Goal: Transaction & Acquisition: Purchase product/service

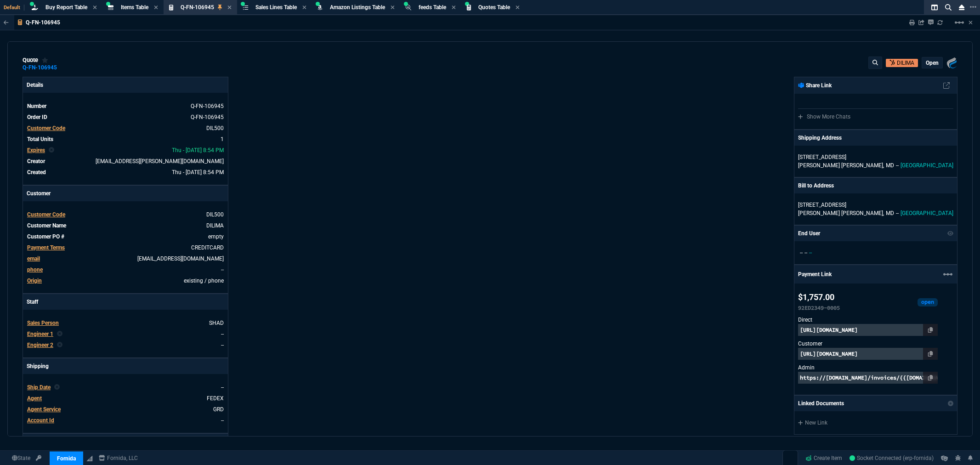
select select "8: NEPT"
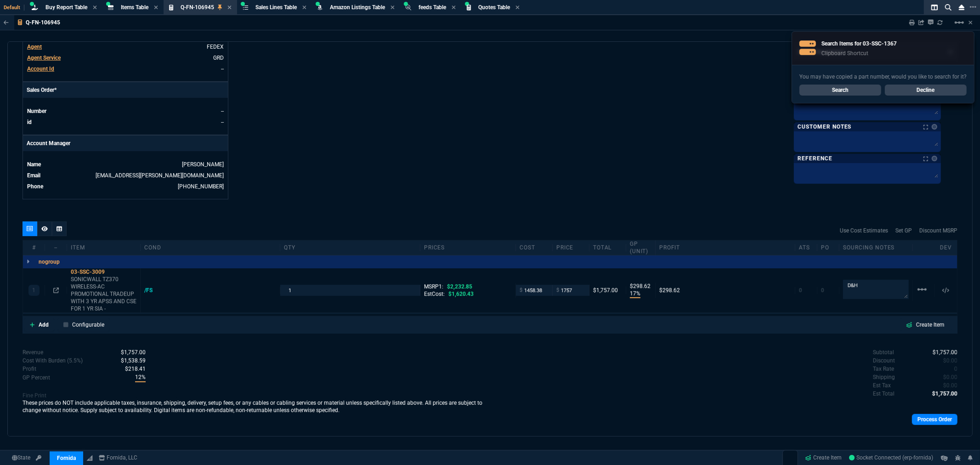
drag, startPoint x: 48, startPoint y: 4, endPoint x: 144, endPoint y: 35, distance: 101.1
click at [48, 5] on span "Buy Report Table" at bounding box center [66, 7] width 42 height 6
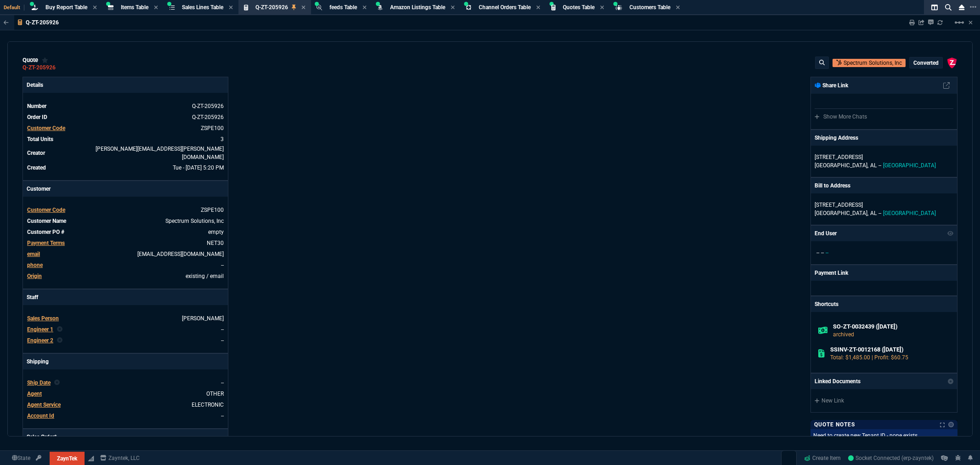
select select "8: NEPT"
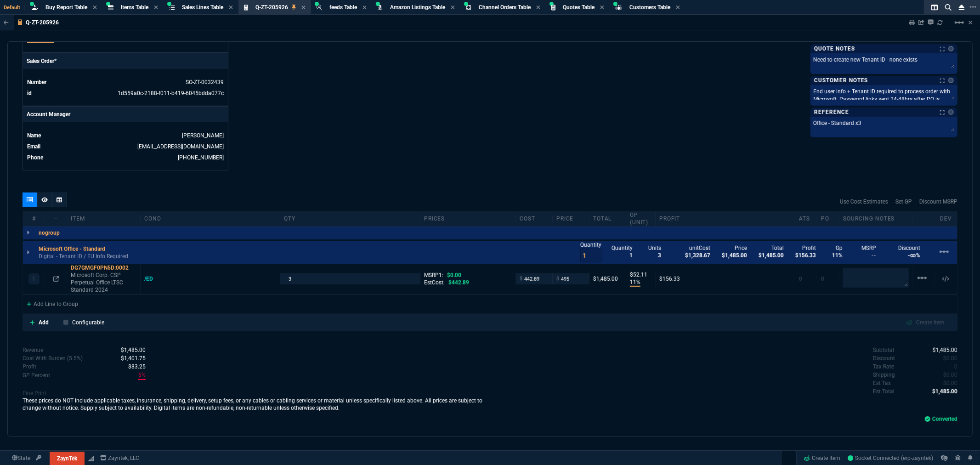
click at [135, 10] on span "Items Table" at bounding box center [135, 7] width 28 height 6
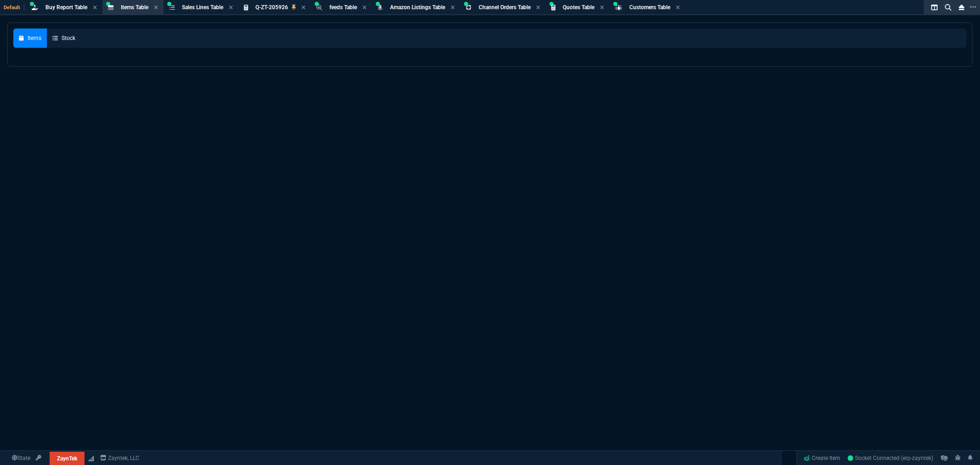
select select
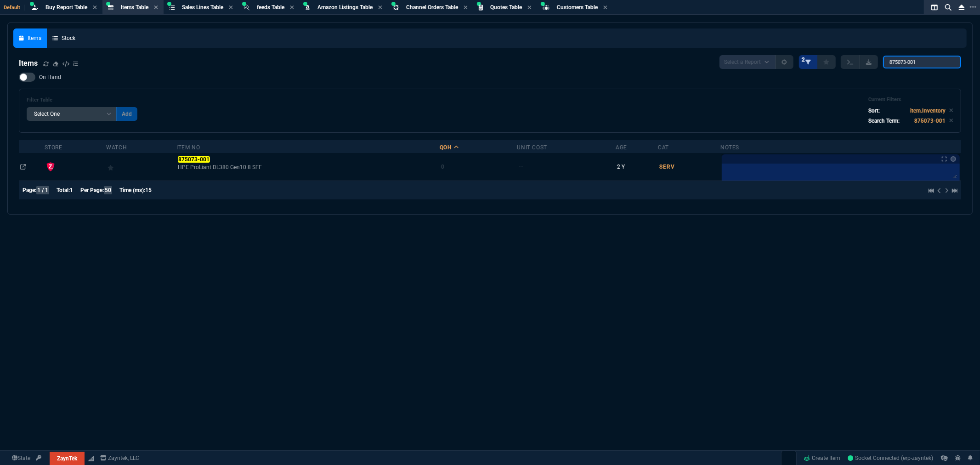
drag, startPoint x: 922, startPoint y: 61, endPoint x: 811, endPoint y: 62, distance: 111.1
click at [813, 62] on div "Select a Report NEW QUERY 2 875073-001" at bounding box center [840, 62] width 242 height 14
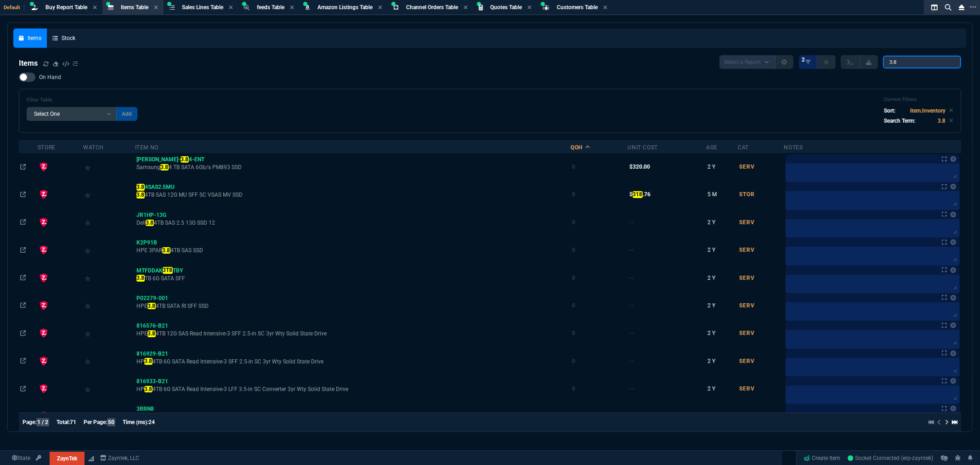
type input "3.8"
click at [31, 79] on div at bounding box center [27, 77] width 17 height 9
click at [19, 78] on input "On Hand" at bounding box center [18, 77] width 0 height 0
checkbox input "true"
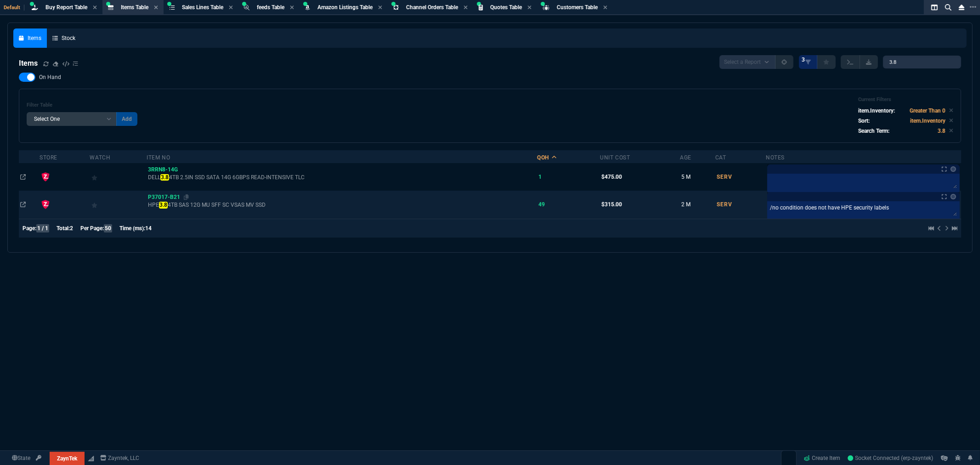
click at [163, 197] on span "P37017-B21" at bounding box center [164, 197] width 32 height 6
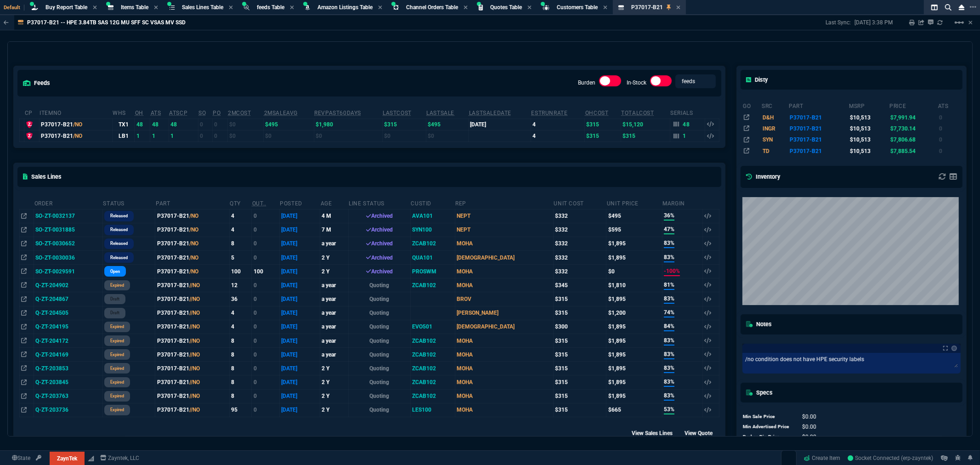
scroll to position [0, 0]
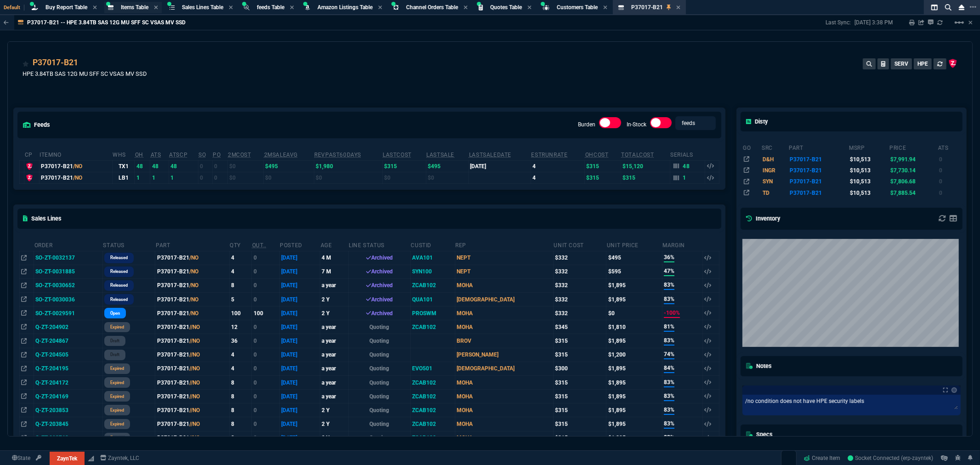
click at [128, 4] on span "Items Table" at bounding box center [135, 7] width 28 height 6
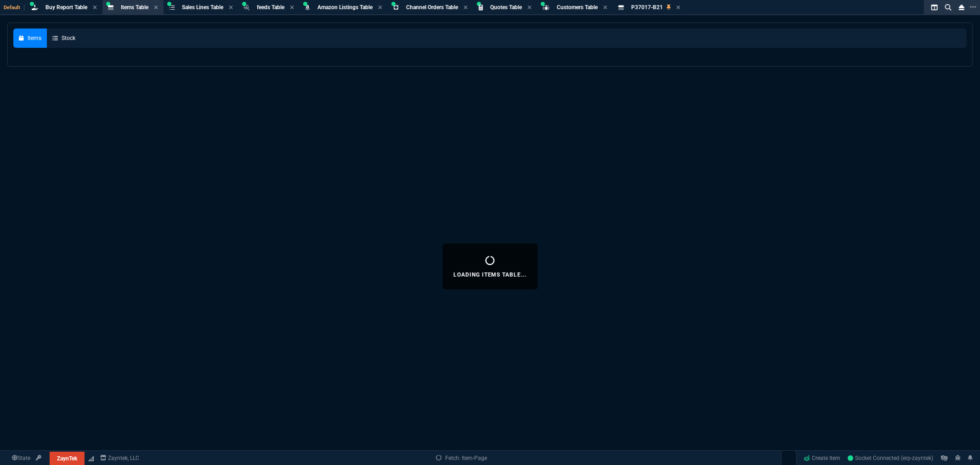
select select
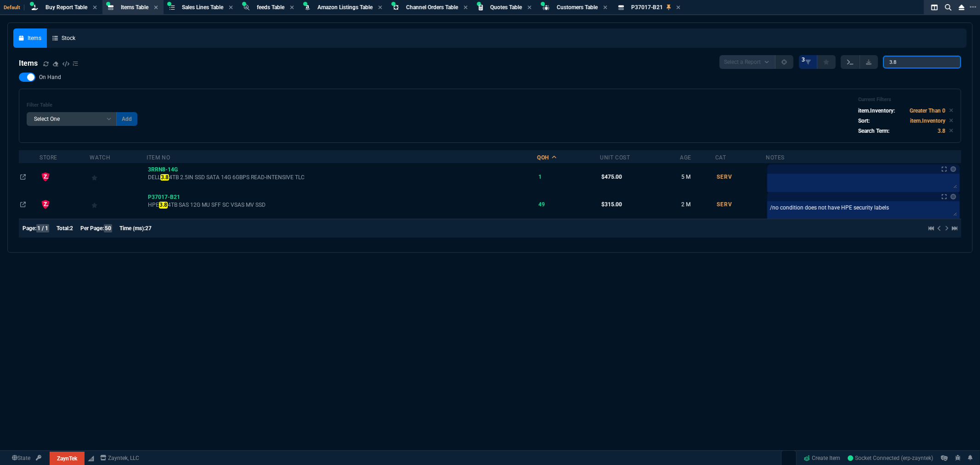
drag, startPoint x: 910, startPoint y: 60, endPoint x: 848, endPoint y: 67, distance: 62.4
click at [848, 67] on div "Select a Report NEW QUERY 3 3.8" at bounding box center [840, 62] width 242 height 14
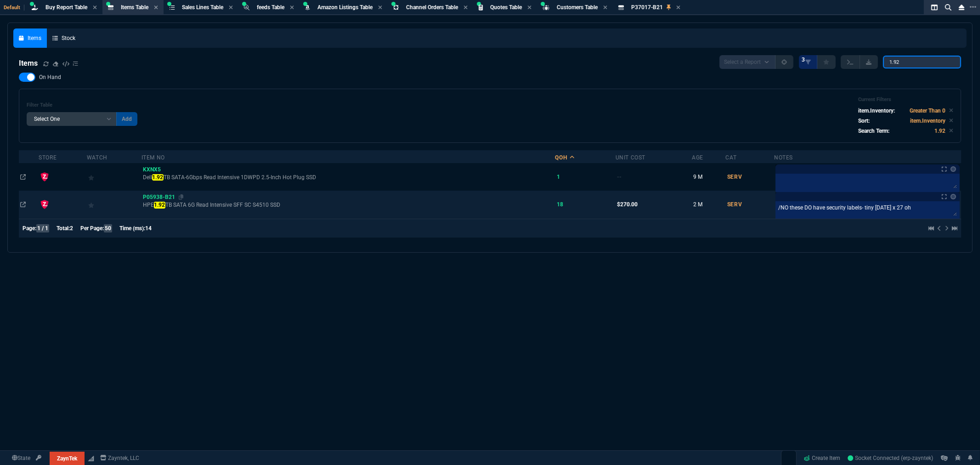
type input "1.92"
click at [163, 197] on span "P05938-B21" at bounding box center [159, 197] width 32 height 6
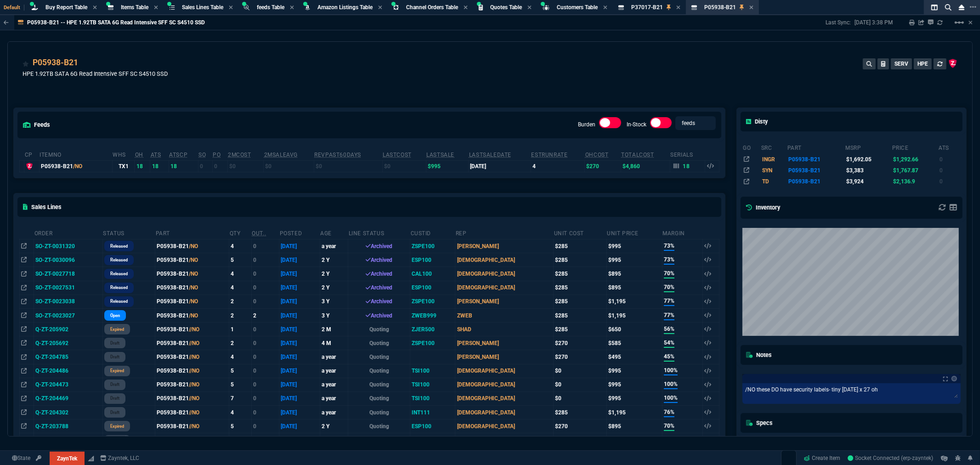
click at [663, 79] on div "P05938-B21 HPE 1.92TB SATA 6G Read Intensive SFF SC S4510 SSD SERV HPE" at bounding box center [490, 72] width 935 height 33
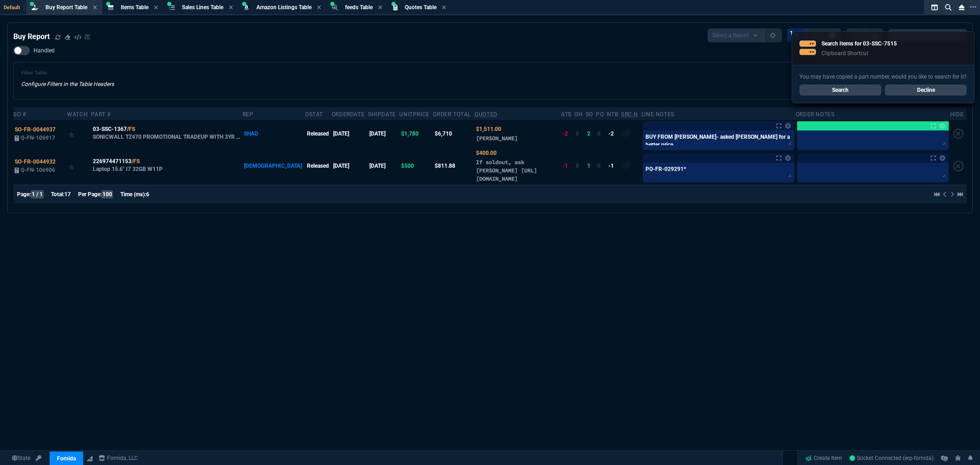
select select "8: NEPT"
click at [402, 63] on div "Filter Table Configure Filters in the Table Headers Current Filters Sort: order…" at bounding box center [489, 81] width 953 height 38
drag, startPoint x: 838, startPoint y: 93, endPoint x: 845, endPoint y: 89, distance: 8.4
click at [845, 89] on link "Search" at bounding box center [840, 89] width 82 height 11
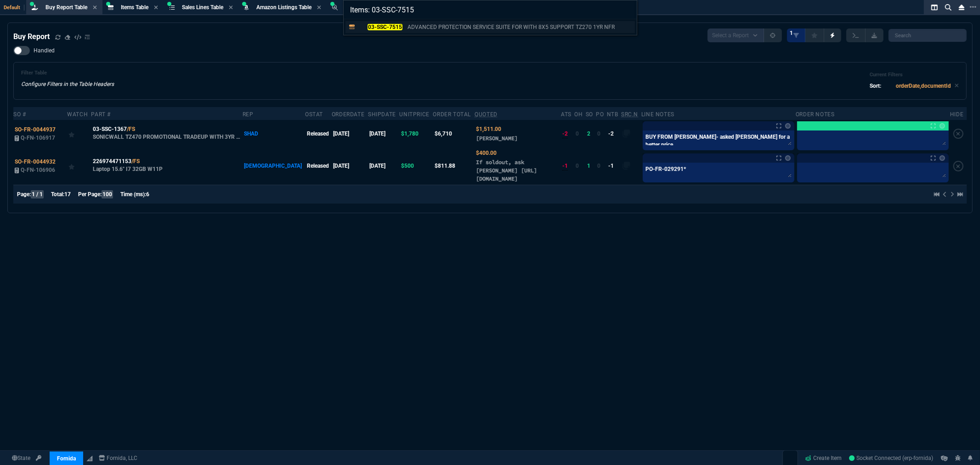
click at [392, 25] on mark "03-SSC-7515" at bounding box center [384, 27] width 34 height 6
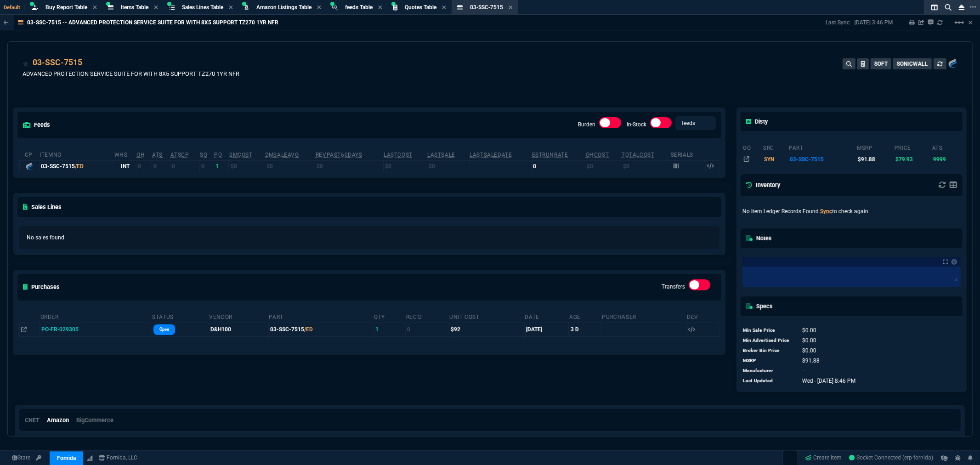
click at [515, 208] on div "Sales Lines" at bounding box center [369, 206] width 711 height 27
click at [266, 85] on div "03-SSC-7515 ADVANCED PROTECTION SERVICE SUITE FOR WITH 8X5 SUPPORT TZ270 1YR NF…" at bounding box center [490, 72] width 935 height 33
click at [344, 58] on div "03-SSC-7515 ADVANCED PROTECTION SERVICE SUITE FOR WITH 8X5 SUPPORT TZ270 1YR NF…" at bounding box center [490, 72] width 935 height 33
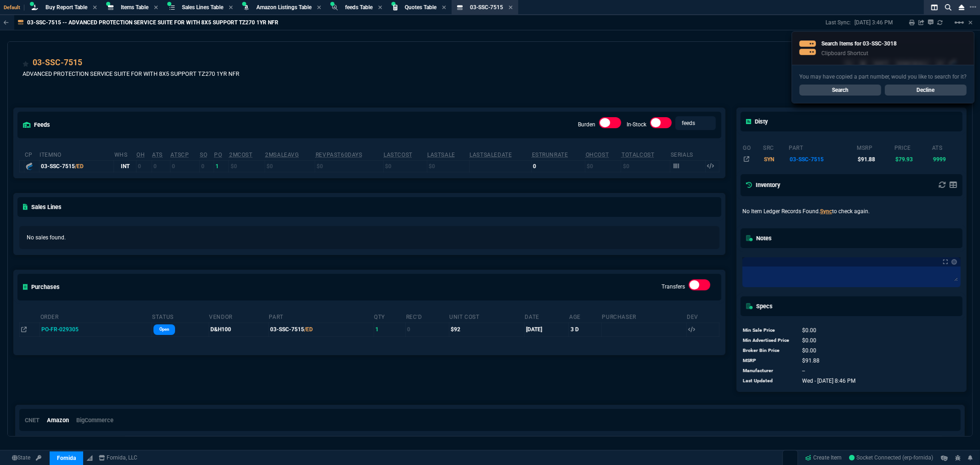
click at [359, 51] on div "03-SSC-7515 ADVANCED PROTECTION SERVICE SUITE FOR WITH 8X5 SUPPORT TZ270 1YR NF…" at bounding box center [490, 69] width 964 height 55
click at [123, 3] on div "Items Table Item" at bounding box center [132, 7] width 57 height 11
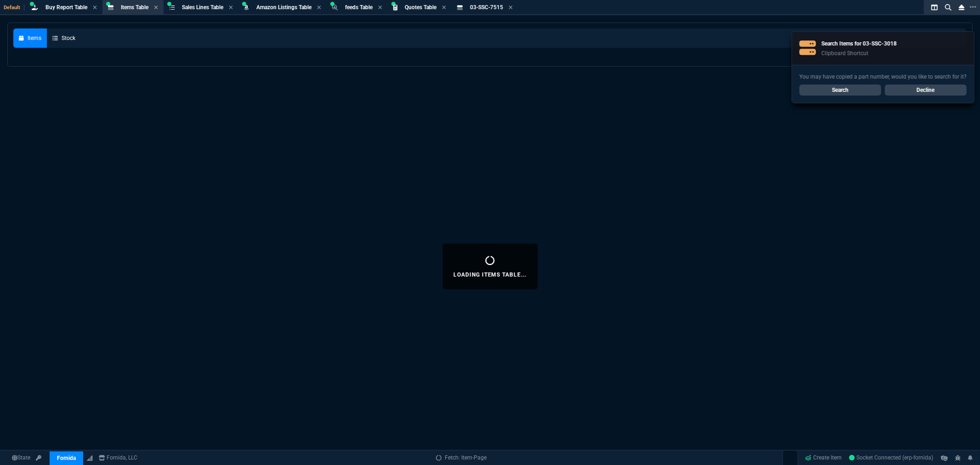
select select
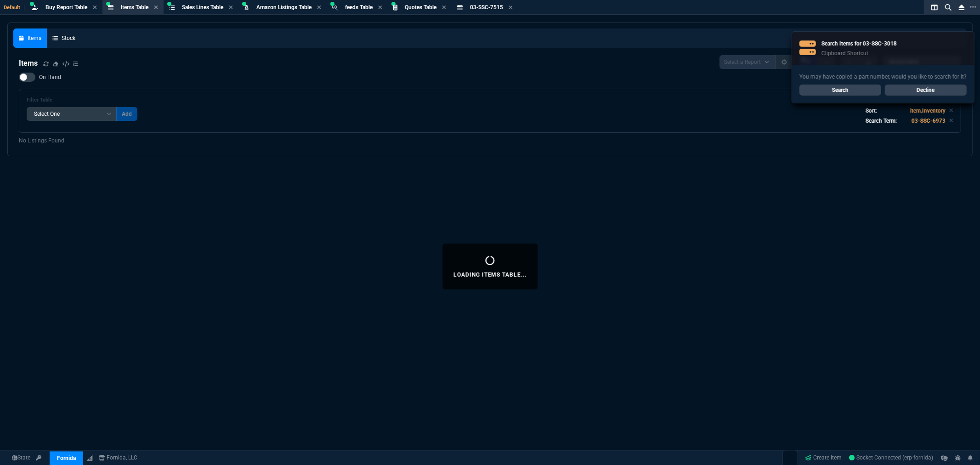
click at [911, 89] on link "Decline" at bounding box center [925, 89] width 82 height 11
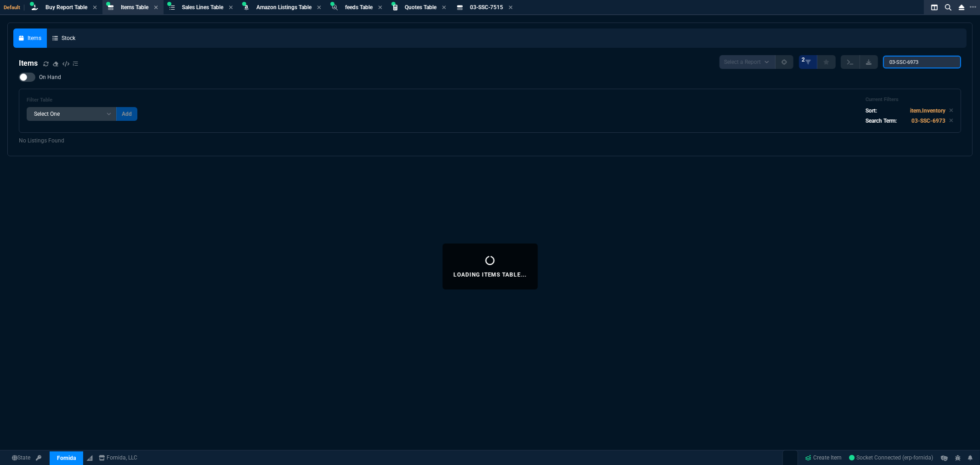
drag, startPoint x: 930, startPoint y: 63, endPoint x: 842, endPoint y: 56, distance: 88.4
click at [844, 56] on div "Select a Report NEW QUERY 2 03-SSC-6973" at bounding box center [840, 62] width 242 height 14
paste input "3018*"
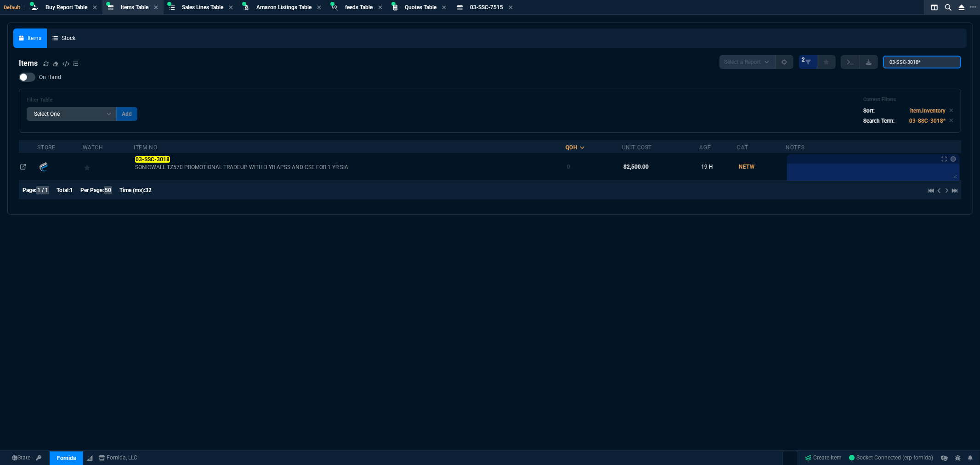
click at [937, 62] on input "03-SSC-3018*" at bounding box center [922, 62] width 78 height 13
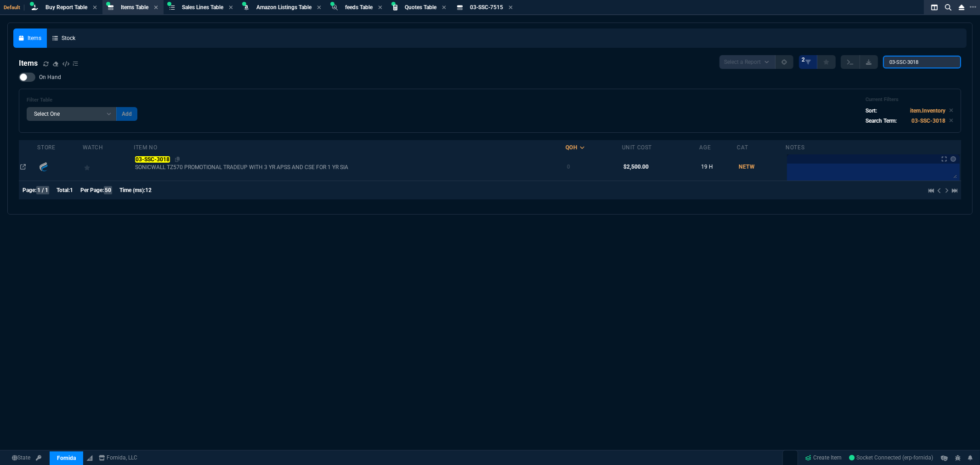
type input "03-SSC-3018"
click at [166, 161] on mark "03-SSC-3018" at bounding box center [152, 159] width 34 height 6
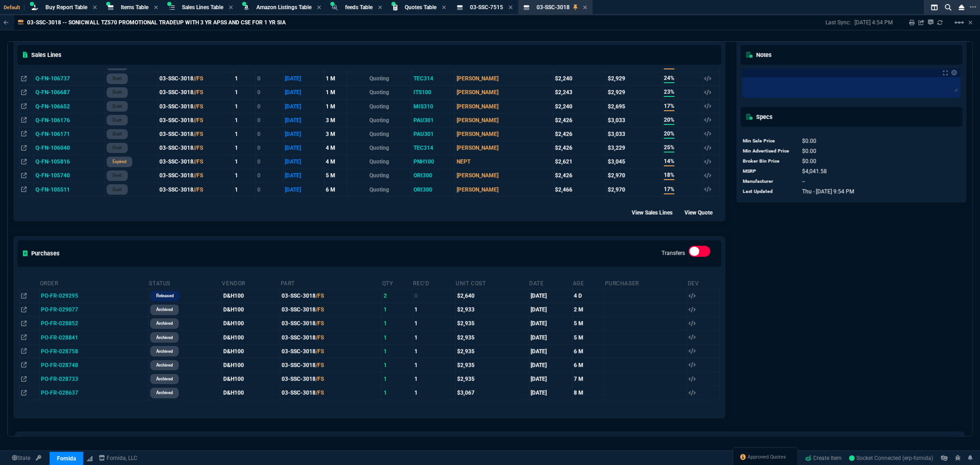
scroll to position [306, 0]
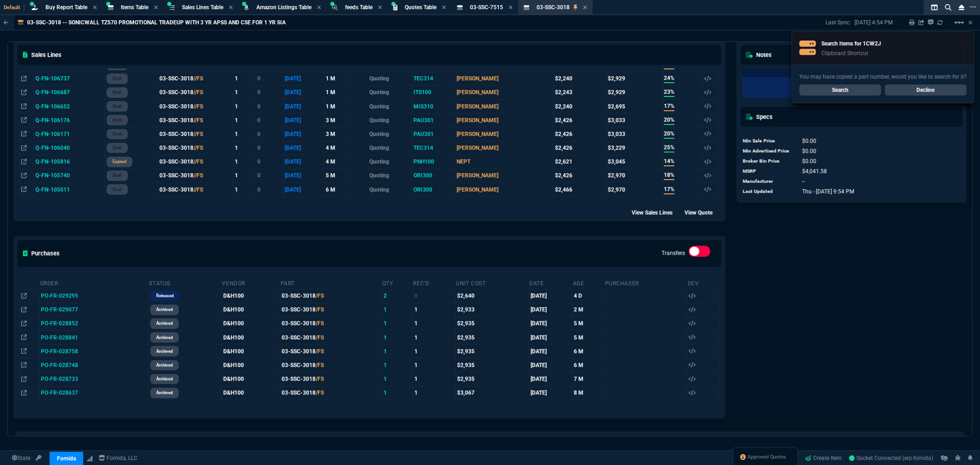
click at [853, 92] on link "Search" at bounding box center [840, 89] width 82 height 11
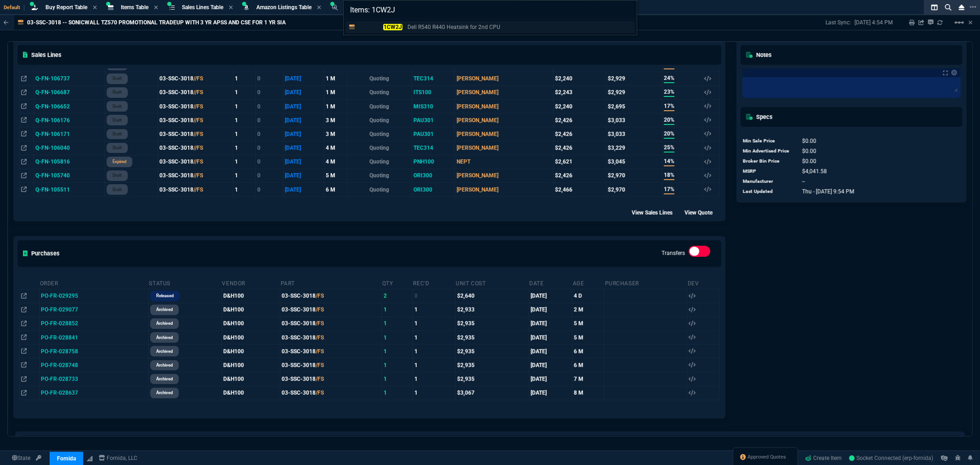
click at [387, 25] on mark "1CW2J" at bounding box center [392, 27] width 19 height 6
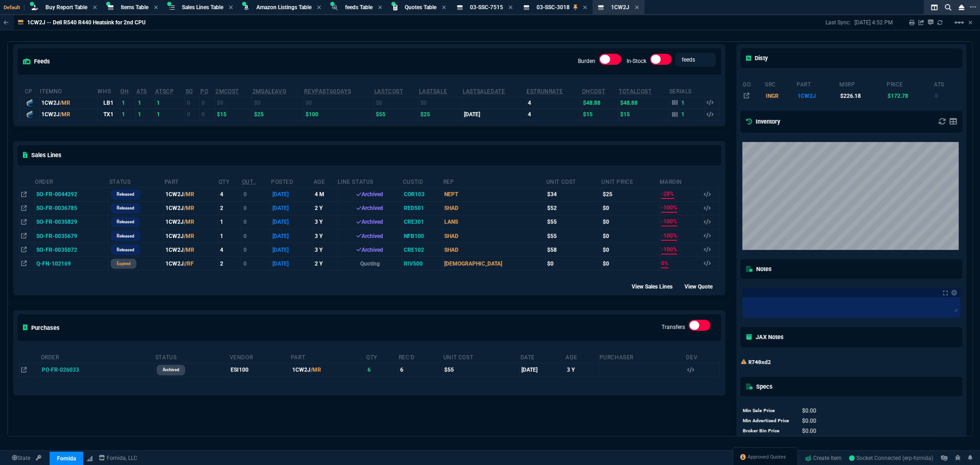
scroll to position [0, 0]
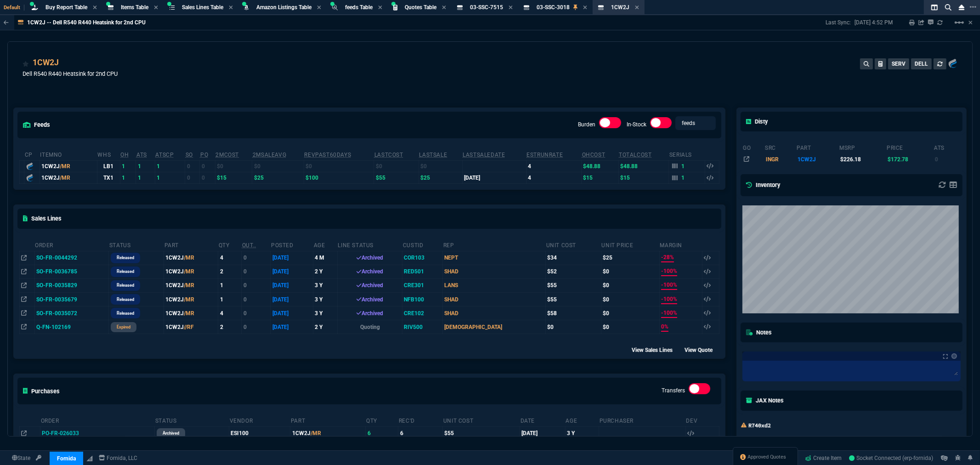
click at [608, 89] on div "feeds Burden In-Stock feeds prices cp ItemNo WHS OH ATS ATSCP SO PO 2MCost 2MSa…" at bounding box center [369, 314] width 723 height 454
click at [494, 72] on div "1CW2J Dell R540 R440 Heatsink for 2nd CPU SERV DELL" at bounding box center [490, 72] width 935 height 33
click at [314, 58] on div "1CW2J Dell R540 R440 Heatsink for 2nd CPU SERV DELL" at bounding box center [490, 72] width 935 height 33
click at [650, 83] on div "1CW2J Dell R540 R440 Heatsink for 2nd CPU SERV DELL" at bounding box center [490, 72] width 935 height 33
click at [653, 69] on div "1CW2J Dell R540 R440 Heatsink for 2nd CPU SERV DELL" at bounding box center [490, 72] width 935 height 33
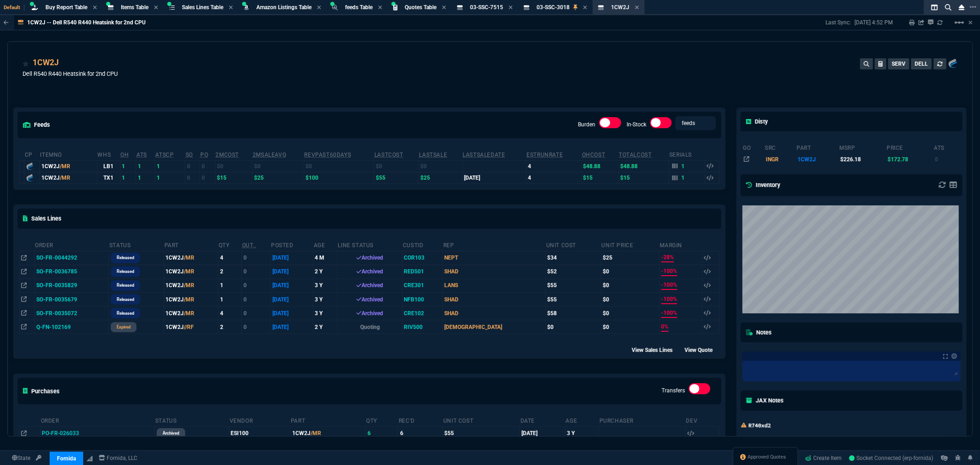
click at [400, 63] on div "1CW2J Dell R540 R440 Heatsink for 2nd CPU SERV DELL" at bounding box center [490, 72] width 935 height 33
click at [350, 60] on div "1CW2J Dell R540 R440 Heatsink for 2nd CPU SERV DELL" at bounding box center [490, 72] width 935 height 33
click at [383, 45] on div "1CW2J Dell R540 R440 Heatsink for 2nd CPU SERV DELL" at bounding box center [490, 69] width 964 height 55
click at [126, 6] on span "Items Table" at bounding box center [135, 7] width 28 height 6
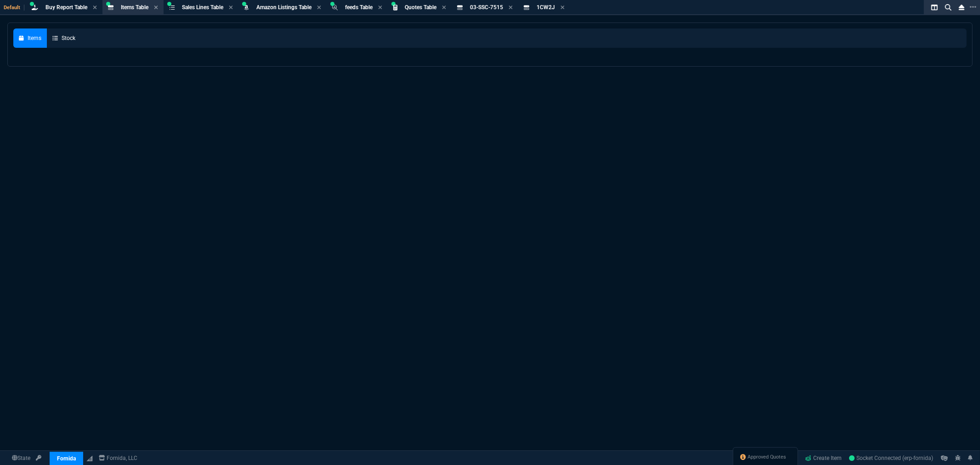
select select
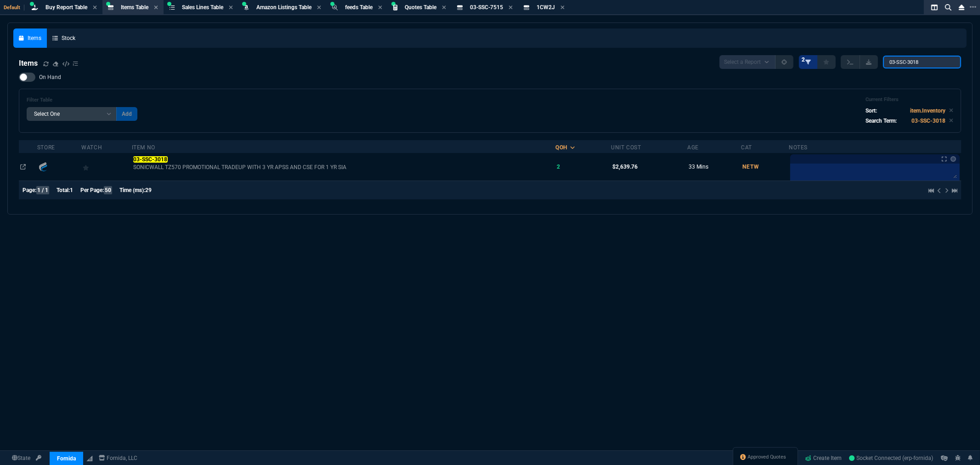
drag, startPoint x: 940, startPoint y: 64, endPoint x: 822, endPoint y: 57, distance: 118.7
click at [831, 57] on div "Select a Report NEW QUERY 2 03-SSC-3018" at bounding box center [840, 62] width 242 height 14
paste input "1-SSC-9785"
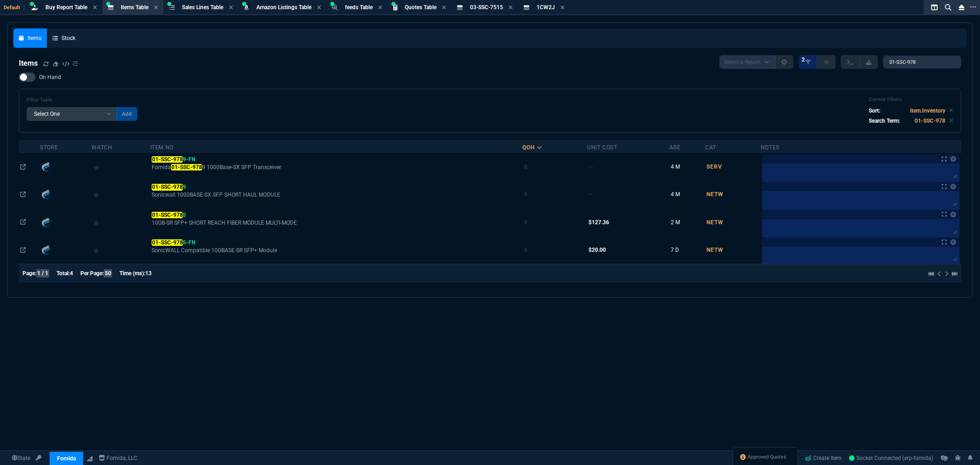
click at [409, 71] on div "Items Select a Report NEW QUERY 2 01-SSC-978 On Hand Filter Table Select One Ad…" at bounding box center [490, 170] width 942 height 231
drag, startPoint x: 927, startPoint y: 62, endPoint x: 847, endPoint y: 63, distance: 79.9
click at [852, 62] on div "Select a Report NEW QUERY 2 01-SSC-978" at bounding box center [840, 62] width 242 height 14
paste input "2-SSC-1874"
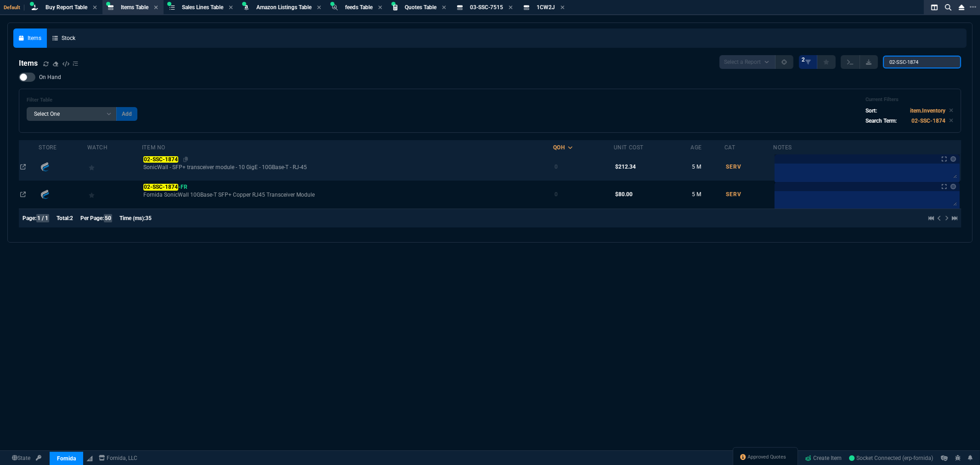
type input "02-SSC-1874"
click at [160, 158] on mark "02-SSC-1874" at bounding box center [160, 159] width 34 height 6
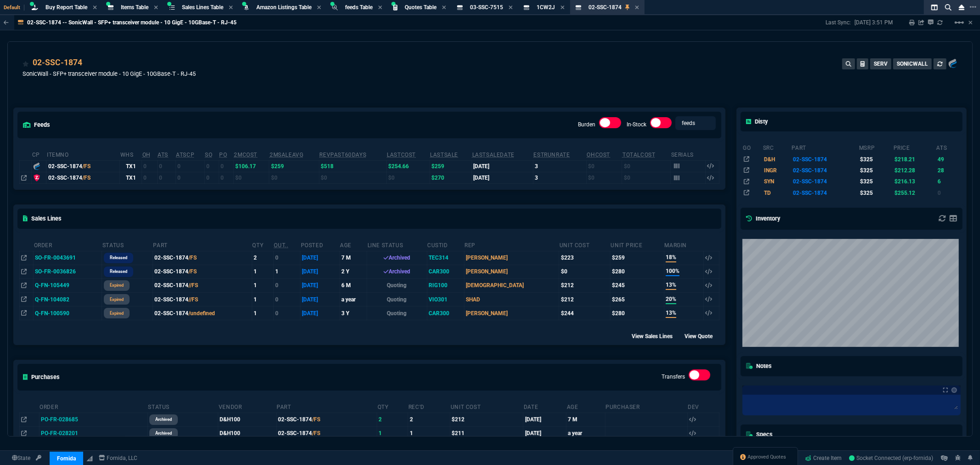
click at [531, 80] on div "02-SSC-1874 SonicWall - SFP+ transceiver module - 10 GigE - 10GBase-T - RJ-45 S…" at bounding box center [490, 72] width 935 height 33
click at [302, 89] on div "feeds Burden In-Stock feeds prices cp ItemNo WHS OH ATS ATSCP SO PO 2MCost 2MSa…" at bounding box center [369, 306] width 723 height 438
click at [374, 73] on div "02-SSC-1874 SonicWall - SFP+ transceiver module - 10 GigE - 10GBase-T - RJ-45 S…" at bounding box center [490, 72] width 935 height 33
click at [131, 7] on span "Items Table" at bounding box center [135, 7] width 28 height 6
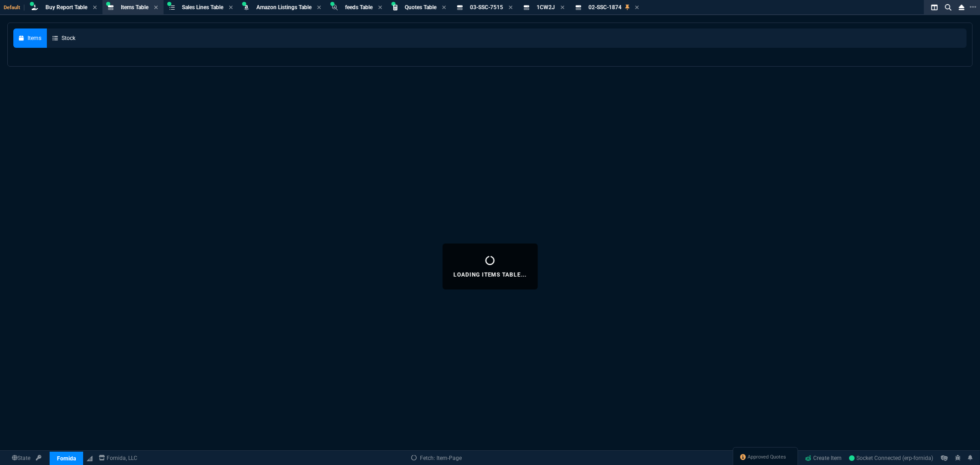
select select
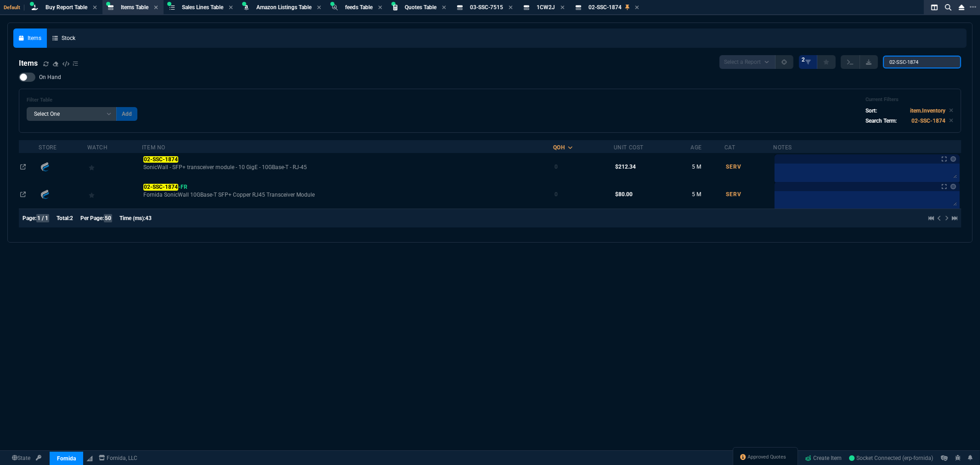
drag, startPoint x: 932, startPoint y: 60, endPoint x: 766, endPoint y: 46, distance: 167.3
click at [807, 48] on div "Items Stock Items Select a Report NEW QUERY 2 02-SSC-1874 On Hand Filter Table …" at bounding box center [489, 132] width 953 height 208
paste input "J9151"
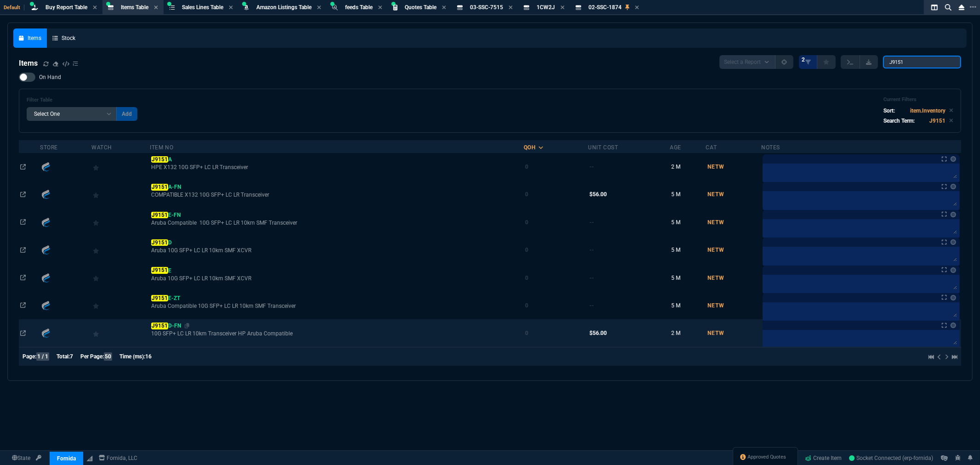
type input "J9151"
click at [162, 327] on mark "J9151" at bounding box center [159, 325] width 17 height 6
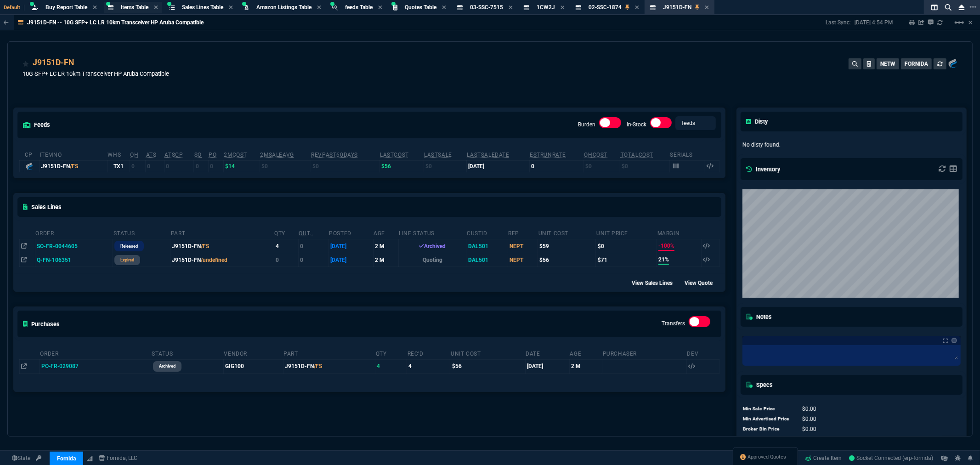
click at [129, 5] on span "Items Table" at bounding box center [135, 7] width 28 height 6
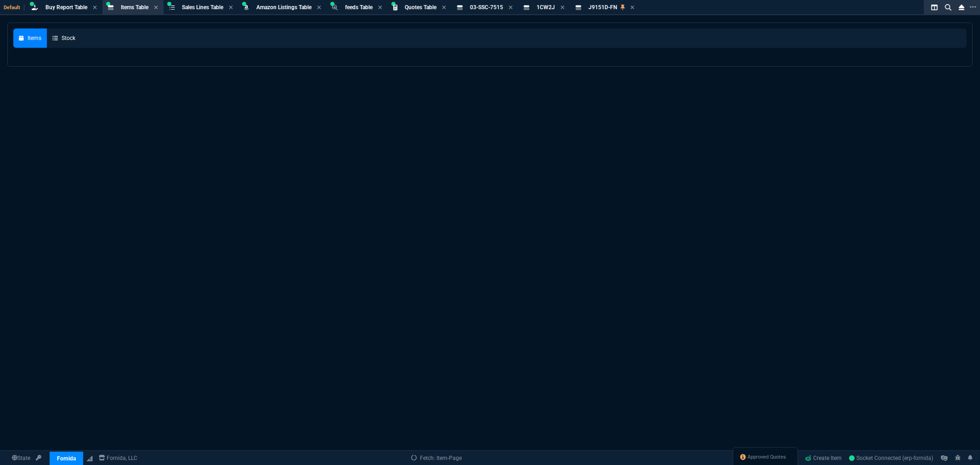
select select
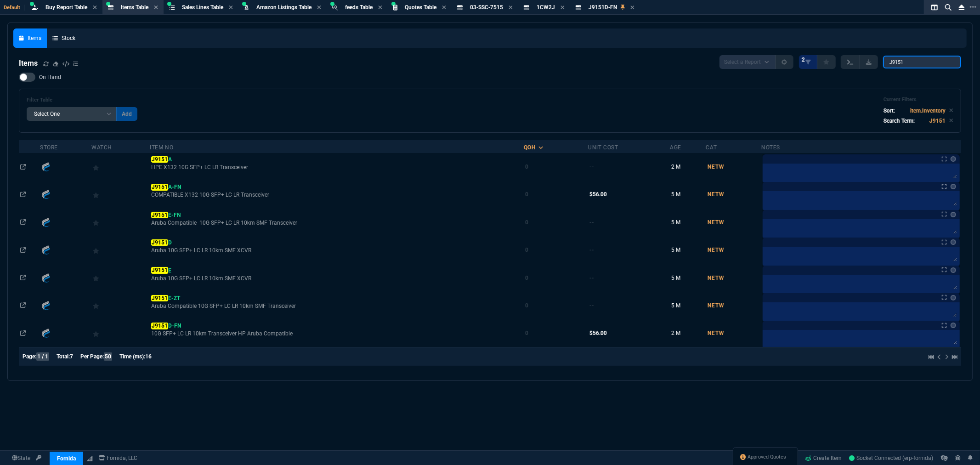
drag, startPoint x: 921, startPoint y: 63, endPoint x: 856, endPoint y: 67, distance: 65.8
click at [856, 67] on div "Select a Report NEW QUERY 2 J9151" at bounding box center [840, 62] width 242 height 14
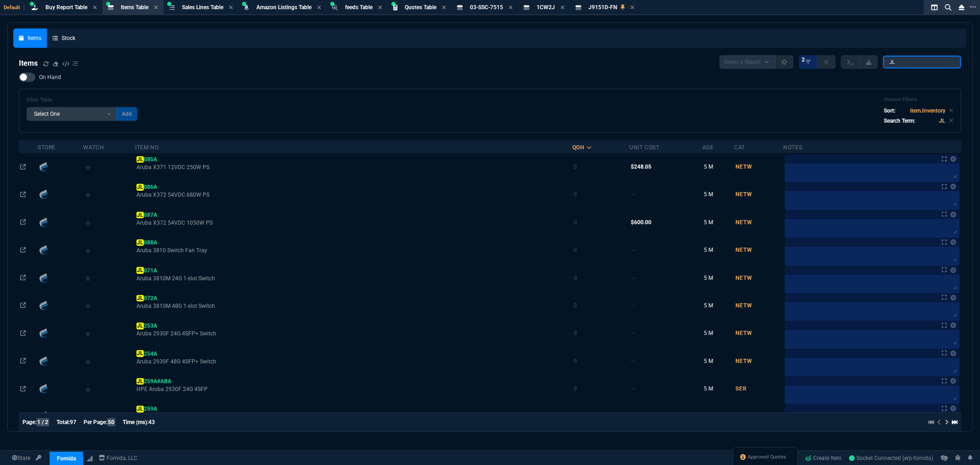
type input "JL"
click at [32, 77] on div at bounding box center [27, 77] width 17 height 9
click at [19, 77] on input "On Hand" at bounding box center [18, 77] width 0 height 0
checkbox input "true"
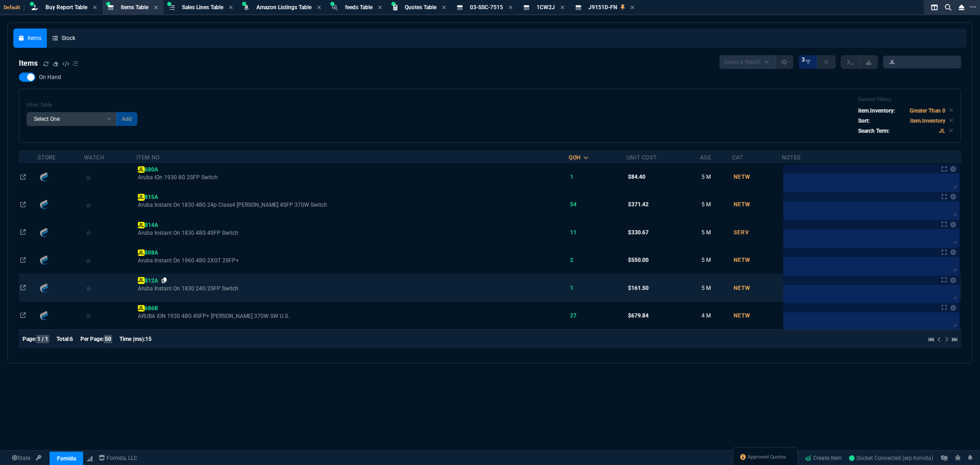
click at [167, 280] on icon at bounding box center [164, 280] width 5 height 6
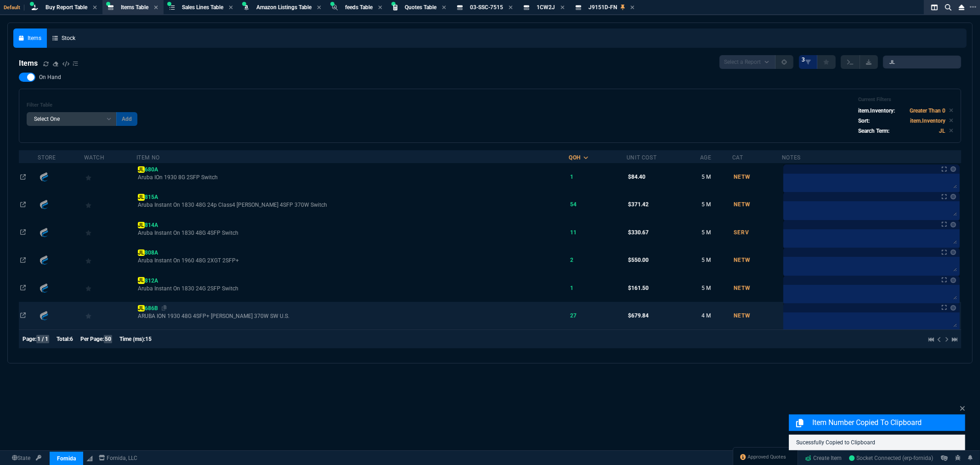
click at [158, 305] on span "JL 686B" at bounding box center [148, 308] width 20 height 6
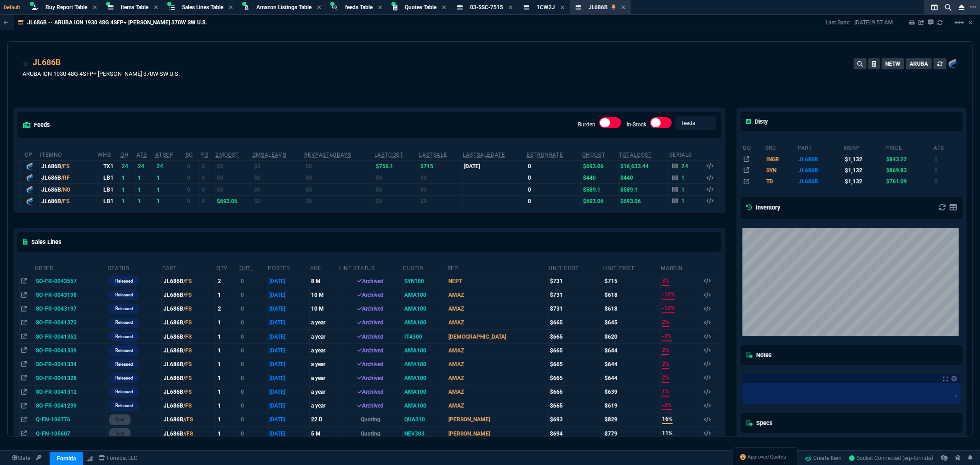
click at [360, 78] on div "JL686B ARUBA ION 1930 48G 4SFP+ POE 370W SW U.S. NETW ARUBA" at bounding box center [490, 72] width 935 height 33
click at [63, 7] on span "Buy Report Table" at bounding box center [66, 7] width 42 height 6
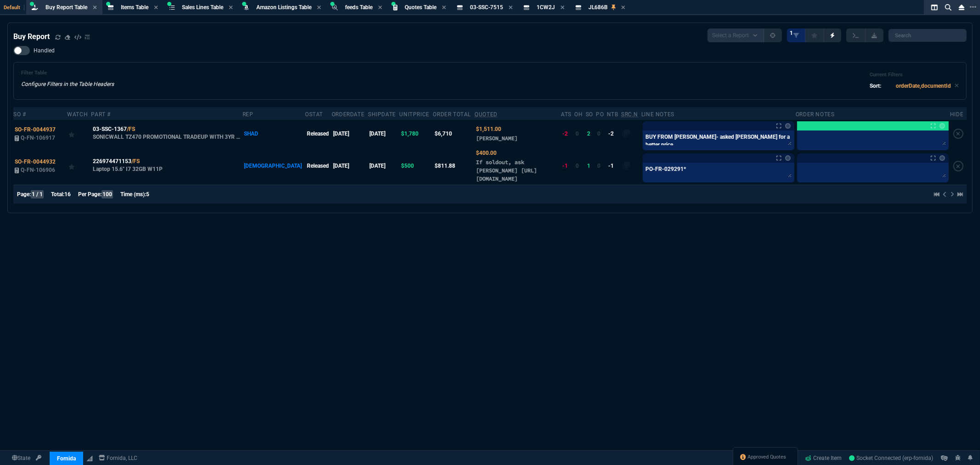
click at [461, 74] on div "Filter Table Configure Filters in the Table Headers Current Filters Sort: order…" at bounding box center [489, 81] width 937 height 22
click at [140, 6] on span "Items Table" at bounding box center [135, 7] width 28 height 6
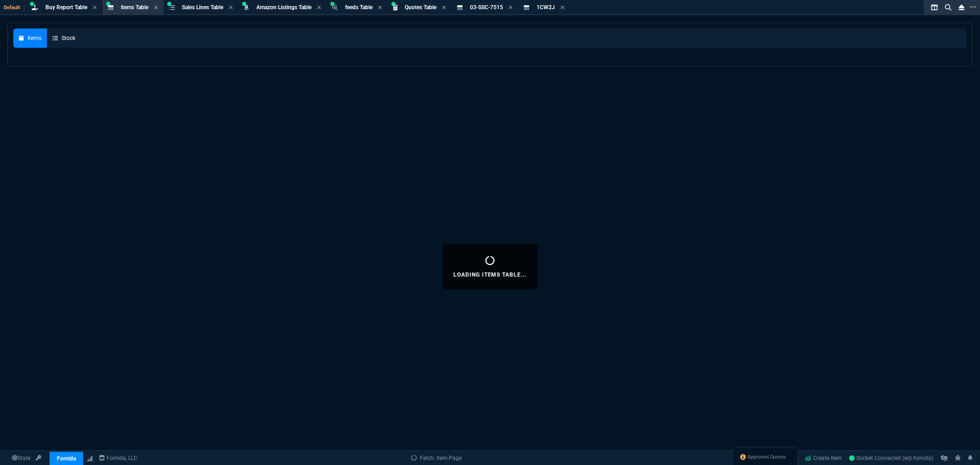
select select
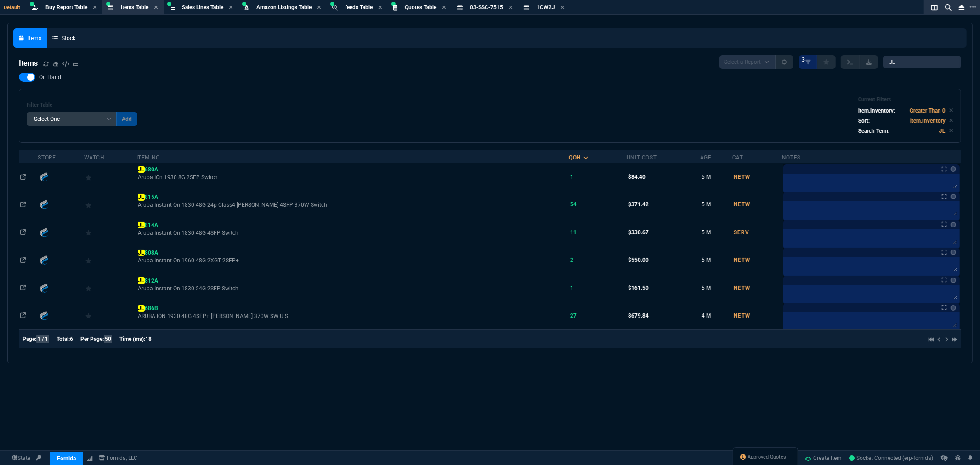
click at [246, 88] on div "On Hand Filter Table Select One Add Filter () Age () Cat (item.ItemCategoryCode…" at bounding box center [490, 108] width 942 height 70
click at [245, 88] on div "On Hand Filter Table Select One Add Filter () Age () Cat (item.ItemCategoryCode…" at bounding box center [490, 108] width 942 height 70
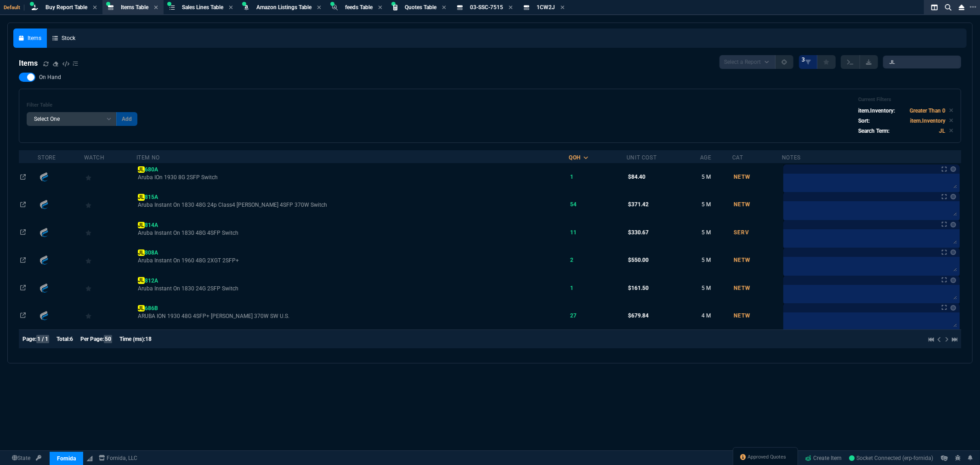
click at [259, 89] on div "Filter Table Select One Add Filter () Age () Cat (item.ItemCategoryCode) Item N…" at bounding box center [490, 116] width 942 height 54
click at [261, 87] on div "On Hand Filter Table Select One Add Filter () Age () Cat (item.ItemCategoryCode…" at bounding box center [490, 108] width 942 height 70
click at [623, 107] on div "Filter Table Select One Add Filter () Age () Cat (item.ItemCategoryCode) Item N…" at bounding box center [490, 115] width 926 height 39
click at [220, 109] on div "Filter Table Select One Add Filter () Age () Cat (item.ItemCategoryCode) Item N…" at bounding box center [490, 115] width 926 height 39
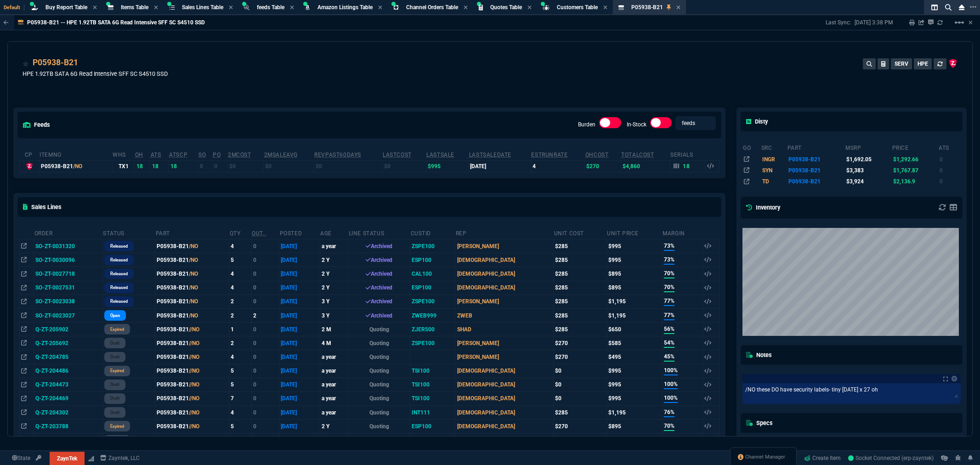
select select "8: NEPT"
click at [133, 6] on span "Items Table" at bounding box center [135, 7] width 28 height 6
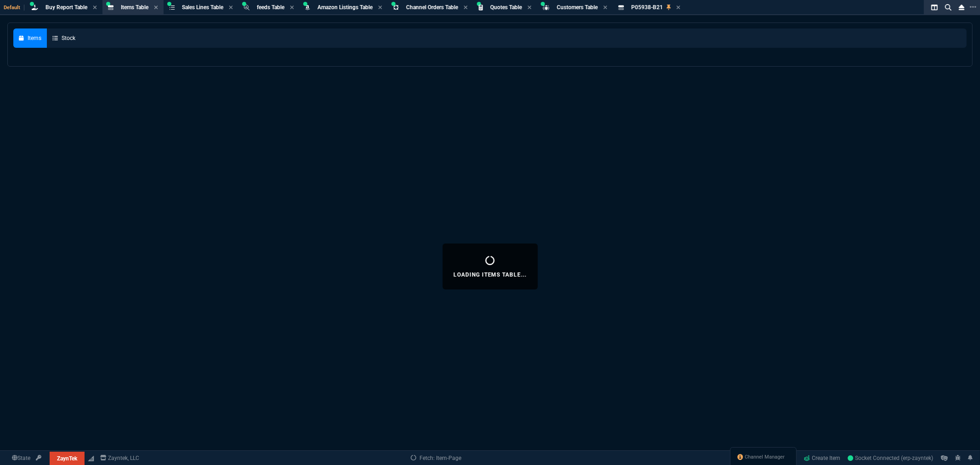
select select
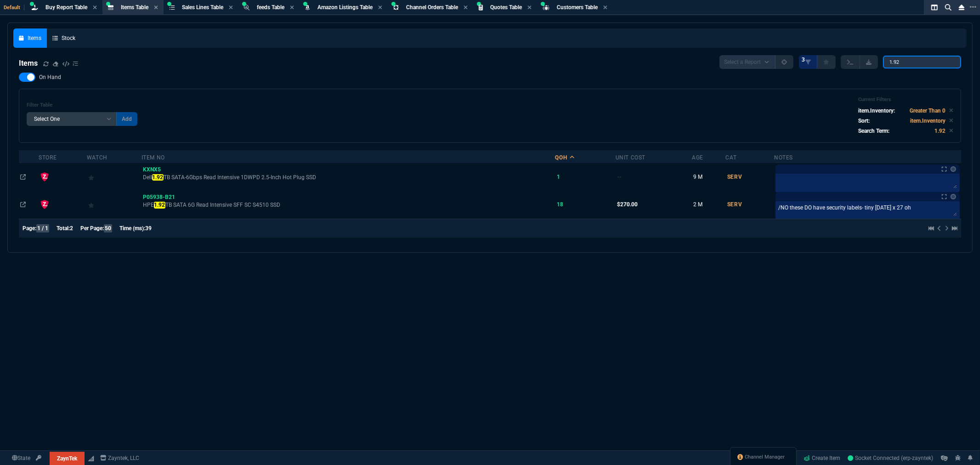
drag, startPoint x: 909, startPoint y: 62, endPoint x: 838, endPoint y: 59, distance: 71.2
click at [850, 57] on div "Select a Report NEW QUERY 3 1.92" at bounding box center [840, 62] width 242 height 14
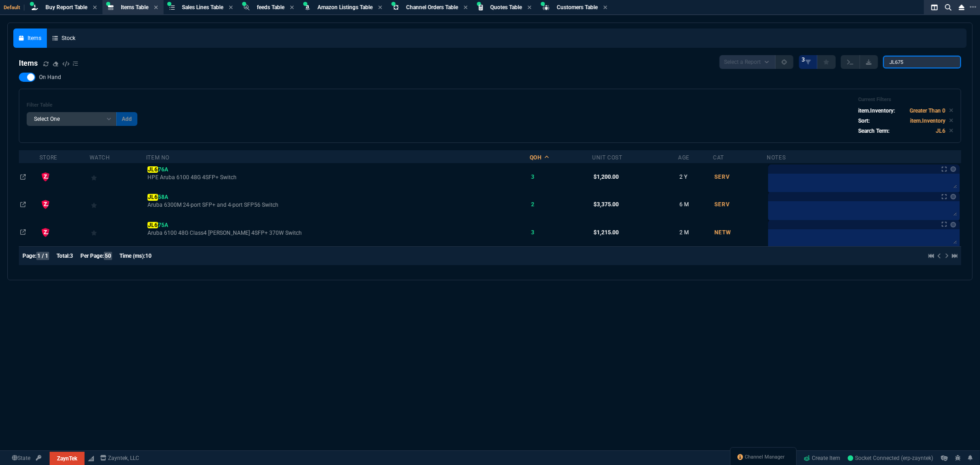
type input "JL675"
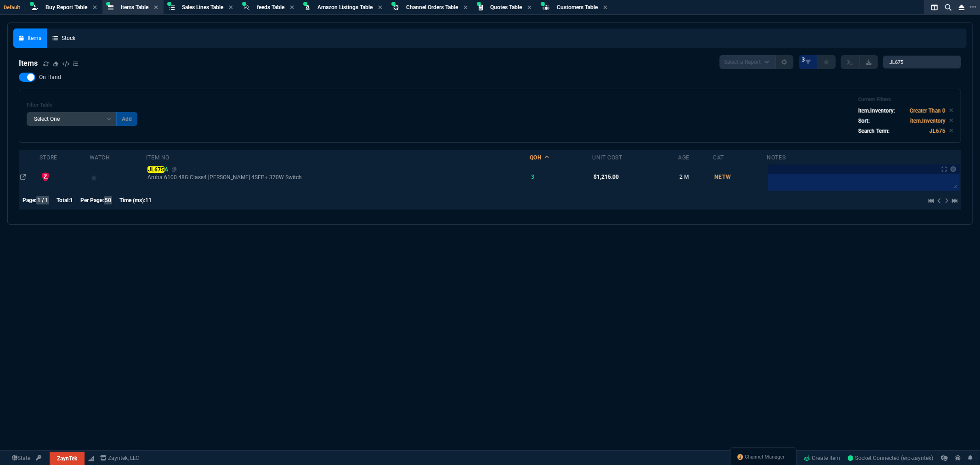
click at [164, 168] on mark "JL675" at bounding box center [155, 169] width 17 height 6
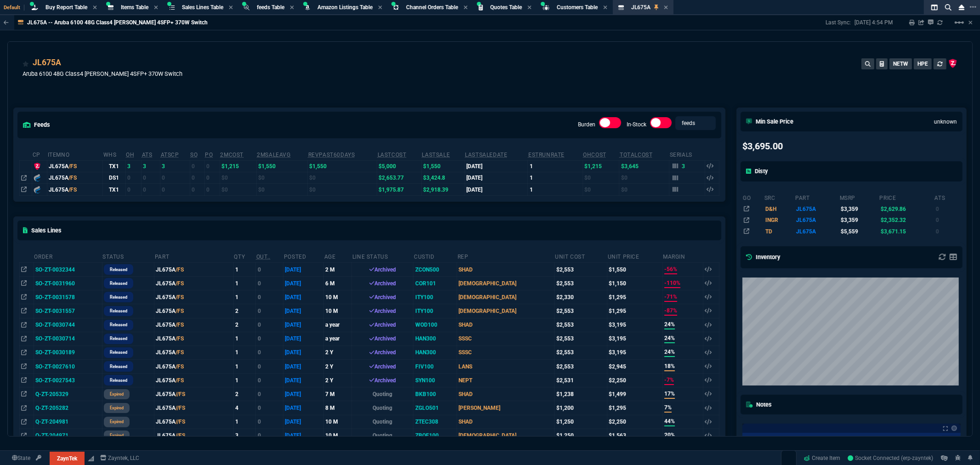
click at [253, 59] on div "JL675A Aruba 6100 48G Class4 PoE 4SFP+ 370W Switch NETW HPE" at bounding box center [490, 72] width 935 height 33
click at [207, 53] on div "JL675A Aruba 6100 48G Class4 PoE 4SFP+ 370W Switch NETW HPE" at bounding box center [490, 69] width 964 height 55
click at [219, 42] on div "JL675A Aruba 6100 48G Class4 PoE 4SFP+ 370W Switch NETW HPE" at bounding box center [490, 69] width 964 height 55
click at [127, 8] on span "Items Table" at bounding box center [135, 7] width 28 height 6
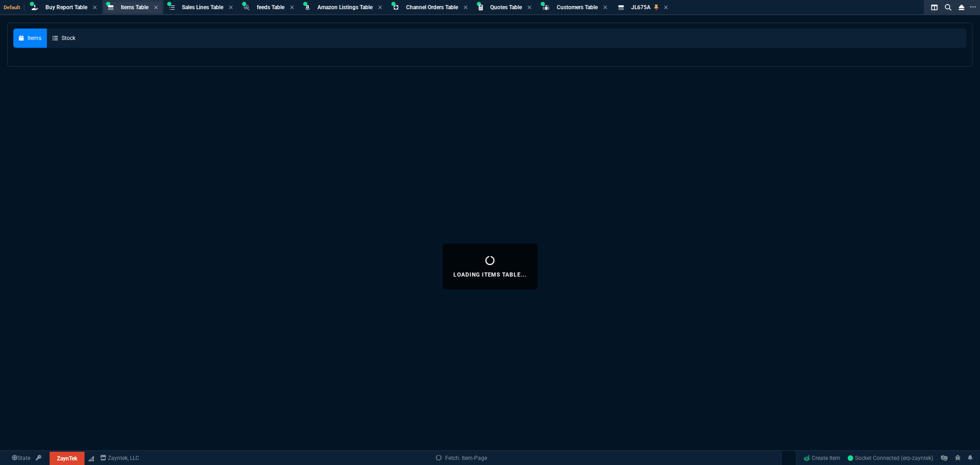
select select
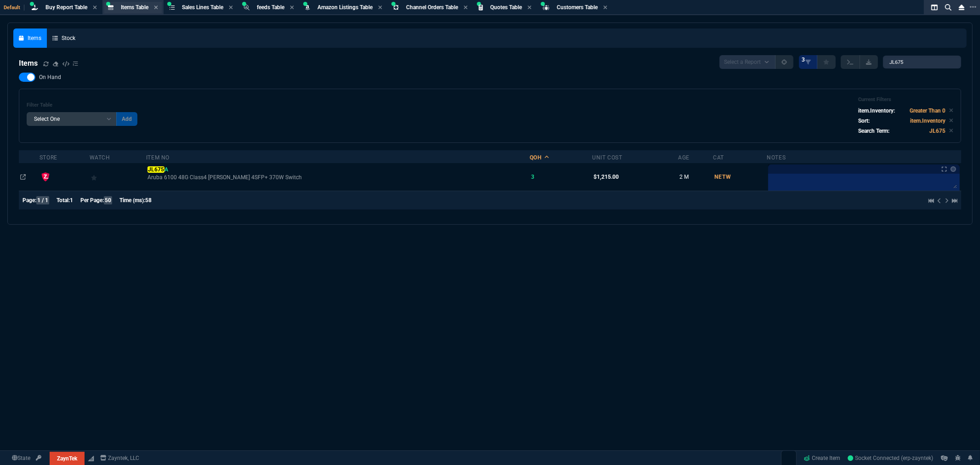
click at [135, 12] on div "Items Table Item" at bounding box center [132, 7] width 57 height 11
drag, startPoint x: 924, startPoint y: 59, endPoint x: 845, endPoint y: 63, distance: 78.2
click at [852, 62] on div "Select a Report NEW QUERY 3 JL675" at bounding box center [840, 62] width 242 height 14
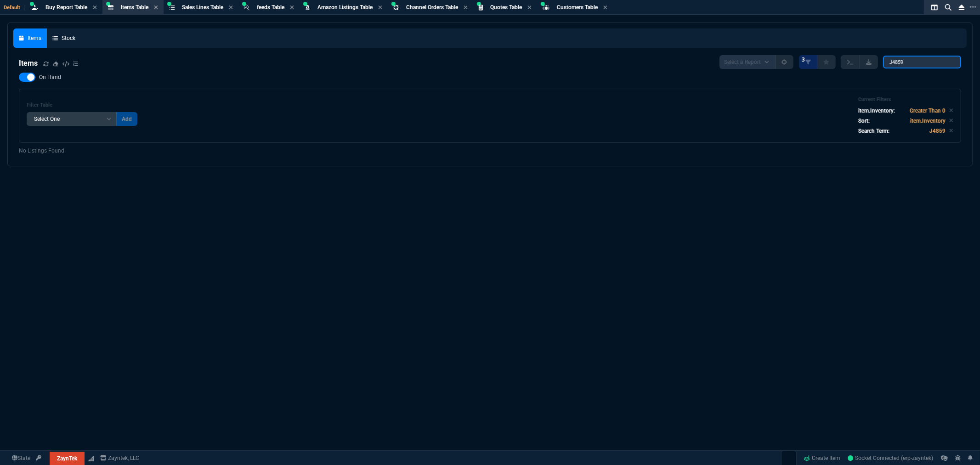
type input "J4859"
click at [22, 75] on div at bounding box center [27, 77] width 17 height 9
click at [19, 77] on input "On Hand" at bounding box center [18, 77] width 0 height 0
checkbox input "false"
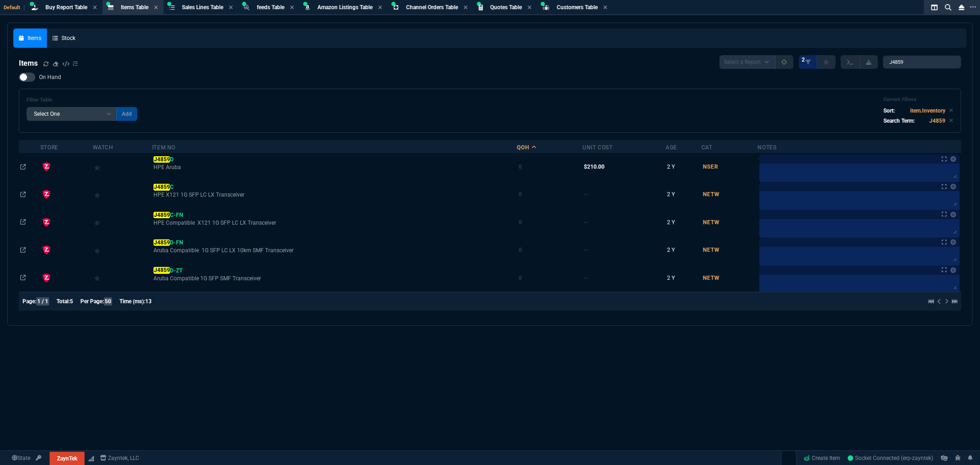
click at [646, 91] on div "Filter Table Select One Add Filter () Age () Cat (item.ItemCategoryCode) Item N…" at bounding box center [490, 111] width 942 height 44
click at [559, 99] on div "Filter Table Select One Add Filter () Age () Cat (item.ItemCategoryCode) Item N…" at bounding box center [490, 110] width 926 height 28
click at [248, 86] on div "On Hand Filter Table Select One Add Filter () Age () Cat (item.ItemCategoryCode…" at bounding box center [490, 103] width 942 height 60
click at [921, 63] on input "J4859" at bounding box center [922, 62] width 78 height 13
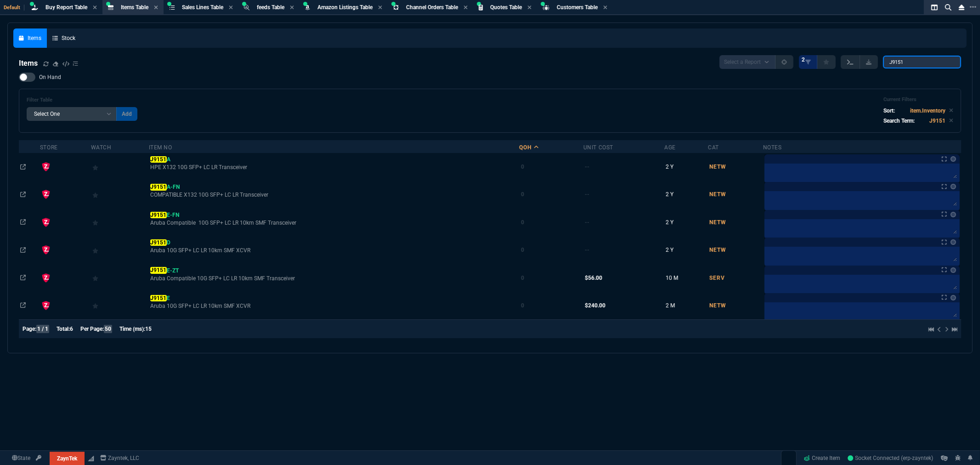
drag, startPoint x: 921, startPoint y: 62, endPoint x: 860, endPoint y: 67, distance: 60.8
click at [838, 62] on div "Select a Report NEW QUERY 2 J9151" at bounding box center [840, 62] width 242 height 14
click at [922, 62] on input "J9151" at bounding box center [922, 62] width 78 height 13
drag, startPoint x: 922, startPoint y: 62, endPoint x: 835, endPoint y: 62, distance: 86.8
click at [835, 62] on div "Select a Report NEW QUERY 2 J9151" at bounding box center [840, 62] width 242 height 14
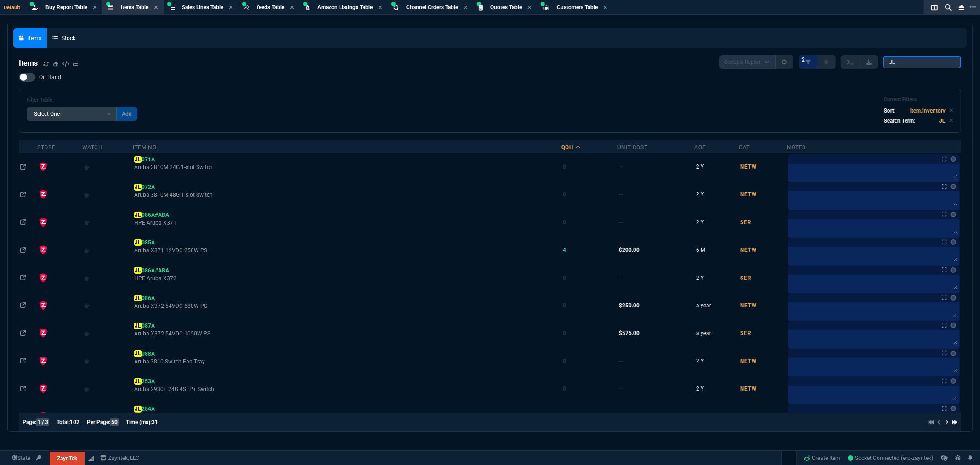
type input "JL"
click at [30, 78] on div at bounding box center [27, 77] width 17 height 9
click at [19, 78] on input "On Hand" at bounding box center [18, 77] width 0 height 0
checkbox input "true"
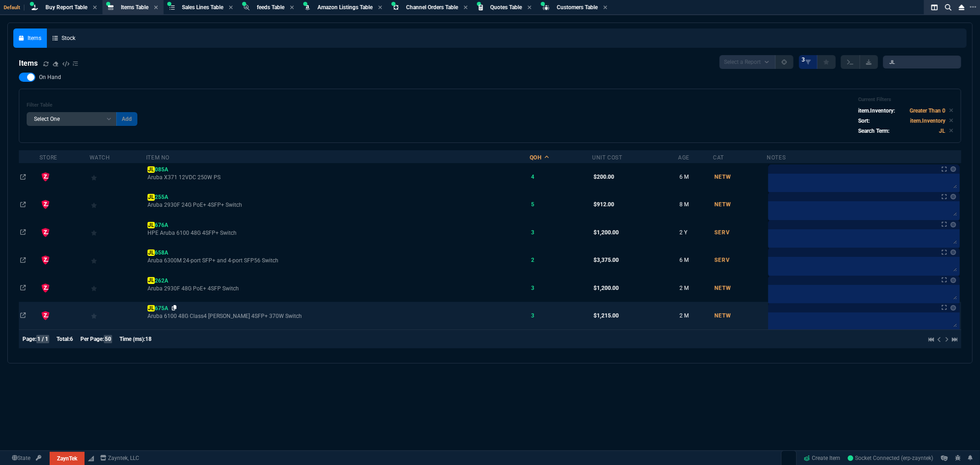
click at [177, 309] on icon at bounding box center [174, 308] width 5 height 6
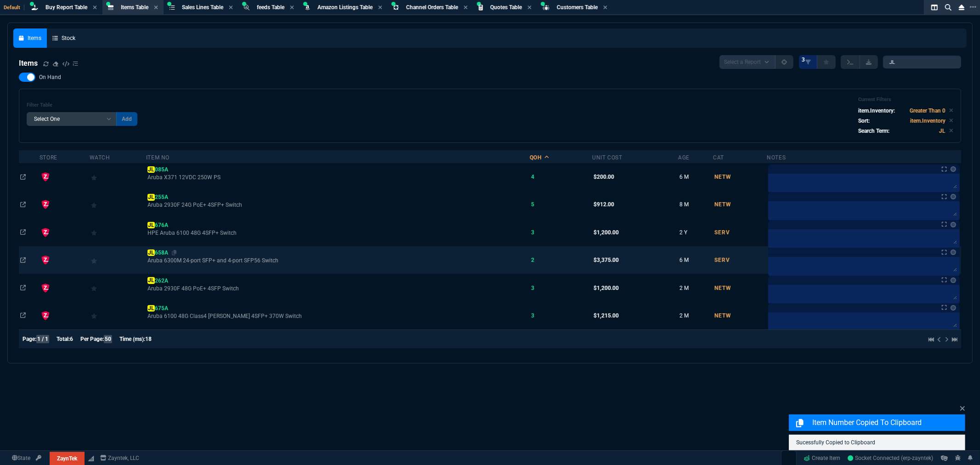
click at [165, 253] on span "JL 658A" at bounding box center [157, 252] width 20 height 6
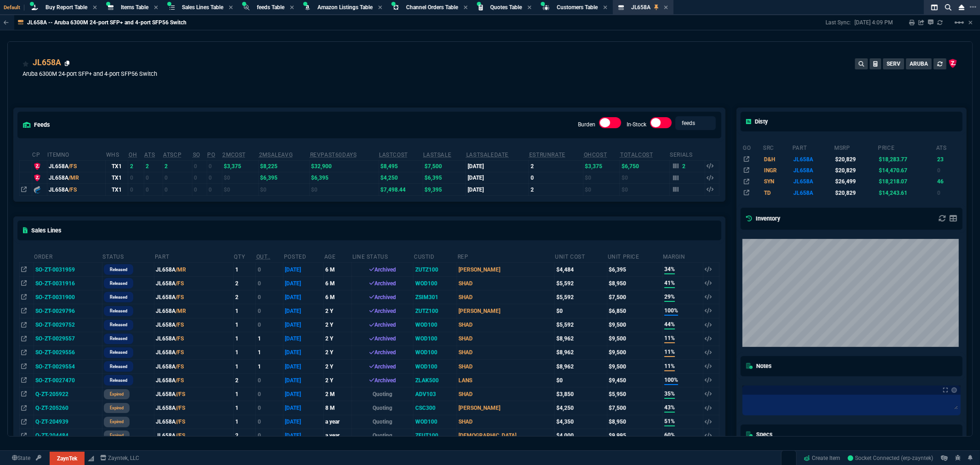
click at [67, 63] on icon at bounding box center [67, 64] width 5 height 6
click at [140, 8] on span "Items Table" at bounding box center [135, 7] width 28 height 6
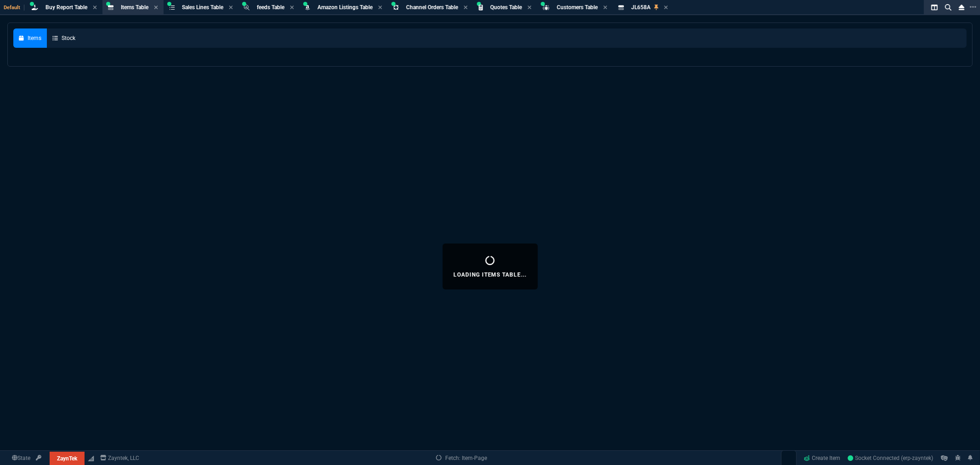
select select
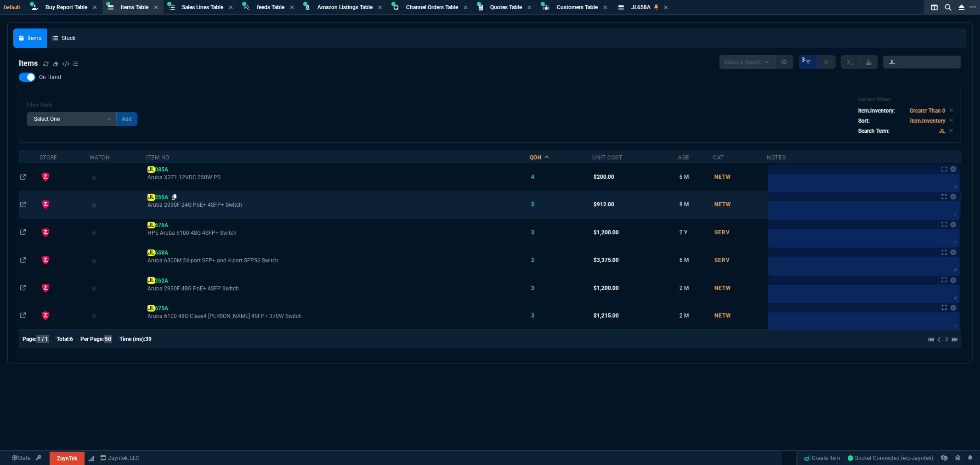
click at [177, 196] on icon at bounding box center [174, 197] width 5 height 6
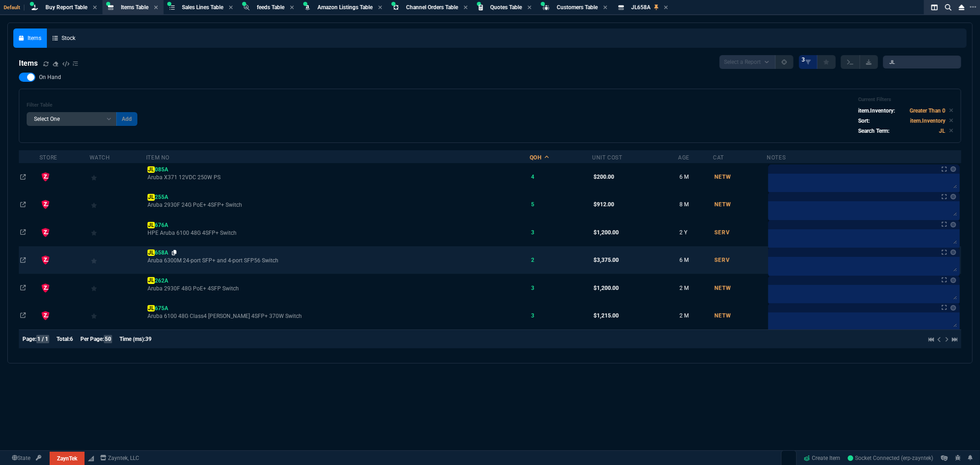
click at [177, 251] on icon at bounding box center [174, 253] width 5 height 6
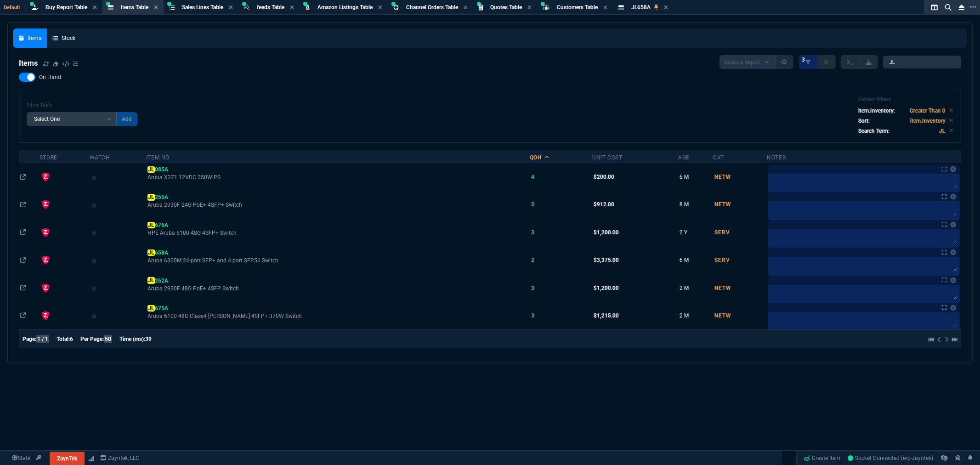
click at [345, 395] on div "Items Stock Items Select a Report NEW QUERY 3 JL On Hand Filter Table Select On…" at bounding box center [490, 266] width 980 height 487
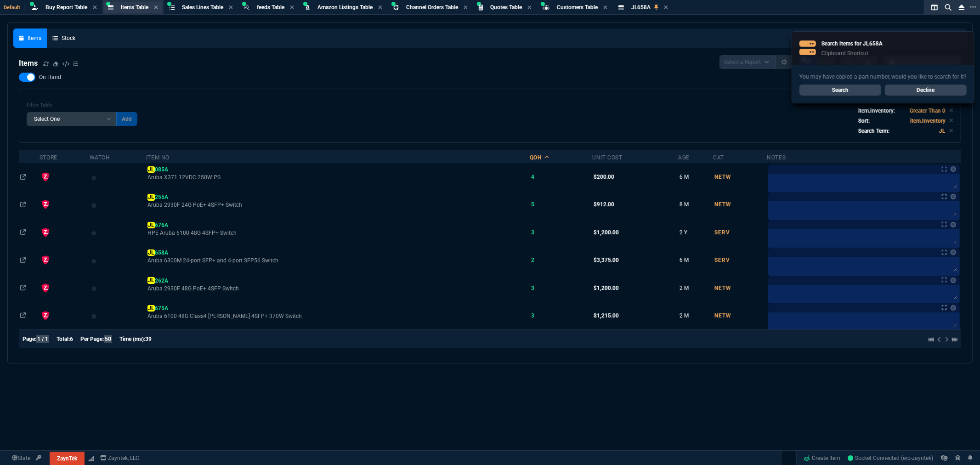
click at [120, 2] on div "Items Table Item" at bounding box center [132, 7] width 57 height 11
click at [942, 90] on link "Decline" at bounding box center [925, 89] width 82 height 11
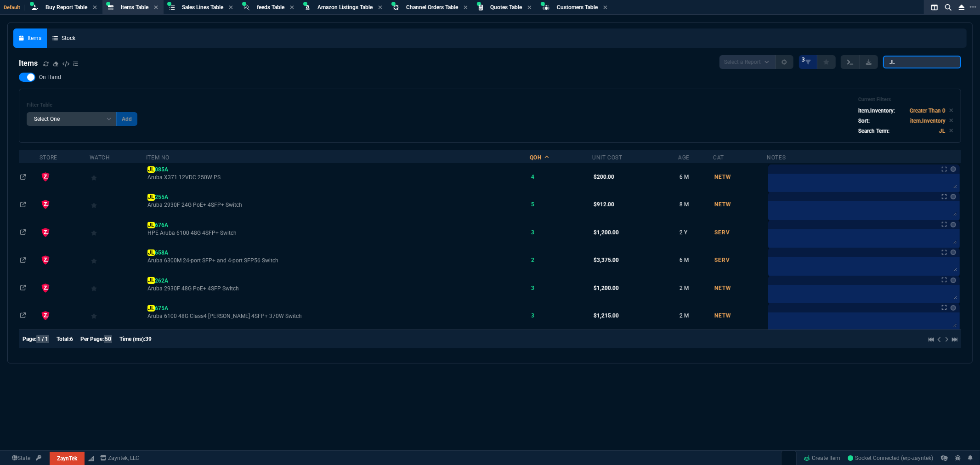
drag, startPoint x: 918, startPoint y: 62, endPoint x: 851, endPoint y: 66, distance: 66.7
click at [851, 66] on div "Select a Report NEW QUERY 3 JL" at bounding box center [840, 62] width 242 height 14
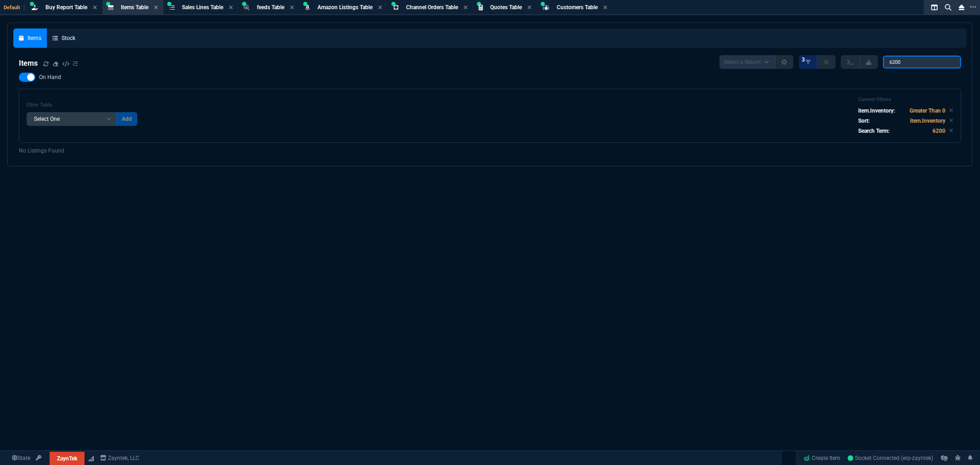
type input "6200"
click at [24, 75] on div at bounding box center [27, 77] width 17 height 9
click at [19, 77] on input "On Hand" at bounding box center [18, 77] width 0 height 0
checkbox input "false"
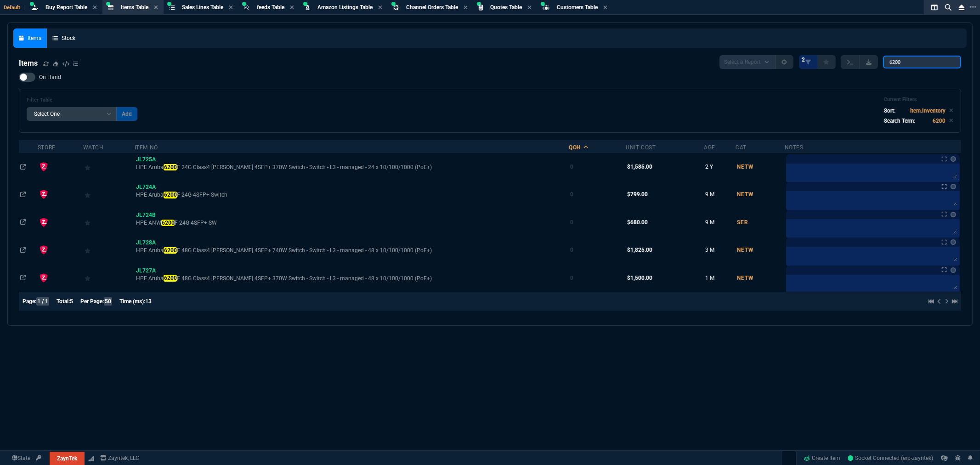
drag, startPoint x: 921, startPoint y: 63, endPoint x: 809, endPoint y: 53, distance: 112.1
click at [809, 53] on nx-fornida-items-table "Items Select a Report NEW QUERY 2 6200 On Hand Filter Table Select One Add Filt…" at bounding box center [489, 185] width 953 height 270
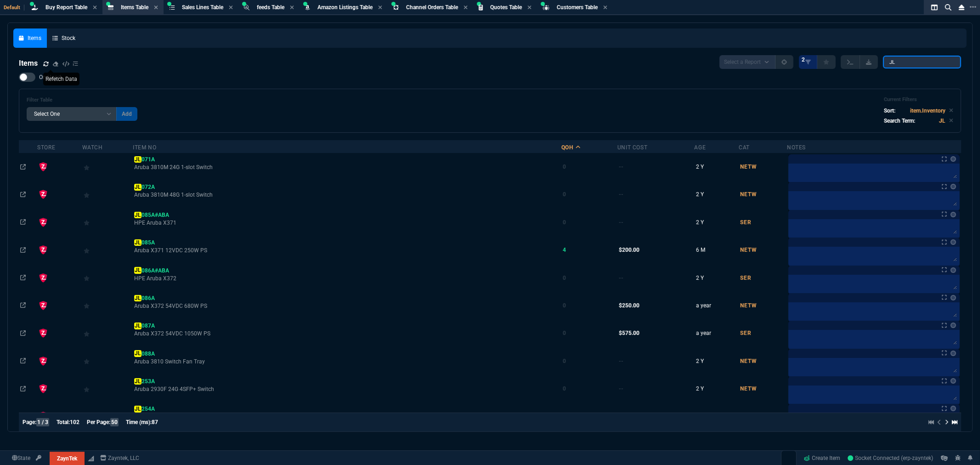
type input "JL"
click at [46, 62] on icon at bounding box center [46, 64] width 6 height 6
click at [38, 78] on label "On Hand" at bounding box center [44, 77] width 51 height 9
click at [19, 78] on input "On Hand" at bounding box center [18, 77] width 0 height 0
checkbox input "true"
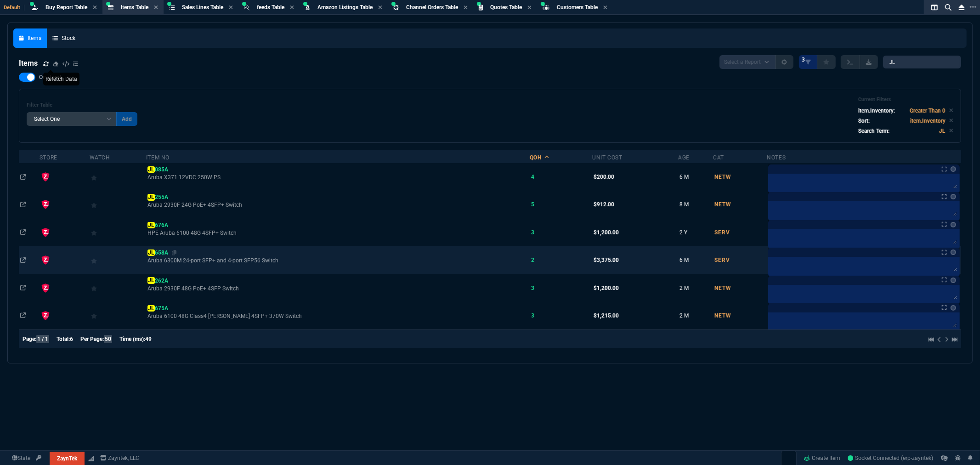
click at [183, 252] on div "JL 658A" at bounding box center [337, 252] width 380 height 8
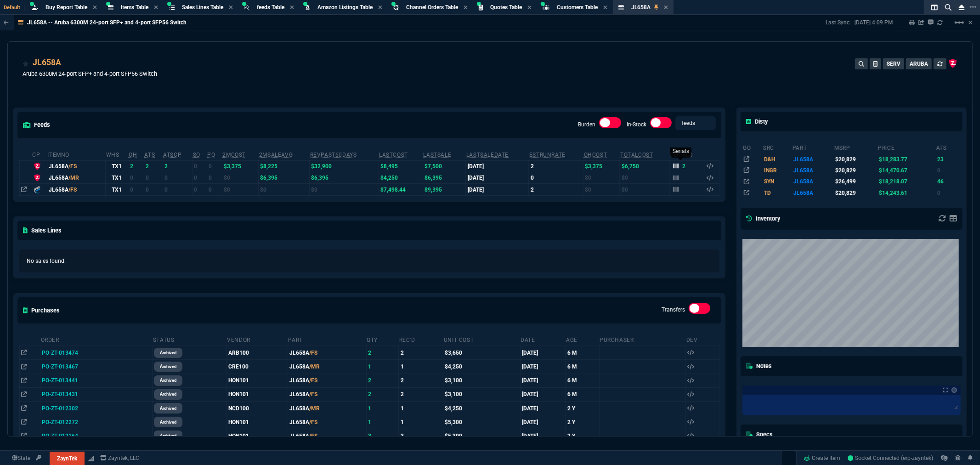
click at [673, 164] on icon at bounding box center [676, 165] width 6 height 5
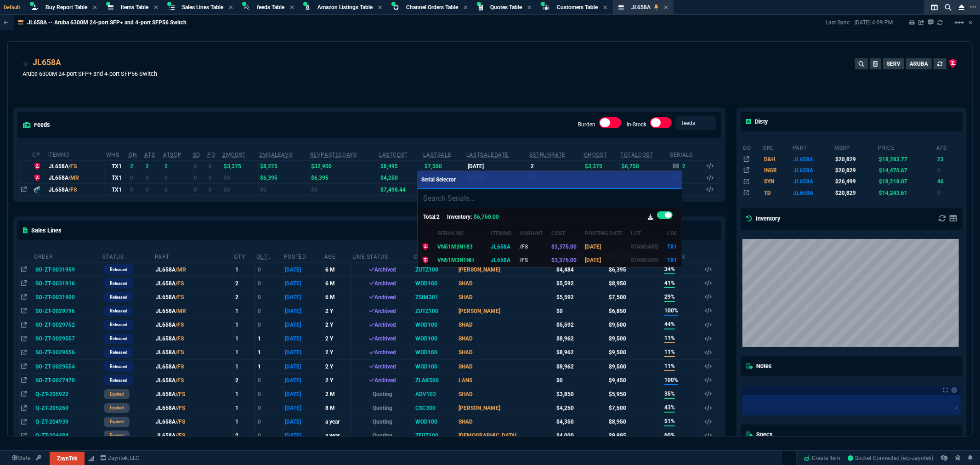
click at [126, 10] on div at bounding box center [490, 232] width 980 height 465
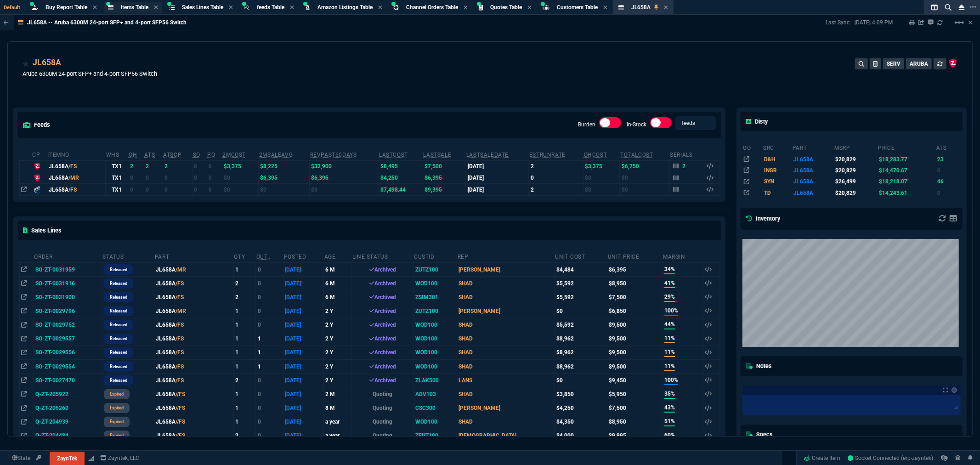
click at [135, 6] on span "Items Table" at bounding box center [135, 7] width 28 height 6
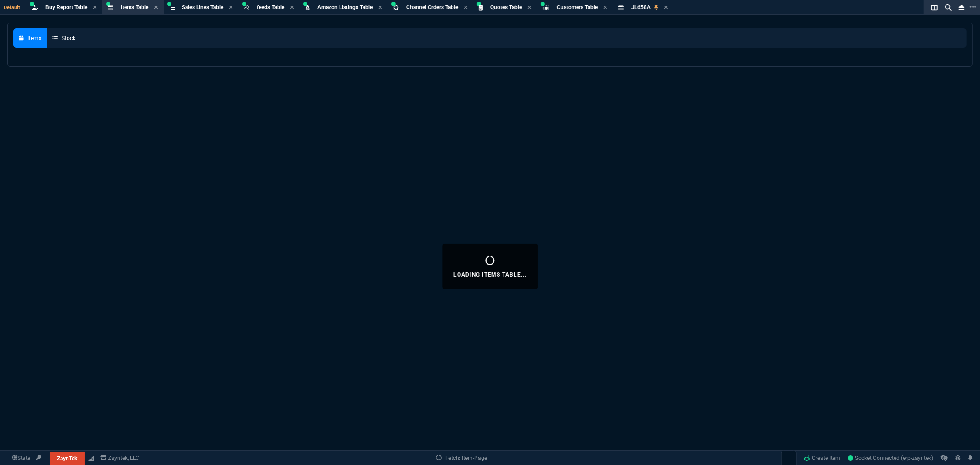
select select
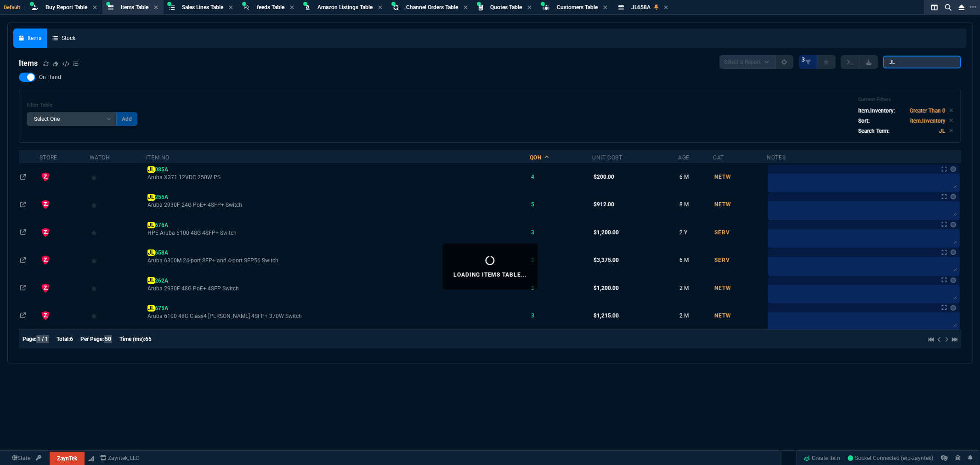
click at [910, 64] on input "JL" at bounding box center [922, 62] width 78 height 13
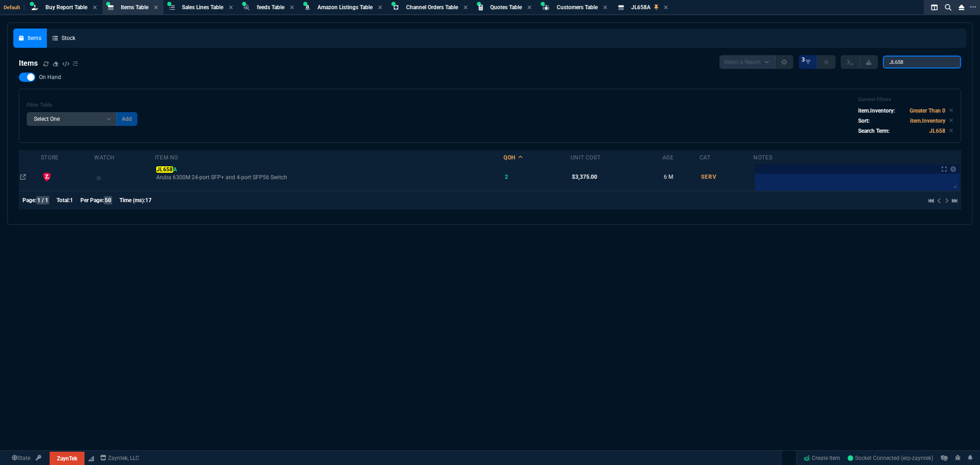
type input "JL658"
click at [166, 164] on td "JL658 A Aruba 6300M 24-port SFP+ and 4-port SFP56 Switch" at bounding box center [329, 177] width 349 height 28
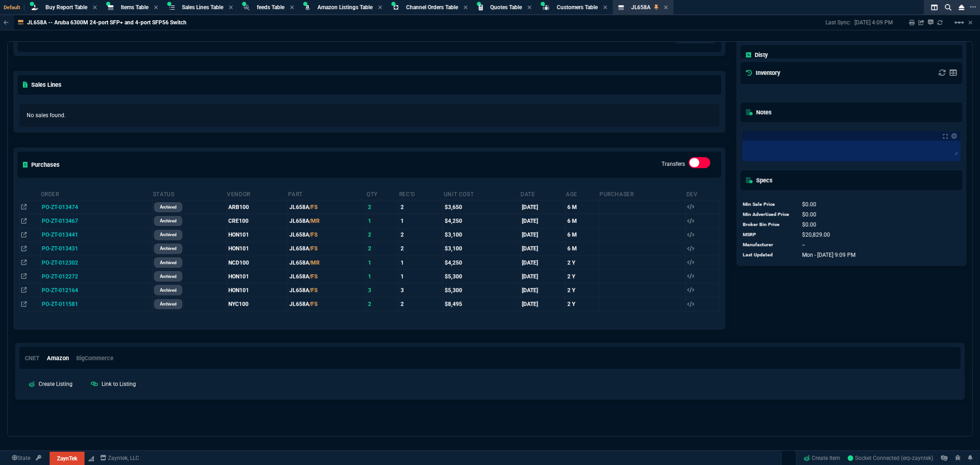
scroll to position [147, 0]
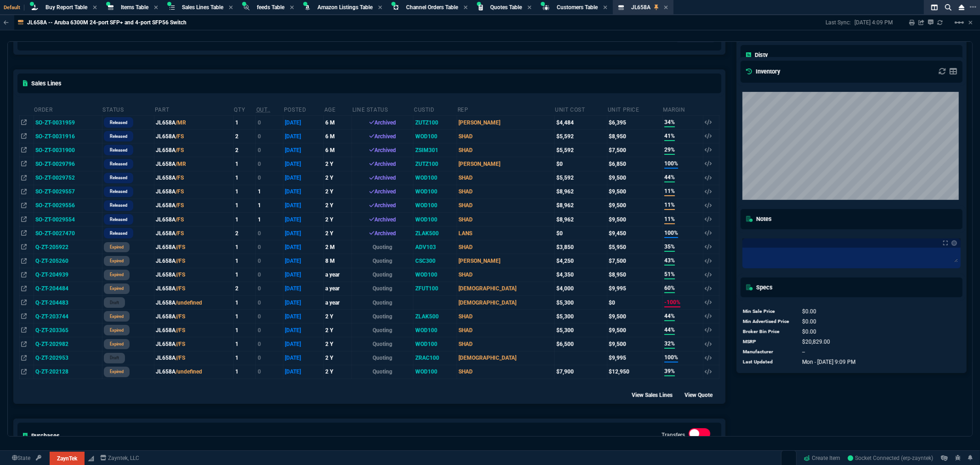
click at [58, 136] on td "SO-ZT-0031916" at bounding box center [68, 137] width 68 height 14
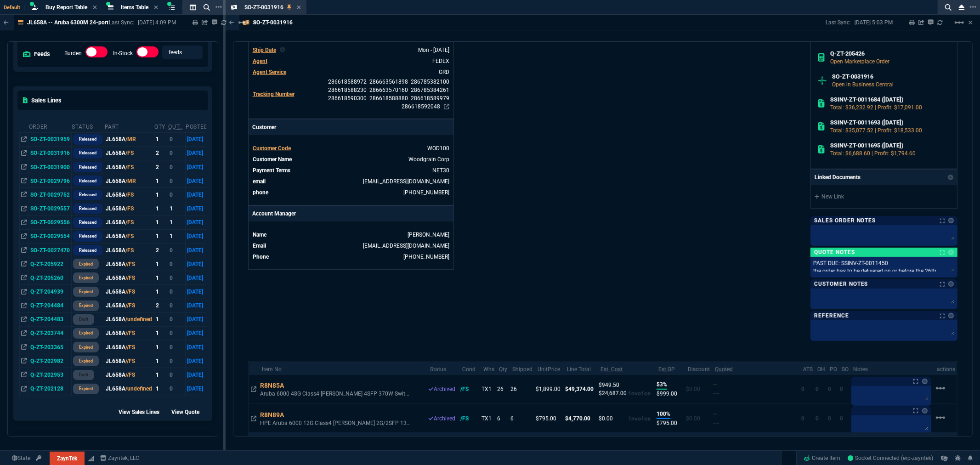
scroll to position [453, 0]
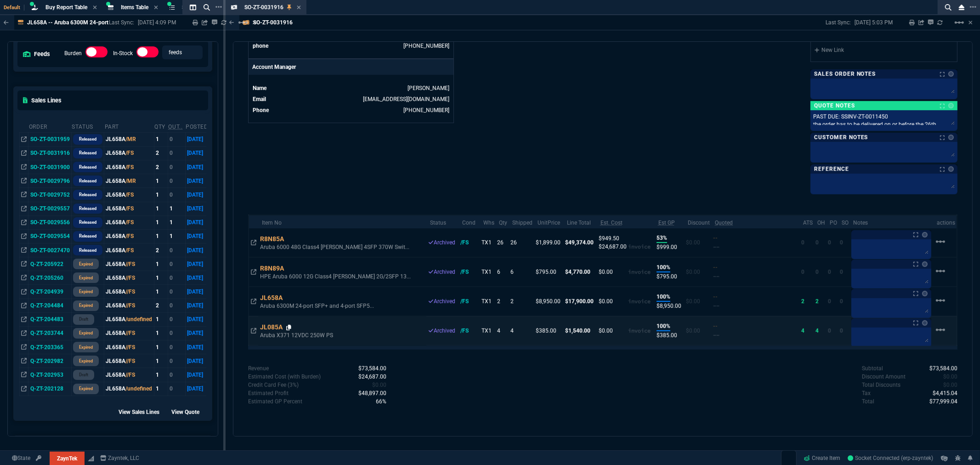
click at [290, 327] on icon at bounding box center [288, 328] width 5 height 6
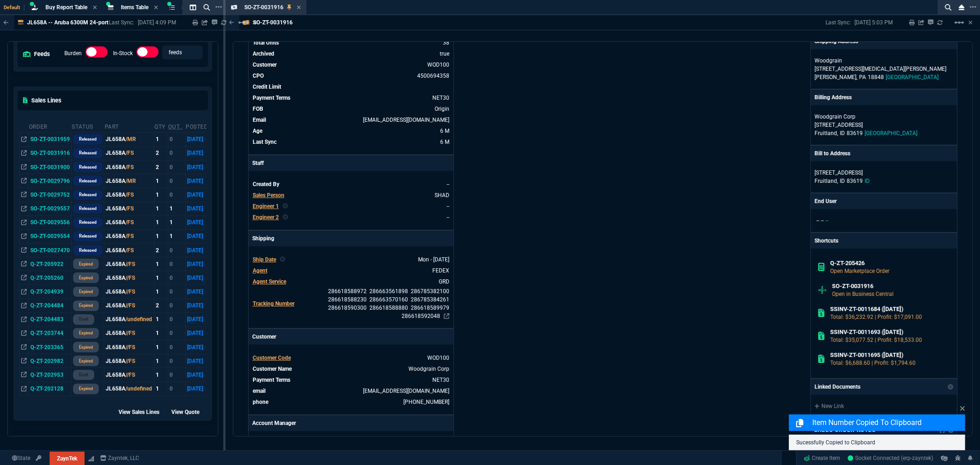
scroll to position [96, 0]
click at [298, 6] on icon at bounding box center [299, 8] width 4 height 4
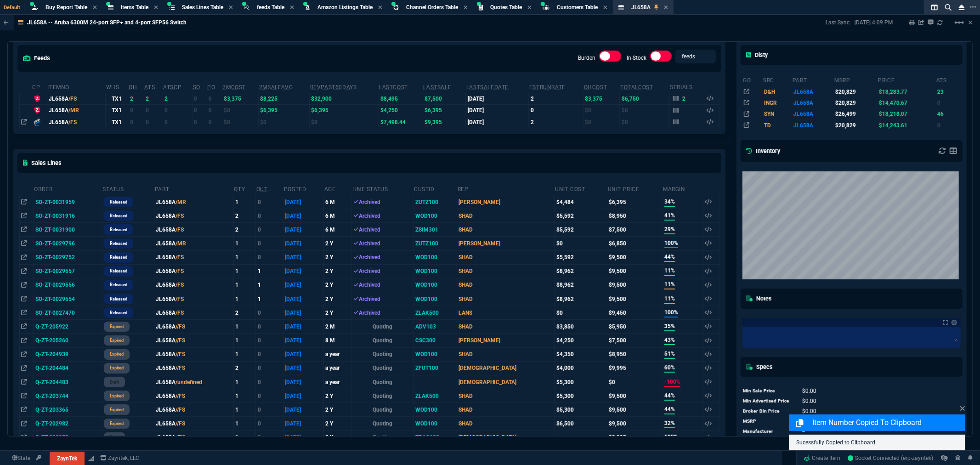
scroll to position [0, 0]
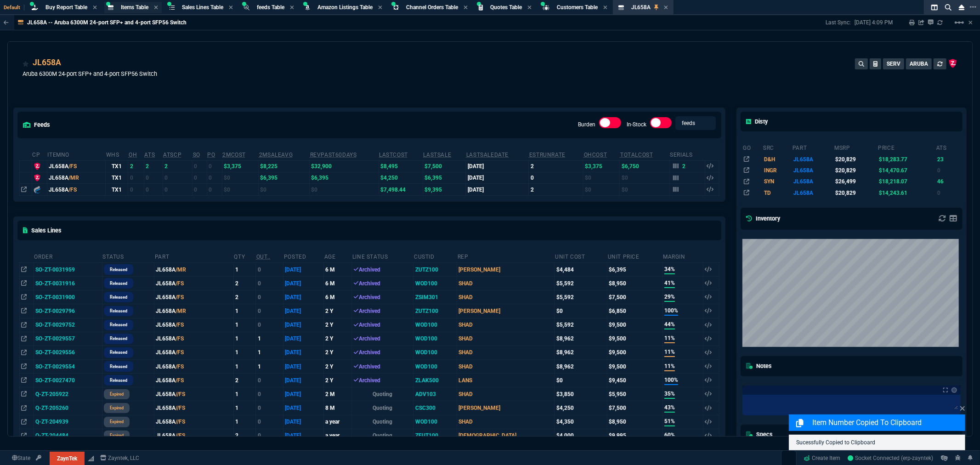
click at [137, 6] on span "Items Table" at bounding box center [135, 7] width 28 height 6
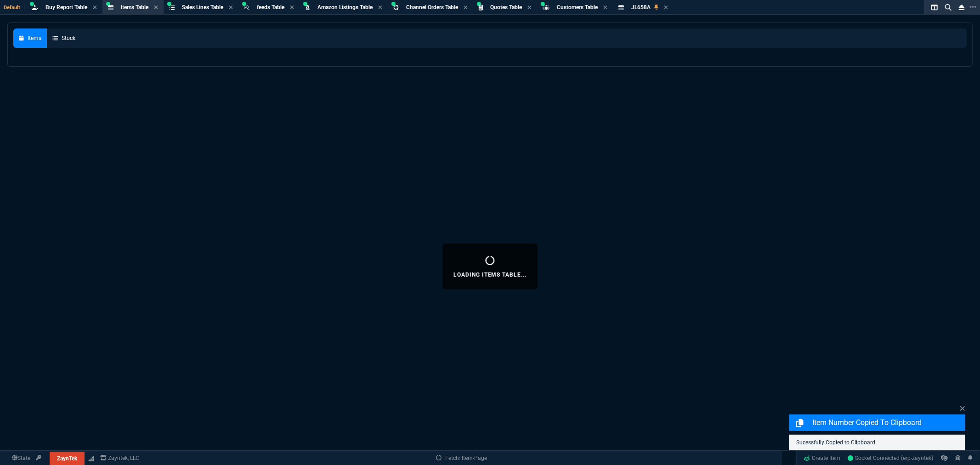
select select
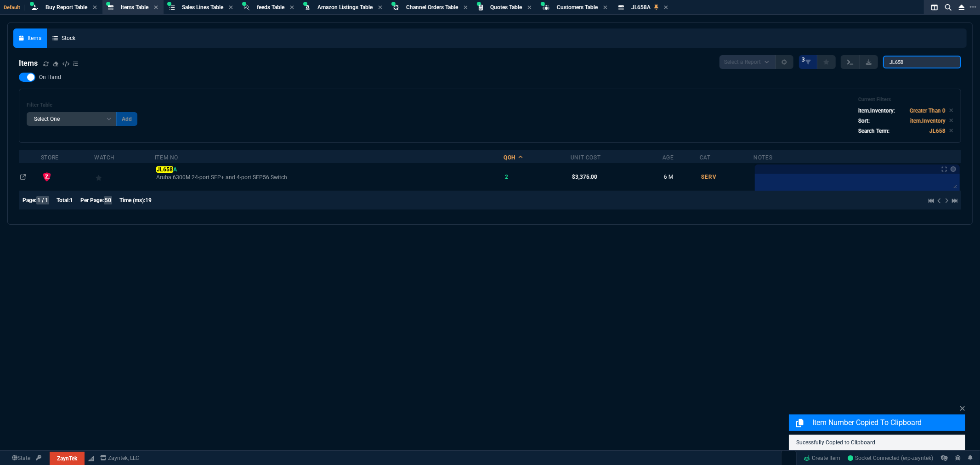
drag, startPoint x: 882, startPoint y: 62, endPoint x: 857, endPoint y: 62, distance: 25.3
click at [857, 62] on div "Select a Report NEW QUERY 3 JL658" at bounding box center [840, 62] width 242 height 14
paste input "085A"
type input "JL085A"
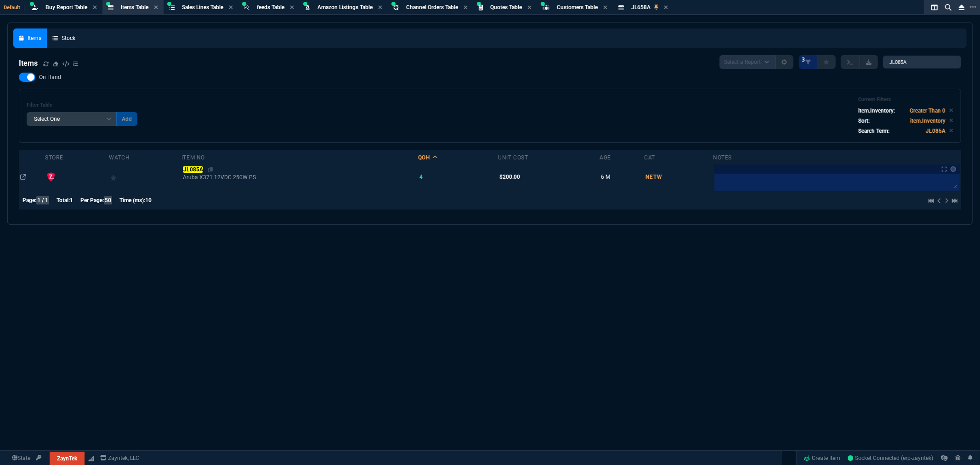
click at [194, 166] on mark "JL085A" at bounding box center [193, 169] width 20 height 6
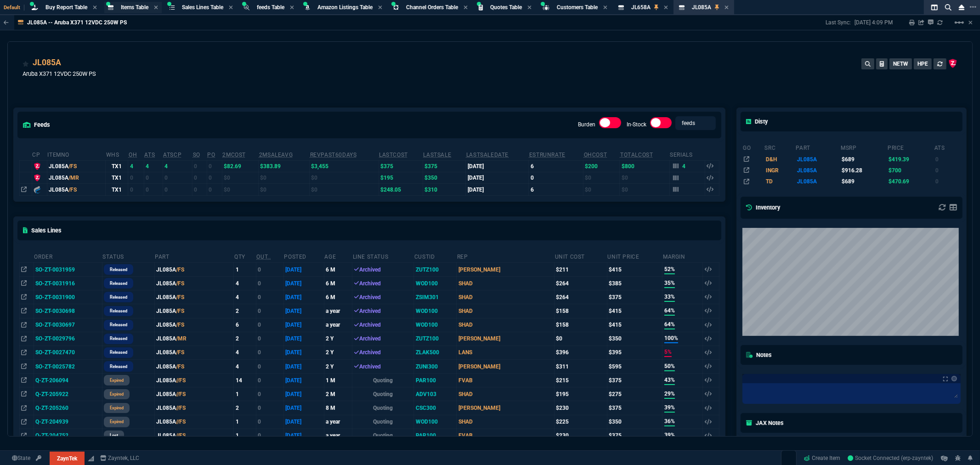
click at [132, 5] on span "Items Table" at bounding box center [135, 7] width 28 height 6
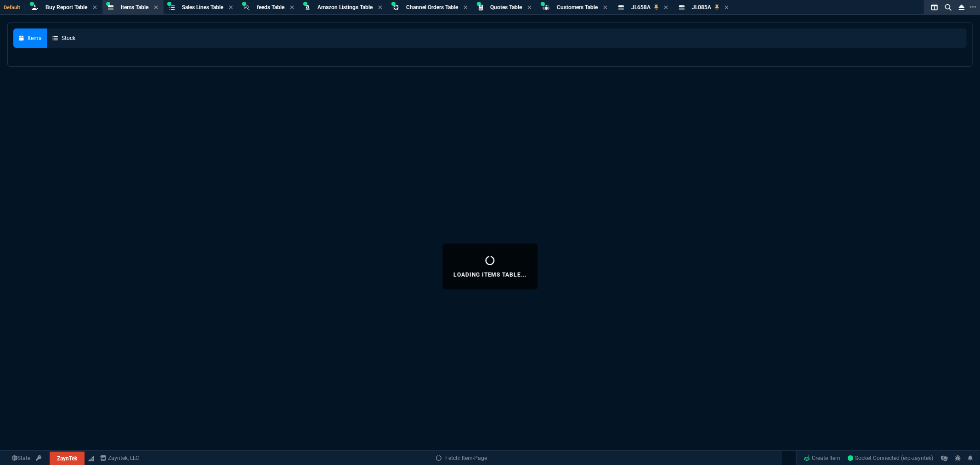
select select
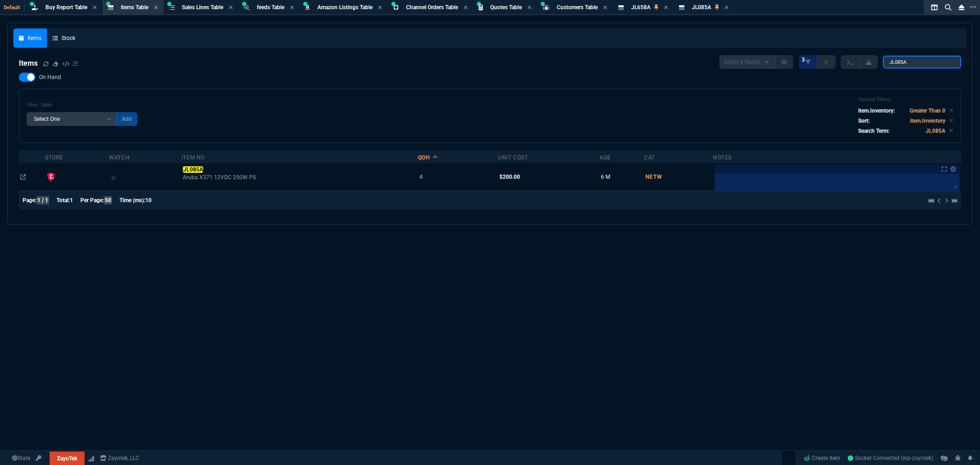
click at [916, 60] on input "JL085A" at bounding box center [922, 62] width 78 height 13
type input "JL086"
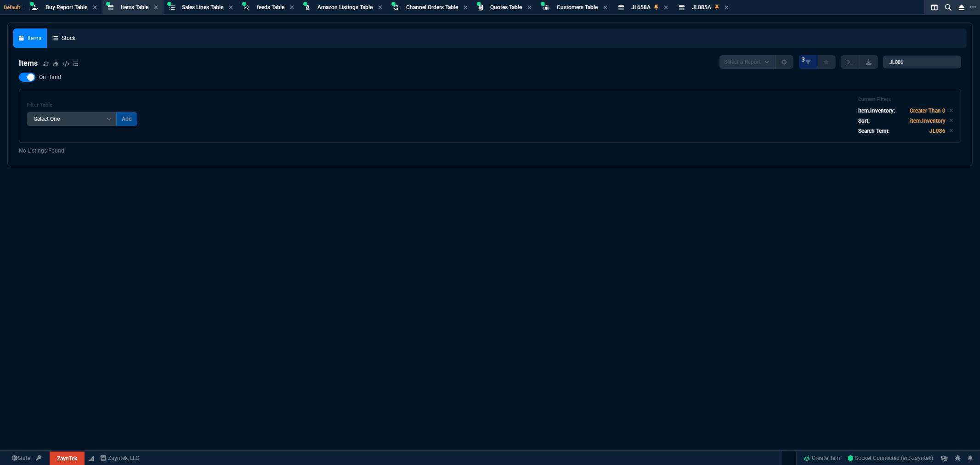
click at [19, 73] on label "On Hand" at bounding box center [44, 77] width 51 height 9
click at [19, 77] on input "On Hand" at bounding box center [18, 77] width 0 height 0
checkbox input "false"
click at [42, 62] on div "Items" at bounding box center [48, 63] width 59 height 11
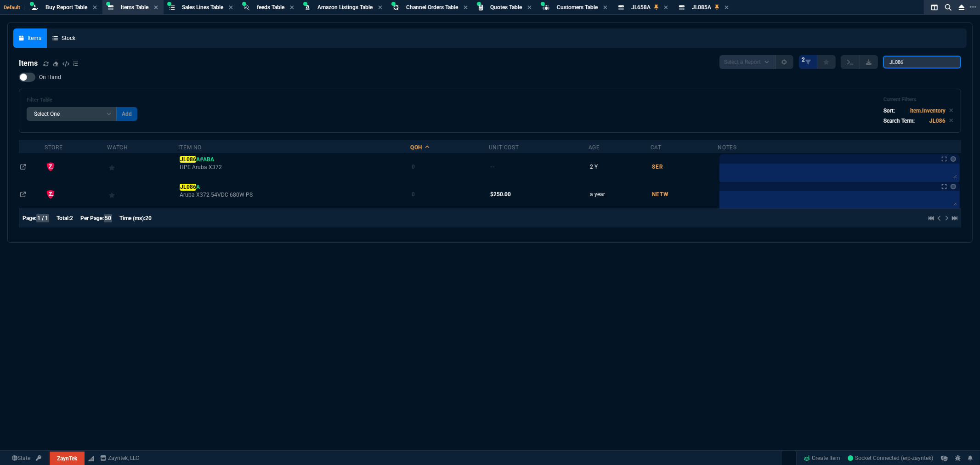
click at [927, 61] on input "JL086" at bounding box center [922, 62] width 78 height 13
type input "JL085"
click at [646, 7] on span "JL658A" at bounding box center [640, 7] width 19 height 6
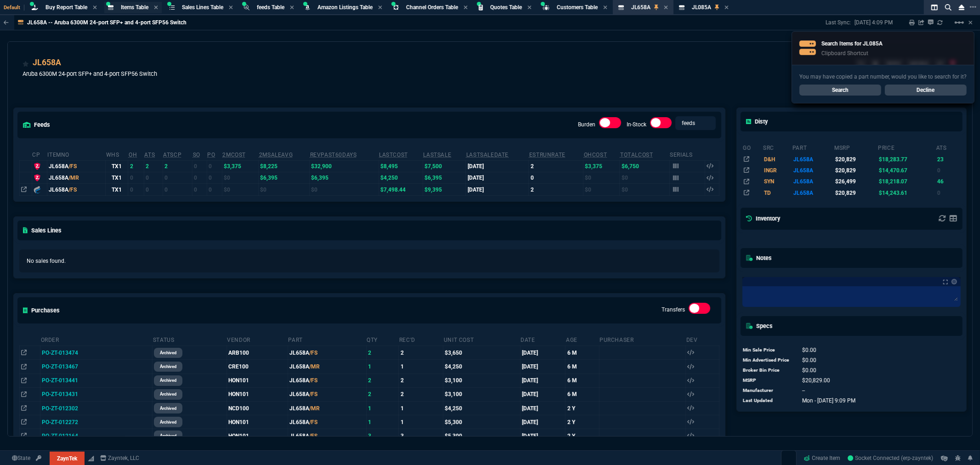
click at [126, 5] on span "Items Table" at bounding box center [135, 7] width 28 height 6
select select
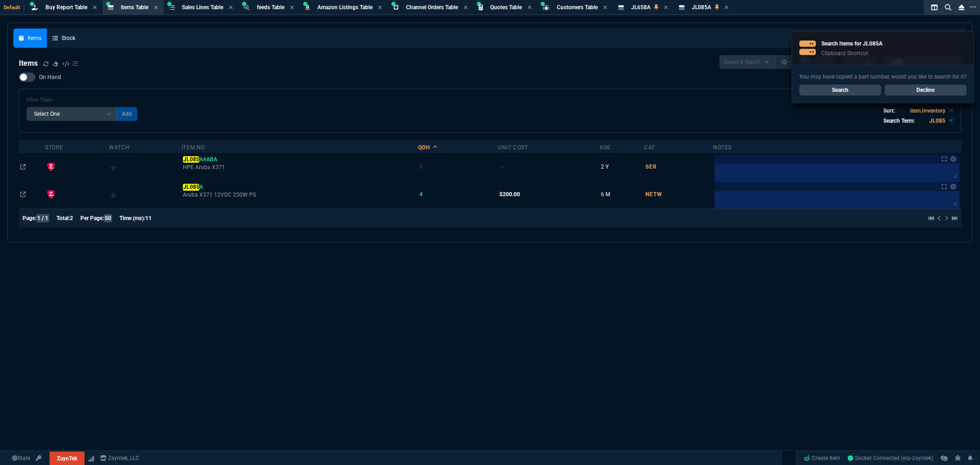
click at [930, 88] on link "Decline" at bounding box center [925, 89] width 82 height 11
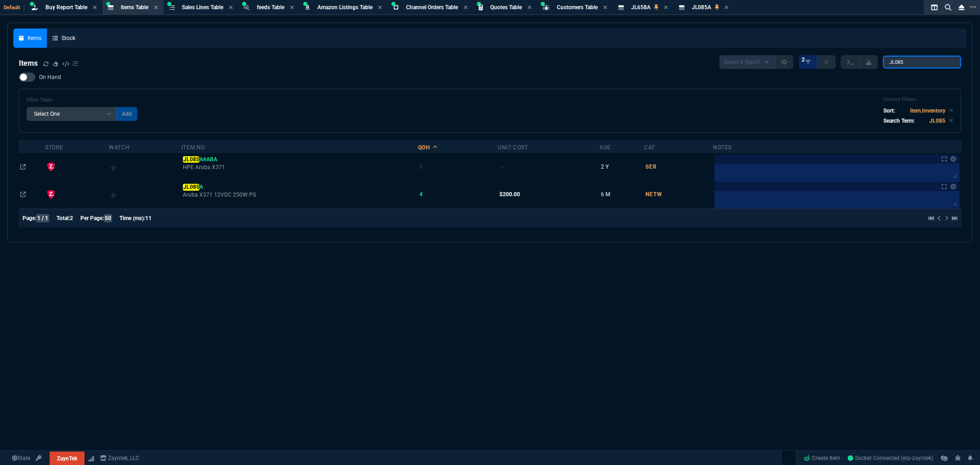
click at [921, 62] on input "JL085" at bounding box center [922, 62] width 78 height 13
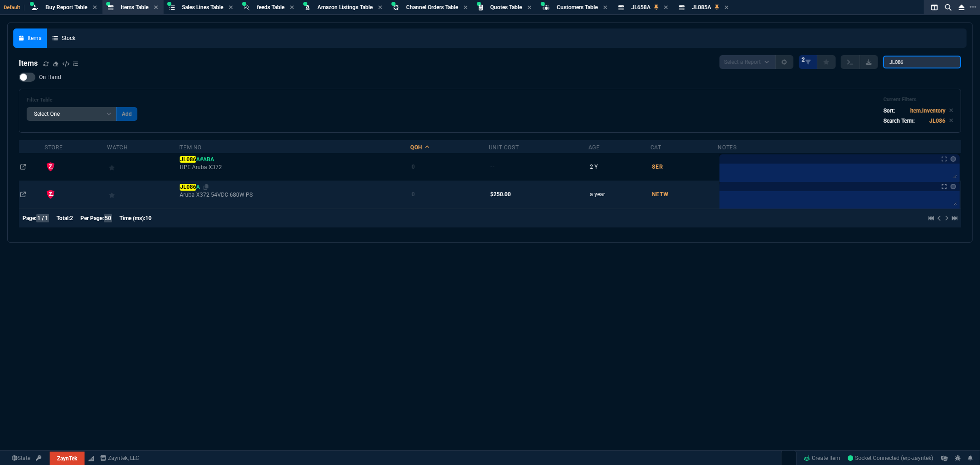
type input "JL086"
click at [191, 188] on mark "JL086" at bounding box center [188, 187] width 17 height 6
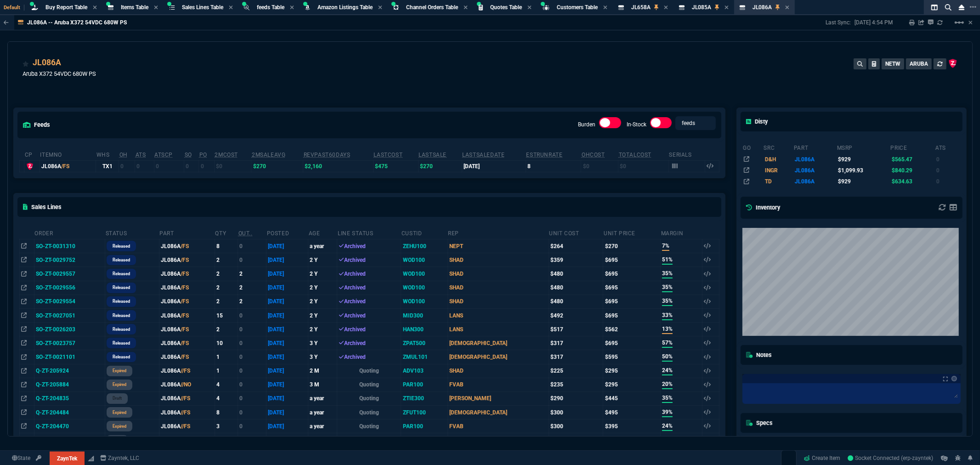
drag, startPoint x: 433, startPoint y: 93, endPoint x: 419, endPoint y: 89, distance: 14.1
click at [433, 93] on div "feeds Burden In-Stock feeds prices cp ItemNo WHS OH ATS ATSCP SO PO 2MCost 2MSa…" at bounding box center [369, 422] width 723 height 670
click at [58, 287] on td "SO-ZT-0029556" at bounding box center [69, 288] width 71 height 14
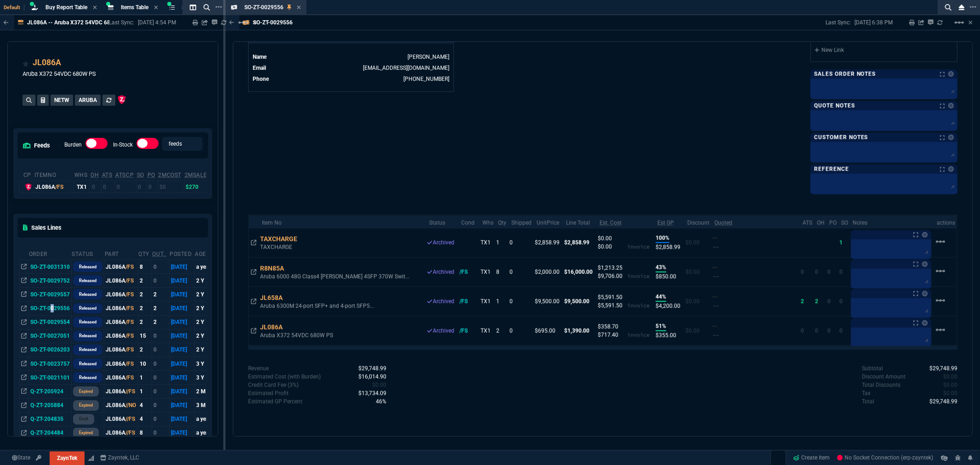
scroll to position [456, 0]
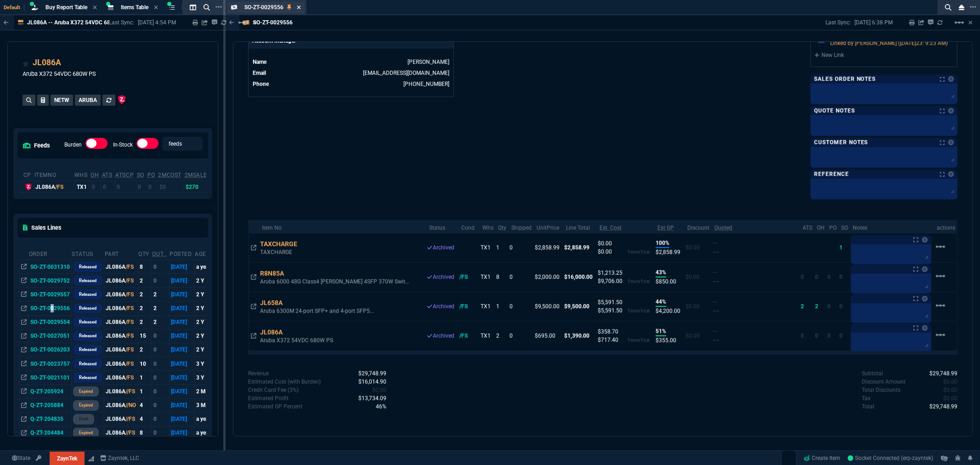
click at [297, 6] on icon at bounding box center [299, 8] width 4 height 6
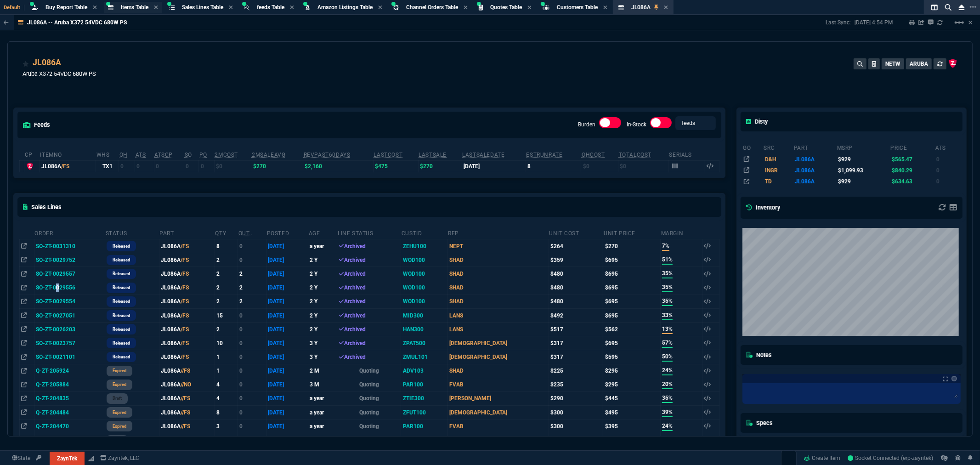
click at [130, 7] on span "Items Table" at bounding box center [135, 7] width 28 height 6
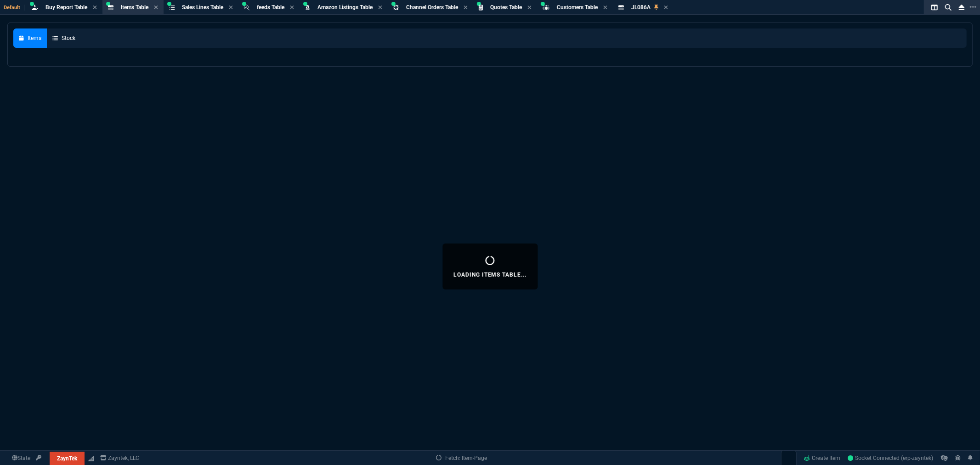
select select
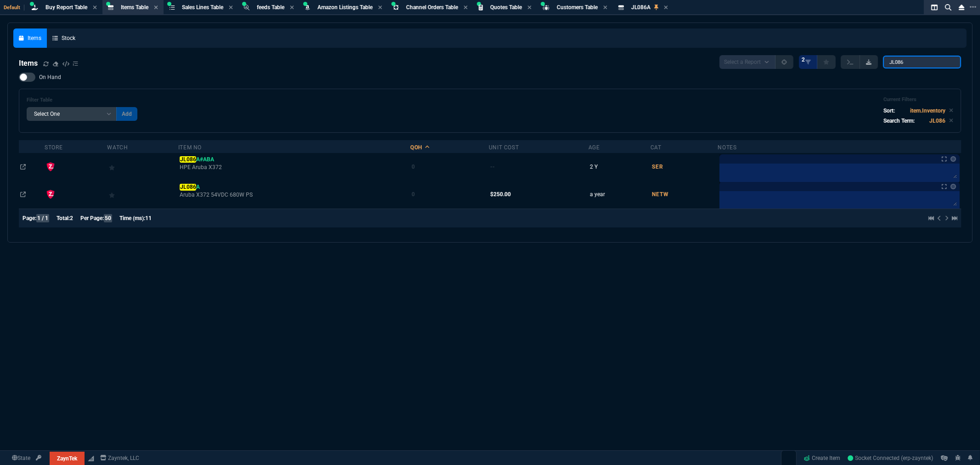
click at [866, 62] on div "Select a Report NEW QUERY 2 JL086" at bounding box center [840, 62] width 242 height 14
paste input "5"
type input "JL085"
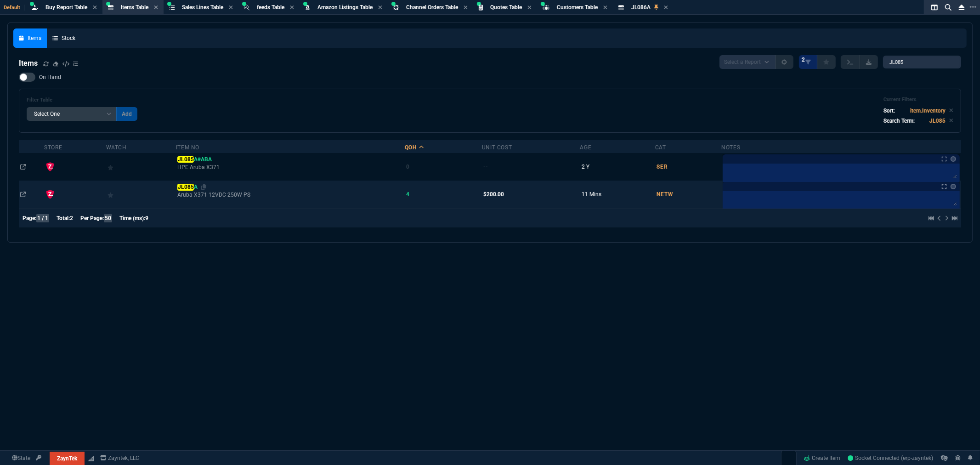
click at [193, 190] on span "JL085 A" at bounding box center [187, 187] width 20 height 6
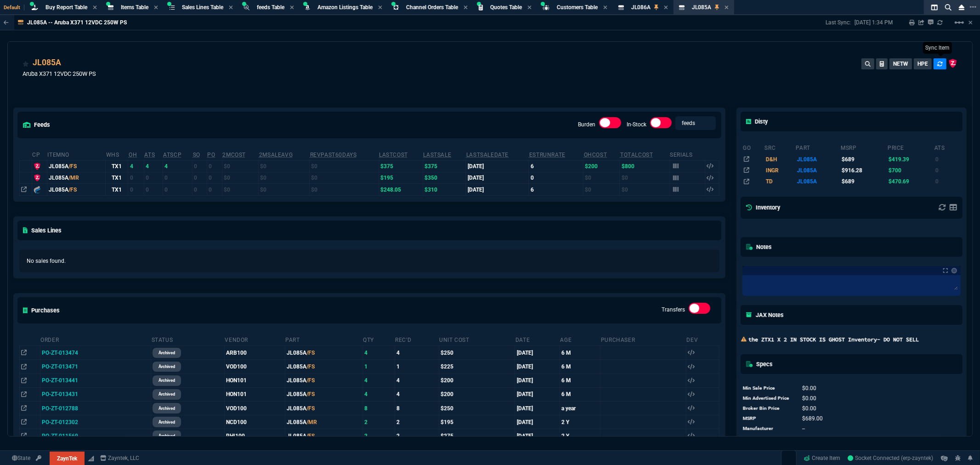
click at [937, 65] on icon at bounding box center [939, 63] width 5 height 5
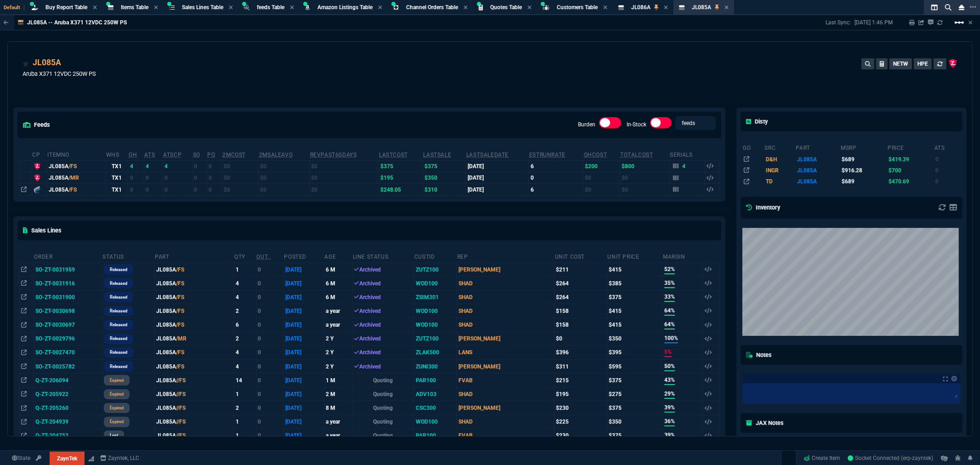
click at [956, 21] on mat-icon "linear_scale" at bounding box center [958, 22] width 11 height 11
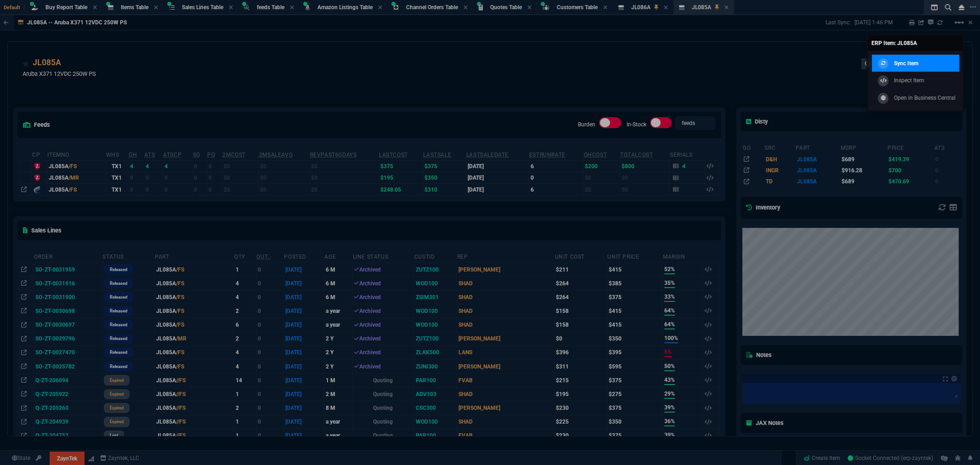
click at [912, 61] on p "Sync Item" at bounding box center [906, 63] width 24 height 8
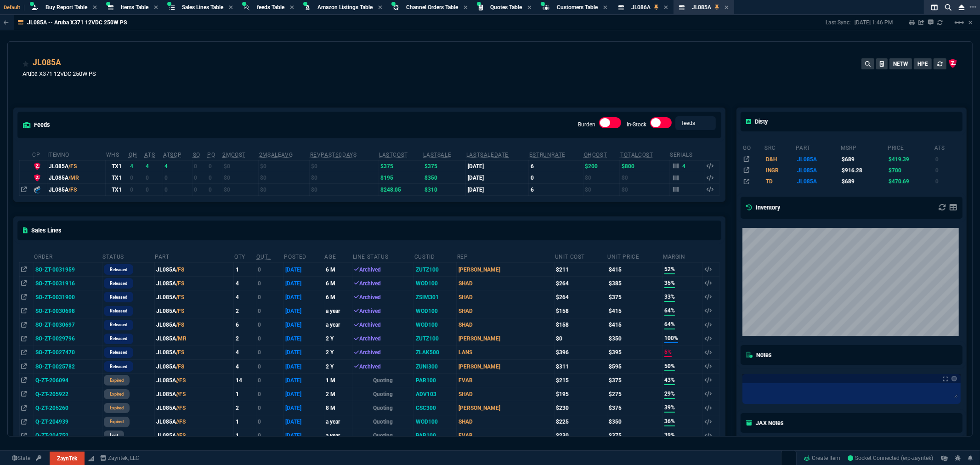
click at [169, 56] on div "JL085A Aruba X371 12VDC 250W PS NETW HPE" at bounding box center [490, 72] width 935 height 33
click at [501, 5] on span "Quotes Table" at bounding box center [506, 7] width 32 height 6
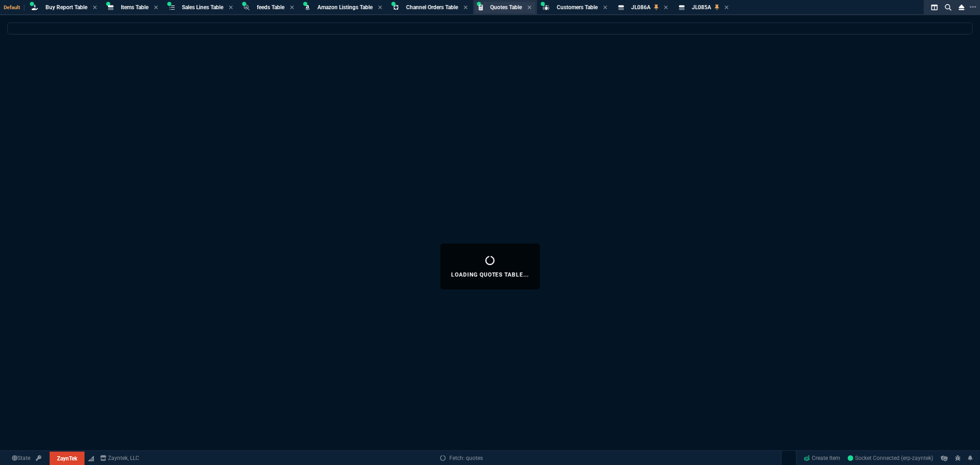
select select
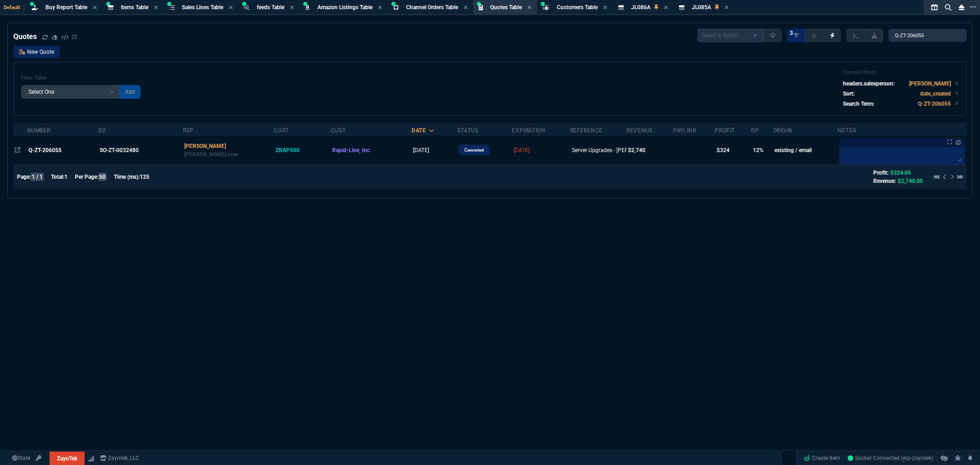
click at [44, 53] on link "New Quote" at bounding box center [36, 52] width 46 height 12
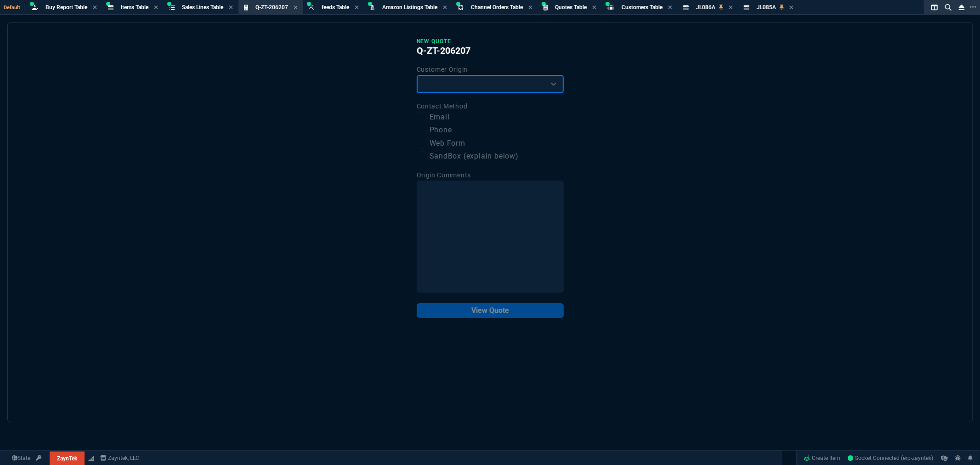
click at [471, 77] on select "Existing Customer Amazon Lead (first order) Website Lead (first order) Called (…" at bounding box center [490, 84] width 147 height 18
select select "existing"
click at [417, 75] on select "Existing Customer Amazon Lead (first order) Website Lead (first order) Called (…" at bounding box center [490, 84] width 147 height 18
click at [425, 121] on input "Email" at bounding box center [422, 117] width 11 height 11
checkbox input "true"
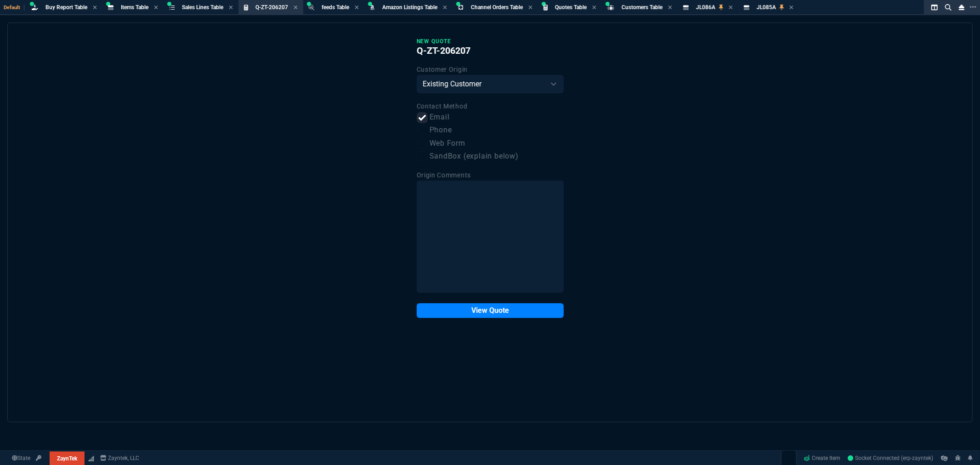
click at [479, 323] on div "New Quote Q-ZT-206207 Customer Origin Existing Customer Amazon Lead (first orde…" at bounding box center [489, 223] width 965 height 400
click at [490, 314] on button "View Quote" at bounding box center [490, 310] width 147 height 15
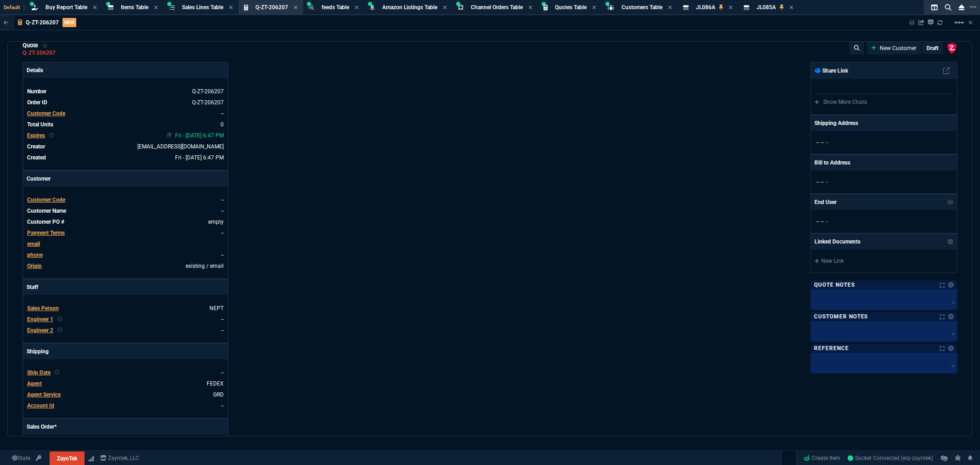
scroll to position [0, 0]
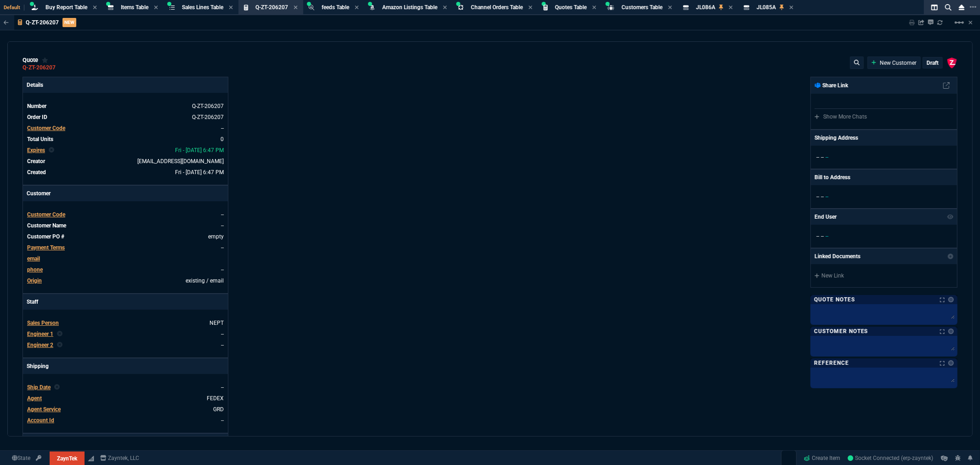
click at [42, 127] on span "Customer Code" at bounding box center [46, 128] width 38 height 6
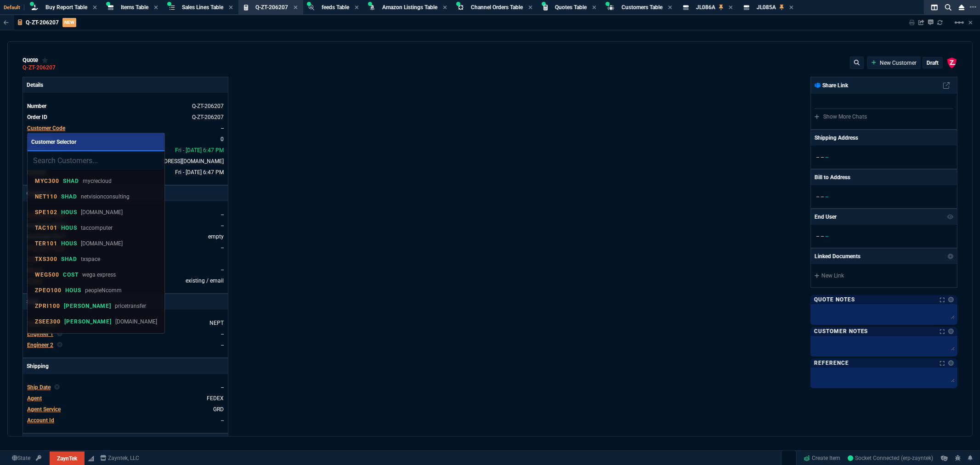
click at [75, 161] on input "search" at bounding box center [96, 160] width 137 height 18
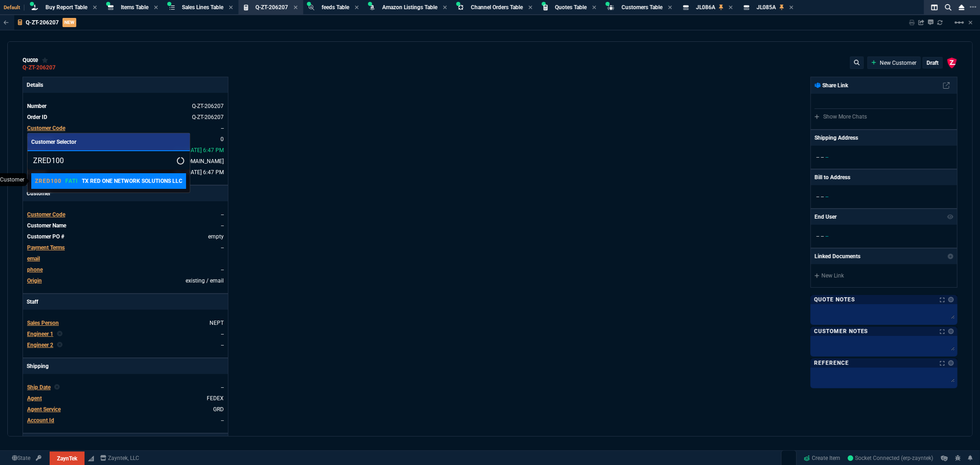
type input "ZRED100"
click at [104, 178] on p "TX RED ONE NETWORK SOLUTIONS LLC" at bounding box center [132, 181] width 101 height 8
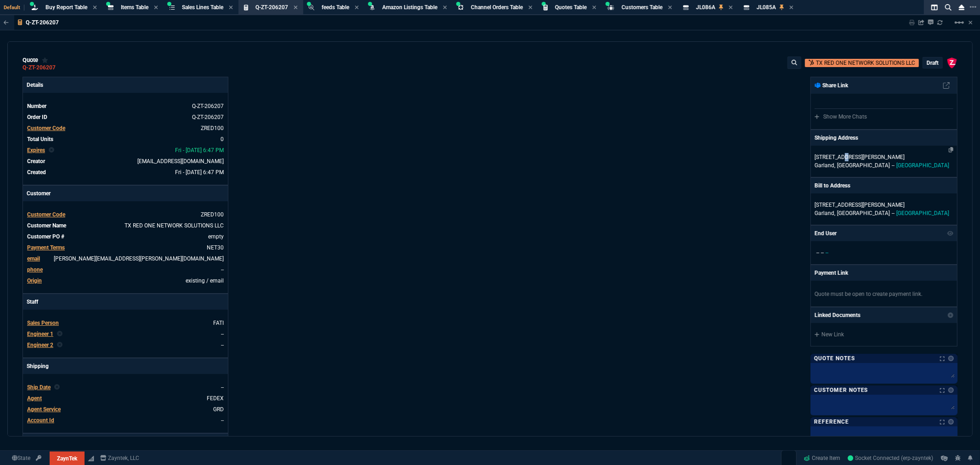
click at [841, 152] on div "1309 OShannon Lane Garland, TX -- USA" at bounding box center [884, 161] width 146 height 31
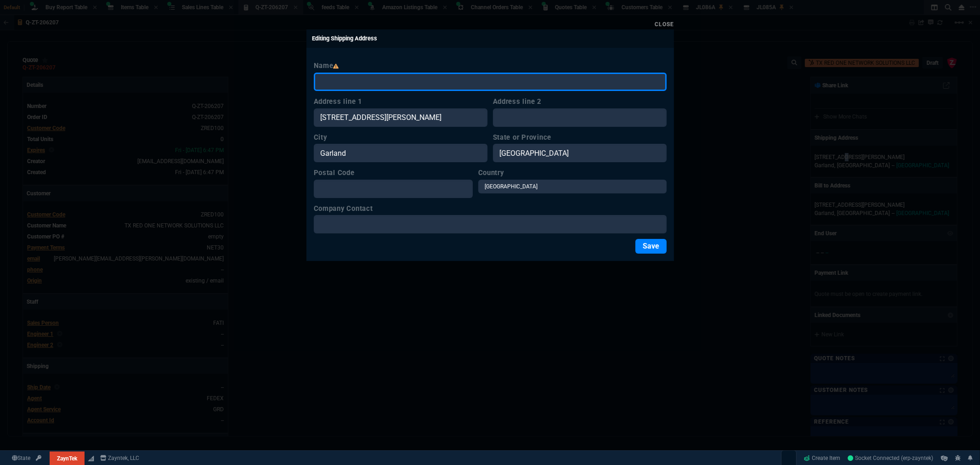
click at [443, 78] on input "Name" at bounding box center [490, 82] width 353 height 18
type input "WILL CALL"
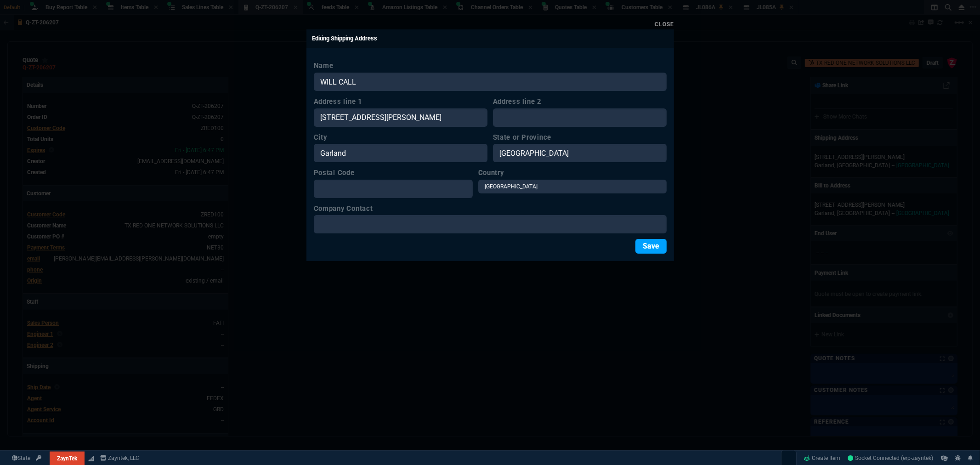
click at [646, 245] on button "Save" at bounding box center [650, 246] width 31 height 15
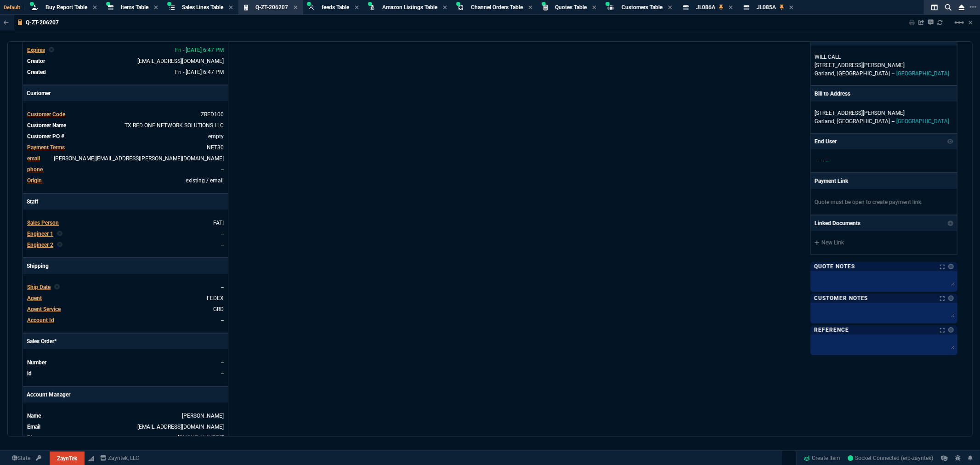
scroll to position [204, 0]
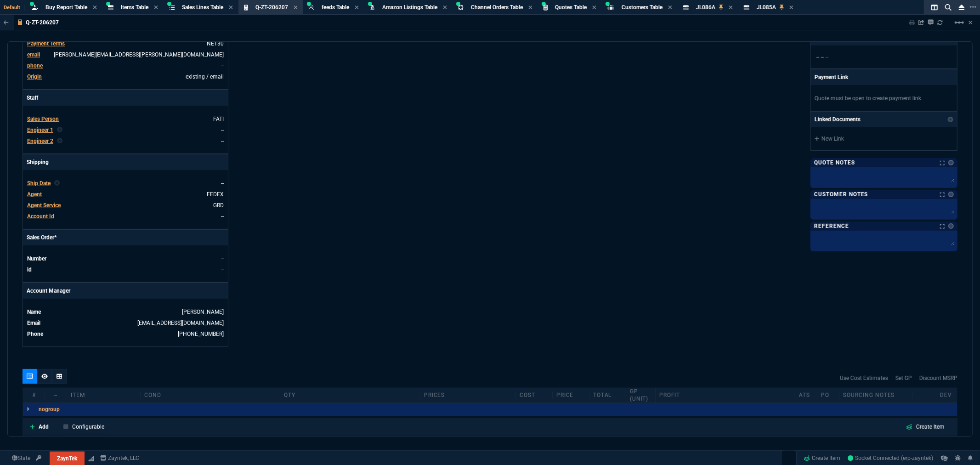
click at [29, 191] on span "Agent" at bounding box center [34, 194] width 15 height 6
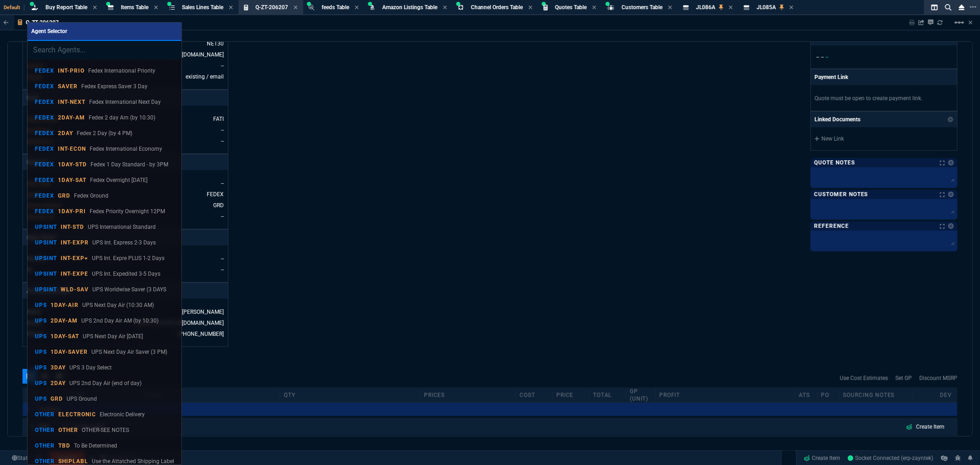
click at [67, 49] on input "search" at bounding box center [105, 50] width 154 height 18
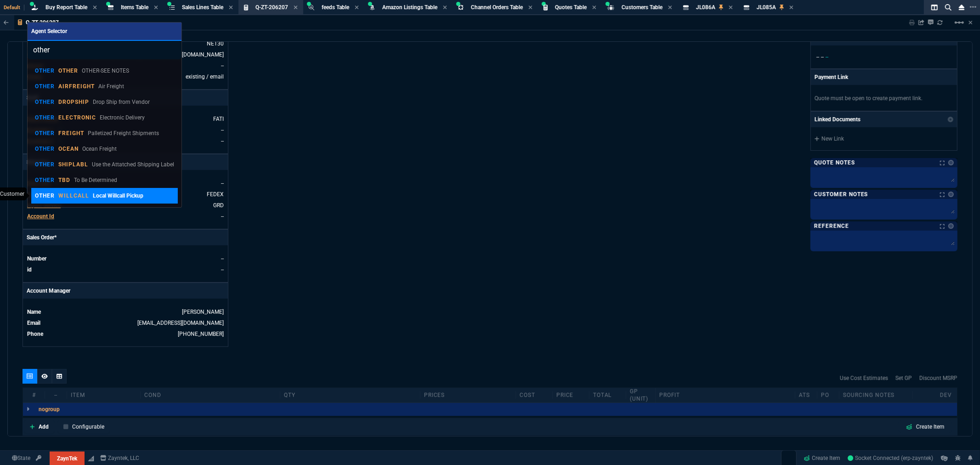
type input "other"
click at [75, 197] on p "WILLCALL" at bounding box center [73, 195] width 31 height 7
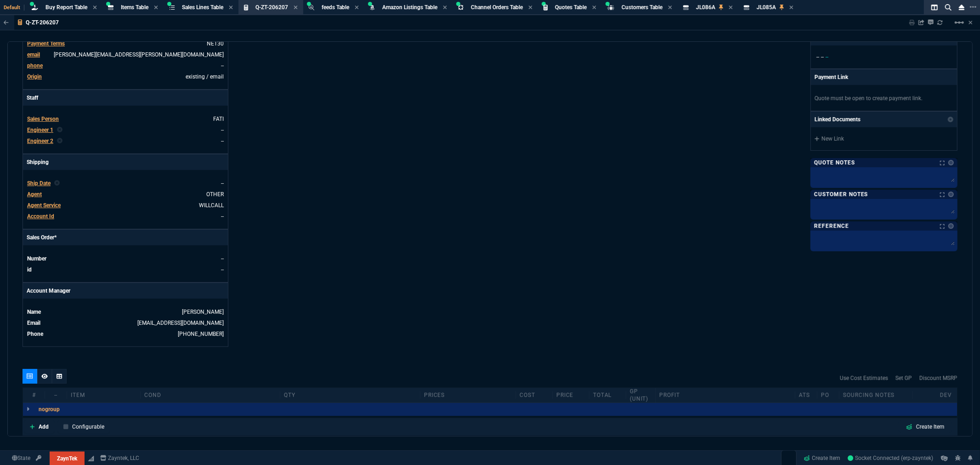
click at [345, 216] on div "Details Number Q-ZT-206207 Order ID Q-ZT-206207 Customer Code ZRED100 Total Uni…" at bounding box center [256, 110] width 467 height 474
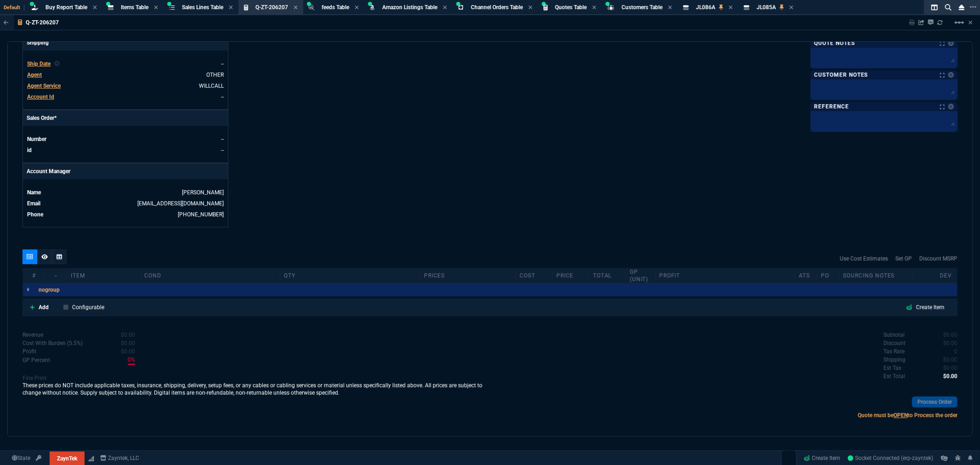
scroll to position [332, 0]
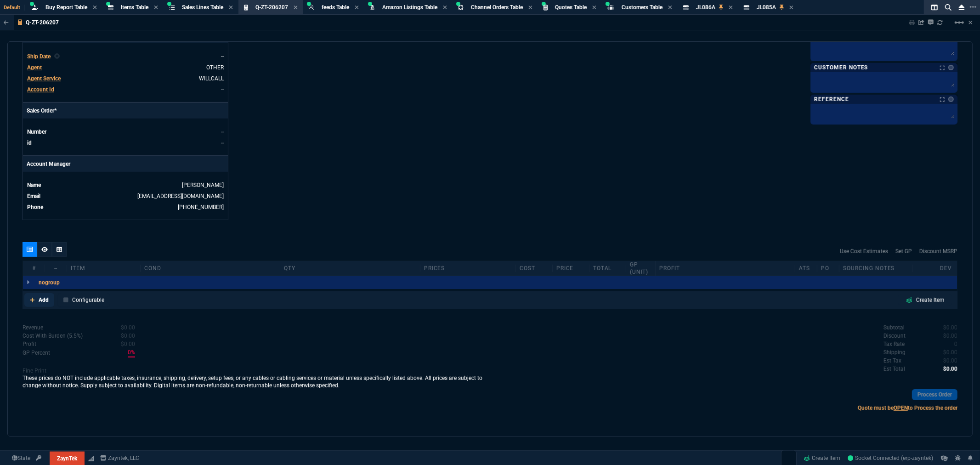
click at [39, 300] on p "Add" at bounding box center [44, 300] width 10 height 8
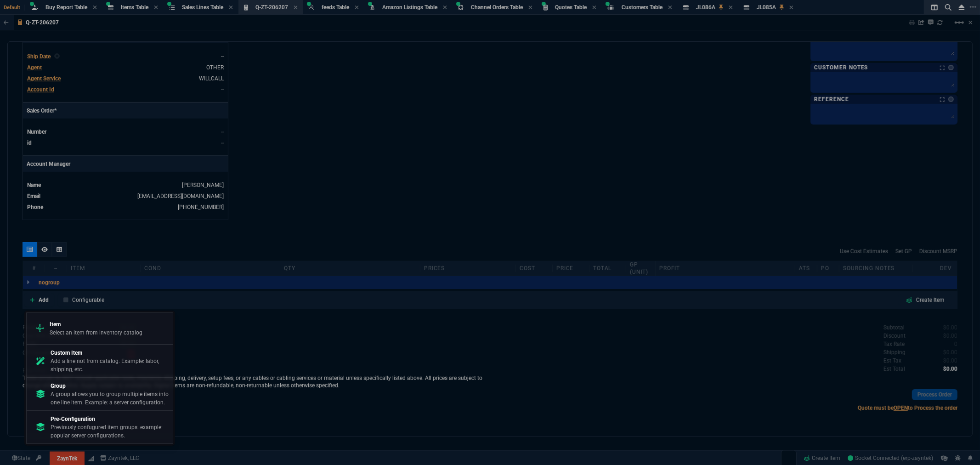
drag, startPoint x: 80, startPoint y: 322, endPoint x: 126, endPoint y: 306, distance: 48.9
click at [80, 322] on p "Item" at bounding box center [96, 324] width 93 height 8
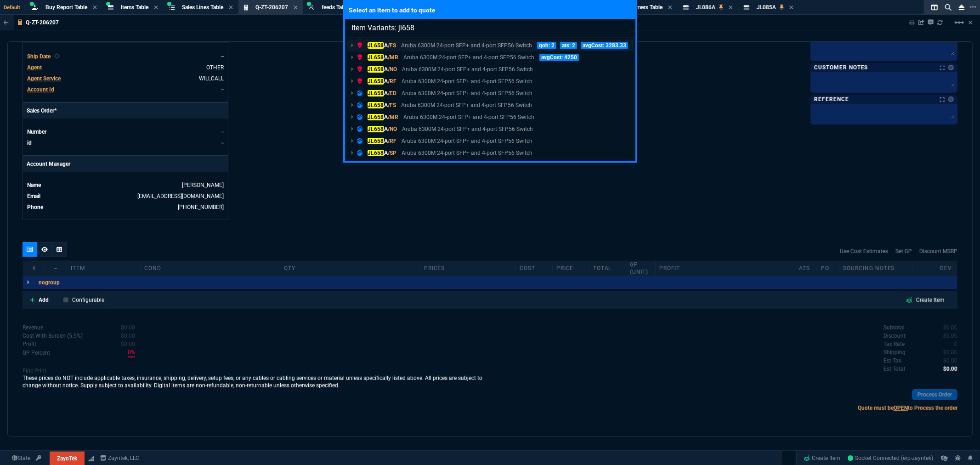
type input "Item Variants: jl658"
click at [405, 45] on p "Aruba 6300M 24-port SFP+ and 4-port SFP56 Switch" at bounding box center [466, 45] width 131 height 8
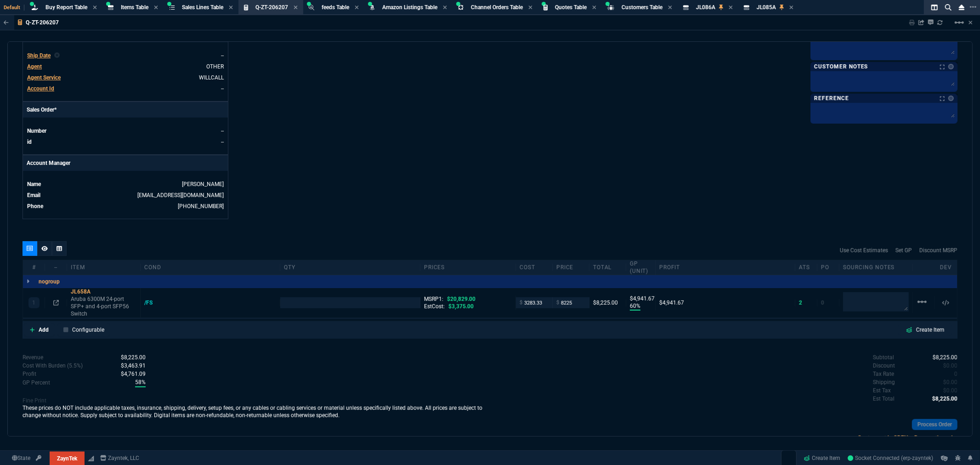
type input "60"
type input "4942"
type input "61"
click at [39, 330] on p "Add" at bounding box center [44, 330] width 10 height 8
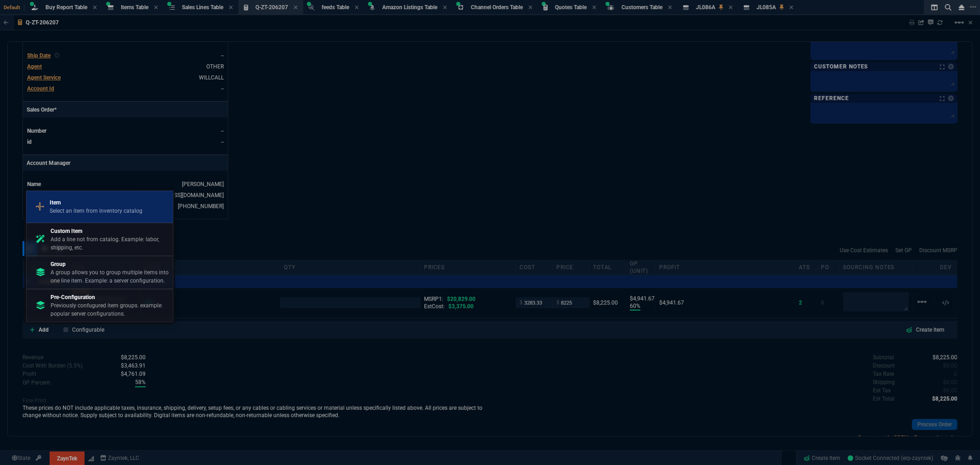
click at [85, 200] on p "Item" at bounding box center [96, 202] width 93 height 8
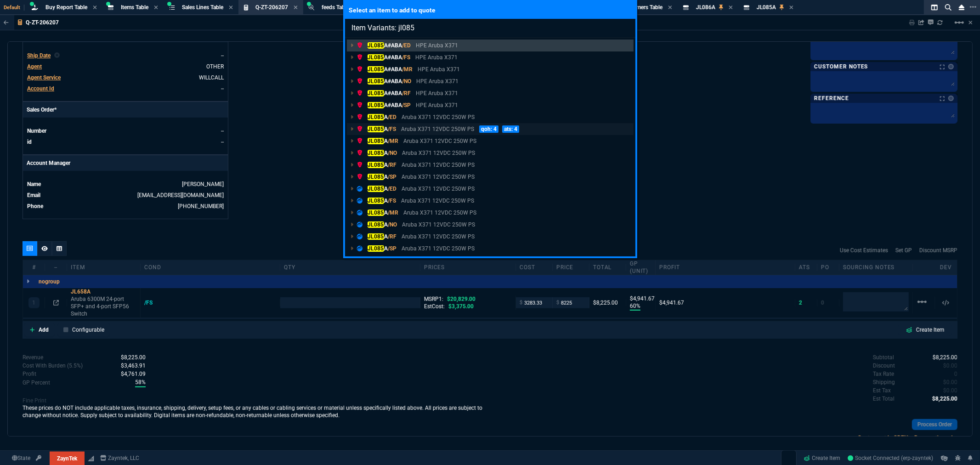
type input "Item Variants: jl085"
click at [383, 130] on p "JL085 A /FS" at bounding box center [376, 129] width 39 height 8
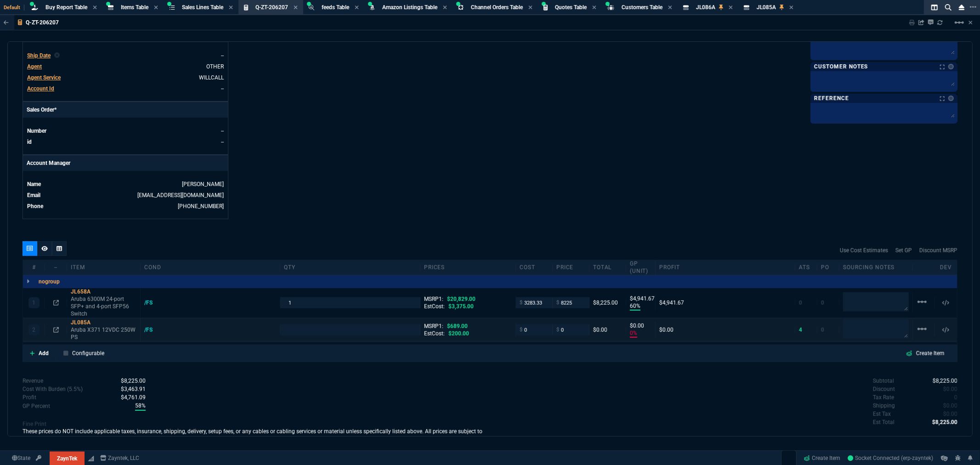
type input "60"
type input "4942"
type input "0"
type input "61"
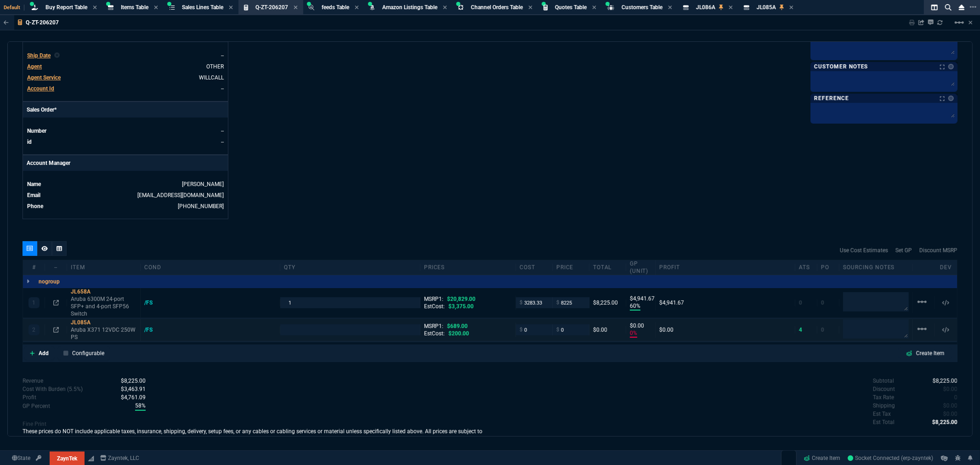
type input "100"
click at [300, 330] on input "number" at bounding box center [350, 329] width 132 height 11
drag, startPoint x: 304, startPoint y: 301, endPoint x: 264, endPoint y: 306, distance: 39.9
click at [264, 306] on div "1 JL658A Aruba 6300M 24-port SFP+ and 4-port SFP56 Switch /FS 1 MSRP1: $20,829.…" at bounding box center [490, 303] width 934 height 30
type input "2"
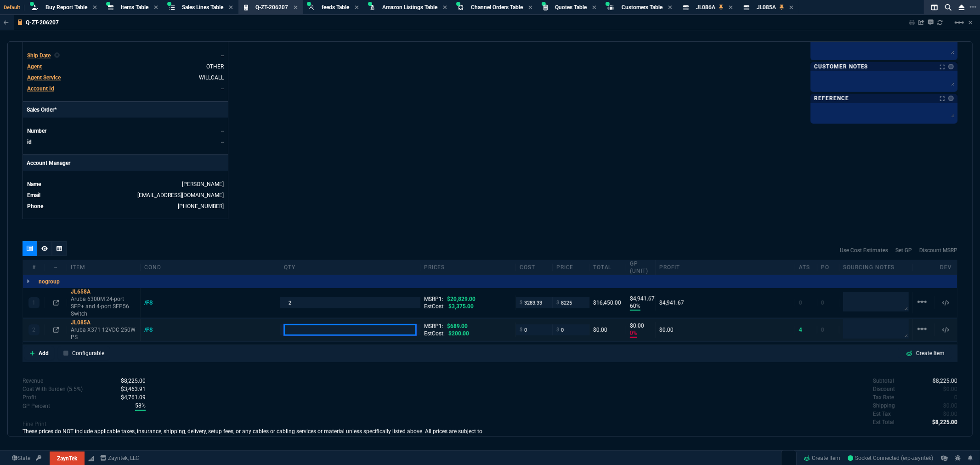
click at [302, 328] on input "number" at bounding box center [350, 329] width 132 height 11
drag, startPoint x: 300, startPoint y: 331, endPoint x: 252, endPoint y: 333, distance: 48.3
click at [252, 333] on div "2 JL085A Aruba X371 12VDC 250W PS /FS 14 MSRP1: $689.00 EstCost: $200.00 $ 0 $ …" at bounding box center [490, 330] width 934 height 23
type input "4"
click at [39, 356] on p "Add" at bounding box center [44, 353] width 10 height 8
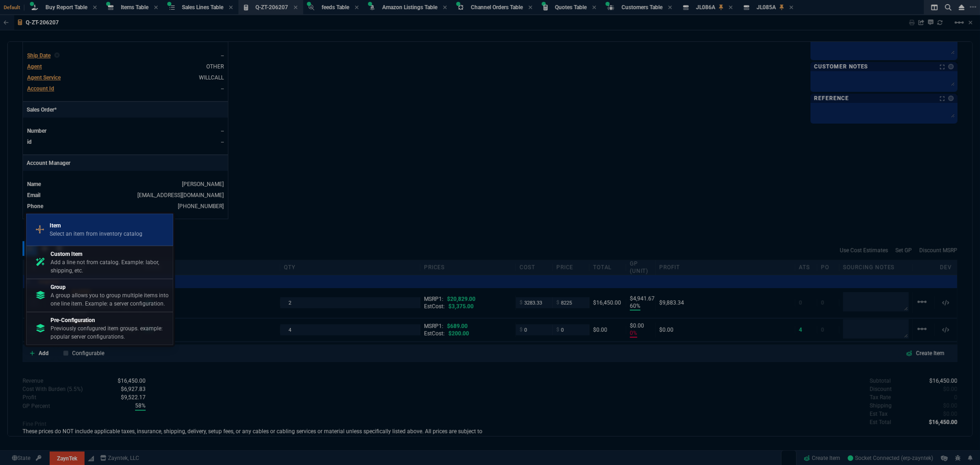
click at [76, 230] on p "Select an item from inventory catalog" at bounding box center [96, 234] width 93 height 8
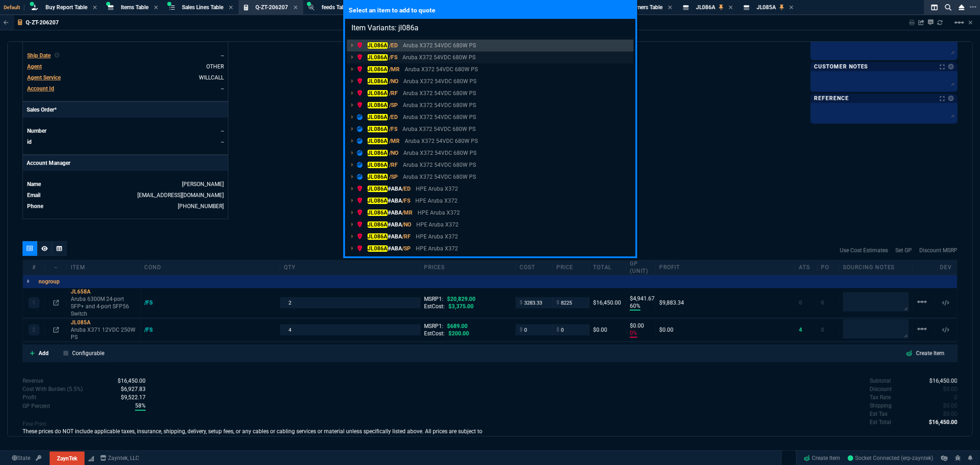
type input "Item Variants: jl086a"
click at [391, 54] on span "/FS" at bounding box center [393, 57] width 8 height 6
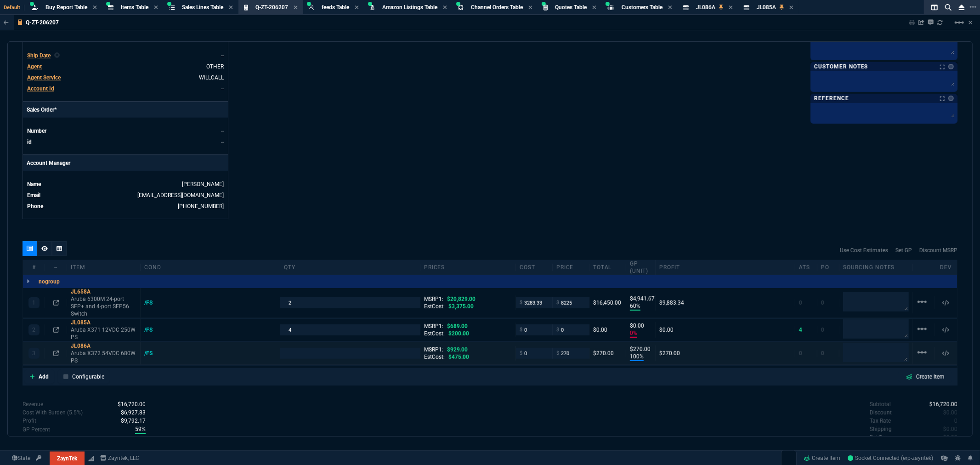
type input "60"
type input "4942"
type input "0"
type input "100"
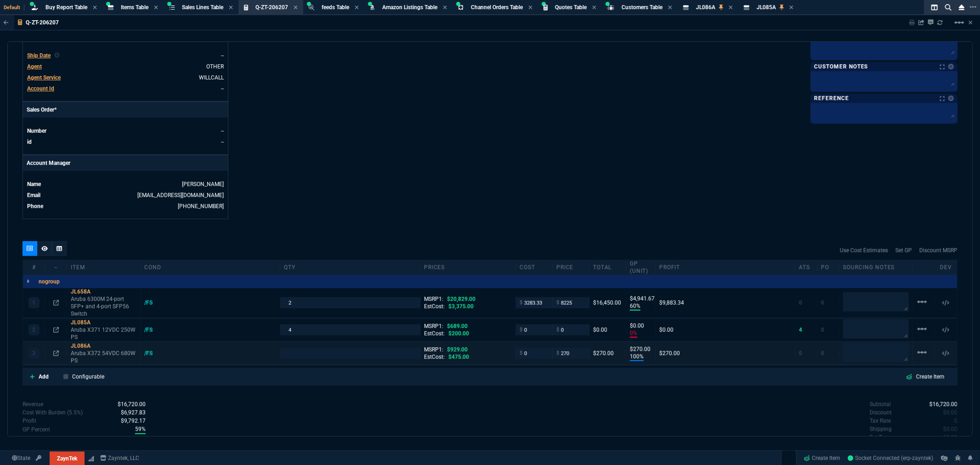
type input "270"
type input "61"
type input "100"
type input "71"
click at [311, 357] on input "number" at bounding box center [350, 353] width 132 height 11
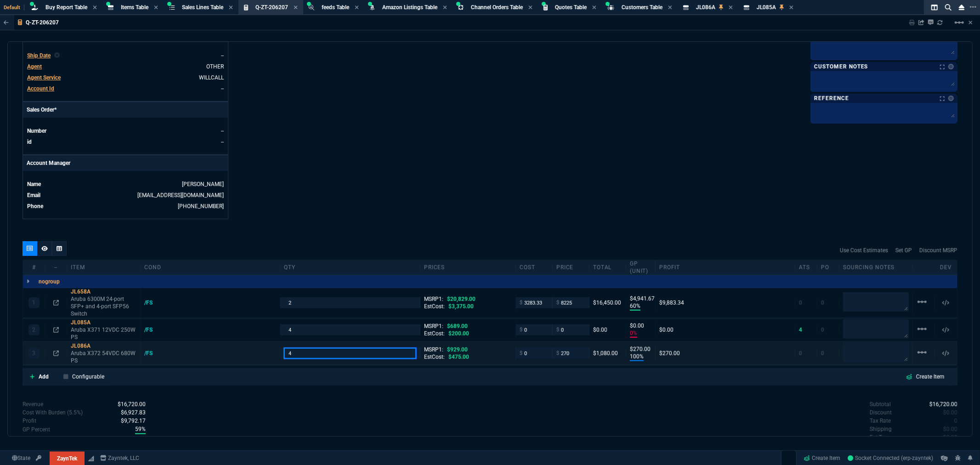
type input "4"
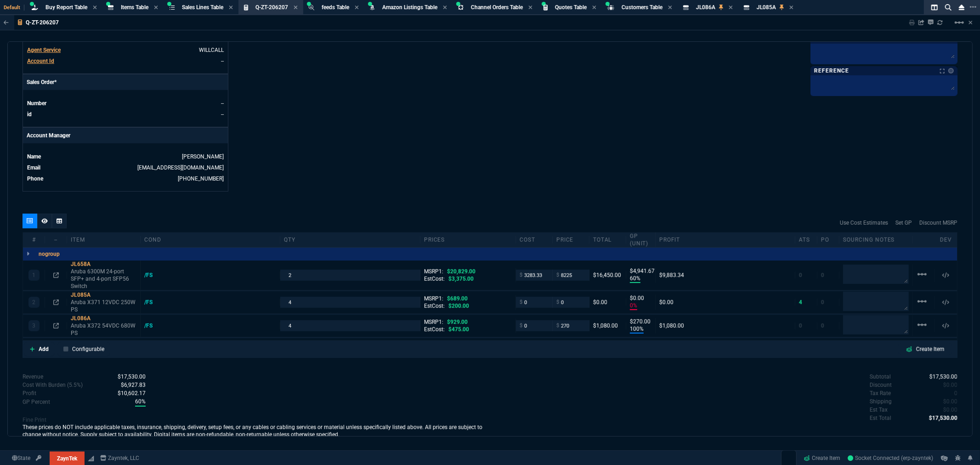
scroll to position [383, 0]
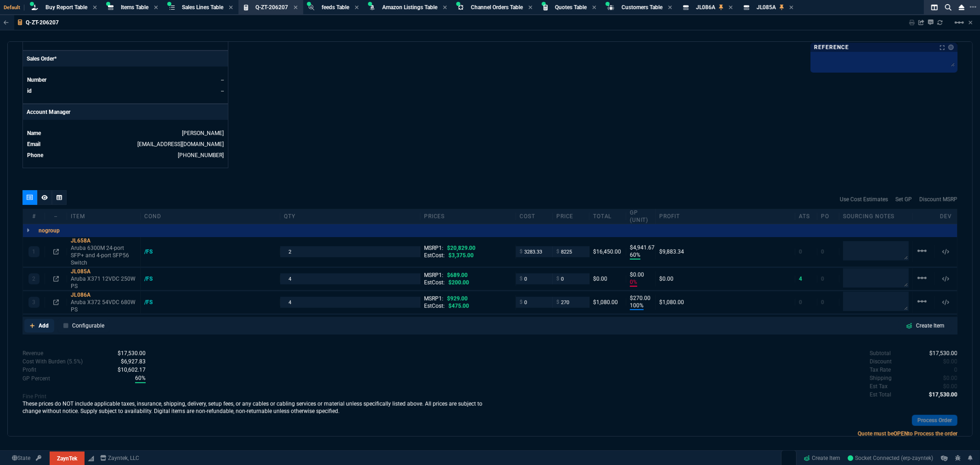
click at [39, 324] on p "Add" at bounding box center [44, 325] width 10 height 8
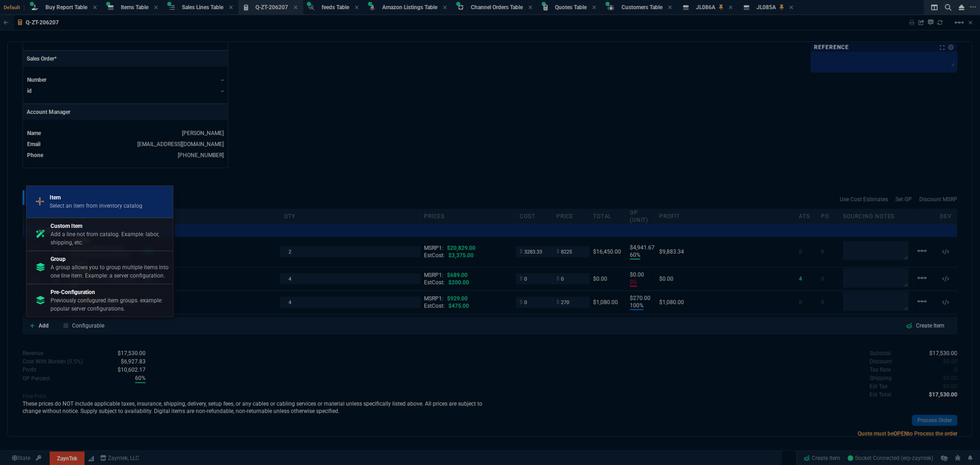
click at [85, 192] on div "Item Select an item from inventory catalog" at bounding box center [99, 202] width 139 height 24
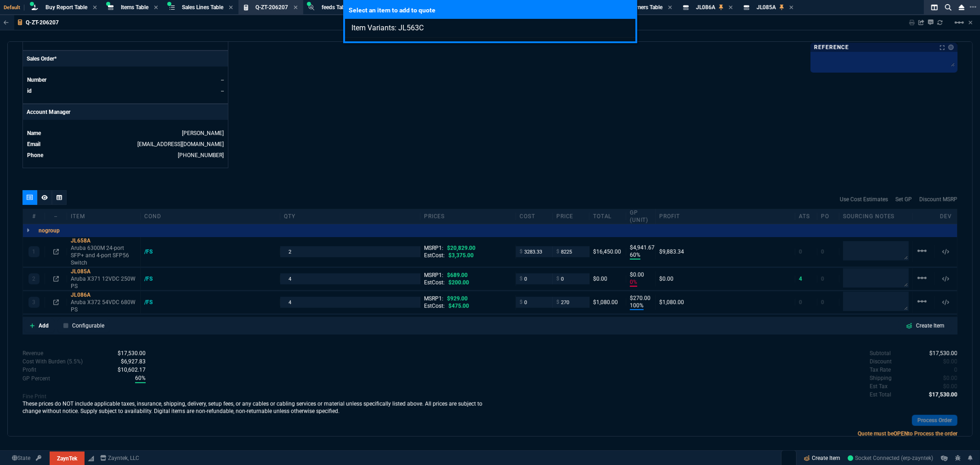
type input "Item Variants: JL563C"
click at [818, 457] on link "Create Item" at bounding box center [822, 458] width 44 height 14
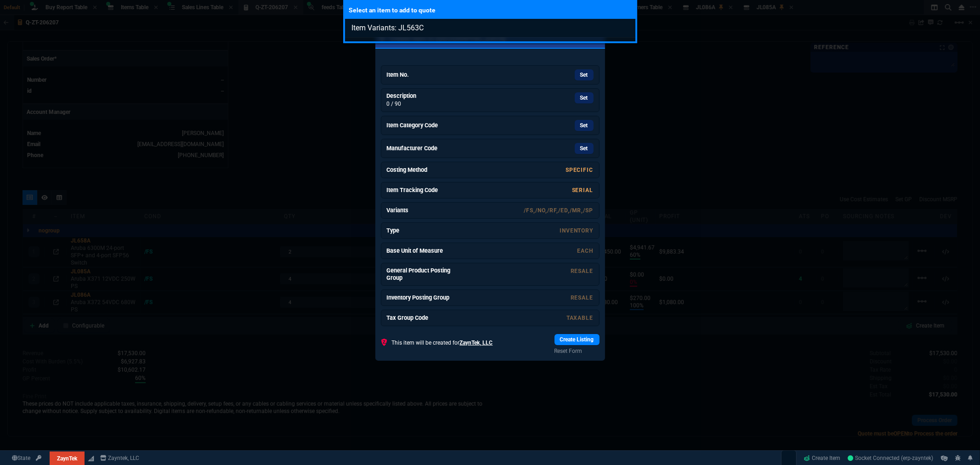
click at [416, 76] on div "Select an item to add to quote Item Variants: JL563C" at bounding box center [490, 232] width 980 height 465
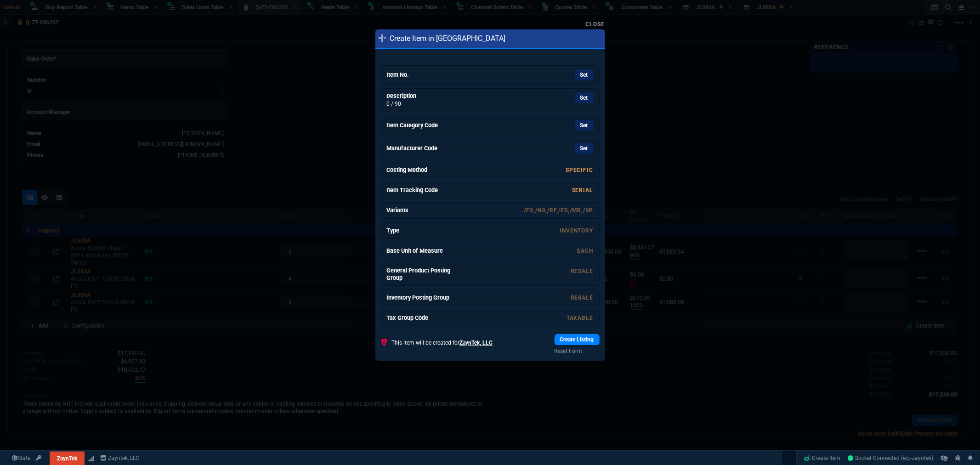
drag, startPoint x: 420, startPoint y: 76, endPoint x: 523, endPoint y: 62, distance: 103.7
click at [420, 76] on h6 "Item No." at bounding box center [421, 74] width 69 height 7
click at [574, 98] on link "Set" at bounding box center [583, 95] width 19 height 11
click at [574, 125] on link "Set" at bounding box center [583, 123] width 19 height 11
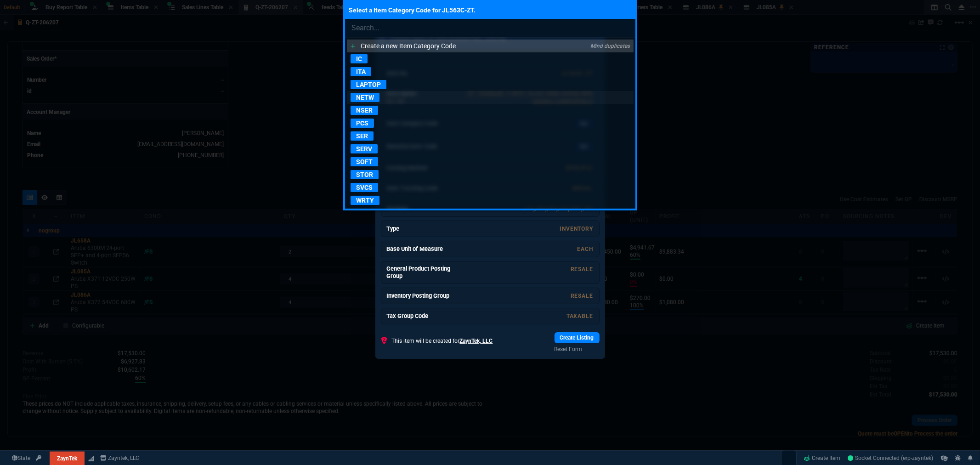
click at [368, 99] on p "NETW" at bounding box center [364, 97] width 29 height 9
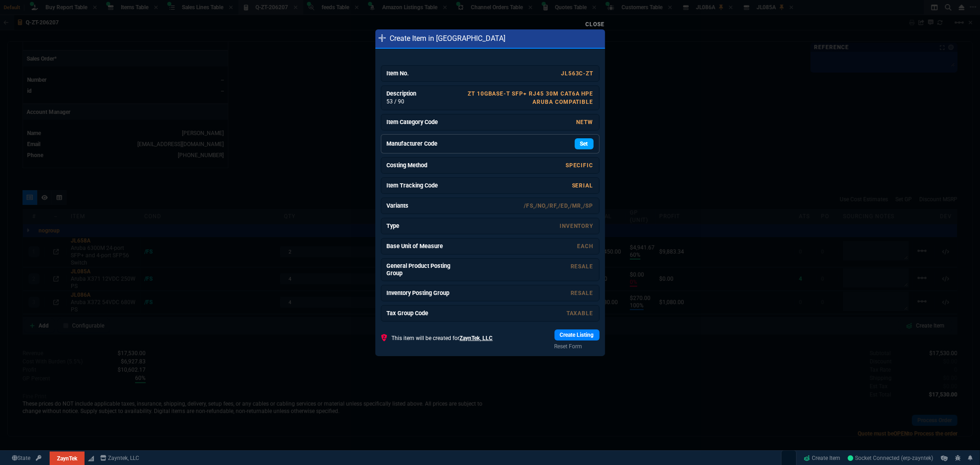
click at [575, 141] on link "Set" at bounding box center [583, 143] width 19 height 11
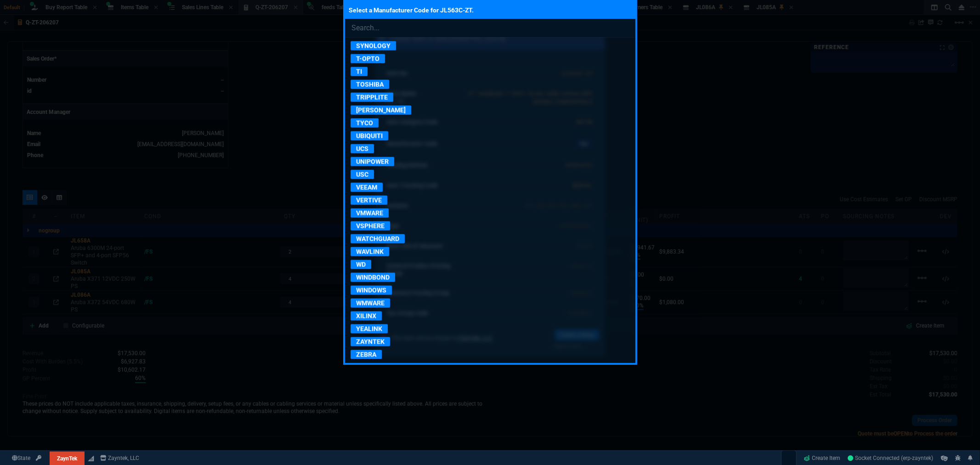
scroll to position [1439, 0]
click at [365, 342] on p "ZAYNTEK" at bounding box center [369, 341] width 39 height 9
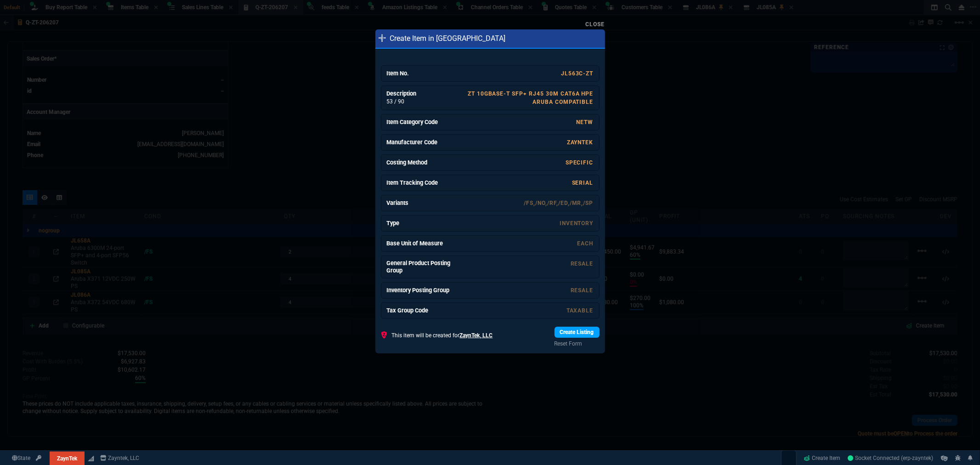
click at [556, 332] on link "Create Listing" at bounding box center [576, 332] width 45 height 11
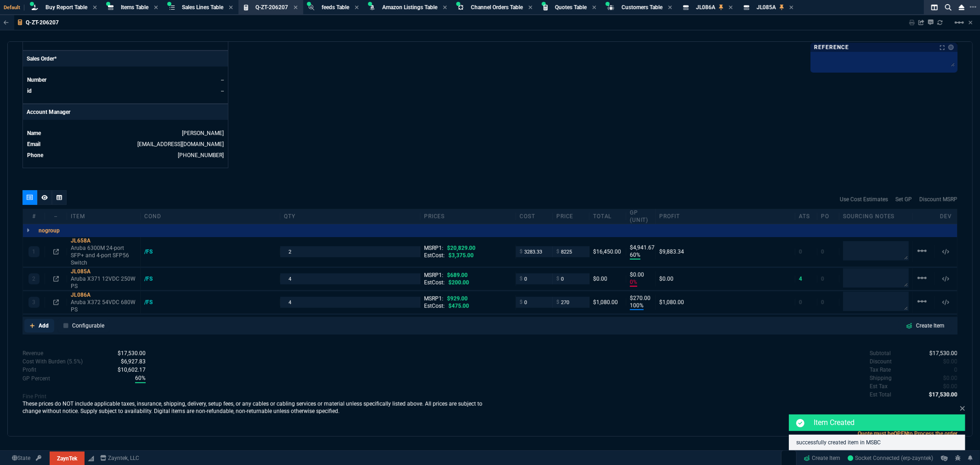
click at [40, 325] on p "Add" at bounding box center [44, 325] width 10 height 8
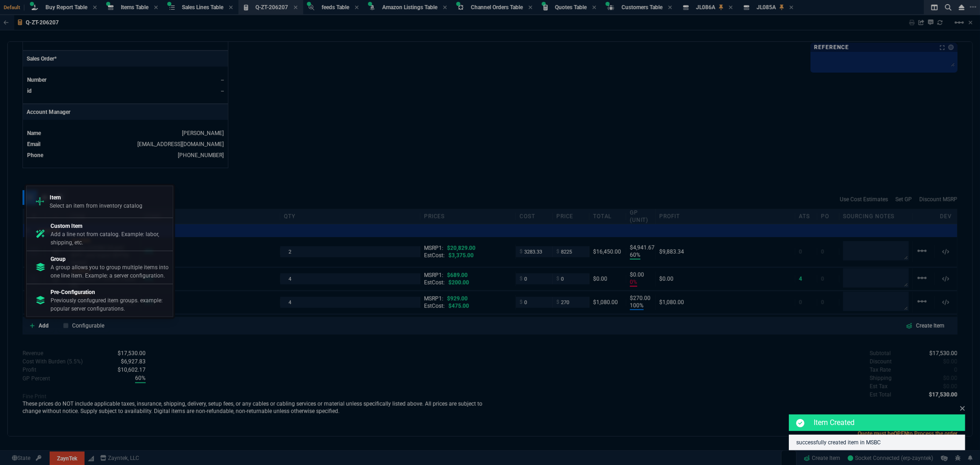
drag, startPoint x: 74, startPoint y: 197, endPoint x: 93, endPoint y: 194, distance: 18.6
click at [76, 198] on p "Item" at bounding box center [96, 197] width 93 height 8
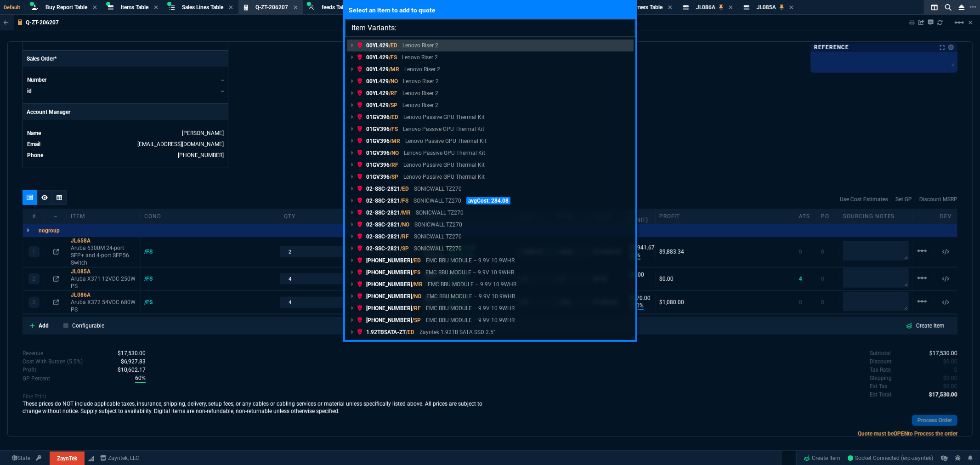
click at [411, 28] on input "Item Variants:" at bounding box center [490, 28] width 290 height 18
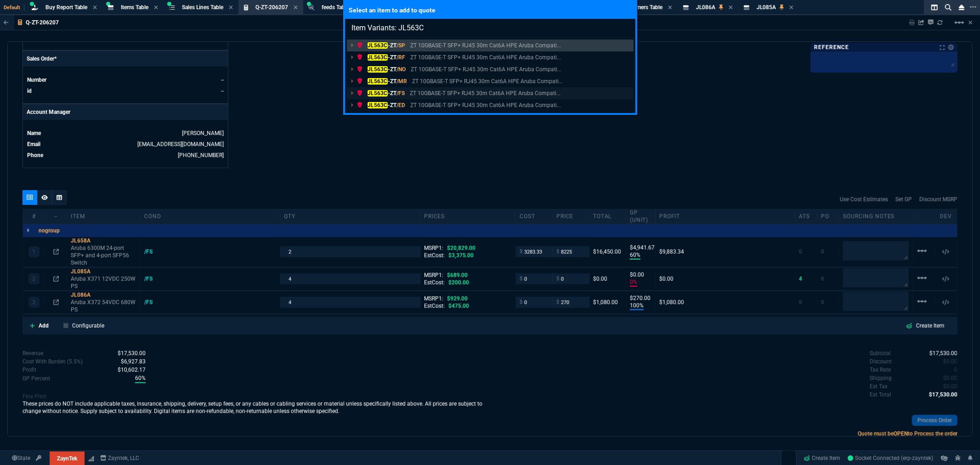
type input "Item Variants: JL563C"
click at [375, 93] on mark "JL563C" at bounding box center [377, 93] width 20 height 6
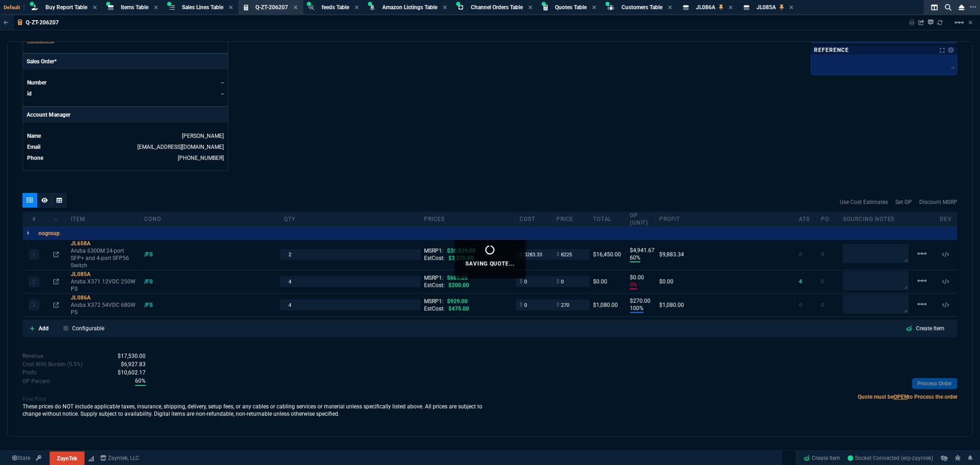
scroll to position [379, 0]
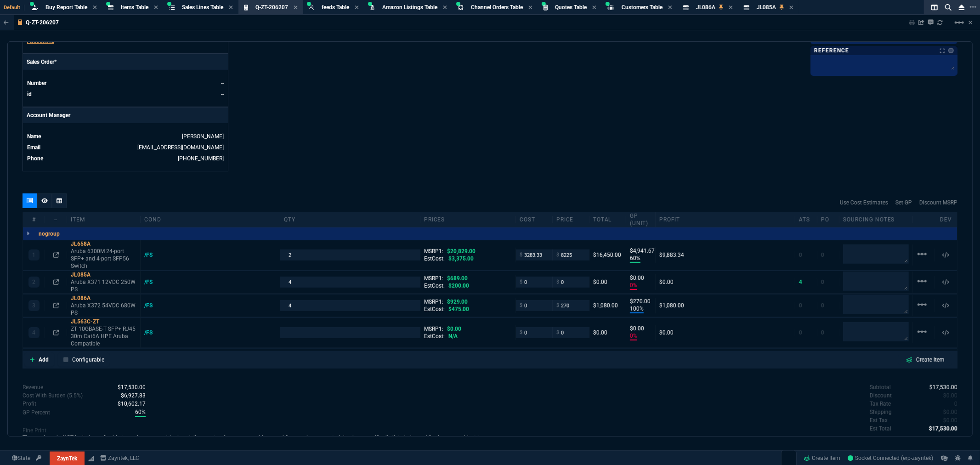
type input "60"
type input "4942"
type input "0"
type input "100"
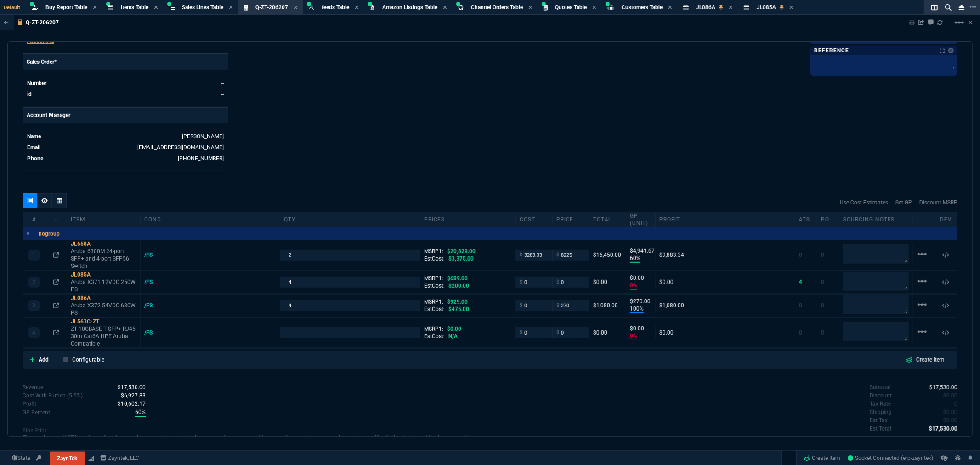
type input "270"
type input "0"
type input "61"
type input "100"
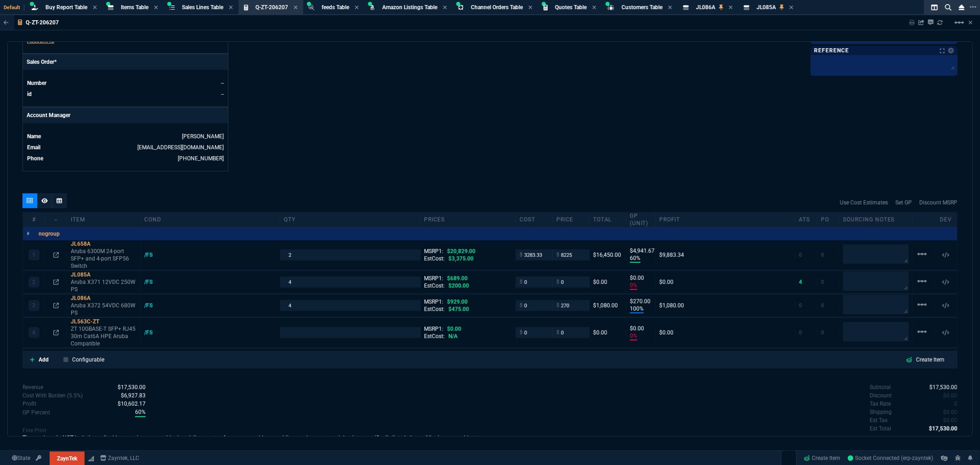
type input "71"
drag, startPoint x: 570, startPoint y: 306, endPoint x: 545, endPoint y: 309, distance: 25.0
click at [546, 307] on div "3 JL086A Aruba X372 54VDC 680W PS /FS 4 MSRP1: $929.00 EstCost: $475.00 $ 0 $ 2…" at bounding box center [490, 305] width 934 height 23
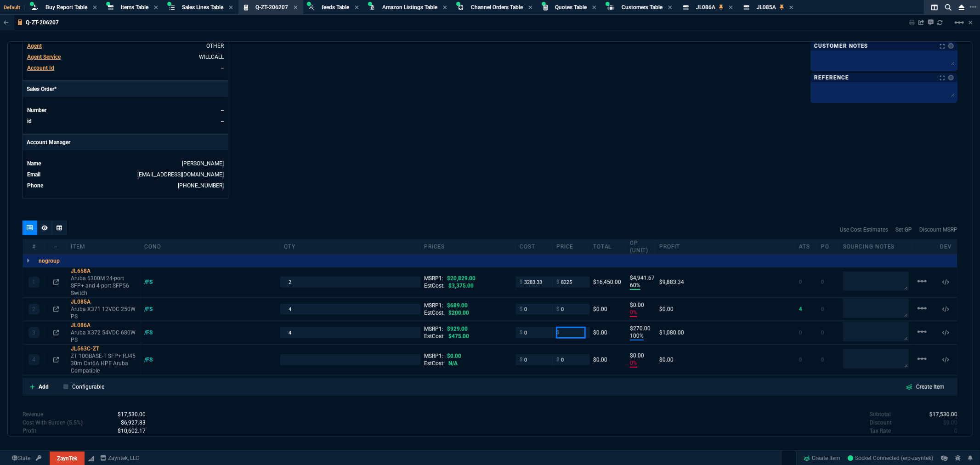
scroll to position [328, 0]
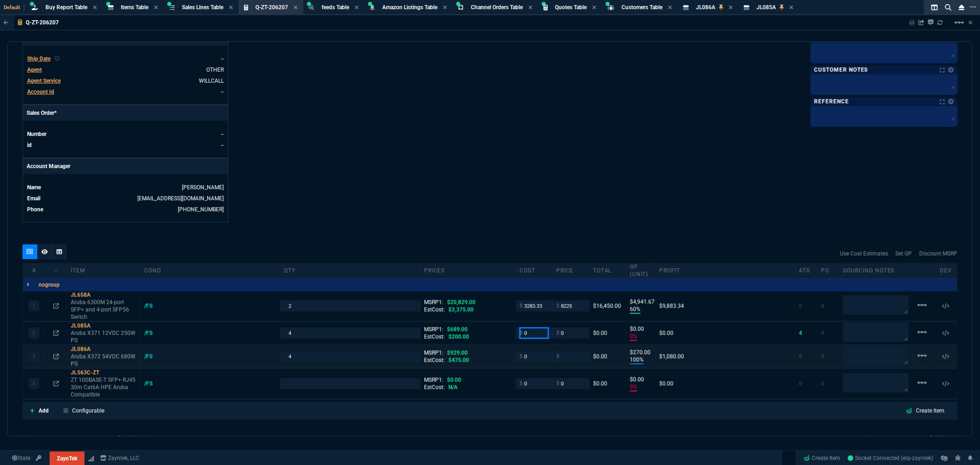
drag, startPoint x: 531, startPoint y: 336, endPoint x: 516, endPoint y: 350, distance: 20.8
click at [503, 339] on div "2 JL085A Aruba X371 12VDC 250W PS /FS 4 MSRP1: $689.00 EstCost: $200.00 $ 0 $ 0…" at bounding box center [490, 333] width 934 height 23
type input "0"
type input "1"
type input "0"
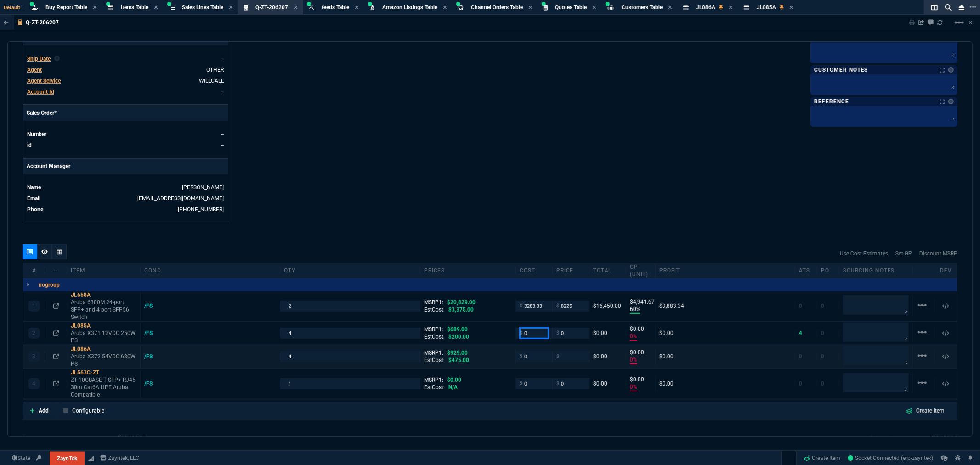
type input "0"
type input "100"
type input "205"
type input "-100"
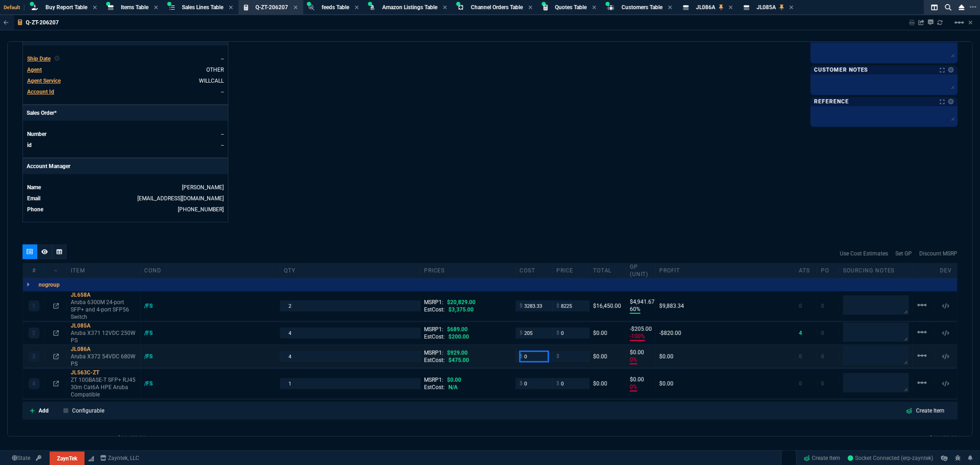
type input "-205"
drag, startPoint x: 535, startPoint y: 361, endPoint x: 504, endPoint y: 359, distance: 31.3
click at [504, 359] on div "3 JL086A Aruba X372 54VDC 680W PS /FS 4 MSRP1: $929.00 EstCost: $475.00 $ 0 $ $…" at bounding box center [490, 356] width 934 height 23
type input "220"
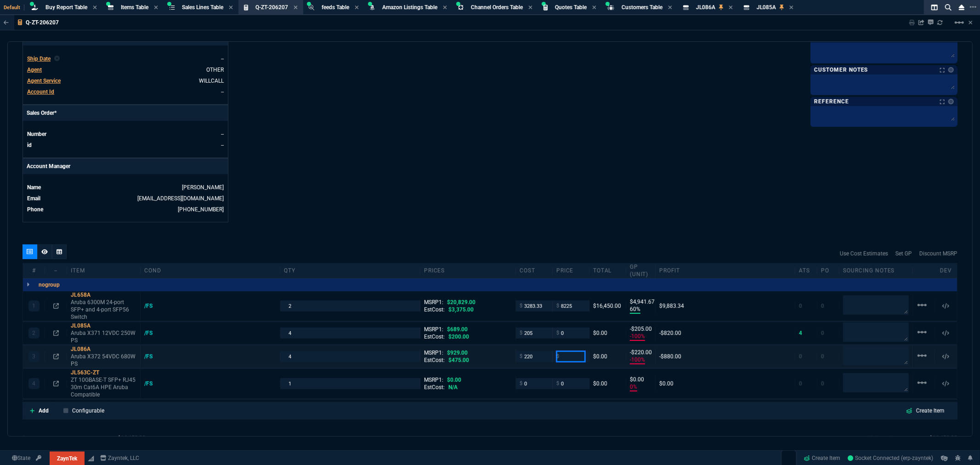
type input "-100"
type input "-220"
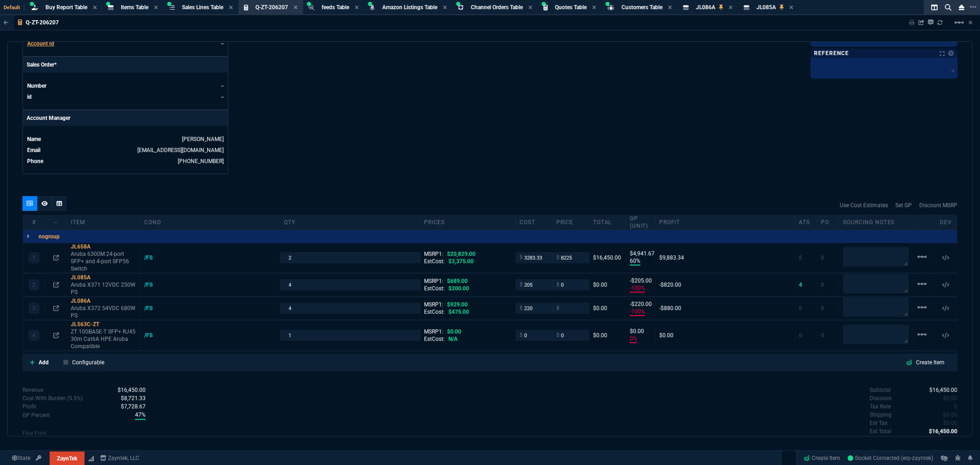
scroll to position [430, 0]
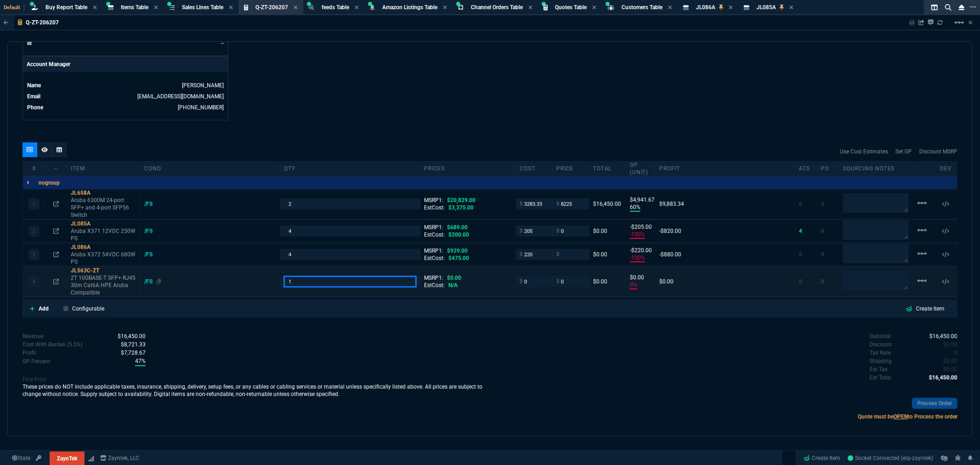
drag, startPoint x: 295, startPoint y: 282, endPoint x: 243, endPoint y: 279, distance: 51.5
click at [243, 279] on div "4 JL563C-ZT ZT 10GBASE-T SFP+ RJ45 30m Cat6A HPE Aruba Compatible /FS 1 MSRP1: …" at bounding box center [490, 282] width 934 height 30
type input "20"
click at [96, 191] on icon at bounding box center [96, 193] width 5 height 6
drag, startPoint x: 518, startPoint y: 203, endPoint x: 510, endPoint y: 203, distance: 7.4
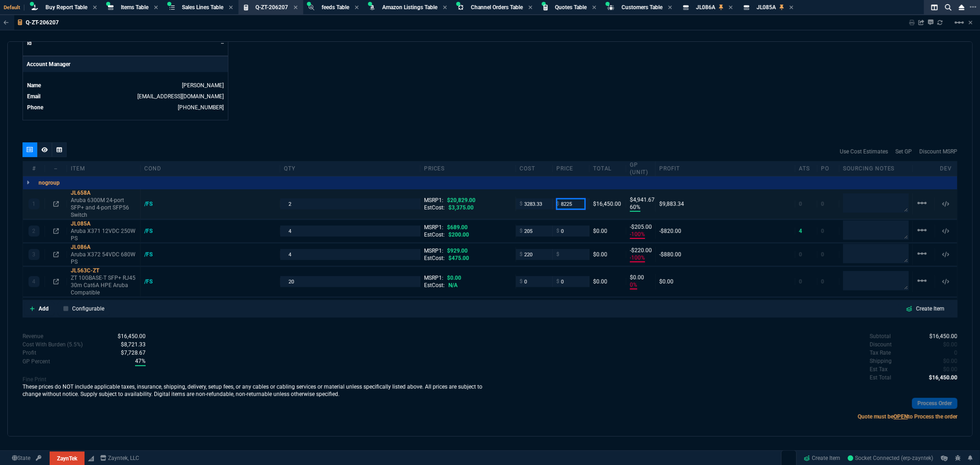
click at [510, 203] on div "1 JL658A Aruba 6300M 24-port SFP+ and 4-port SFP56 Switch /FS 2 MSRP1: $20,829.…" at bounding box center [490, 204] width 934 height 30
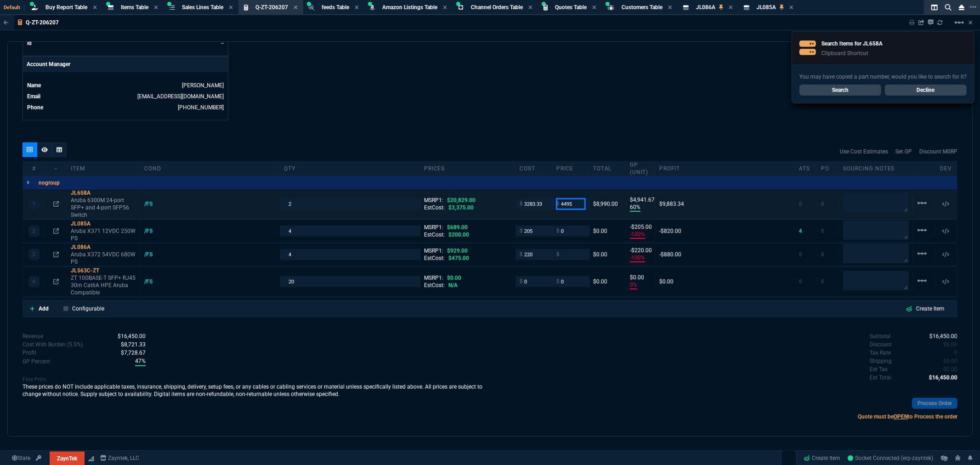
type input "4495"
type input "27"
type input "1212"
type input "78"
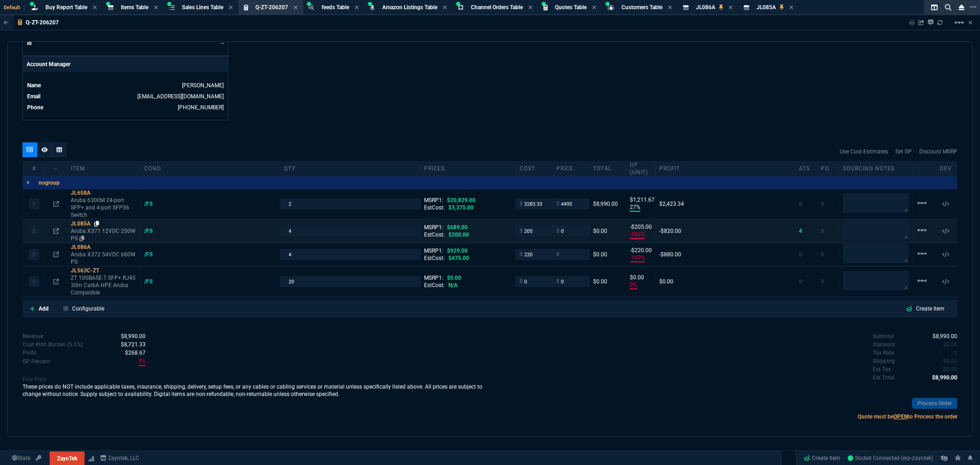
click at [98, 223] on icon at bounding box center [96, 224] width 5 height 6
drag, startPoint x: 566, startPoint y: 229, endPoint x: 552, endPoint y: 233, distance: 15.0
click at [556, 233] on div "$ 0" at bounding box center [570, 230] width 29 height 11
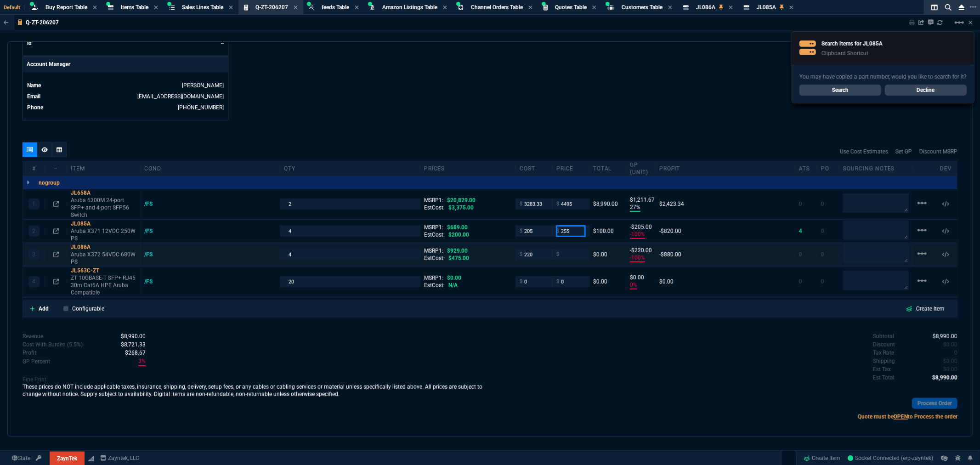
type input "255"
type input "20"
type input "50"
type input "63"
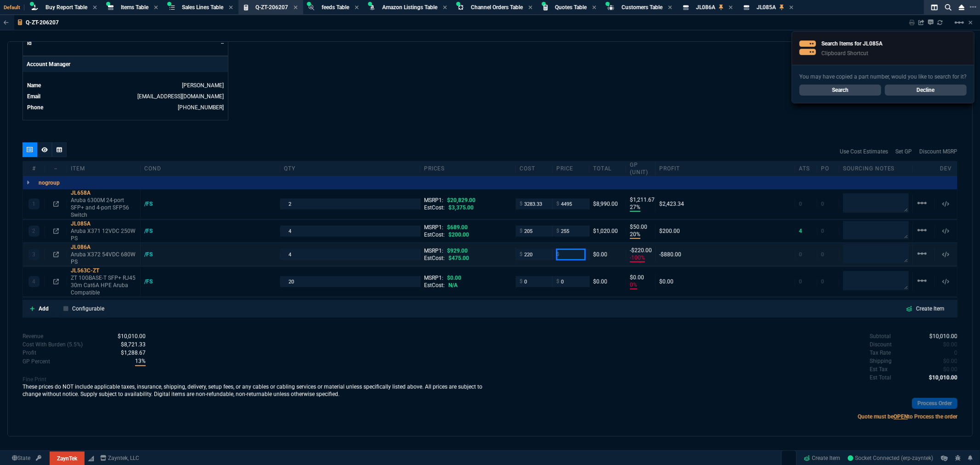
click at [571, 252] on input "number" at bounding box center [570, 254] width 29 height 11
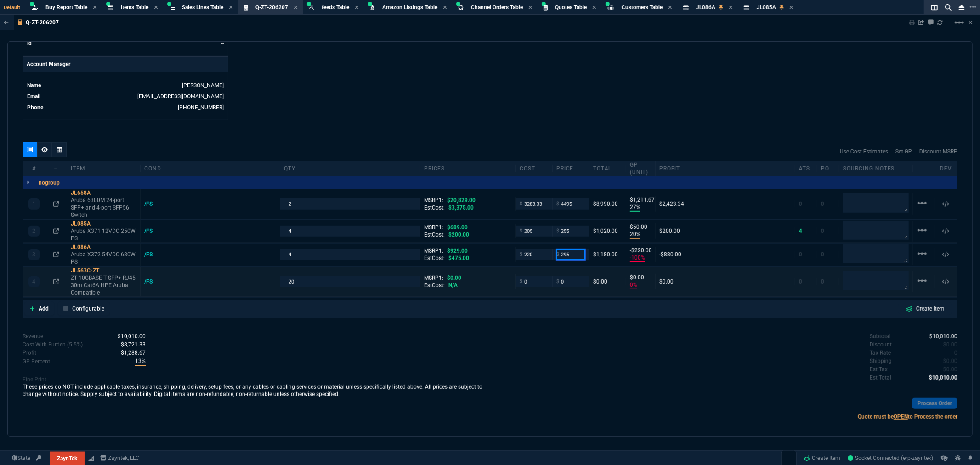
type input "295"
type input "25"
type input "75"
type input "68"
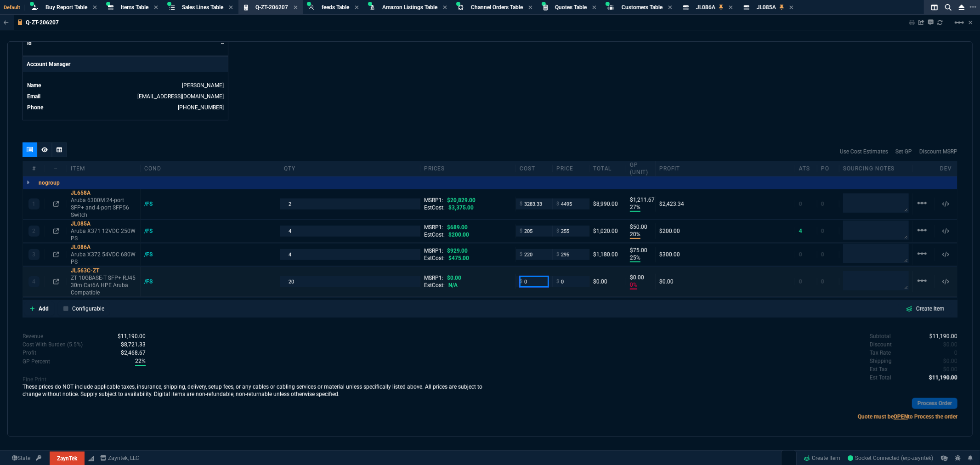
drag, startPoint x: 528, startPoint y: 282, endPoint x: 504, endPoint y: 286, distance: 24.1
click at [505, 285] on div "4 JL563C-ZT ZT 10GBASE-T SFP+ RJ45 30m Cat6A HPE Aruba Compatible /FS 20 MSRP1:…" at bounding box center [490, 282] width 934 height 30
click at [530, 282] on input "0" at bounding box center [533, 281] width 29 height 11
click at [528, 284] on input "0" at bounding box center [533, 281] width 29 height 11
type input "110"
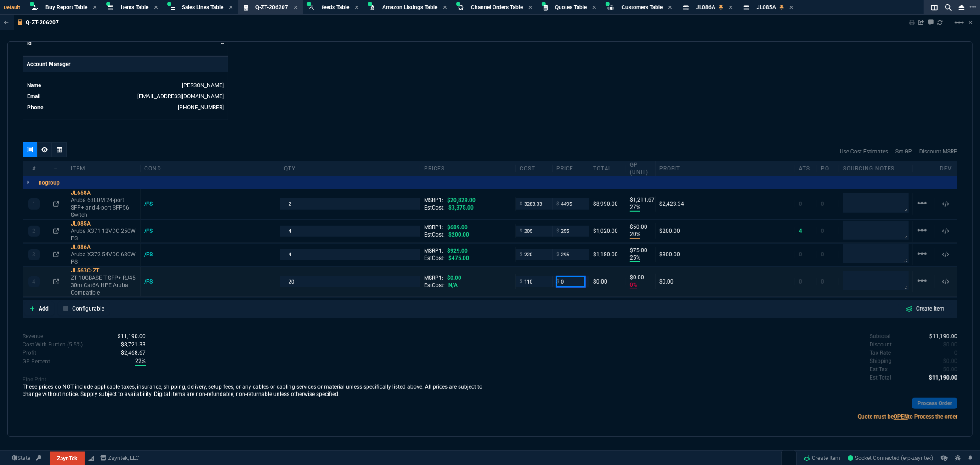
type input "110"
type input "-100"
type input "-110"
click at [563, 282] on input "0" at bounding box center [570, 281] width 29 height 11
drag, startPoint x: 566, startPoint y: 282, endPoint x: 557, endPoint y: 285, distance: 9.7
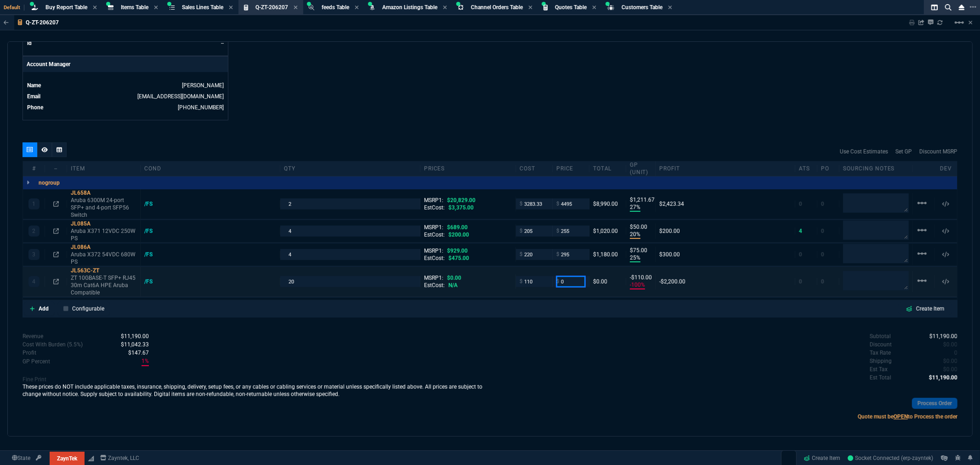
click at [556, 284] on div "$ 0" at bounding box center [570, 281] width 29 height 11
click at [567, 283] on input "0" at bounding box center [570, 281] width 29 height 11
click at [570, 282] on input "0" at bounding box center [570, 281] width 29 height 11
click at [573, 282] on input "0" at bounding box center [570, 281] width 29 height 11
click at [589, 321] on div "quote Q-ZT-206207 TX RED ONE NETWORK SOLUTIONS LLC draft ZaynTek, LLC 2609 Tech…" at bounding box center [489, 238] width 965 height 395
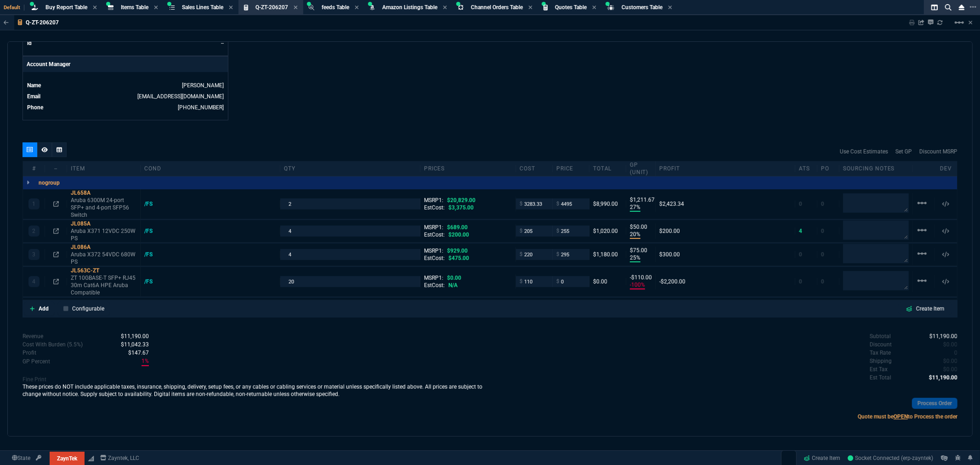
click at [621, 308] on div "Add Configurable Create Item" at bounding box center [489, 309] width 931 height 14
click at [569, 318] on div "quote Q-ZT-206207 TX RED ONE NETWORK SOLUTIONS LLC draft ZaynTek, LLC 2609 Tech…" at bounding box center [489, 238] width 965 height 395
click at [514, 143] on div "Use Cost Estimates Set GP Discount MSRP" at bounding box center [490, 151] width 935 height 18
click at [517, 151] on div "Use Cost Estimates Set GP Discount MSRP" at bounding box center [490, 151] width 935 height 18
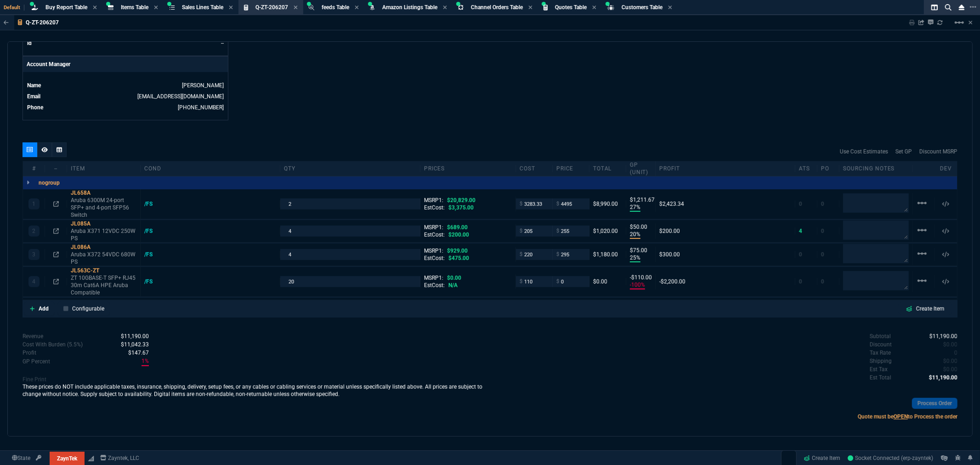
click at [513, 152] on div "Use Cost Estimates Set GP Discount MSRP" at bounding box center [490, 151] width 935 height 18
click at [539, 425] on div "Subtotal $11,190.00 Discount $0.00 Tax Rate 0 Shipping $0.00 Est Tax $0.00 Est …" at bounding box center [723, 379] width 467 height 94
click at [45, 309] on p "Add" at bounding box center [44, 308] width 10 height 8
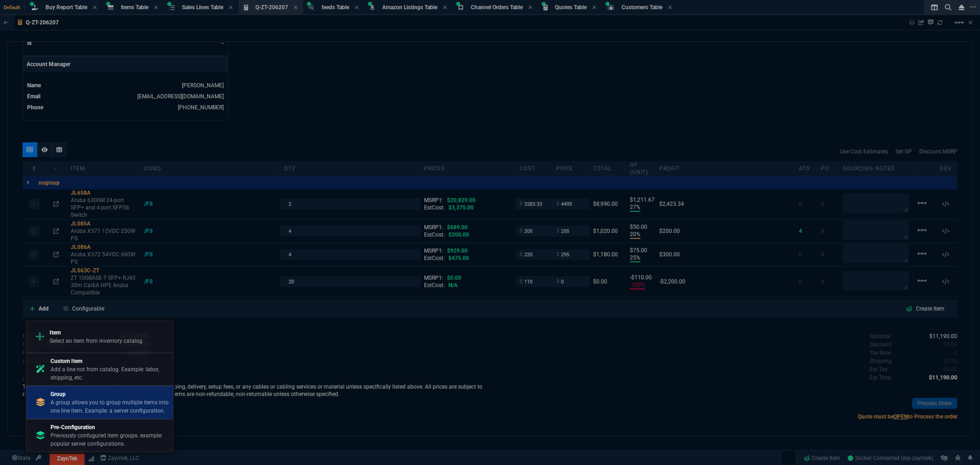
click at [64, 402] on p "A group allows you to group multiple items into one line item. Example: a serve…" at bounding box center [110, 406] width 118 height 17
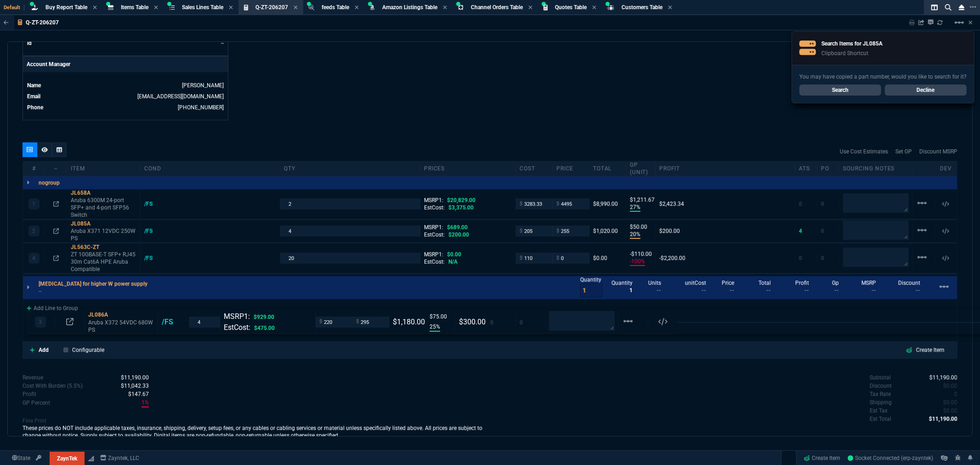
drag, startPoint x: 84, startPoint y: 246, endPoint x: 88, endPoint y: 311, distance: 65.3
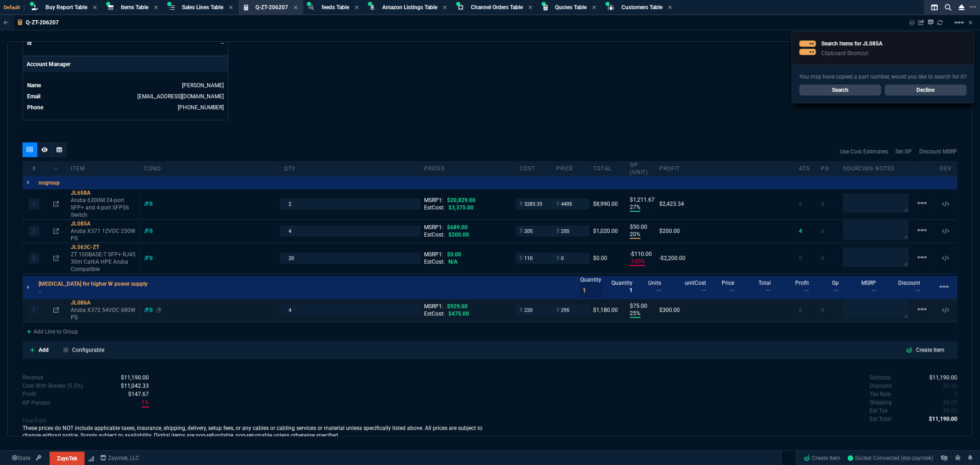
type input "25"
type input "75"
type input "68"
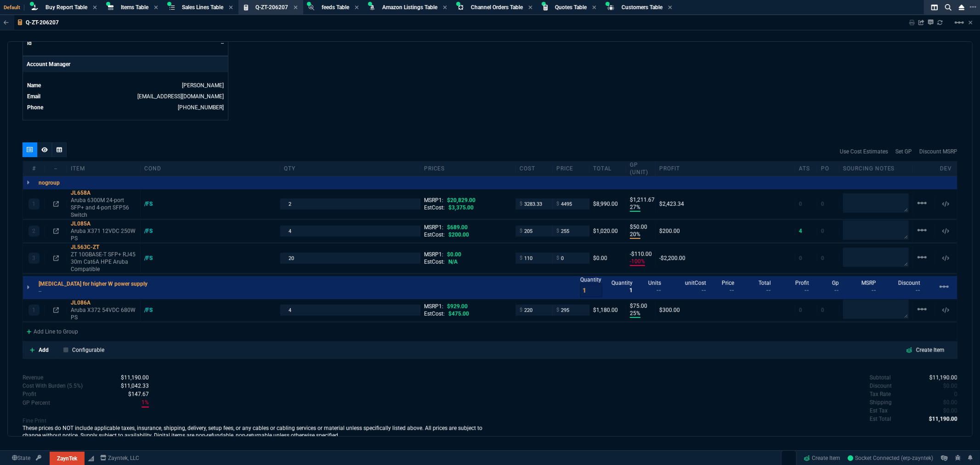
click at [573, 384] on div "Subtotal $11,190.00 Discount $0.00 Tax Rate 0 Shipping $0.00 Est Tax $0.00 Est …" at bounding box center [723, 398] width 467 height 51
click at [554, 373] on div "Subtotal $11,190.00 Discount $0.00 Tax Rate 0 Shipping $0.00 Est Tax $0.00 Est …" at bounding box center [723, 398] width 467 height 51
click at [493, 373] on div "Subtotal $11,190.00 Discount $0.00 Tax Rate 0 Shipping $0.00 Est Tax $0.00 Est …" at bounding box center [723, 398] width 467 height 51
click at [543, 372] on div "quote Q-ZT-206207 TX RED ONE NETWORK SOLUTIONS LLC draft ZaynTek, LLC 2609 Tech…" at bounding box center [489, 238] width 965 height 395
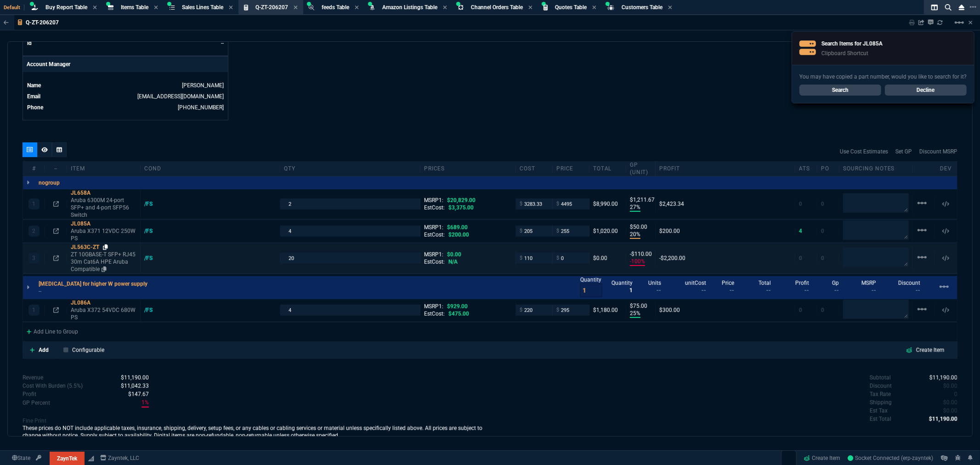
click at [105, 244] on icon at bounding box center [105, 247] width 5 height 6
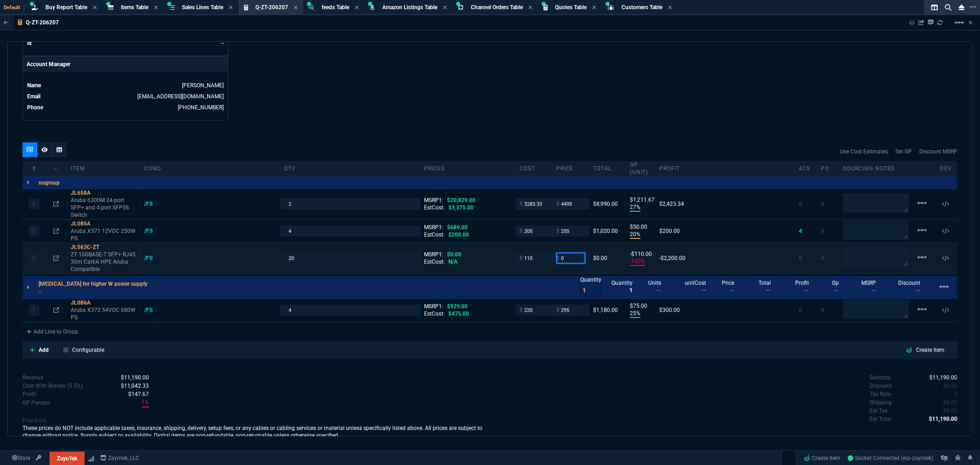
drag, startPoint x: 568, startPoint y: 258, endPoint x: 540, endPoint y: 262, distance: 28.3
click at [540, 261] on div "3 JL563C-ZT ZT 10GBASE-T SFP+ RJ45 30m Cat6A HPE Aruba Compatible /FS 20 MSRP1:…" at bounding box center [490, 258] width 934 height 30
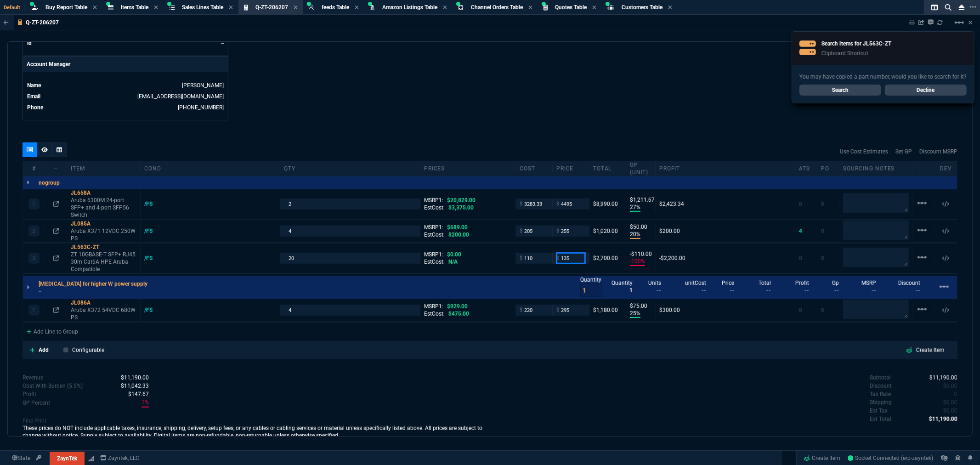
type input "135"
type input "19"
type input "25"
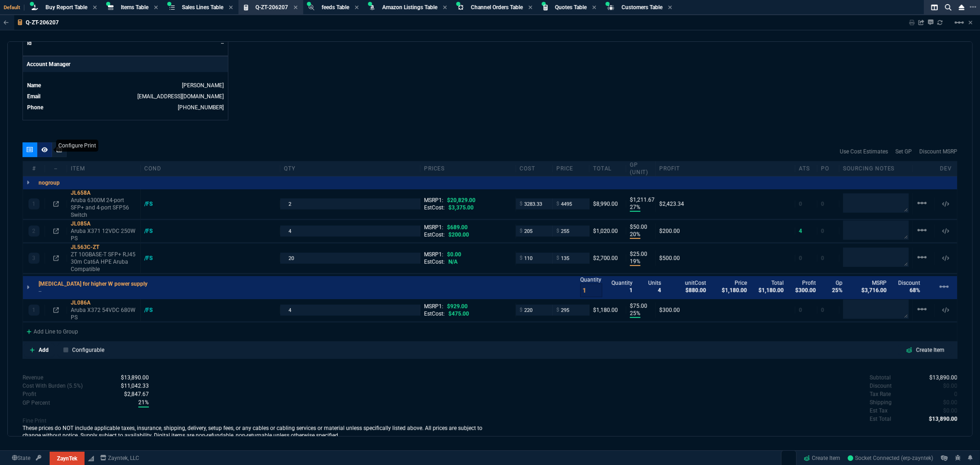
click at [41, 149] on icon at bounding box center [44, 150] width 6 height 6
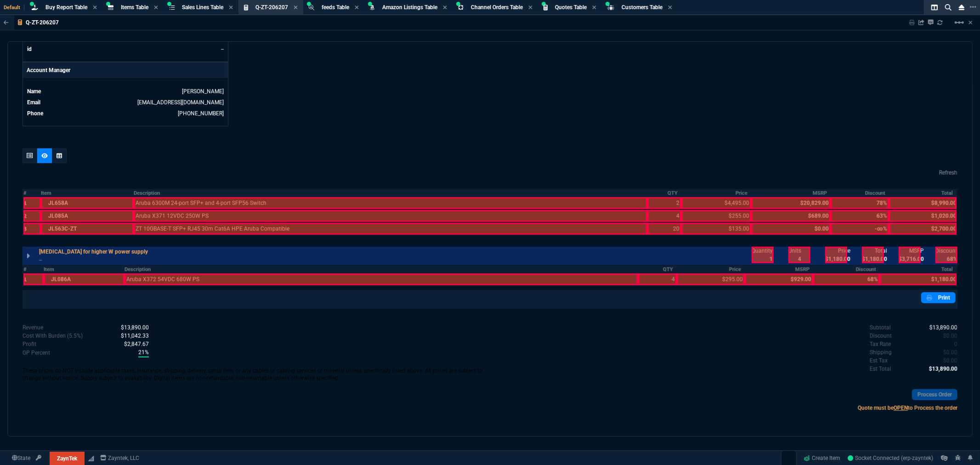
scroll to position [423, 0]
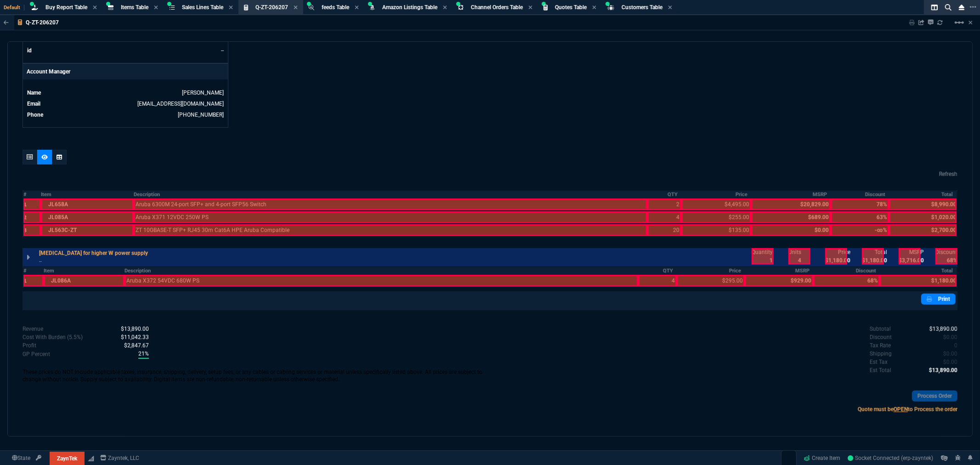
click at [24, 202] on div at bounding box center [31, 204] width 17 height 12
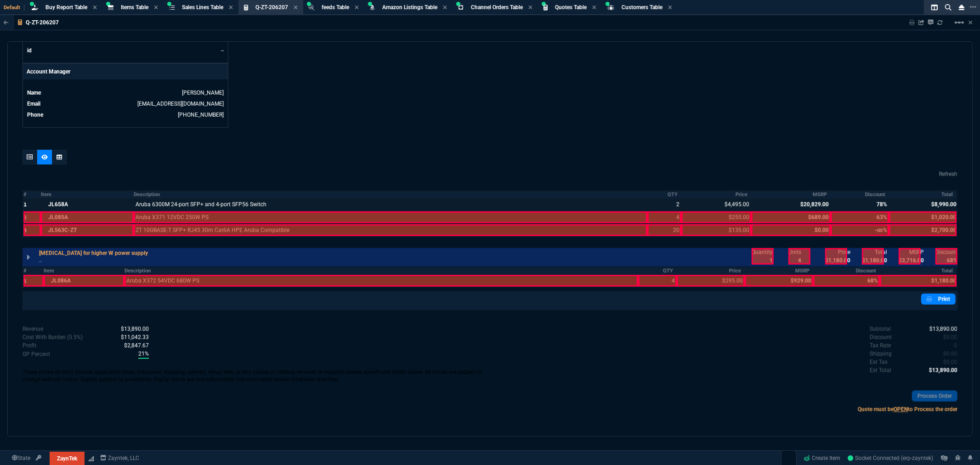
click at [25, 217] on div at bounding box center [31, 217] width 17 height 12
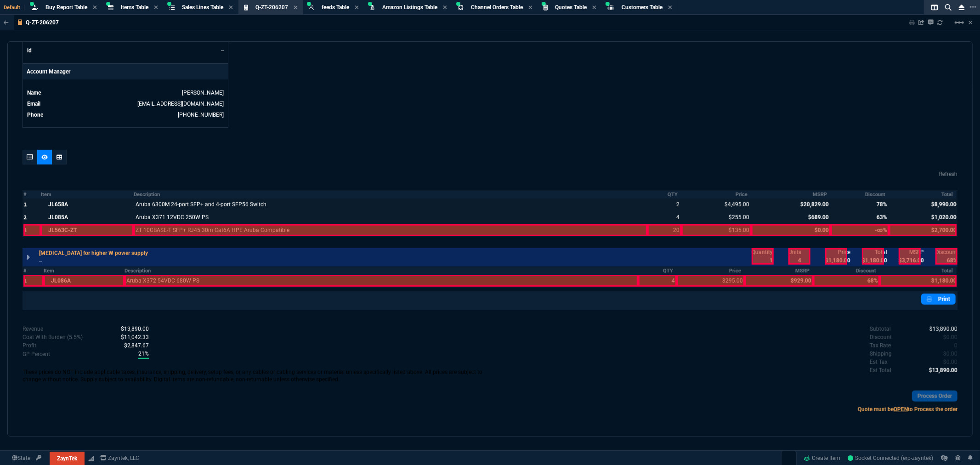
click at [25, 230] on div at bounding box center [31, 230] width 17 height 12
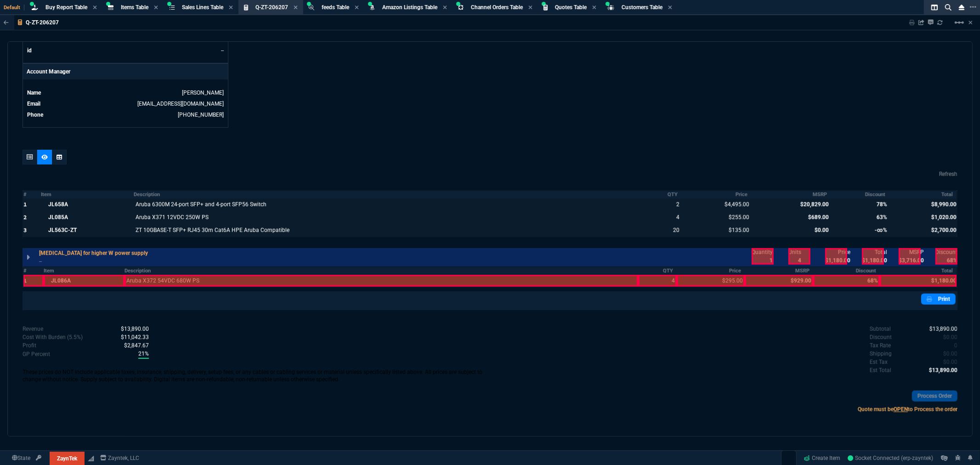
click at [26, 279] on div at bounding box center [33, 281] width 20 height 12
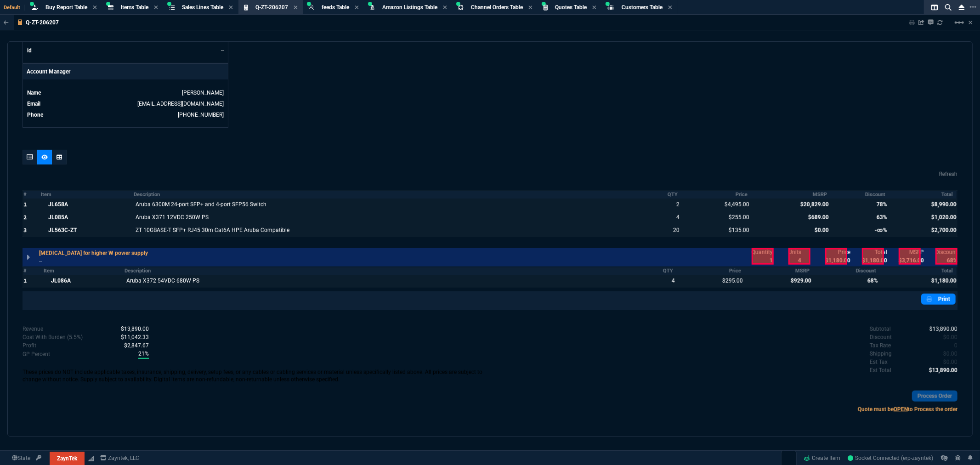
click at [756, 253] on div at bounding box center [762, 256] width 22 height 17
click at [788, 253] on div at bounding box center [799, 256] width 22 height 17
click at [842, 253] on p "Price" at bounding box center [837, 252] width 25 height 8
click at [865, 253] on div at bounding box center [873, 256] width 22 height 17
click at [903, 255] on div at bounding box center [909, 256] width 22 height 17
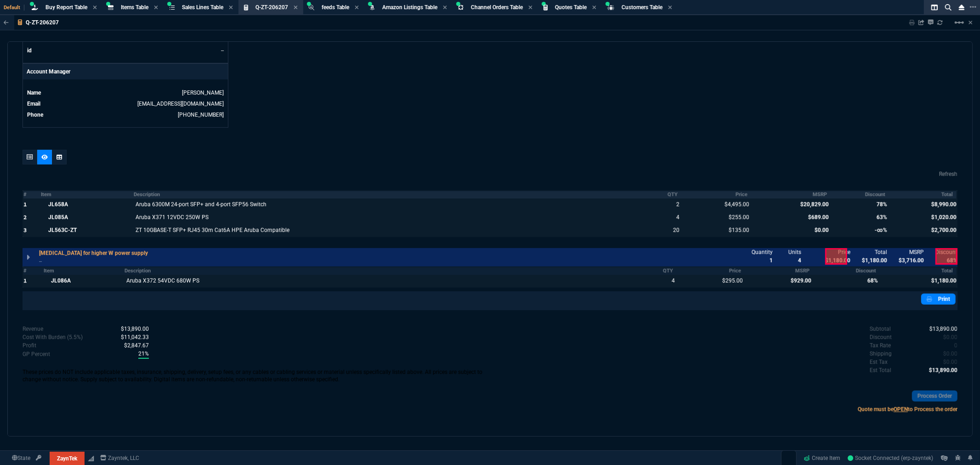
click at [875, 191] on th "Discount" at bounding box center [859, 195] width 59 height 8
click at [867, 269] on th "Discount" at bounding box center [846, 271] width 67 height 8
click at [837, 255] on div at bounding box center [836, 256] width 22 height 17
click at [942, 257] on div at bounding box center [946, 256] width 22 height 17
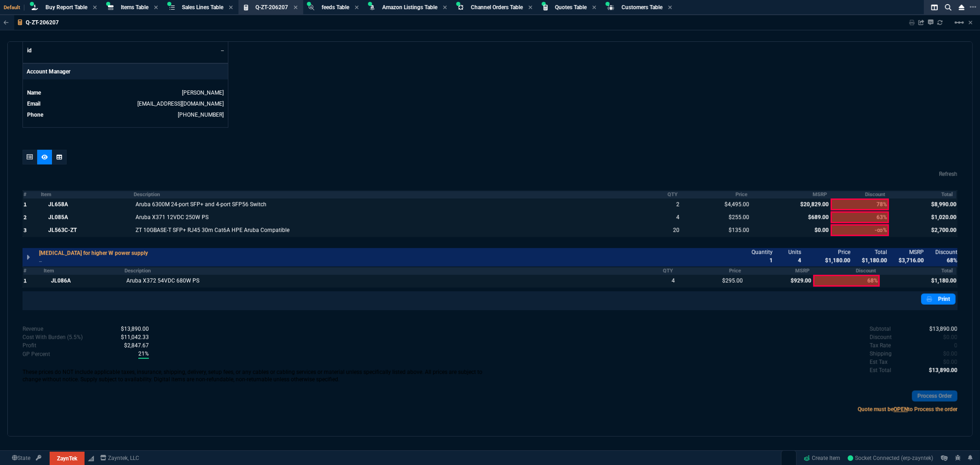
click at [952, 251] on div "quote Q-ZT-206207 TX RED ONE NETWORK SOLUTIONS LLC draft ZaynTek, LLC 2609 Tech…" at bounding box center [489, 238] width 965 height 395
click at [946, 250] on div at bounding box center [946, 256] width 22 height 17
click at [811, 193] on th "MSRP" at bounding box center [790, 195] width 79 height 8
click at [807, 194] on th "MSRP" at bounding box center [790, 195] width 79 height 8
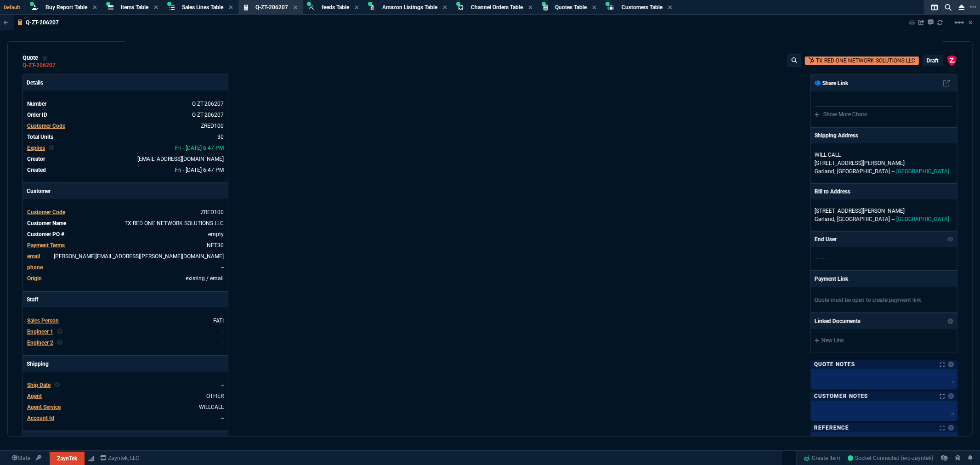
scroll to position [0, 0]
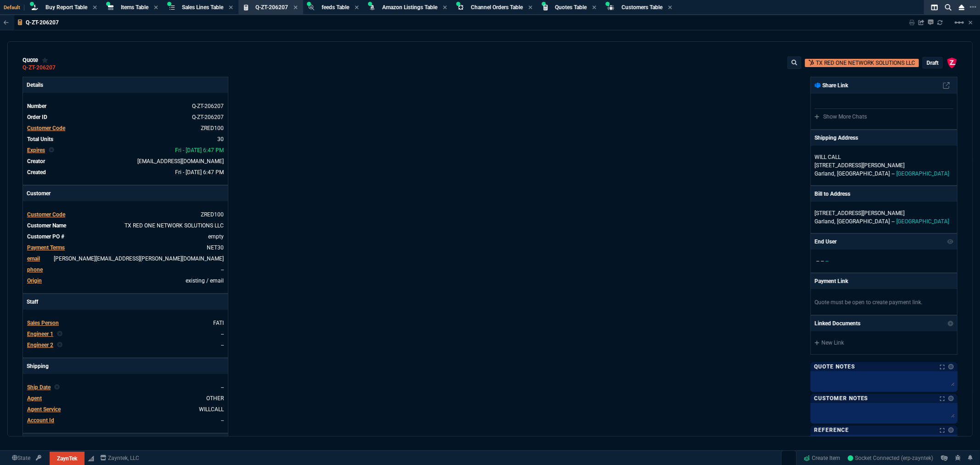
click at [909, 20] on div "Sharing Q-ZT-206207 Link Dev Link Share on Teams linear_scale" at bounding box center [935, 22] width 75 height 15
click at [927, 62] on p "draft" at bounding box center [932, 62] width 12 height 7
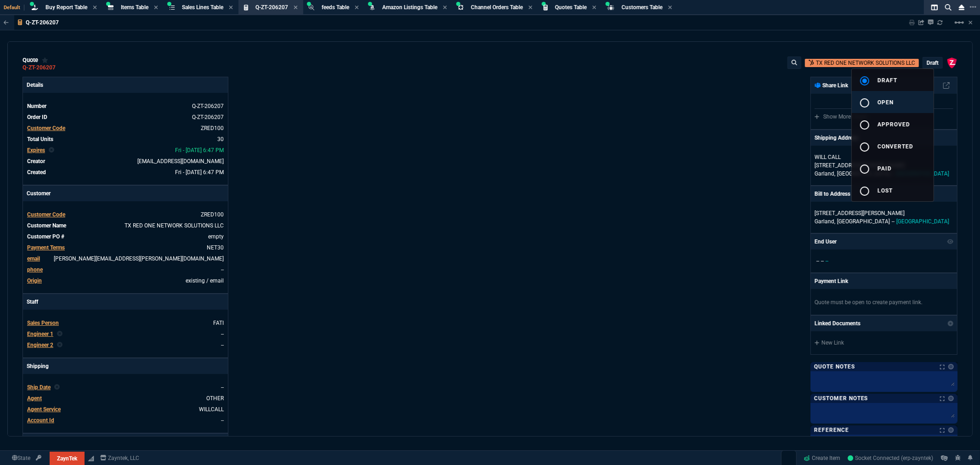
click at [880, 99] on span "open" at bounding box center [885, 102] width 16 height 6
click at [598, 95] on div at bounding box center [490, 232] width 980 height 465
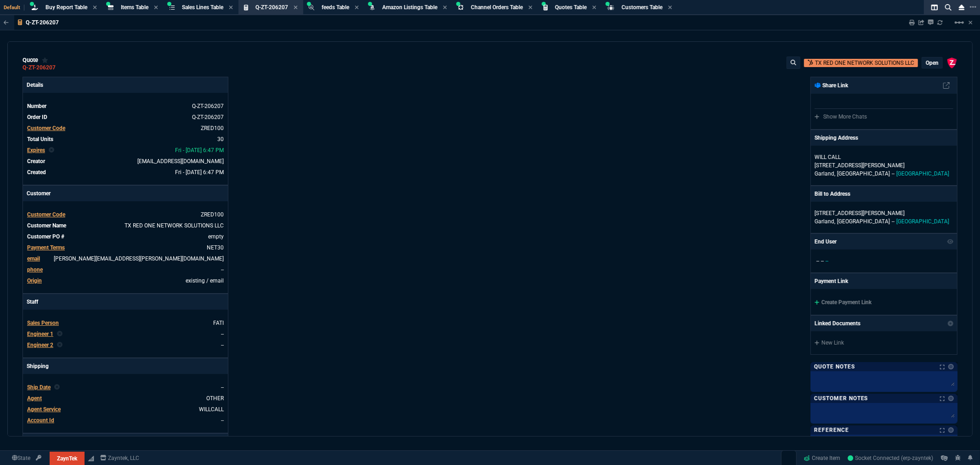
type input "27"
type input "1212"
type input "20"
type input "50"
type input "19"
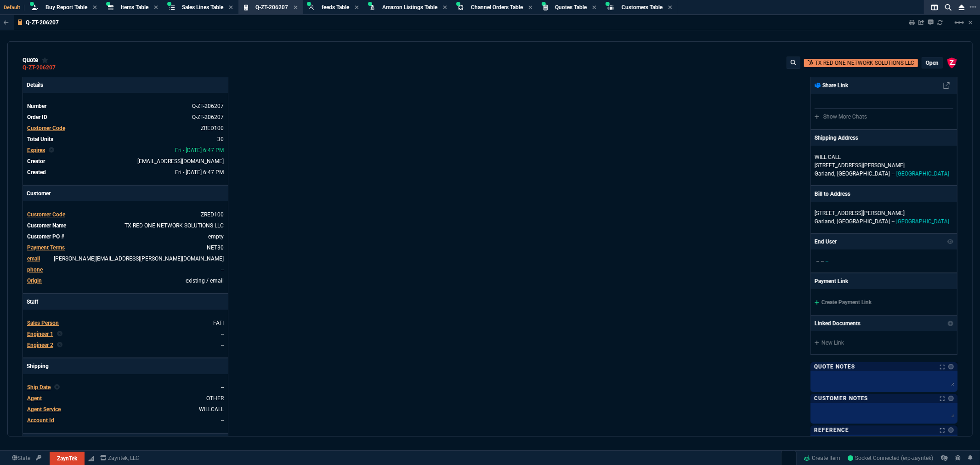
type input "25"
type input "75"
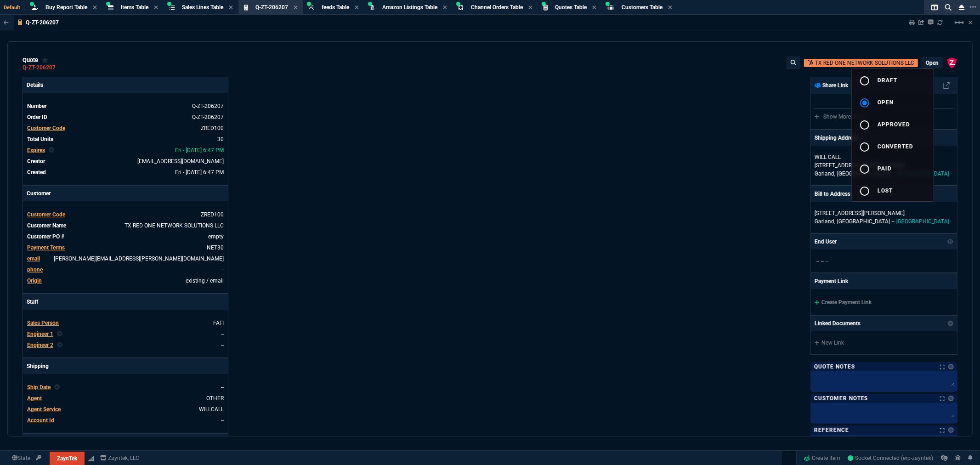
type input "78"
type input "63"
type input "68"
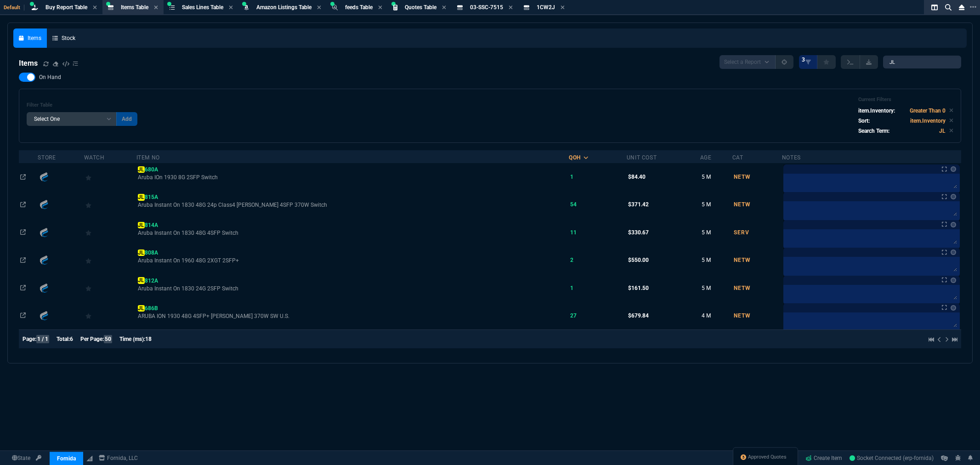
select select "8: NEPT"
select select
click at [905, 62] on input "JL" at bounding box center [922, 62] width 78 height 13
type input "JL085"
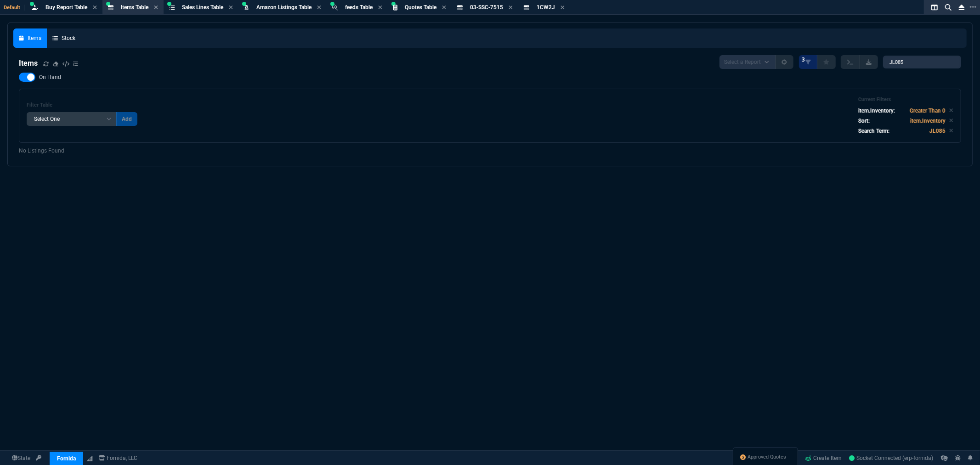
click at [23, 77] on div at bounding box center [27, 77] width 17 height 9
click at [19, 77] on input "On Hand" at bounding box center [18, 77] width 0 height 0
checkbox input "false"
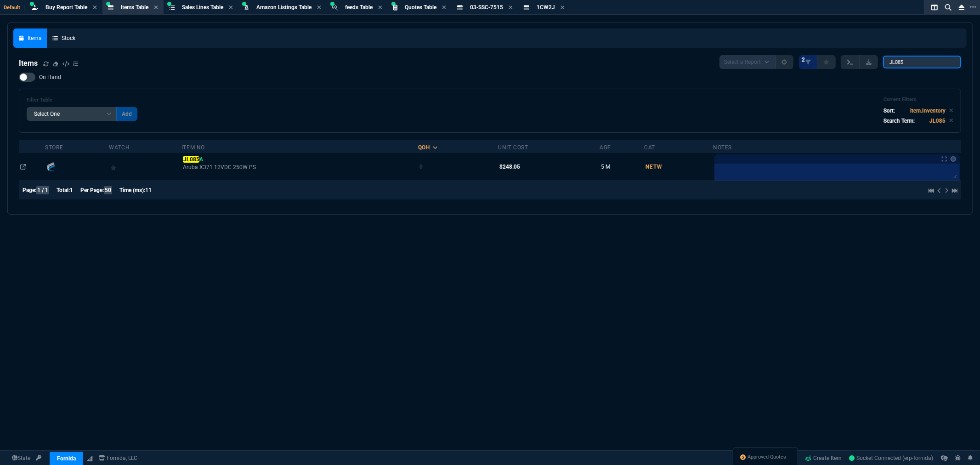
drag, startPoint x: 910, startPoint y: 58, endPoint x: 847, endPoint y: 62, distance: 62.6
click at [848, 62] on div "Select a Report NEW QUERY 2 JL085" at bounding box center [840, 62] width 242 height 14
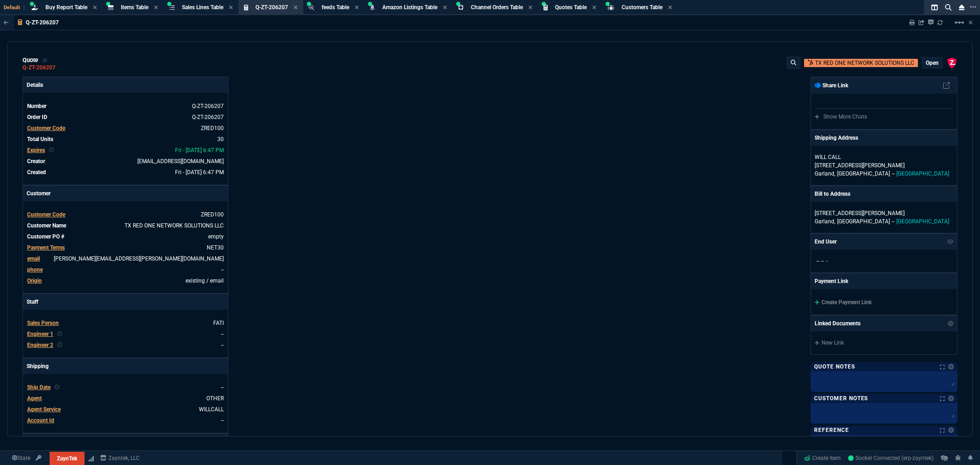
select select "8: NEPT"
click at [910, 21] on icon at bounding box center [912, 23] width 6 height 6
type input "27"
type input "1212"
type input "20"
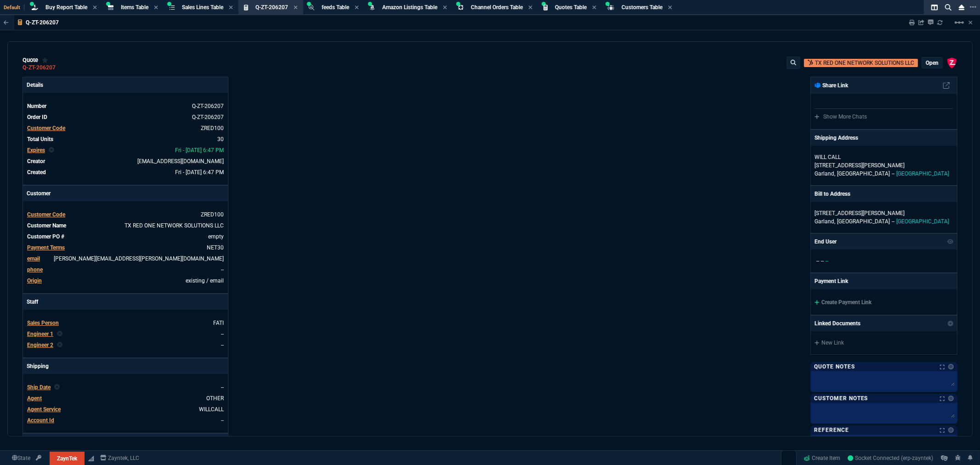
type input "50"
type input "19"
type input "25"
type input "75"
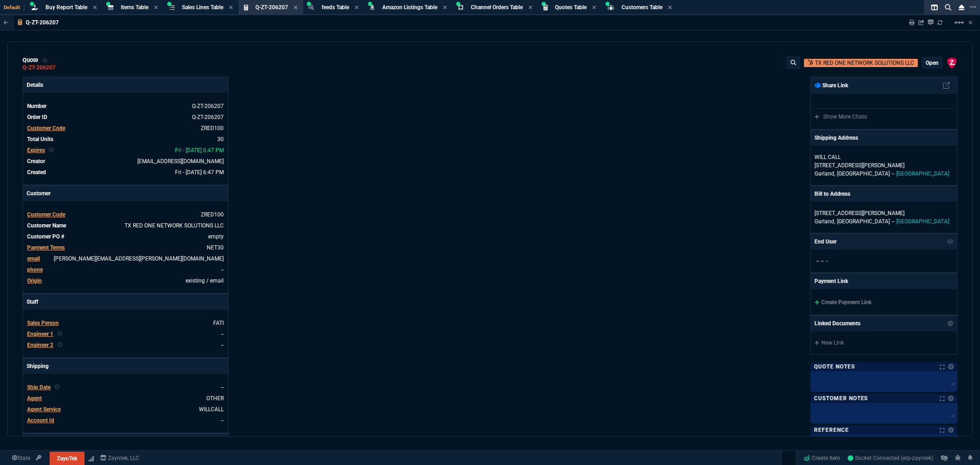
type input "78"
type input "63"
type input "68"
click at [61, 67] on icon at bounding box center [61, 68] width 5 height 6
click at [67, 8] on span "Buy Report Table" at bounding box center [66, 7] width 42 height 6
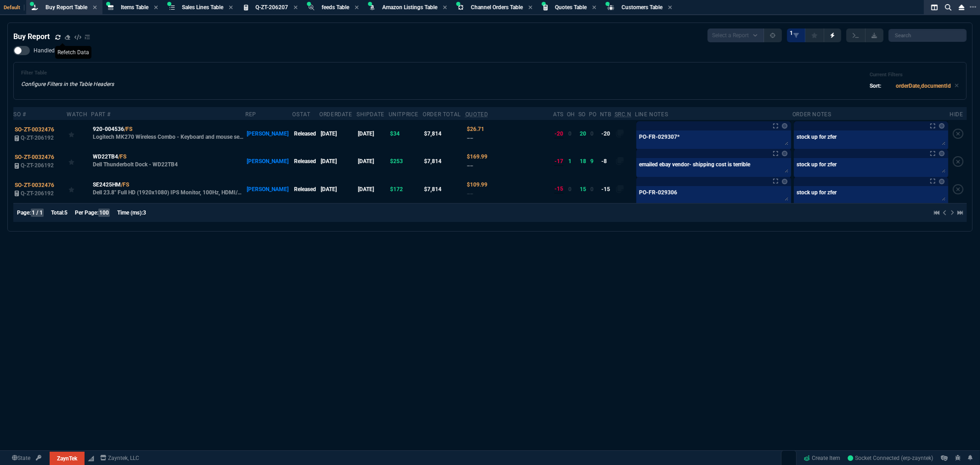
click at [58, 34] on icon at bounding box center [57, 36] width 5 height 5
click at [284, 7] on span "Q-ZT-206207" at bounding box center [271, 7] width 33 height 6
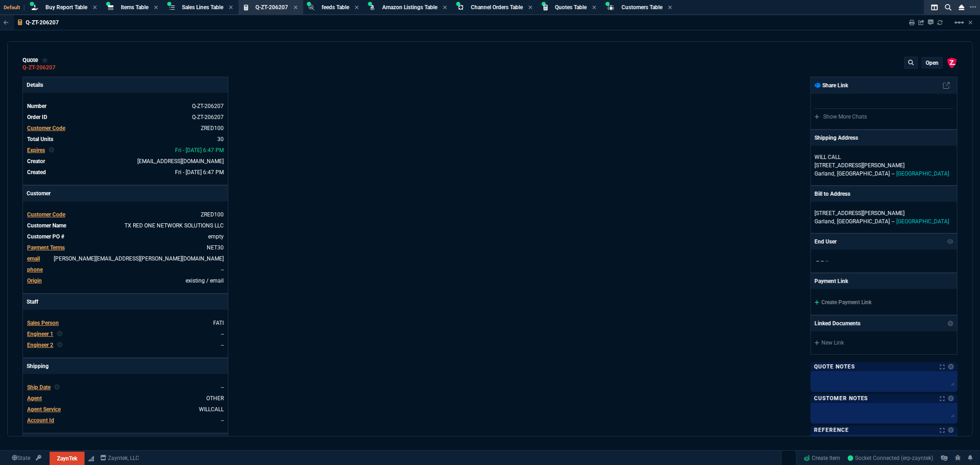
type input "27"
type input "1212"
type input "20829"
type input "20"
type input "50"
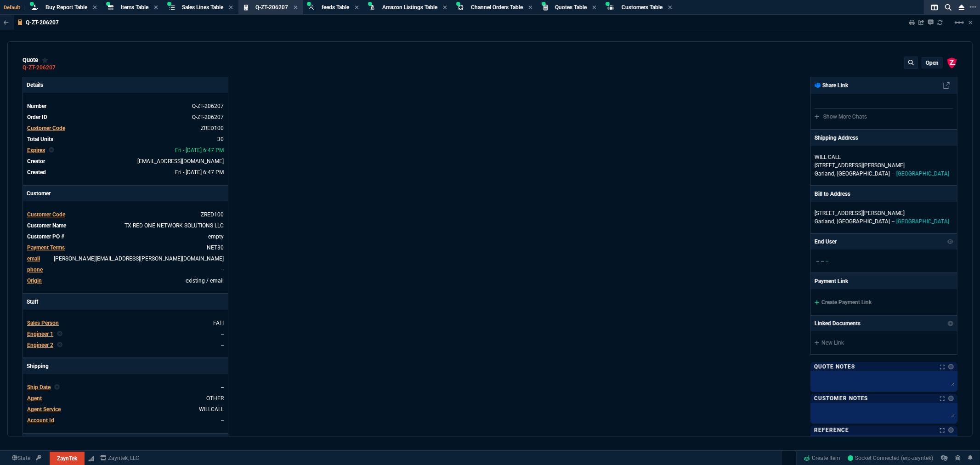
type input "689"
type input "19"
type input "25"
type input "75"
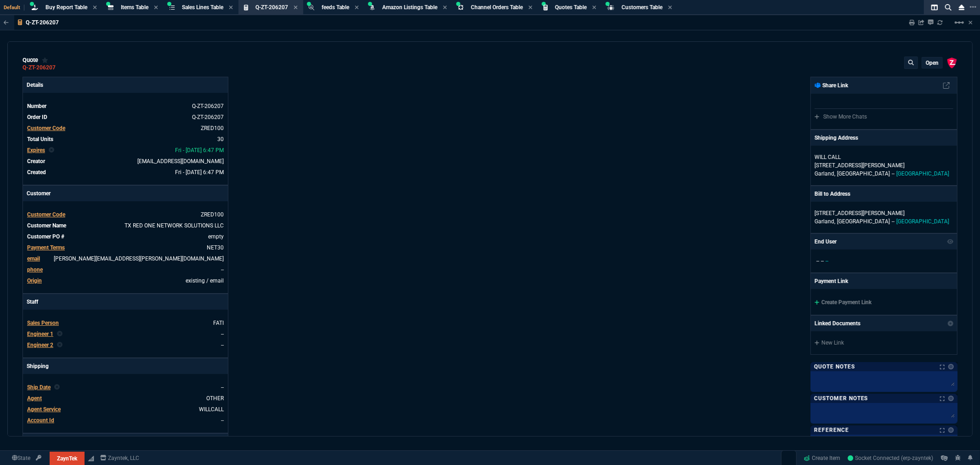
type input "929"
type input "78"
type input "63"
type input "68"
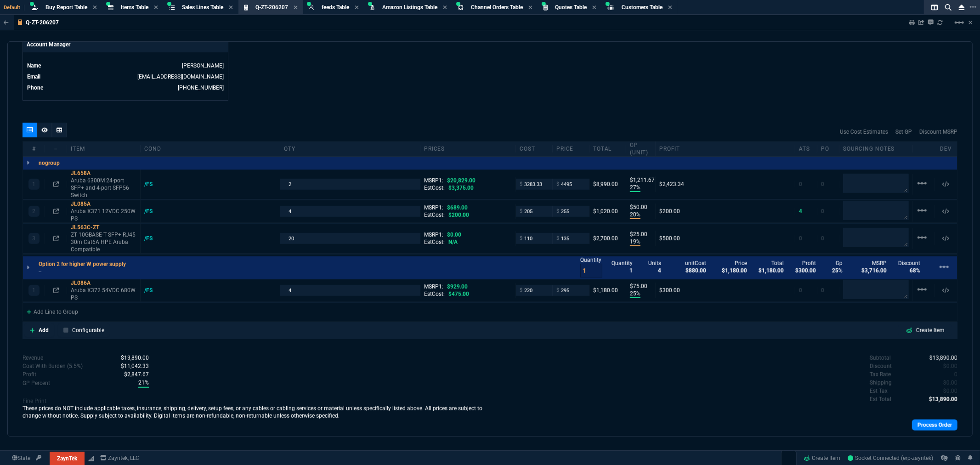
scroll to position [459, 0]
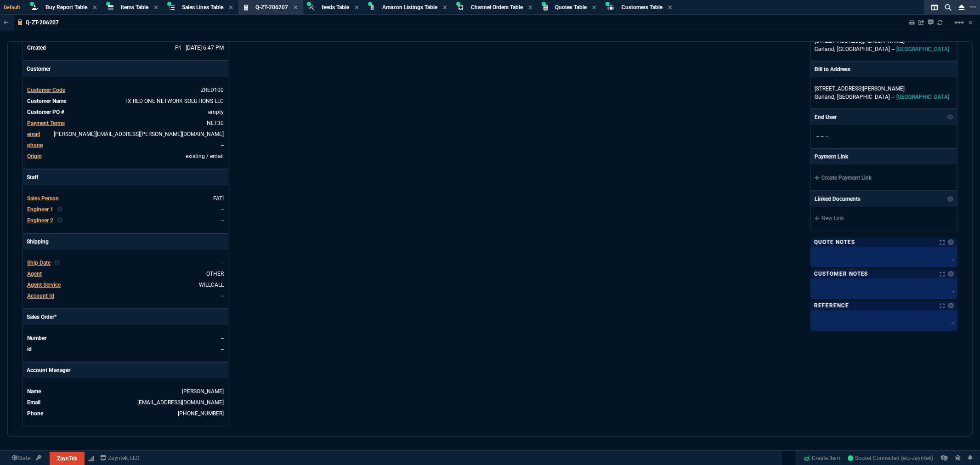
scroll to position [255, 0]
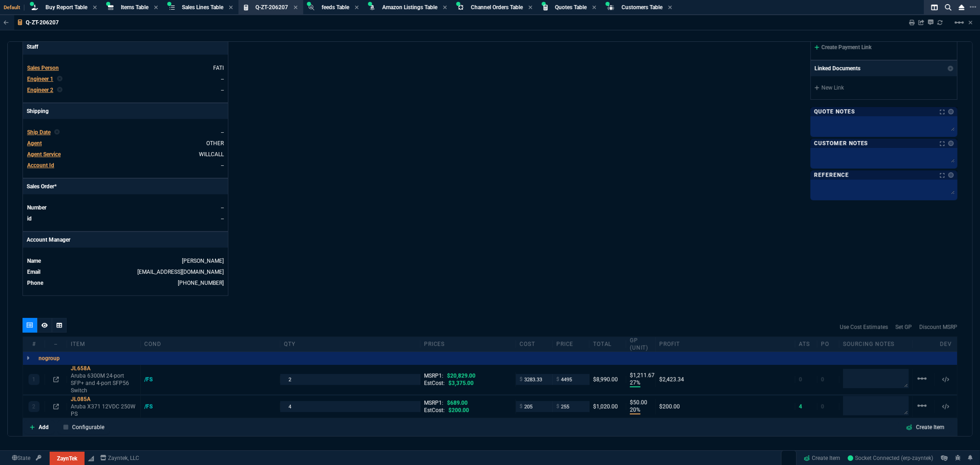
click at [561, 205] on div "ZaynTek, LLC 2609 Technology Dr Suite 200 Plano, TX 75074 Share Link Show More …" at bounding box center [723, 59] width 467 height 474
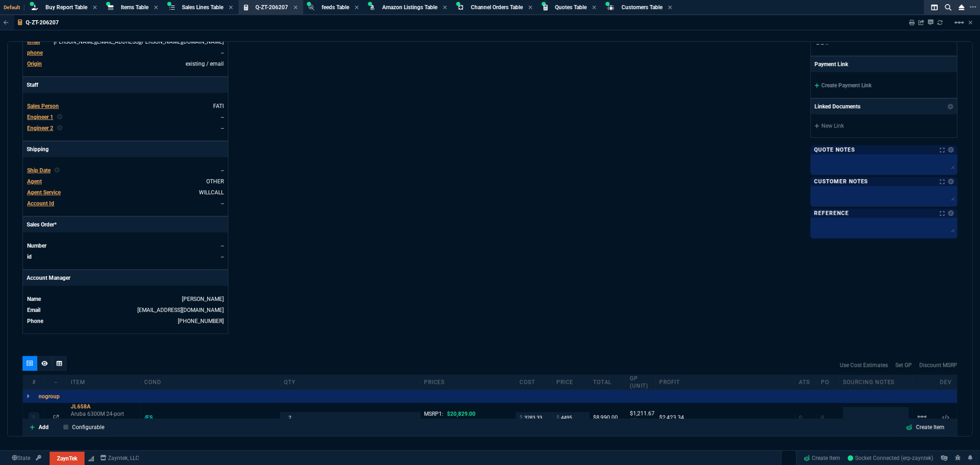
scroll to position [153, 0]
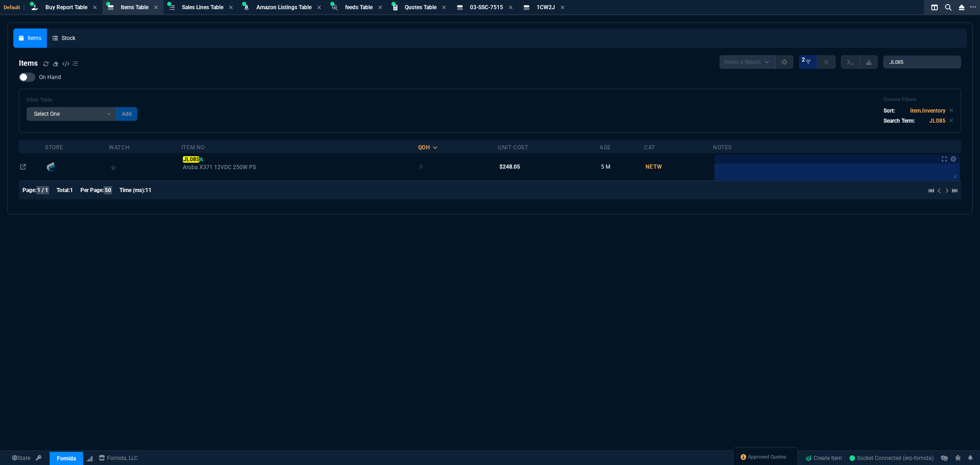
select select "8: NEPT"
select select
click at [68, 9] on span "Buy Report Table" at bounding box center [66, 7] width 42 height 6
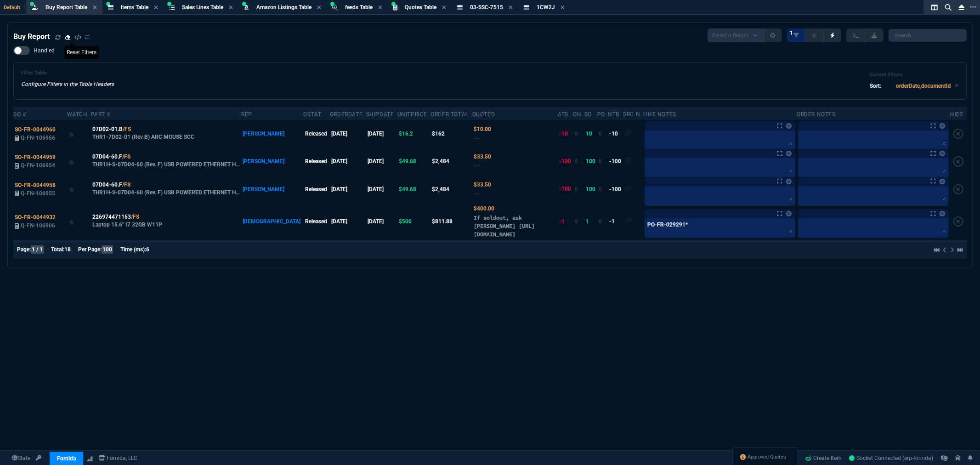
click at [59, 34] on icon at bounding box center [58, 37] width 6 height 6
click at [428, 54] on div "Handled Filter Table Configure Filters in the Table Headers Current Filters Sor…" at bounding box center [489, 73] width 953 height 54
click at [134, 7] on span "Items Table" at bounding box center [135, 7] width 28 height 6
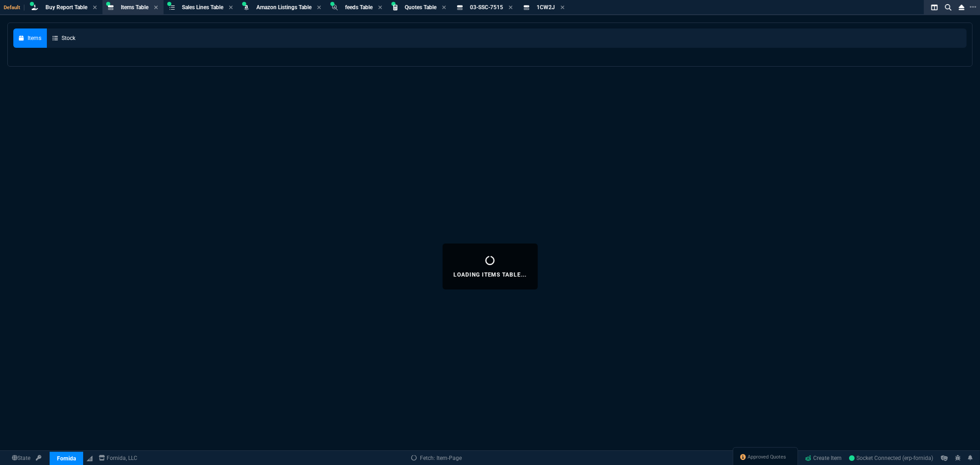
select select
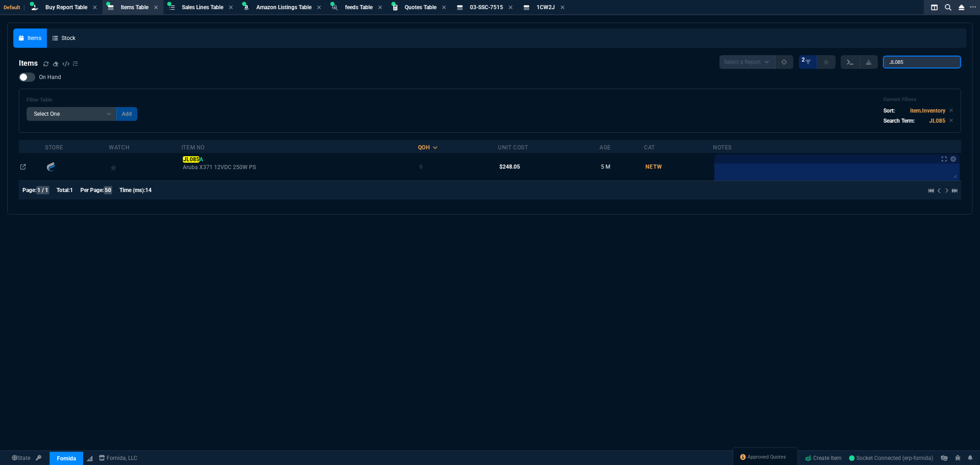
drag, startPoint x: 895, startPoint y: 65, endPoint x: 855, endPoint y: 65, distance: 40.9
click at [858, 65] on div "Select a Report NEW QUERY 2 JL085" at bounding box center [840, 62] width 242 height 14
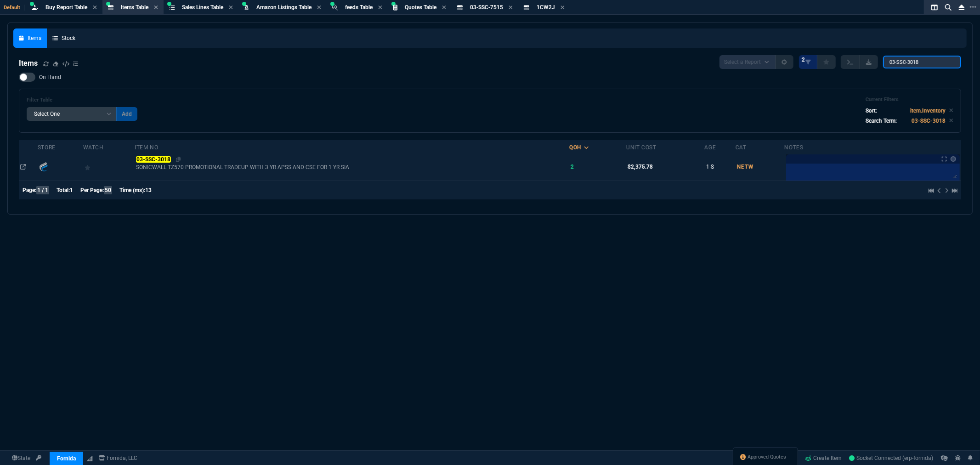
type input "03-SSC-3018"
click at [167, 160] on mark "03-SSC-3018" at bounding box center [153, 159] width 34 height 6
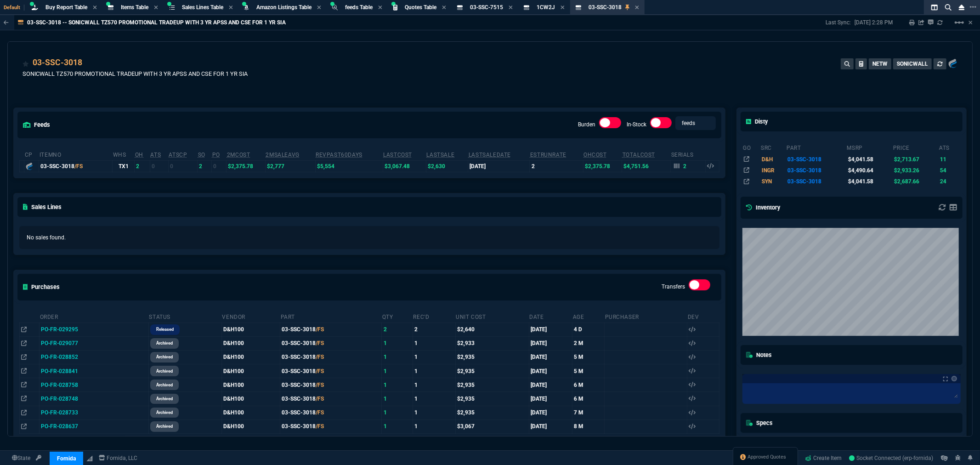
click at [612, 122] on label at bounding box center [610, 122] width 22 height 11
click at [0, 0] on input "checkbox" at bounding box center [0, 0] width 0 height 0
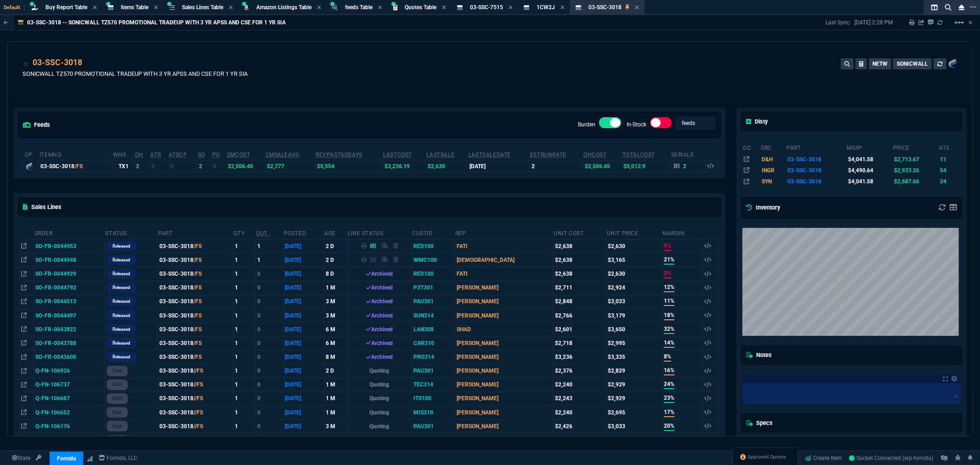
click at [599, 120] on label at bounding box center [610, 122] width 22 height 11
click at [0, 0] on input "checkbox" at bounding box center [0, 0] width 0 height 0
click at [450, 76] on div "03-SSC-3018 SONICWALL TZ570 PROMOTIONAL TRADEUP WITH 3 YR APSS AND CSE FOR 1 YR…" at bounding box center [490, 72] width 935 height 33
click at [638, 7] on icon at bounding box center [637, 8] width 4 height 4
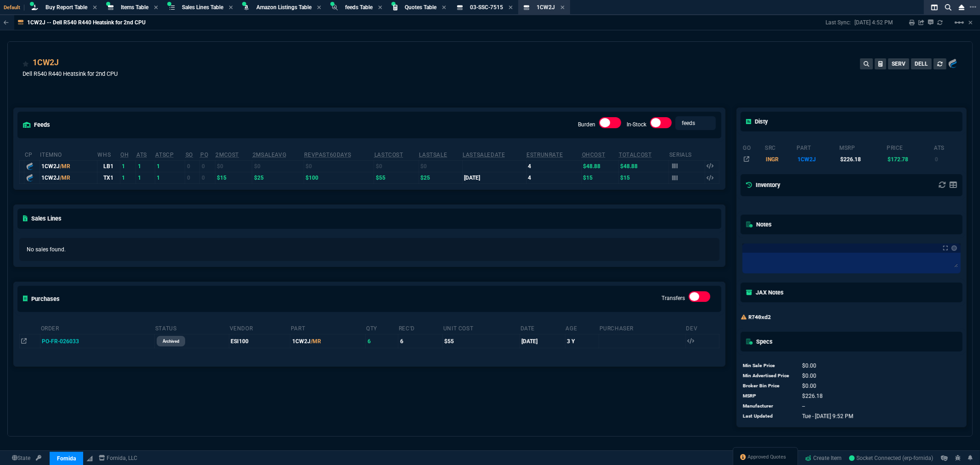
click at [632, 37] on div "1CW2J -- Dell R540 R440 Heatsink for 2nd CPU Last Sync: 5/20/25, 4:52 PM Sharin…" at bounding box center [490, 225] width 980 height 421
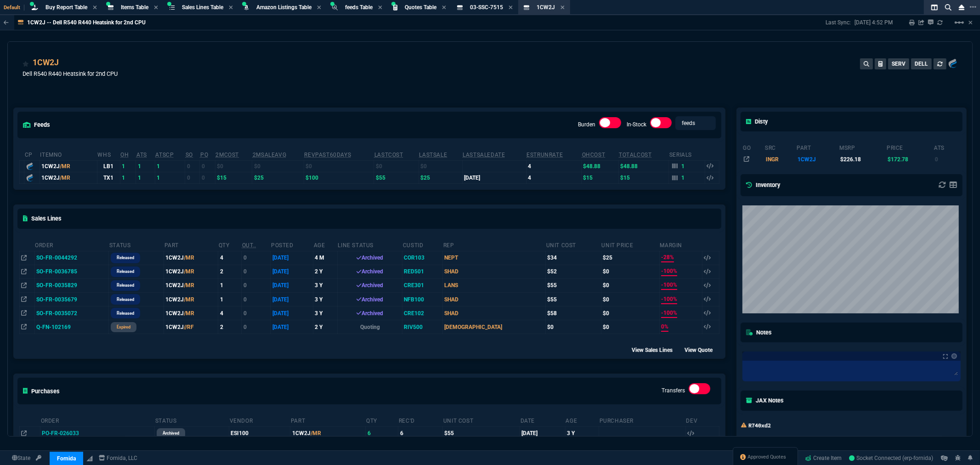
click at [587, 81] on div "1CW2J Dell R540 R440 Heatsink for 2nd CPU SERV DELL" at bounding box center [490, 72] width 935 height 33
click at [501, 89] on div "feeds Burden In-Stock feeds prices cp ItemNo WHS OH ATS ATSCP SO PO 2MCost 2MSa…" at bounding box center [369, 314] width 723 height 454
click at [538, 74] on div "1CW2J Dell R540 R440 Heatsink for 2nd CPU SERV DELL" at bounding box center [490, 72] width 935 height 33
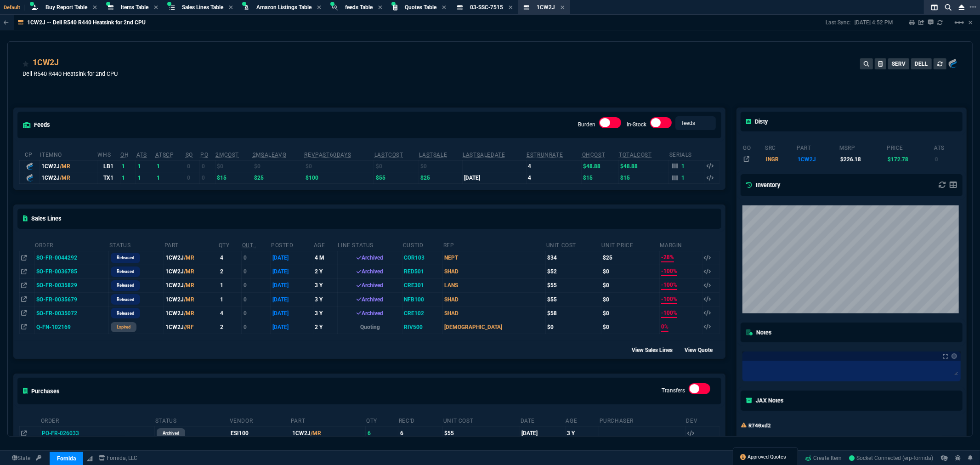
click at [748, 456] on span "Approved Quotes" at bounding box center [767, 456] width 39 height 7
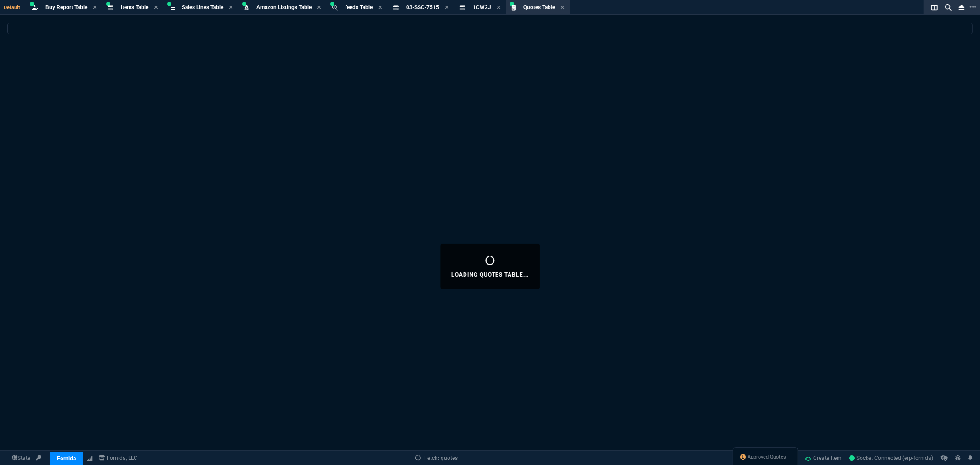
select select
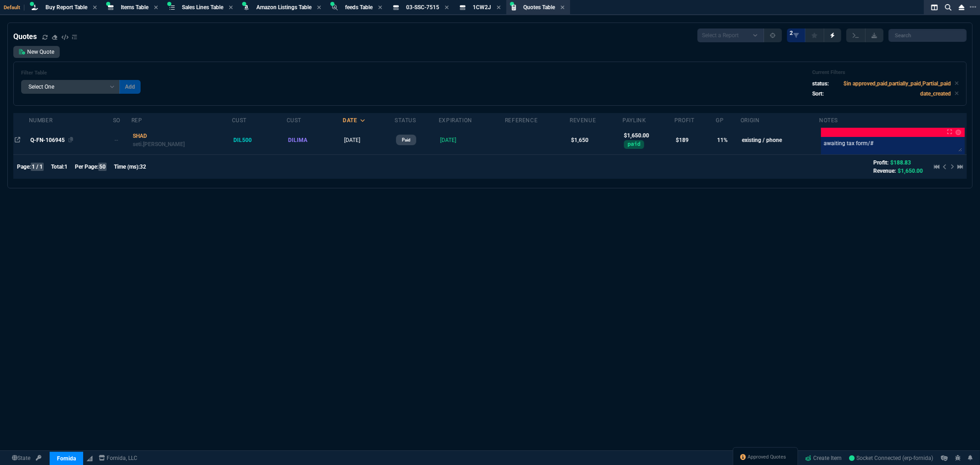
click at [45, 142] on span "Q-FN-106945" at bounding box center [47, 140] width 34 height 6
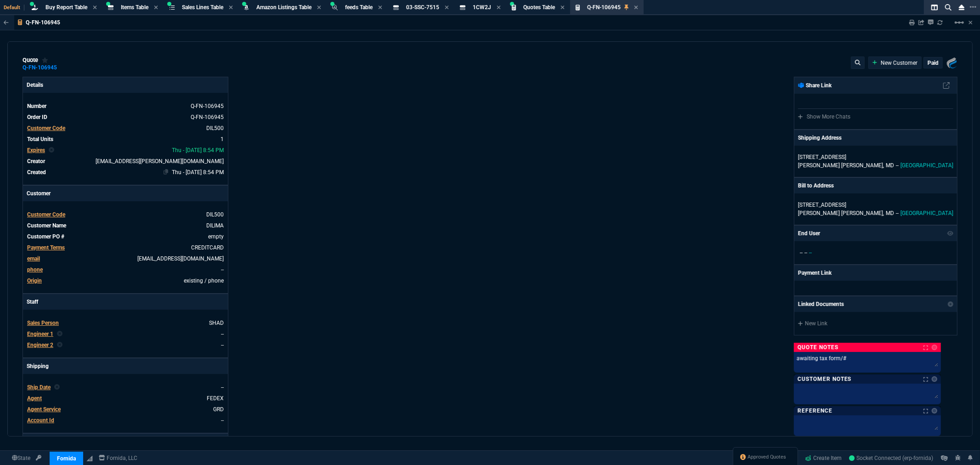
type input "16"
type input "265"
type input "26"
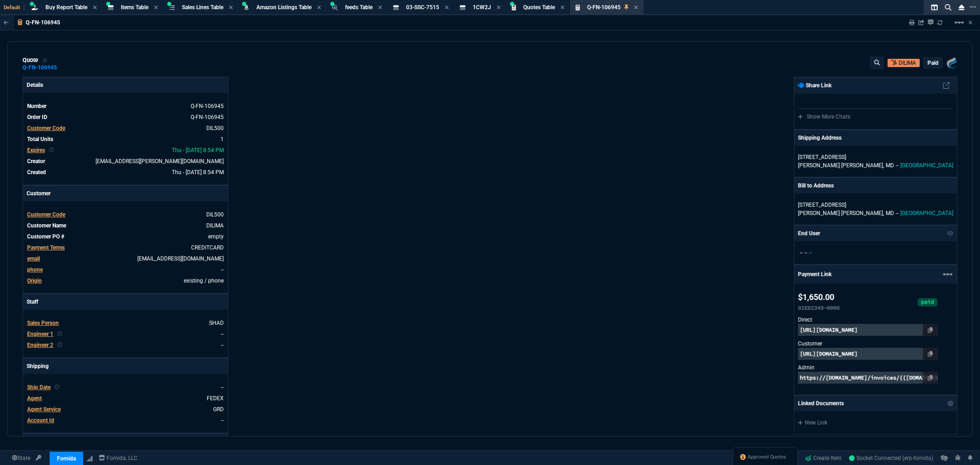
click at [638, 6] on icon at bounding box center [636, 8] width 4 height 6
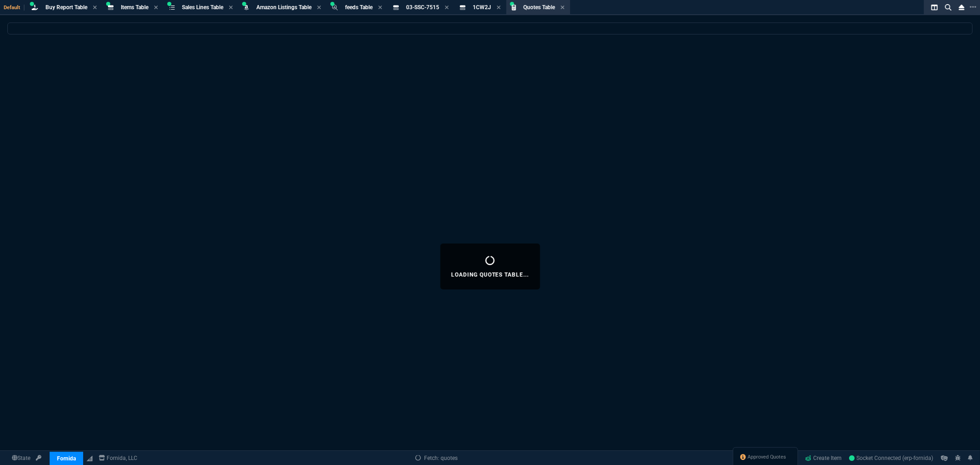
select select
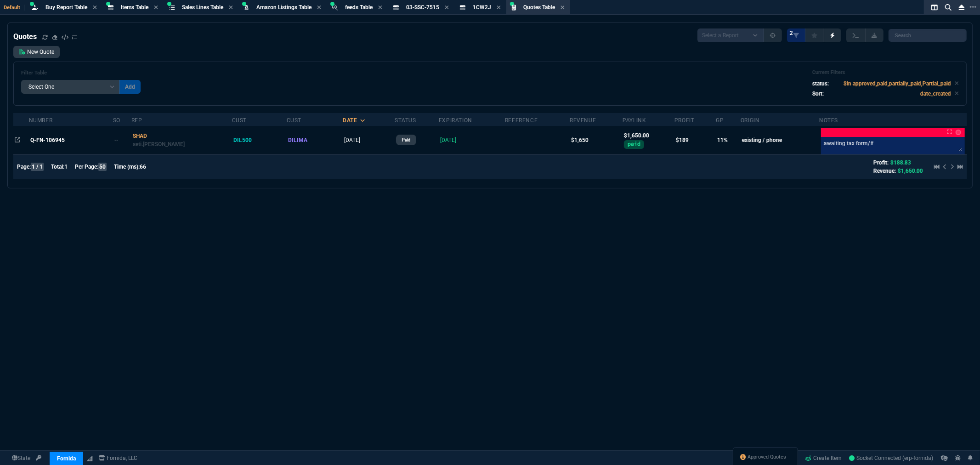
click at [801, 236] on div "Quotes Select a Report Fruit (MTD) APPROVED Quotes 2 New Quote Filter Table Sel…" at bounding box center [490, 266] width 980 height 487
click at [436, 332] on div "Quotes Select a Report Fruit (MTD) APPROVED Quotes 2 New Quote Filter Table Sel…" at bounding box center [490, 266] width 980 height 487
click at [57, 1] on section "Buy Report Table Buy Report" at bounding box center [64, 7] width 76 height 15
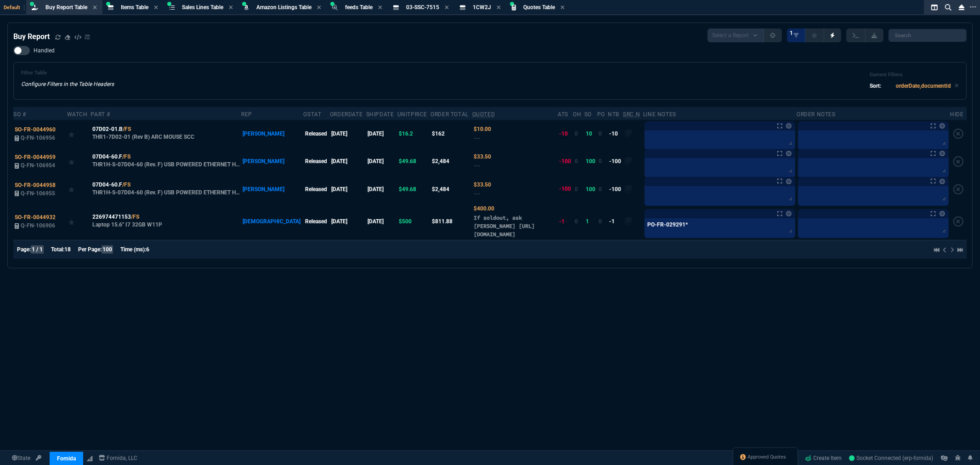
click at [346, 74] on div "Filter Table Configure Filters in the Table Headers Current Filters Sort: order…" at bounding box center [489, 81] width 937 height 22
click at [341, 60] on div "Handled Filter Table Configure Filters in the Table Headers Current Filters Sor…" at bounding box center [489, 73] width 953 height 54
click at [386, 60] on div "Handled Filter Table Configure Filters in the Table Headers Current Filters Sor…" at bounding box center [489, 73] width 953 height 54
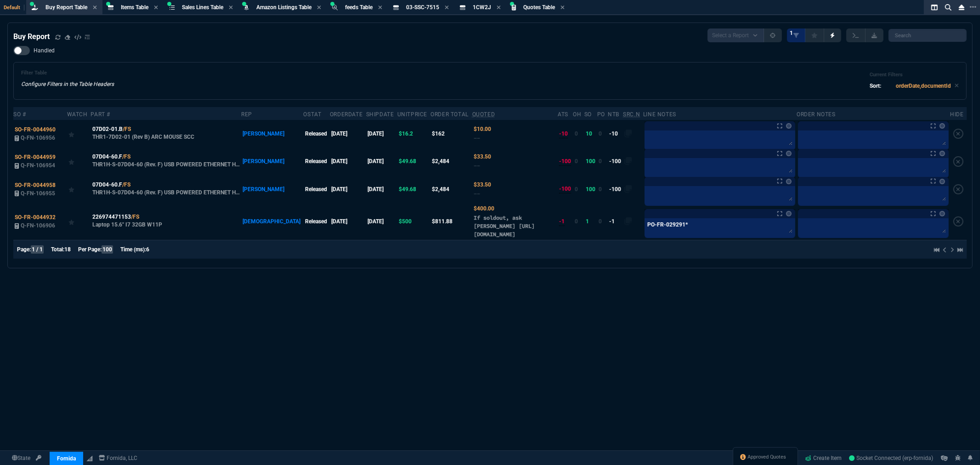
click at [386, 60] on div "Handled Filter Table Configure Filters in the Table Headers Current Filters Sor…" at bounding box center [489, 73] width 953 height 54
click at [392, 62] on div "Filter Table Configure Filters in the Table Headers Current Filters Sort: order…" at bounding box center [489, 81] width 953 height 38
click at [382, 65] on div "Filter Table Configure Filters in the Table Headers Current Filters Sort: order…" at bounding box center [489, 81] width 953 height 38
click at [393, 62] on div "Filter Table Configure Filters in the Table Headers Current Filters Sort: order…" at bounding box center [489, 81] width 953 height 38
click at [348, 75] on div "Filter Table Configure Filters in the Table Headers Current Filters Sort: order…" at bounding box center [489, 81] width 937 height 22
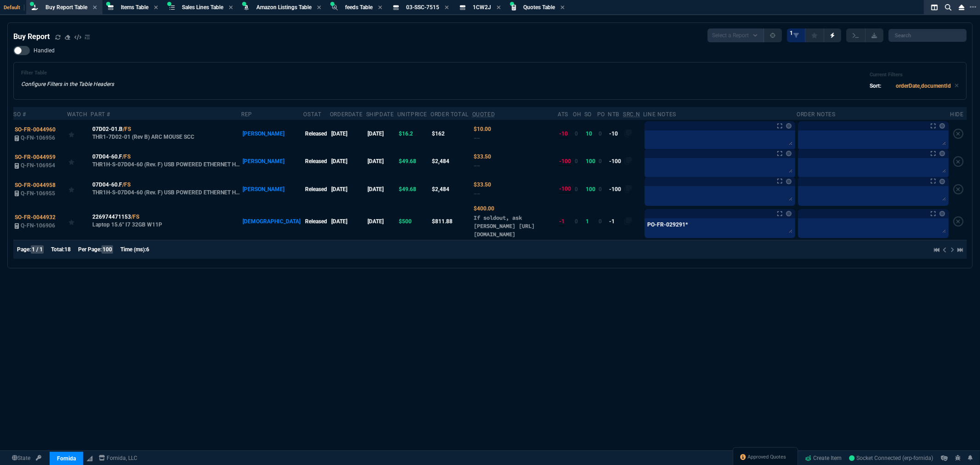
click at [368, 62] on div "Filter Table Configure Filters in the Table Headers Current Filters Sort: order…" at bounding box center [489, 81] width 953 height 38
click at [366, 62] on div "Filter Table Configure Filters in the Table Headers Current Filters Sort: order…" at bounding box center [489, 81] width 953 height 38
click at [766, 457] on span "Approved Quotes" at bounding box center [767, 456] width 39 height 7
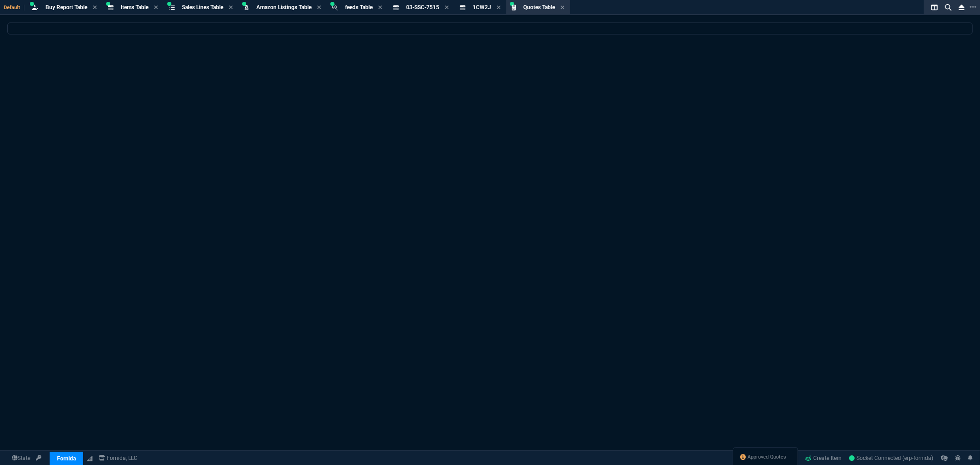
select select
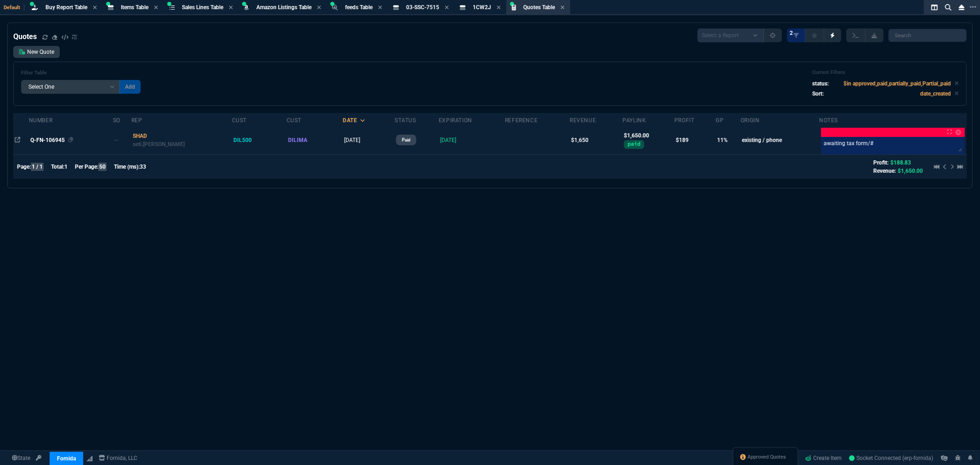
click at [50, 140] on span "Q-FN-106945" at bounding box center [47, 140] width 34 height 6
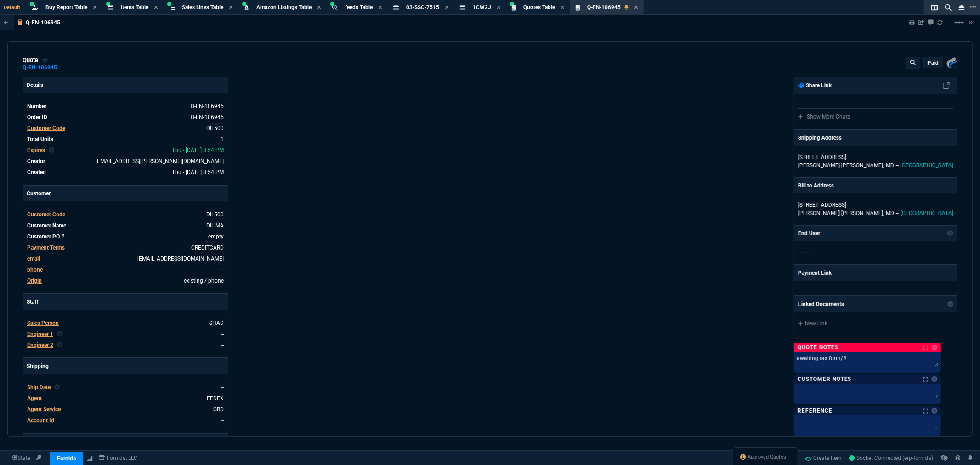
type input "16"
type input "265"
type input "26"
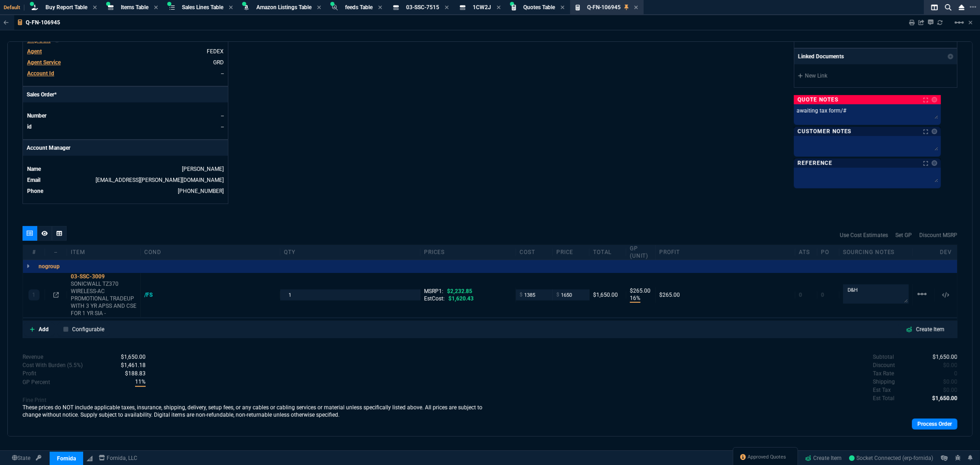
scroll to position [357, 0]
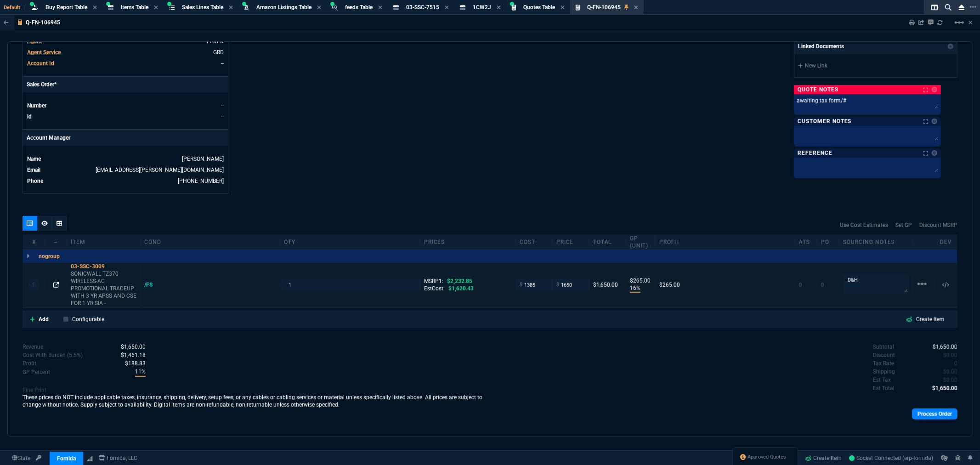
click at [54, 286] on icon at bounding box center [56, 285] width 6 height 6
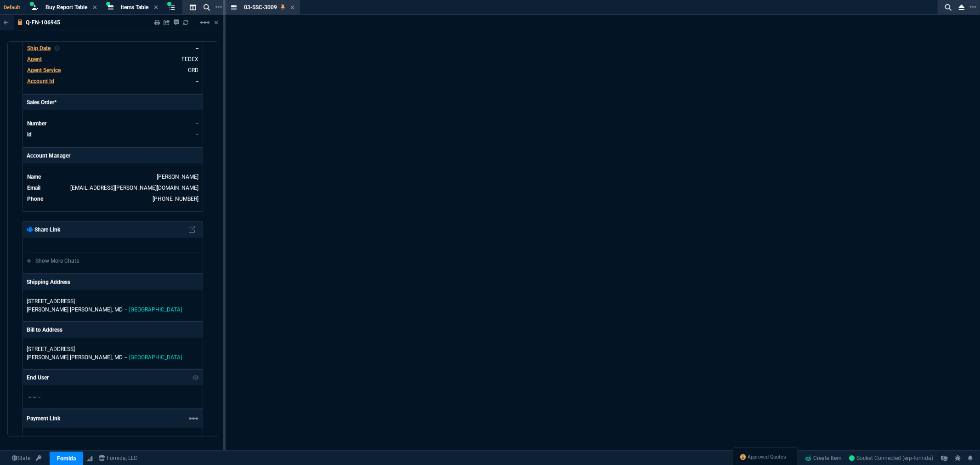
scroll to position [370, 0]
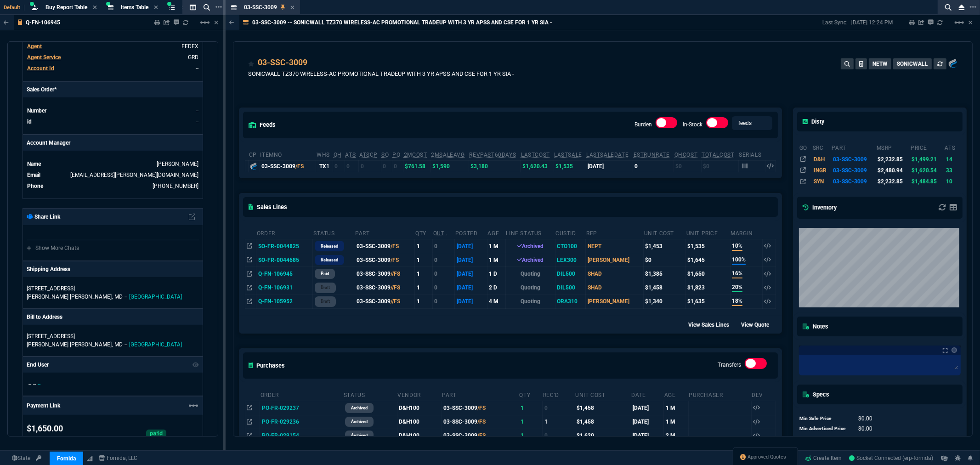
click at [575, 200] on div "Sales Lines" at bounding box center [510, 206] width 542 height 27
click at [580, 196] on div "Sales Lines" at bounding box center [510, 206] width 542 height 27
click at [586, 192] on div "feeds Burden In-Stock feeds prices cp ItemNo WHS OH ATS ATSCP SO PO 2MCost 2MSa…" at bounding box center [510, 286] width 554 height 398
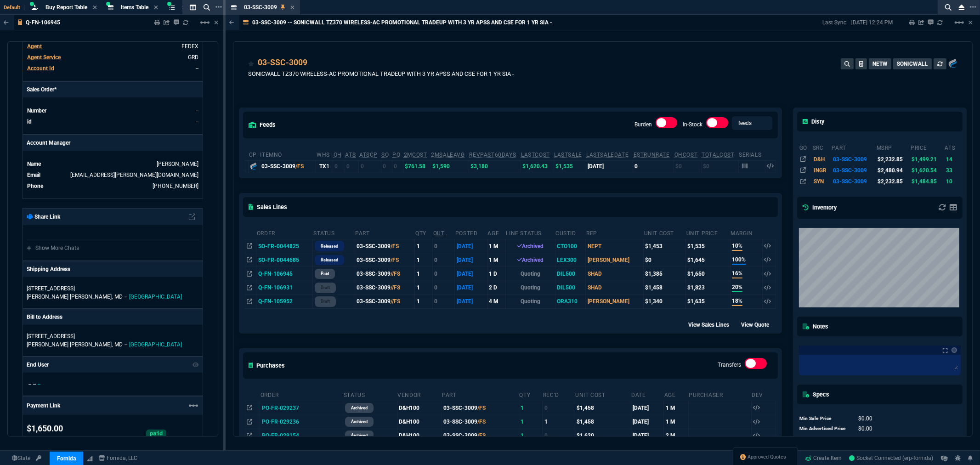
click at [590, 192] on div "feeds Burden In-Stock feeds prices cp ItemNo WHS OH ATS ATSCP SO PO 2MCost 2MSa…" at bounding box center [510, 286] width 554 height 398
click at [293, 8] on icon at bounding box center [292, 8] width 4 height 4
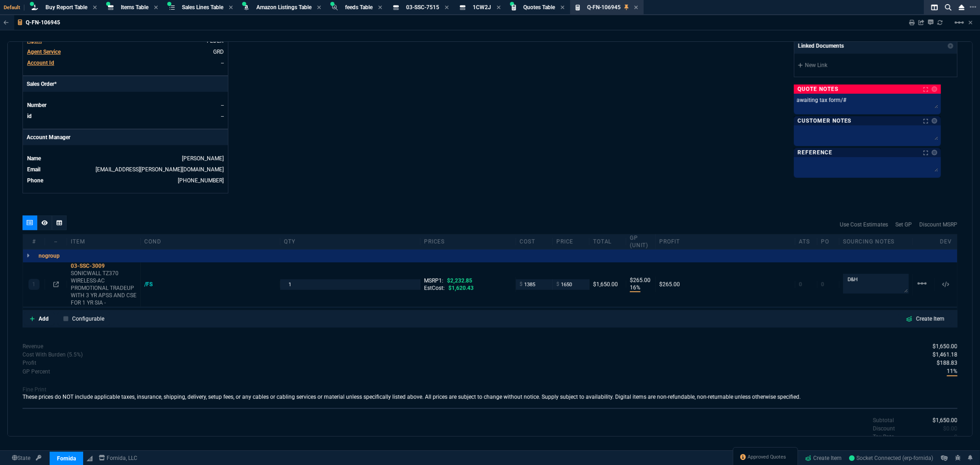
scroll to position [357, 0]
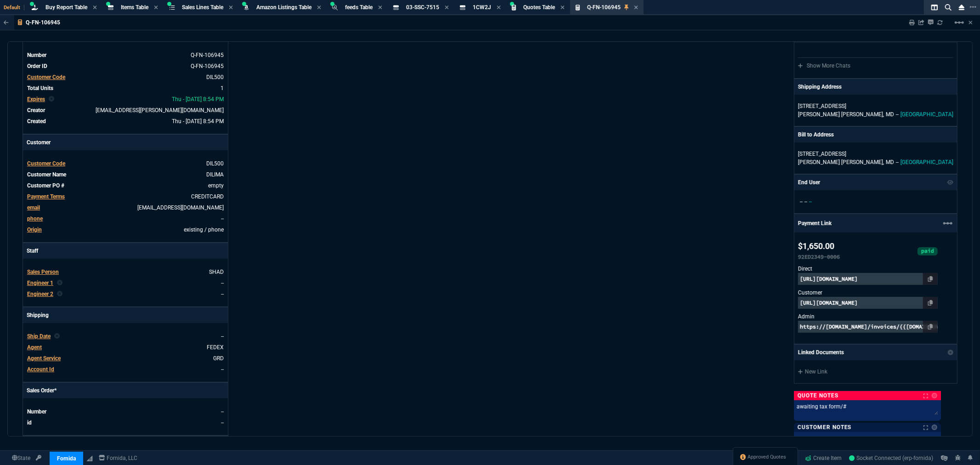
scroll to position [0, 0]
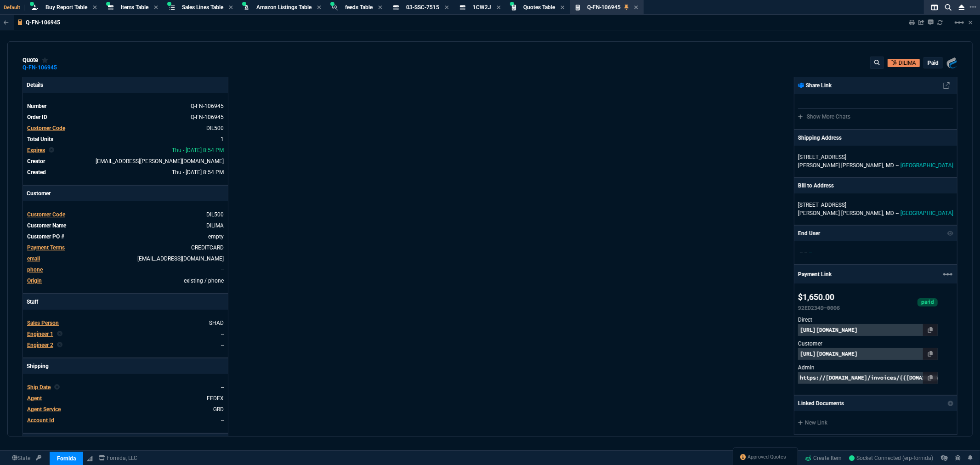
click at [295, 125] on div "Details Number Q-FN-106945 Order ID Q-FN-106945 Customer Code DIL500 Total Unit…" at bounding box center [256, 314] width 467 height 474
click at [320, 59] on div "quote Q-FN-106945 DILIMA paid Fornida, LLC 2609 Technology Dr Suite 300 Plano, …" at bounding box center [490, 63] width 935 height 15
click at [226, 62] on div "quote Q-FN-106945 DILIMA paid Fornida, LLC 2609 Technology Dr Suite 300 Plano, …" at bounding box center [490, 63] width 935 height 15
click at [227, 65] on div "quote Q-FN-106945 DILIMA paid Fornida, LLC 2609 Technology Dr Suite 300 Plano, …" at bounding box center [490, 63] width 935 height 15
click at [227, 67] on div "quote Q-FN-106945 DILIMA paid Fornida, LLC 2609 Technology Dr Suite 300 Plano, …" at bounding box center [490, 63] width 935 height 15
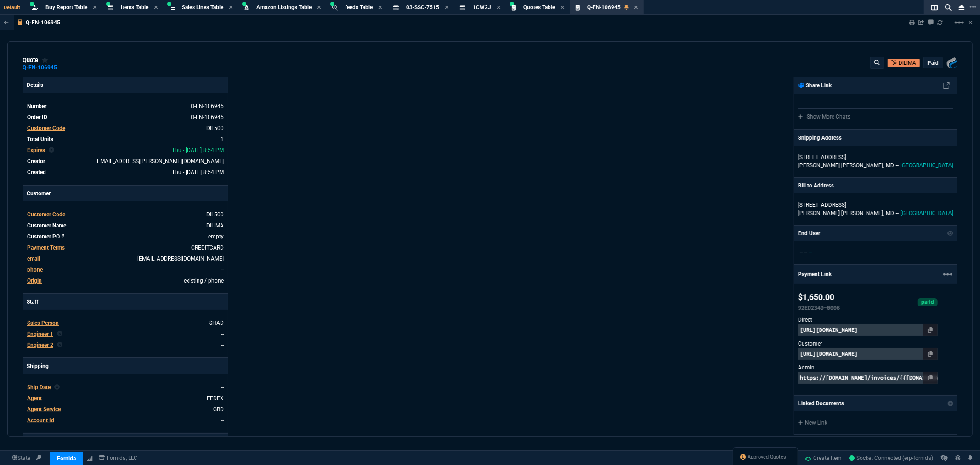
click at [597, 135] on div "Fornida, LLC 2609 Technology Dr Suite 300 Plano, TX 75074 Share Link Show More …" at bounding box center [723, 314] width 467 height 474
click at [357, 93] on div "Details Number Q-FN-106945 Order ID Q-FN-106945 Customer Code DIL500 Total Unit…" at bounding box center [256, 314] width 467 height 474
click at [424, 97] on div "Details Number Q-FN-106945 Order ID Q-FN-106945 Customer Code DIL500 Total Unit…" at bounding box center [256, 314] width 467 height 474
click at [271, 95] on div "Details Number Q-FN-106945 Order ID Q-FN-106945 Customer Code DIL500 Total Unit…" at bounding box center [256, 314] width 467 height 474
click at [278, 79] on div "Details Number Q-FN-106945 Order ID Q-FN-106945 Customer Code DIL500 Total Unit…" at bounding box center [256, 314] width 467 height 474
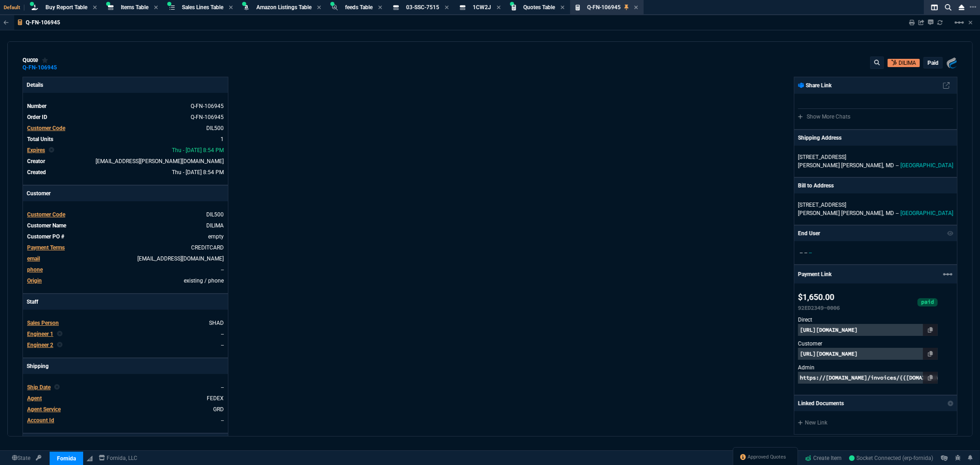
click at [289, 69] on div "quote Q-FN-106945 DILIMA paid Fornida, LLC 2609 Technology Dr Suite 300 Plano, …" at bounding box center [490, 63] width 935 height 15
click at [289, 70] on div "quote Q-FN-106945 DILIMA paid Fornida, LLC 2609 Technology Dr Suite 300 Plano, …" at bounding box center [490, 63] width 935 height 15
click at [296, 96] on div "Details Number Q-FN-106945 Order ID Q-FN-106945 Customer Code DIL500 Total Unit…" at bounding box center [256, 314] width 467 height 474
click at [321, 86] on div "Details Number Q-FN-106945 Order ID Q-FN-106945 Customer Code DIL500 Total Unit…" at bounding box center [256, 314] width 467 height 474
click at [329, 90] on div "Details Number Q-FN-106945 Order ID Q-FN-106945 Customer Code DIL500 Total Unit…" at bounding box center [256, 314] width 467 height 474
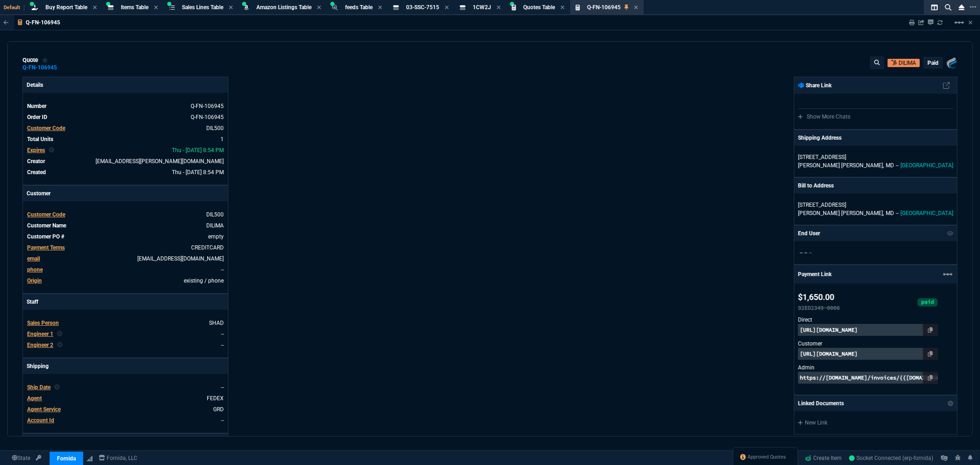
click at [249, 84] on div "Details Number Q-FN-106945 Order ID Q-FN-106945 Customer Code DIL500 Total Unit…" at bounding box center [256, 314] width 467 height 474
click at [237, 85] on div "Details Number Q-FN-106945 Order ID Q-FN-106945 Customer Code DIL500 Total Unit…" at bounding box center [256, 314] width 467 height 474
click at [638, 7] on icon at bounding box center [636, 8] width 4 height 6
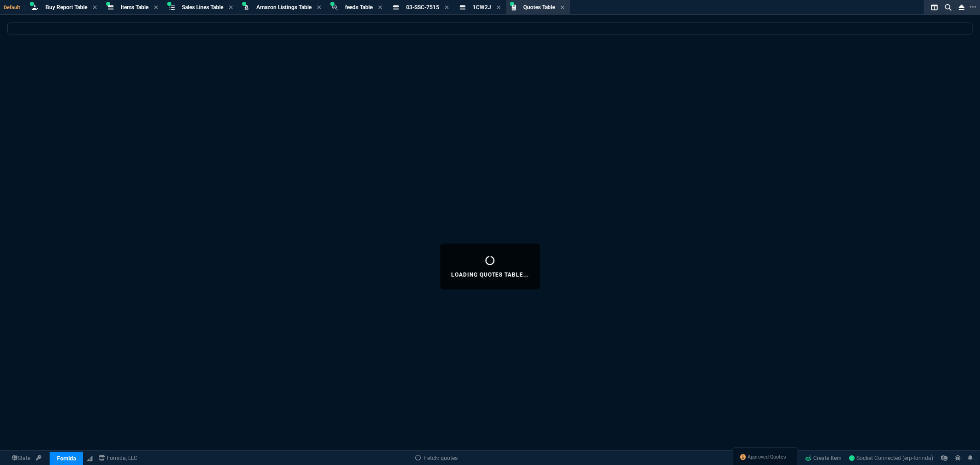
select select
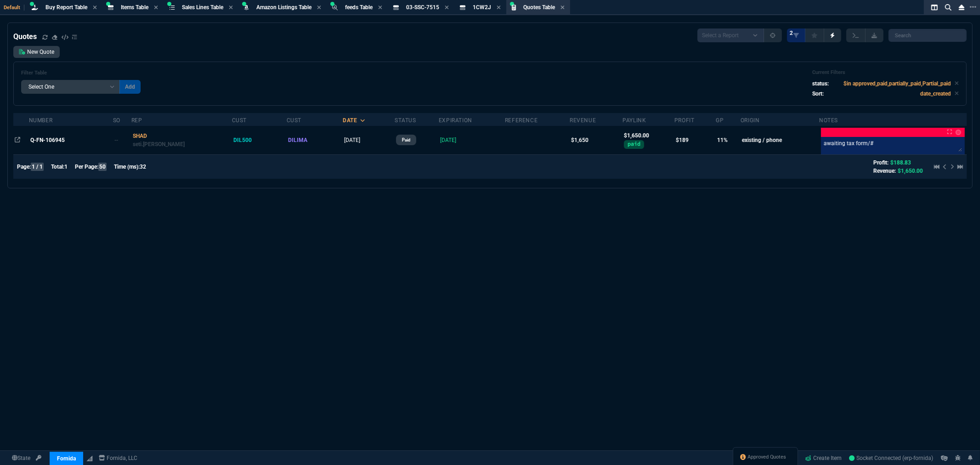
click at [595, 62] on div "Filter Table Select One Add Filter () creator (creator) Cust (headers.customerN…" at bounding box center [489, 84] width 953 height 44
click at [565, 62] on div "Filter Table Select One Add Filter () creator (creator) Cust (headers.customerN…" at bounding box center [489, 84] width 953 height 44
click at [62, 5] on span "Buy Report Table" at bounding box center [66, 7] width 42 height 6
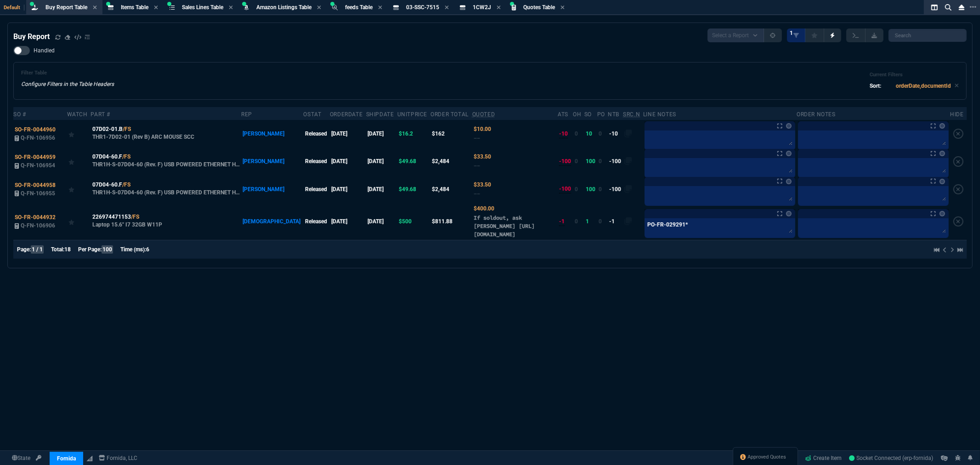
click at [438, 61] on div "Handled Filter Table Configure Filters in the Table Headers Current Filters Sor…" at bounding box center [489, 73] width 953 height 54
click at [136, 34] on div "Buy Report Select a Report Not Purchased 1" at bounding box center [489, 35] width 953 height 14
click at [111, 37] on div "Buy Report Select a Report Not Purchased 1" at bounding box center [489, 35] width 953 height 14
click at [234, 50] on div "Handled Filter Table Configure Filters in the Table Headers Current Filters Sor…" at bounding box center [489, 73] width 953 height 54
click at [124, 34] on div "Buy Report Select a Report Not Purchased 1" at bounding box center [489, 35] width 953 height 14
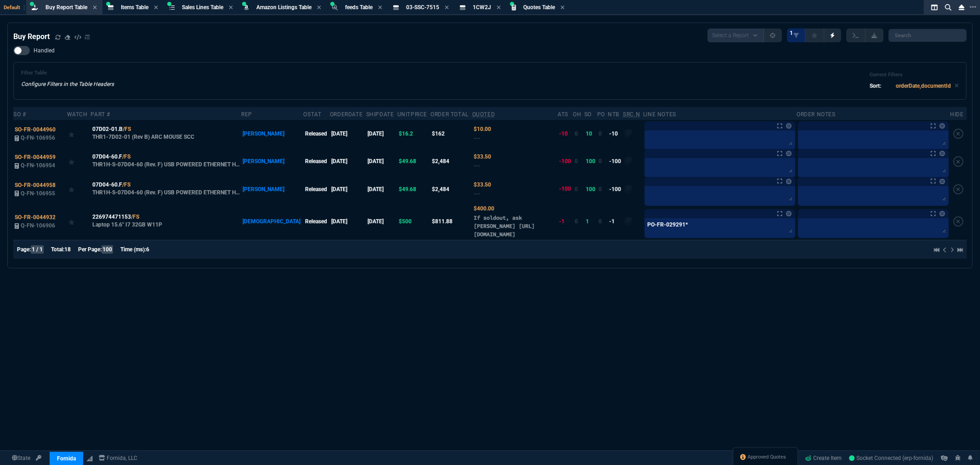
click at [512, 40] on div "Buy Report Select a Report Not Purchased 1" at bounding box center [489, 35] width 953 height 14
click at [416, 4] on span "03-SSC-7515" at bounding box center [422, 7] width 33 height 6
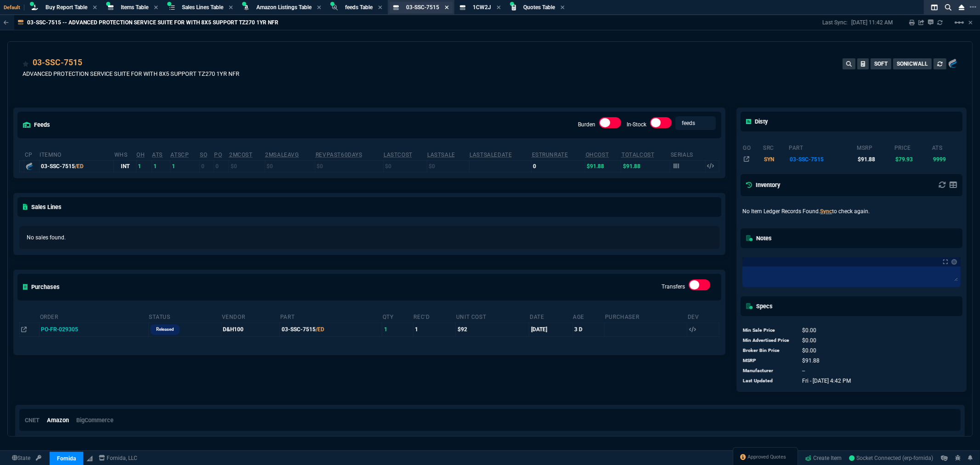
click at [448, 6] on icon at bounding box center [447, 8] width 4 height 4
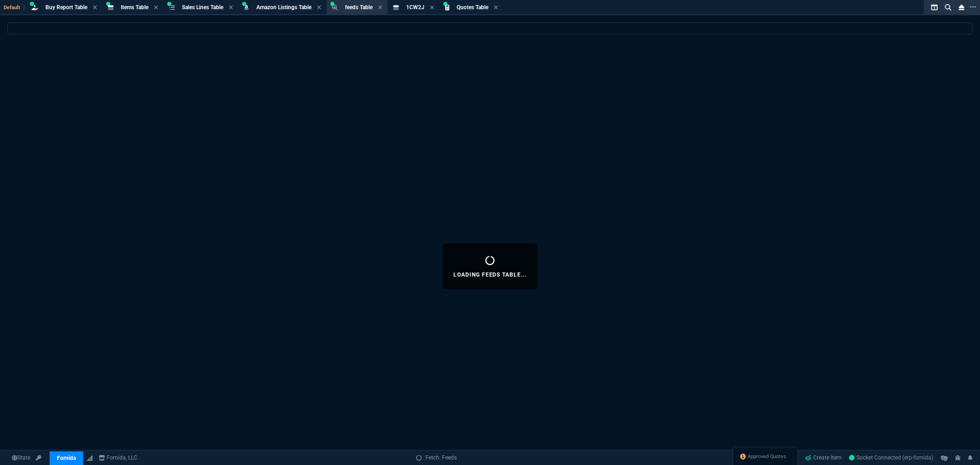
click at [398, 70] on div "Loading feeds Table..." at bounding box center [490, 266] width 980 height 487
select select
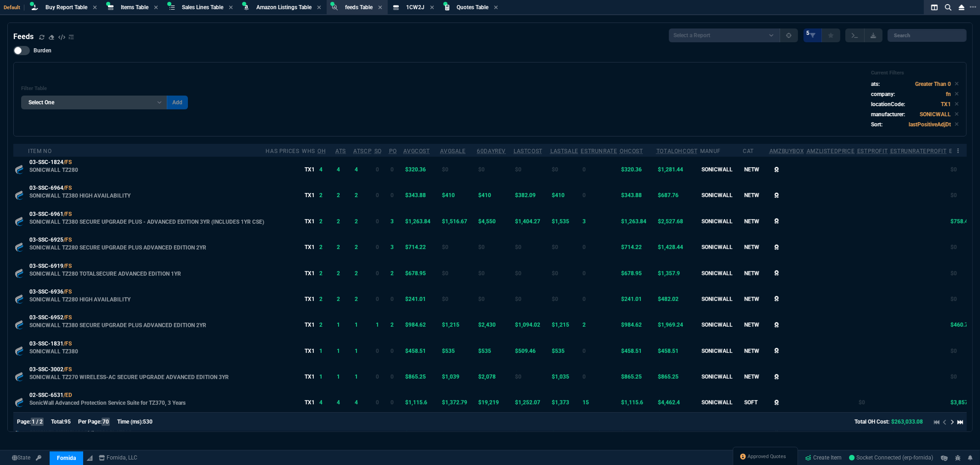
click at [546, 71] on div "Filter Table Select One Add Filter (company) (dev) 60DayRev (histTotalSales) Am…" at bounding box center [489, 99] width 937 height 59
click at [365, 92] on div "Filter Table Select One Add Filter (company) (dev) 60DayRev (histTotalSales) Am…" at bounding box center [489, 99] width 937 height 59
click at [209, 100] on div "Filter Table Select One Add Filter (company) (dev) 60DayRev (histTotalSales) Am…" at bounding box center [489, 99] width 937 height 59
click at [206, 98] on div "Filter Table Select One Add Filter (company) (dev) 60DayRev (histTotalSales) Am…" at bounding box center [489, 99] width 937 height 59
click at [197, 98] on div "Filter Table Select One Add Filter (company) (dev) 60DayRev (histTotalSales) Am…" at bounding box center [489, 99] width 937 height 59
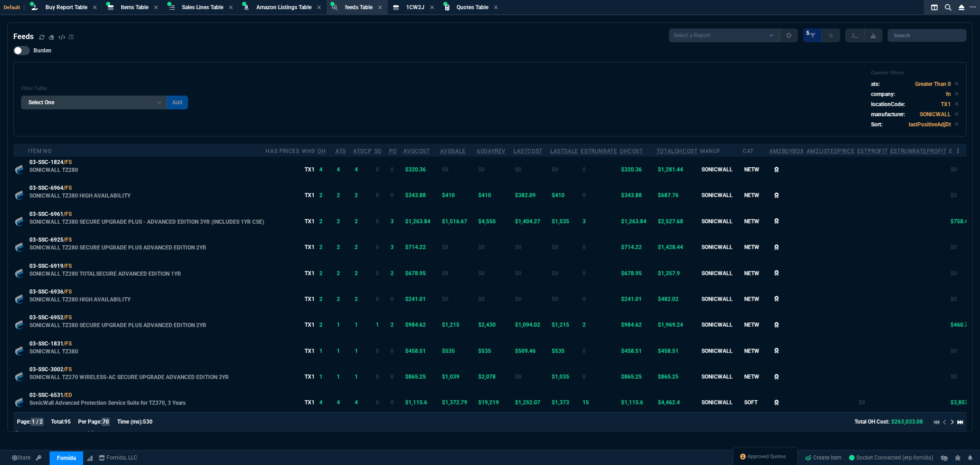
click at [197, 98] on div "Filter Table Select One Add Filter (company) (dev) 60DayRev (histTotalSales) Am…" at bounding box center [489, 99] width 937 height 59
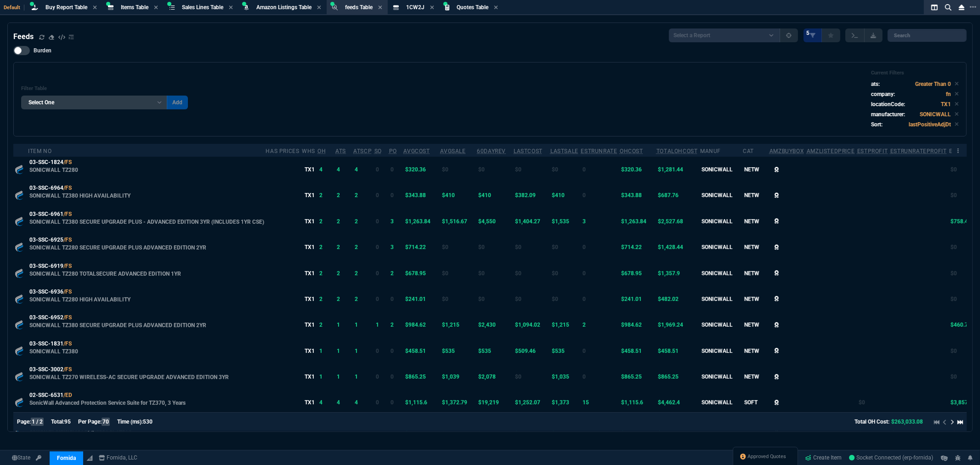
click at [197, 98] on div "Filter Table Select One Add Filter (company) (dev) 60DayRev (histTotalSales) Am…" at bounding box center [489, 99] width 937 height 59
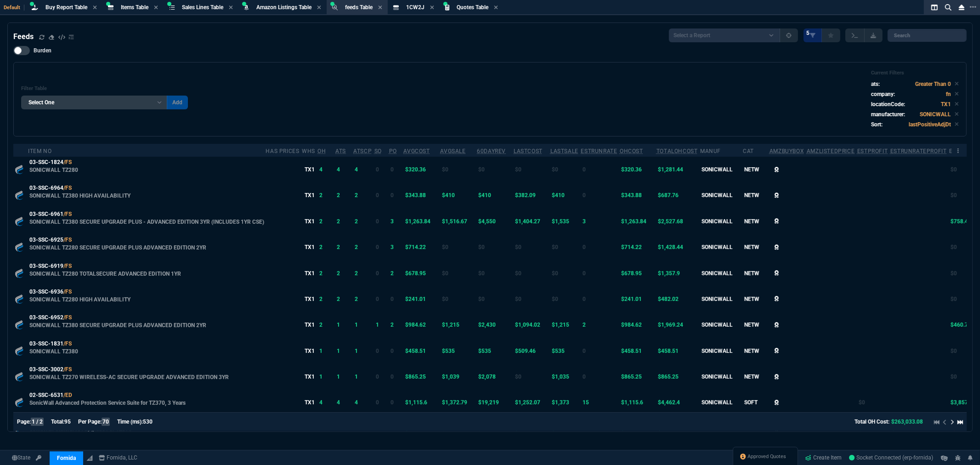
click at [191, 98] on div "Filter Table Select One Add Filter (company) (dev) 60DayRev (histTotalSales) Am…" at bounding box center [489, 99] width 937 height 59
click at [203, 99] on div "Filter Table Select One Add Filter (company) (dev) 60DayRev (histTotalSales) Am…" at bounding box center [489, 99] width 937 height 59
click at [194, 98] on div "Filter Table Select One Add Filter (company) (dev) 60DayRev (histTotalSales) Am…" at bounding box center [489, 99] width 937 height 59
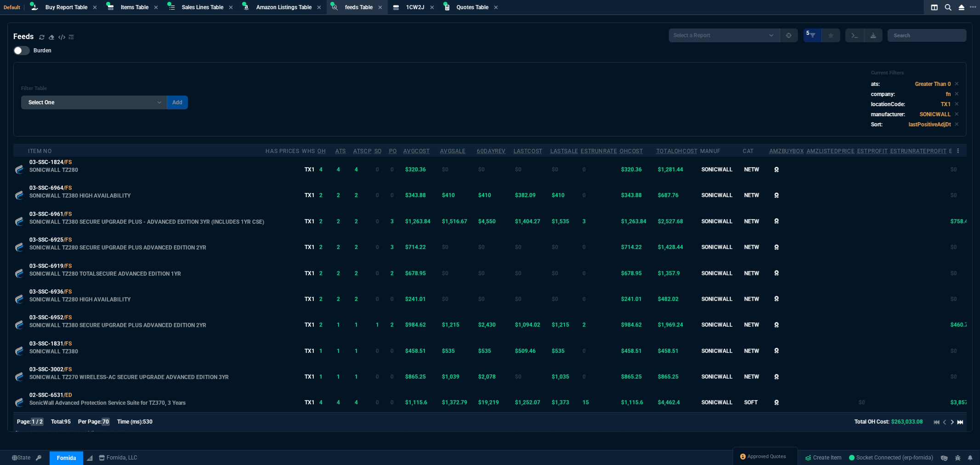
click at [204, 98] on div "Filter Table Select One Add Filter (company) (dev) 60DayRev (histTotalSales) Am…" at bounding box center [489, 99] width 937 height 59
click at [216, 98] on div "Filter Table Select One Add Filter (company) (dev) 60DayRev (histTotalSales) Am…" at bounding box center [489, 99] width 937 height 59
click at [253, 96] on div "Filter Table Select One Add Filter (company) (dev) 60DayRev (histTotalSales) Am…" at bounding box center [489, 99] width 937 height 59
click at [195, 98] on div "Filter Table Select One Add Filter (company) (dev) 60DayRev (histTotalSales) Am…" at bounding box center [489, 99] width 937 height 59
click at [192, 98] on div "Filter Table Select One Add Filter (company) (dev) 60DayRev (histTotalSales) Am…" at bounding box center [489, 99] width 937 height 59
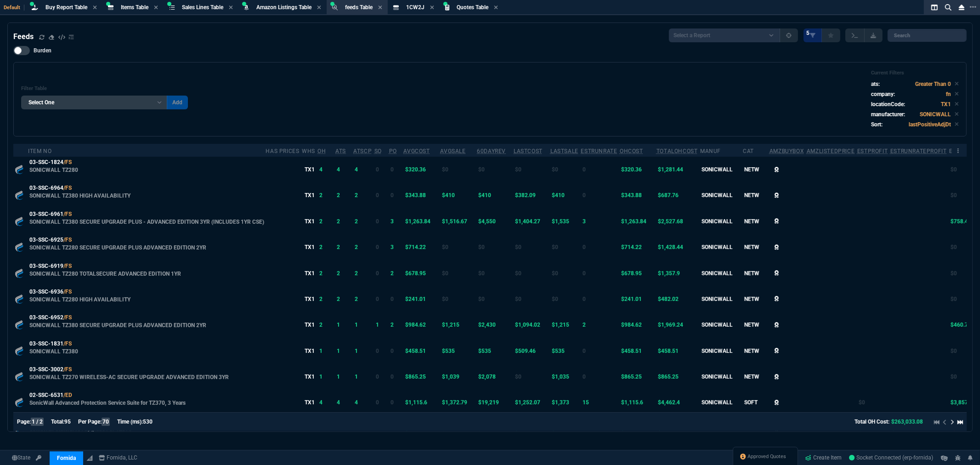
click at [210, 100] on div "Filter Table Select One Add Filter (company) (dev) 60DayRev (histTotalSales) Am…" at bounding box center [489, 99] width 937 height 59
click at [223, 100] on div "Filter Table Select One Add Filter (company) (dev) 60DayRev (histTotalSales) Am…" at bounding box center [489, 99] width 937 height 59
click at [238, 96] on div "Filter Table Select One Add Filter (company) (dev) 60DayRev (histTotalSales) Am…" at bounding box center [489, 99] width 937 height 59
click at [244, 98] on div "Filter Table Select One Add Filter (company) (dev) 60DayRev (histTotalSales) Am…" at bounding box center [489, 99] width 937 height 59
click at [303, 104] on div "Filter Table Select One Add Filter (company) (dev) 60DayRev (histTotalSales) Am…" at bounding box center [489, 99] width 937 height 59
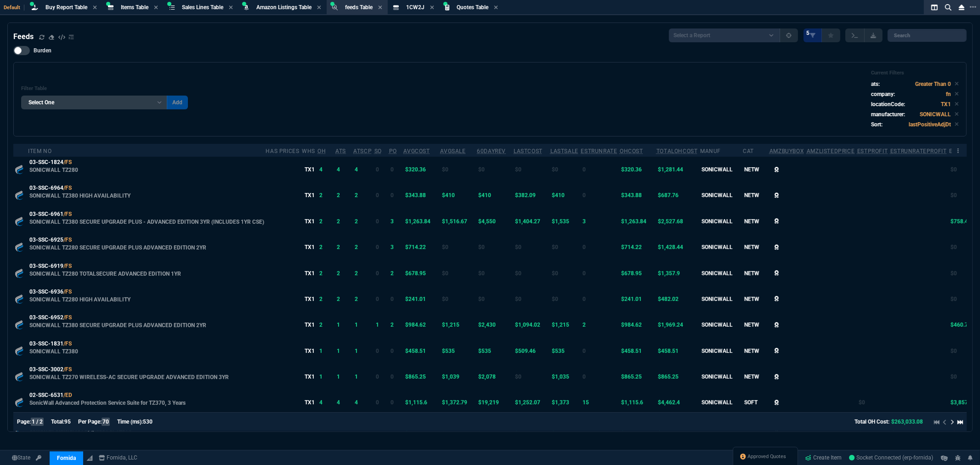
click at [200, 98] on div "Filter Table Select One Add Filter (company) (dev) 60DayRev (histTotalSales) Am…" at bounding box center [489, 99] width 937 height 59
click at [194, 97] on div "Filter Table Select One Add Filter (company) (dev) 60DayRev (histTotalSales) Am…" at bounding box center [489, 99] width 937 height 59
click at [196, 99] on div "Filter Table Select One Add Filter (company) (dev) 60DayRev (histTotalSales) Am…" at bounding box center [489, 99] width 937 height 59
click at [212, 98] on div "Filter Table Select One Add Filter (company) (dev) 60DayRev (histTotalSales) Am…" at bounding box center [489, 99] width 937 height 59
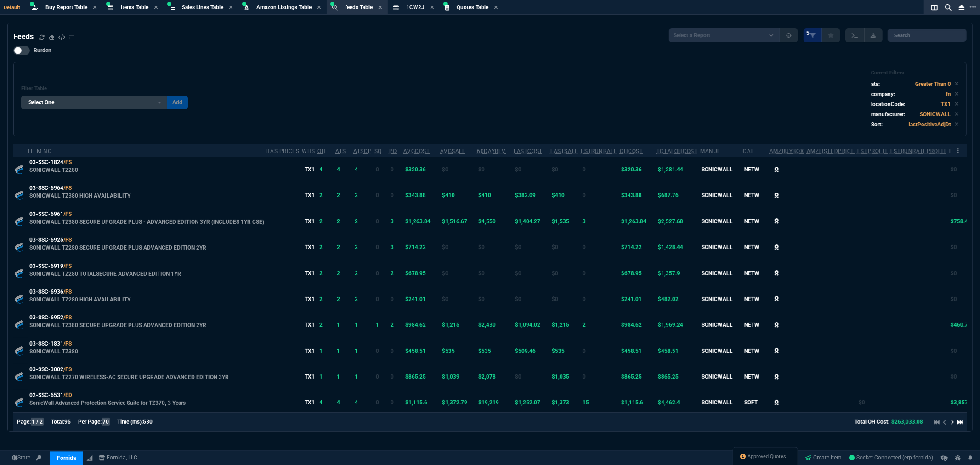
click at [232, 96] on div "Filter Table Select One Add Filter (company) (dev) 60DayRev (histTotalSales) Am…" at bounding box center [489, 99] width 937 height 59
click at [251, 99] on div "Filter Table Select One Add Filter (company) (dev) 60DayRev (histTotalSales) Am…" at bounding box center [489, 99] width 937 height 59
click at [279, 97] on div "Filter Table Select One Add Filter (company) (dev) 60DayRev (histTotalSales) Am…" at bounding box center [489, 99] width 937 height 59
click at [287, 97] on div "Filter Table Select One Add Filter (company) (dev) 60DayRev (histTotalSales) Am…" at bounding box center [489, 99] width 937 height 59
click at [201, 98] on div "Filter Table Select One Add Filter (company) (dev) 60DayRev (histTotalSales) Am…" at bounding box center [489, 99] width 937 height 59
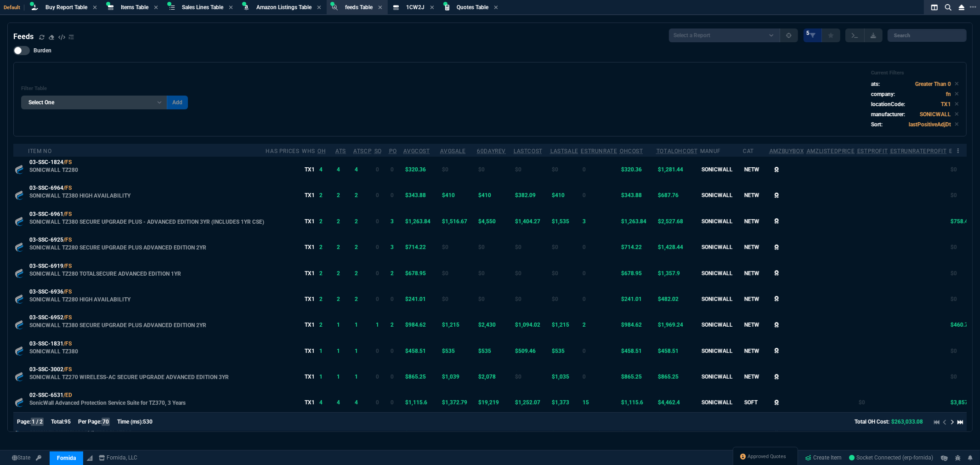
click at [436, 84] on div "Filter Table Select One Add Filter (company) (dev) 60DayRev (histTotalSales) Am…" at bounding box center [489, 99] width 937 height 59
click at [197, 102] on div "Filter Table Select One Add Filter (company) (dev) 60DayRev (histTotalSales) Am…" at bounding box center [489, 99] width 937 height 59
click at [196, 98] on div "Filter Table Select One Add Filter (company) (dev) 60DayRev (histTotalSales) Am…" at bounding box center [489, 99] width 937 height 59
click at [206, 98] on div "Filter Table Select One Add Filter (company) (dev) 60DayRev (histTotalSales) Am…" at bounding box center [489, 99] width 937 height 59
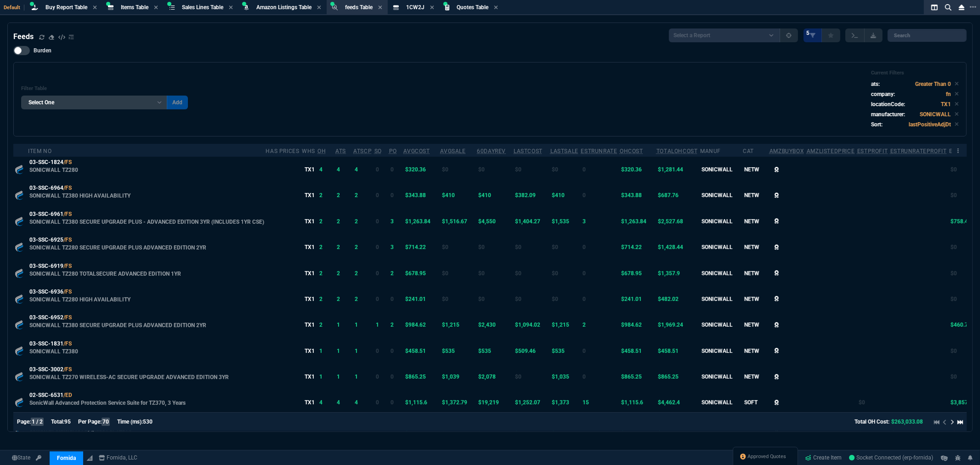
click at [211, 98] on div "Filter Table Select One Add Filter (company) (dev) 60DayRev (histTotalSales) Am…" at bounding box center [489, 99] width 937 height 59
click at [193, 99] on div "Filter Table Select One Add Filter (company) (dev) 60DayRev (histTotalSales) Am…" at bounding box center [489, 99] width 937 height 59
click at [194, 98] on div "Filter Table Select One Add Filter (company) (dev) 60DayRev (histTotalSales) Am…" at bounding box center [489, 99] width 937 height 59
click at [204, 97] on div "Filter Table Select One Add Filter (company) (dev) 60DayRev (histTotalSales) Am…" at bounding box center [489, 99] width 937 height 59
click at [209, 99] on div "Filter Table Select One Add Filter (company) (dev) 60DayRev (histTotalSales) Am…" at bounding box center [489, 99] width 937 height 59
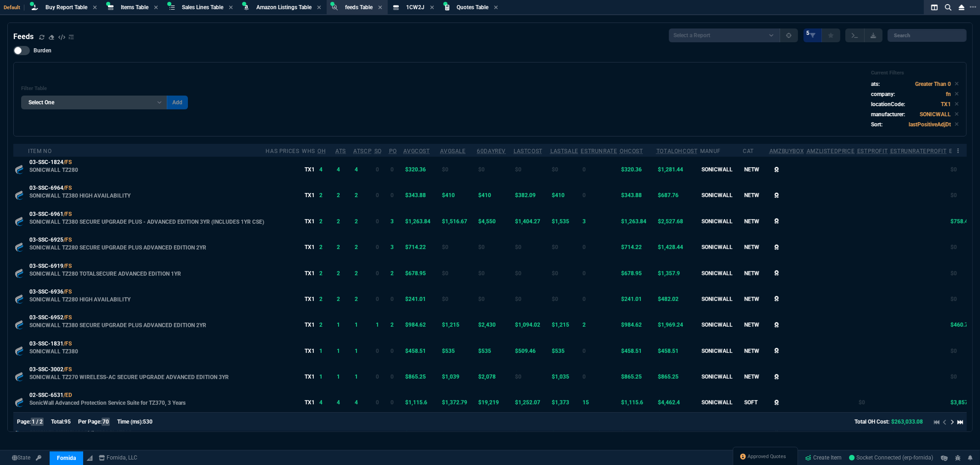
click at [217, 97] on div "Filter Table Select One Add Filter (company) (dev) 60DayRev (histTotalSales) Am…" at bounding box center [489, 99] width 937 height 59
click at [191, 100] on div "Filter Table Select One Add Filter (company) (dev) 60DayRev (histTotalSales) Am…" at bounding box center [489, 99] width 937 height 59
click at [194, 96] on div "Filter Table Select One Add Filter (company) (dev) 60DayRev (histTotalSales) Am…" at bounding box center [489, 99] width 937 height 59
click at [191, 98] on div "Filter Table Select One Add Filter (company) (dev) 60DayRev (histTotalSales) Am…" at bounding box center [489, 99] width 937 height 59
click at [201, 98] on div "Filter Table Select One Add Filter (company) (dev) 60DayRev (histTotalSales) Am…" at bounding box center [489, 99] width 937 height 59
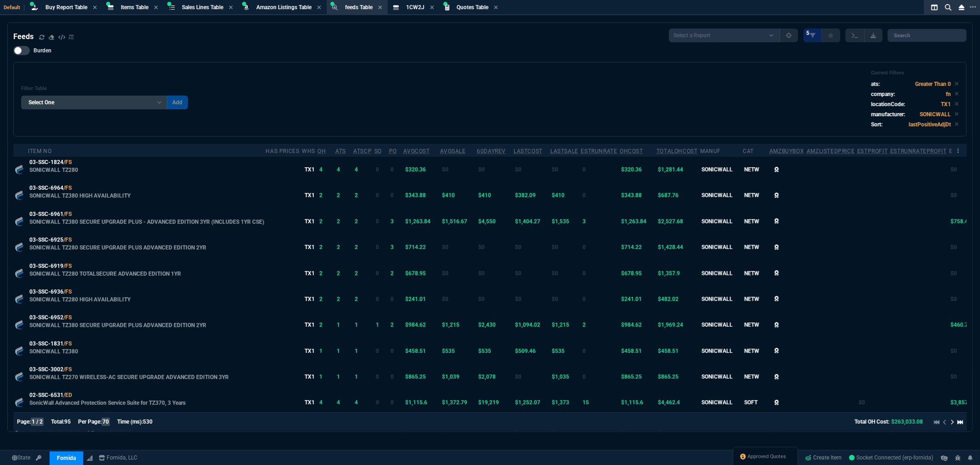
click at [221, 98] on div "Filter Table Select One Add Filter (company) (dev) 60DayRev (histTotalSales) Am…" at bounding box center [489, 99] width 937 height 59
click at [193, 99] on div "Filter Table Select One Add Filter (company) (dev) 60DayRev (histTotalSales) Am…" at bounding box center [489, 99] width 937 height 59
click at [200, 99] on div "Filter Table Select One Add Filter (company) (dev) 60DayRev (histTotalSales) Am…" at bounding box center [489, 99] width 937 height 59
click at [212, 98] on div "Filter Table Select One Add Filter (company) (dev) 60DayRev (histTotalSales) Am…" at bounding box center [489, 99] width 937 height 59
click at [194, 97] on div "Filter Table Select One Add Filter (company) (dev) 60DayRev (histTotalSales) Am…" at bounding box center [489, 99] width 937 height 59
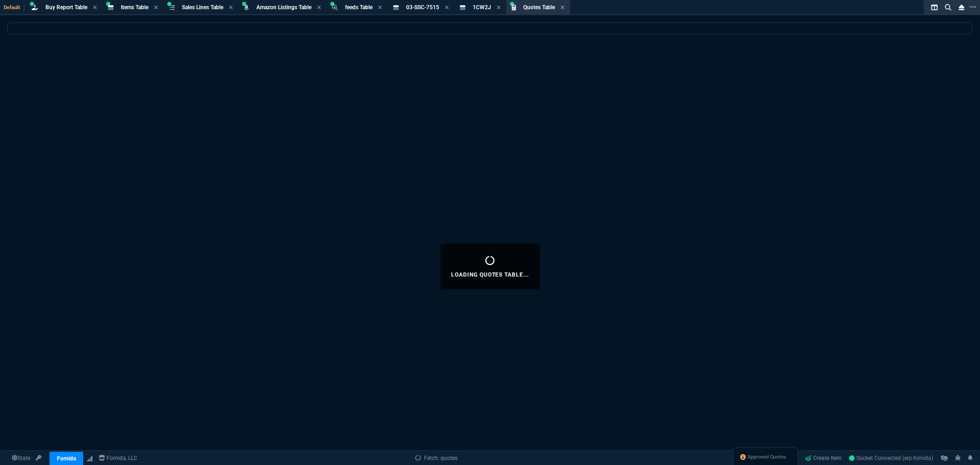
select select
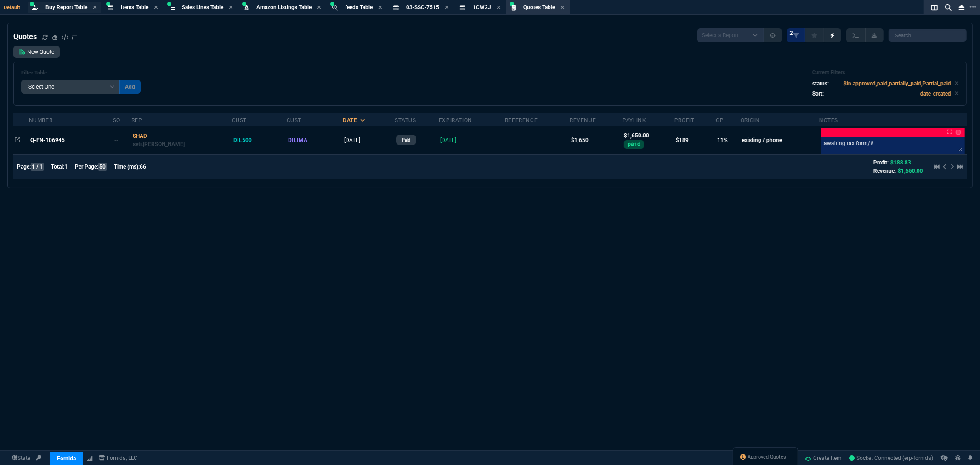
click at [63, 5] on span "Buy Report Table" at bounding box center [66, 7] width 42 height 6
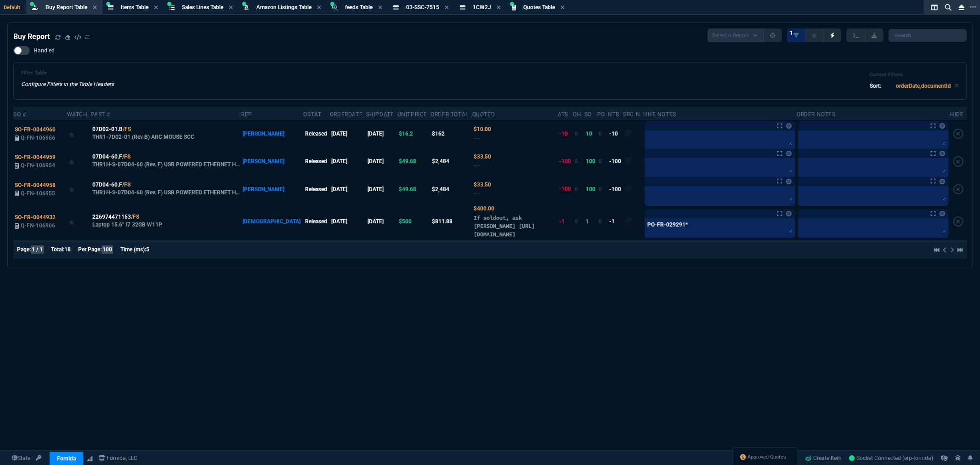
click at [434, 332] on div "Buy Report Select a Report Not Purchased 1 Handled Filter Table Configure Filte…" at bounding box center [490, 266] width 980 height 487
click at [273, 350] on div "Buy Report Select a Report Not Purchased 1 Handled Filter Table Configure Filte…" at bounding box center [490, 266] width 980 height 487
click at [767, 62] on div "Filter Table Configure Filters in the Table Headers Current Filters Sort: order…" at bounding box center [489, 81] width 953 height 38
click at [731, 62] on div "Filter Table Configure Filters in the Table Headers Current Filters Sort: order…" at bounding box center [489, 81] width 953 height 38
click at [710, 62] on div "Filter Table Configure Filters in the Table Headers Current Filters Sort: order…" at bounding box center [489, 81] width 953 height 38
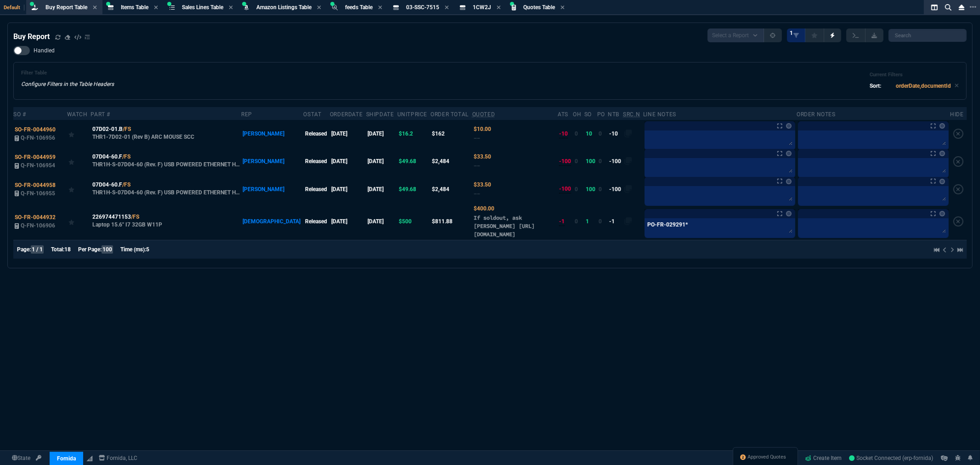
click at [711, 62] on div "Filter Table Configure Filters in the Table Headers Current Filters Sort: order…" at bounding box center [489, 81] width 953 height 38
click at [715, 62] on div "Filter Table Configure Filters in the Table Headers Current Filters Sort: order…" at bounding box center [489, 81] width 953 height 38
click at [717, 62] on div "Filter Table Configure Filters in the Table Headers Current Filters Sort: order…" at bounding box center [489, 81] width 953 height 38
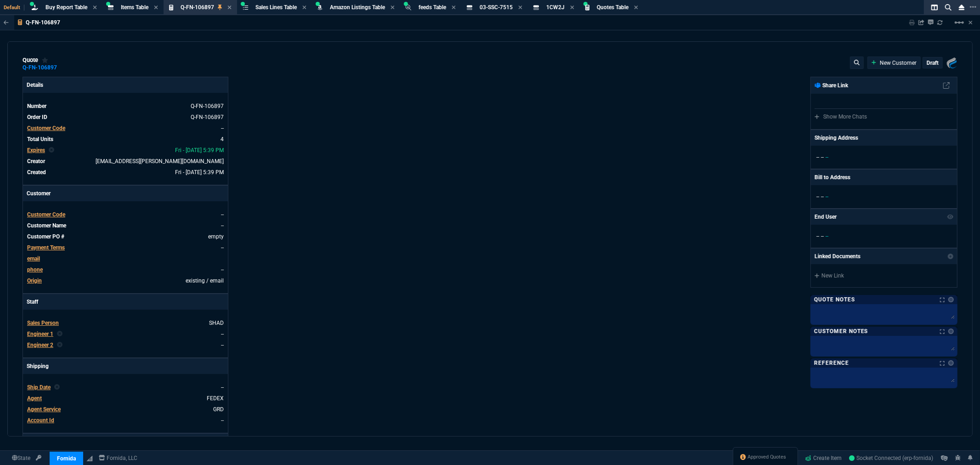
type input "32"
type input "315"
click at [554, 77] on div "quote Q-FN-106897 New Customer draft Fornida, LLC 2609 Technology Dr Suite 300 …" at bounding box center [489, 238] width 965 height 395
click at [129, 6] on span "Items Table" at bounding box center [135, 7] width 28 height 6
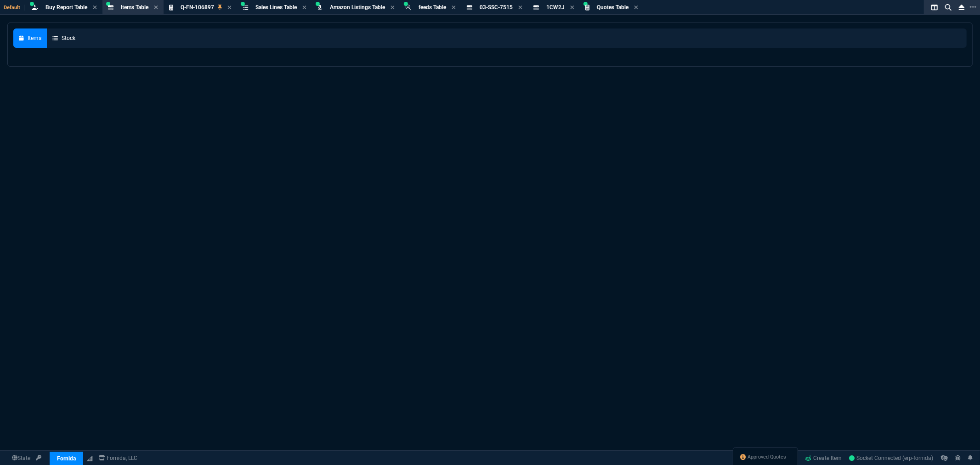
select select
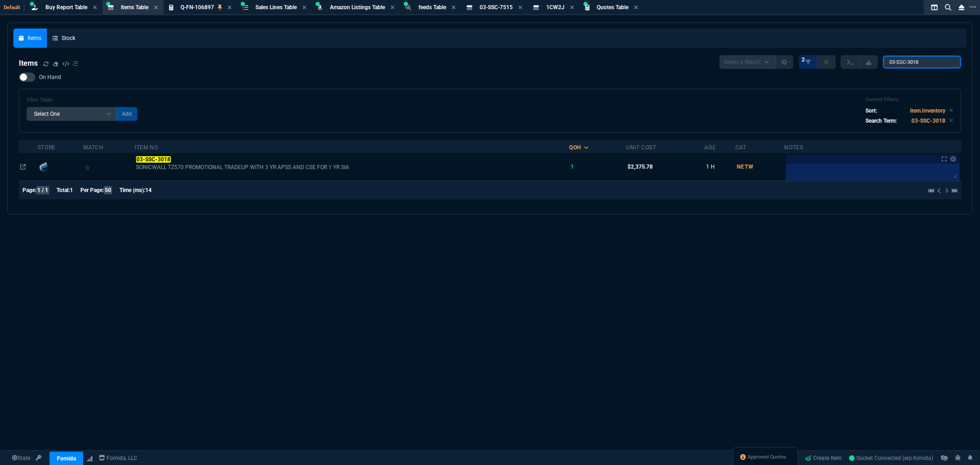
drag, startPoint x: 921, startPoint y: 60, endPoint x: 827, endPoint y: 62, distance: 93.7
click at [831, 62] on div "Select a Report NEW QUERY 2 03-SSC-3018" at bounding box center [840, 62] width 242 height 14
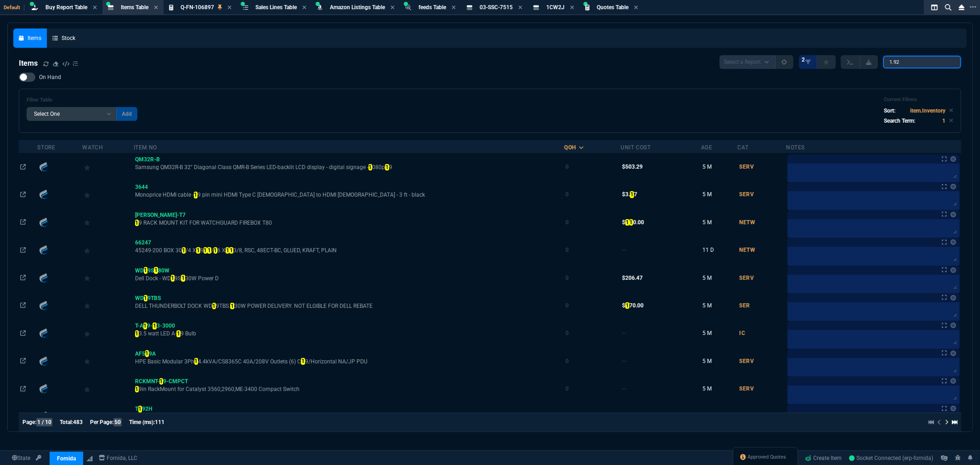
type input "1.92"
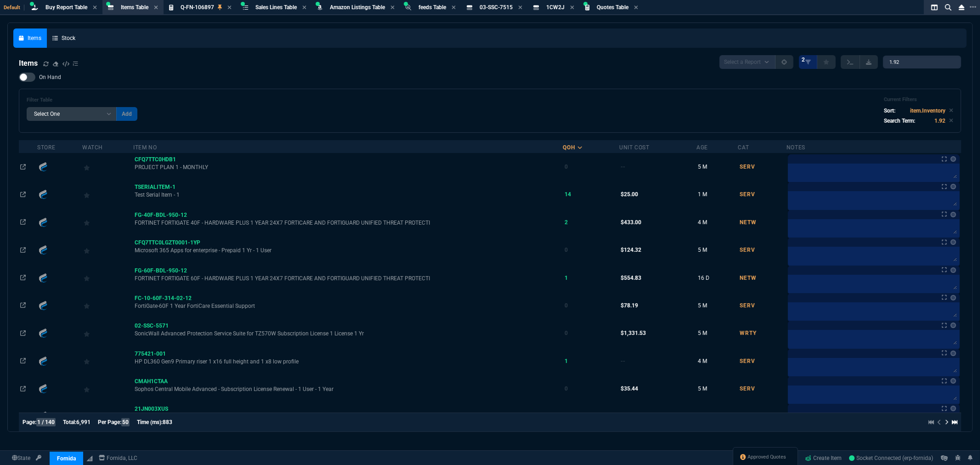
click at [31, 74] on div at bounding box center [27, 77] width 17 height 9
click at [19, 77] on input "On Hand" at bounding box center [18, 77] width 0 height 0
checkbox input "true"
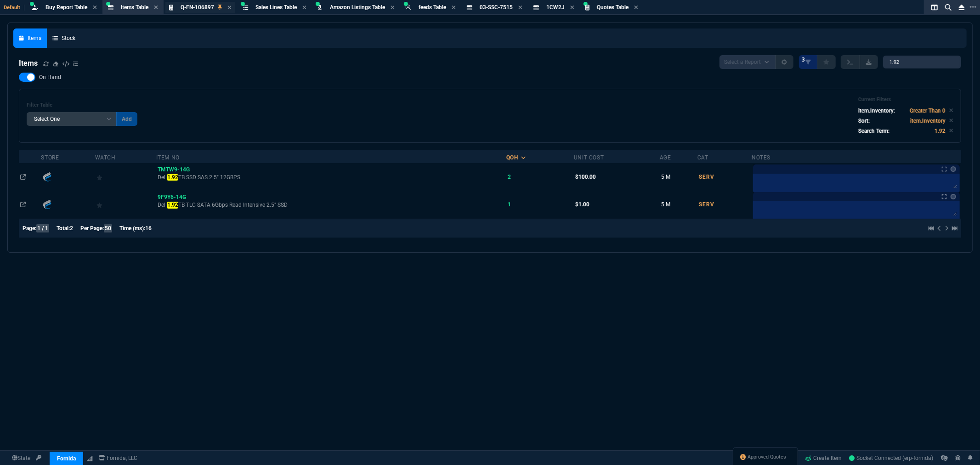
click at [184, 6] on span "Q-FN-106897" at bounding box center [197, 7] width 34 height 6
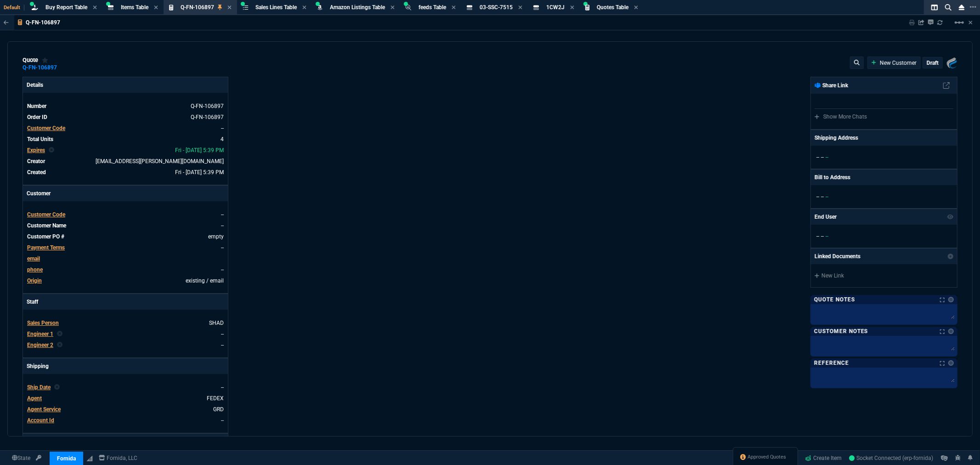
type input "32"
type input "315"
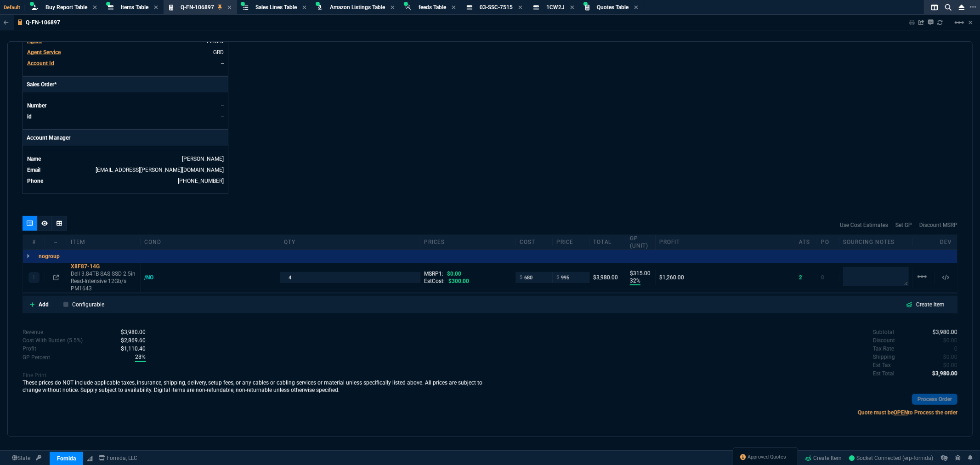
scroll to position [51, 0]
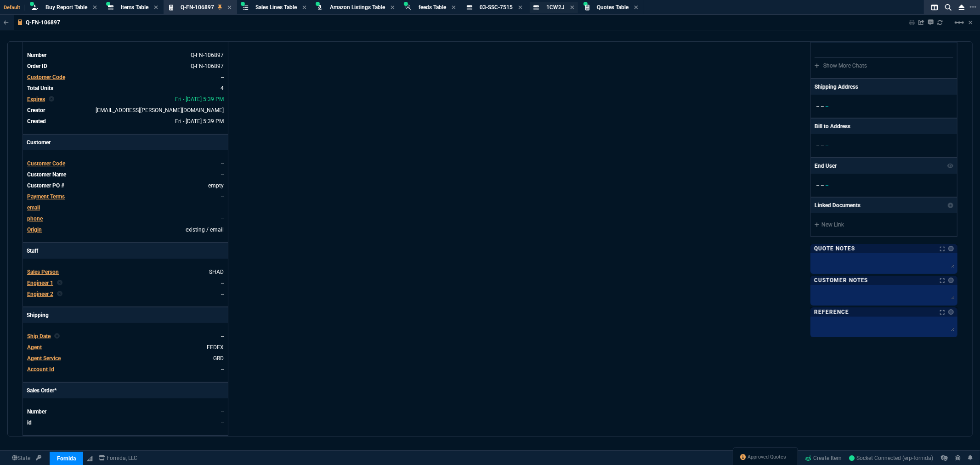
click at [553, 10] on span "1CW2J" at bounding box center [555, 7] width 18 height 6
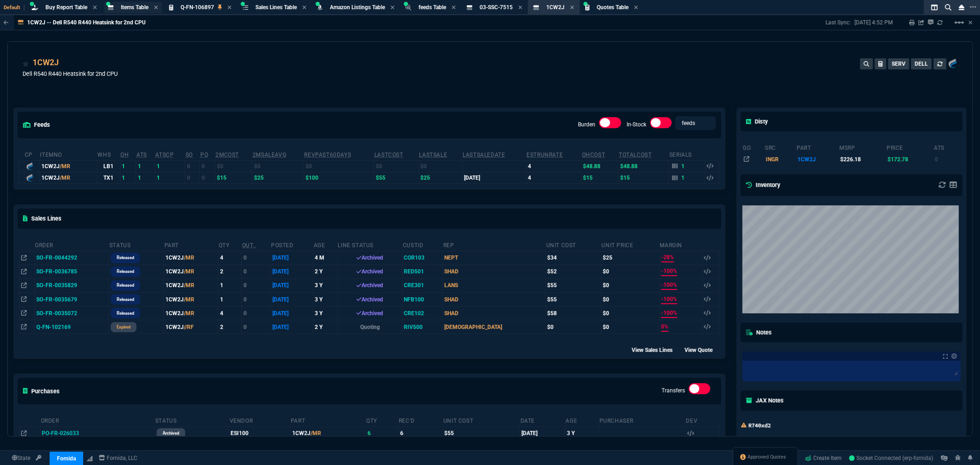
click at [135, 6] on span "Items Table" at bounding box center [135, 7] width 28 height 6
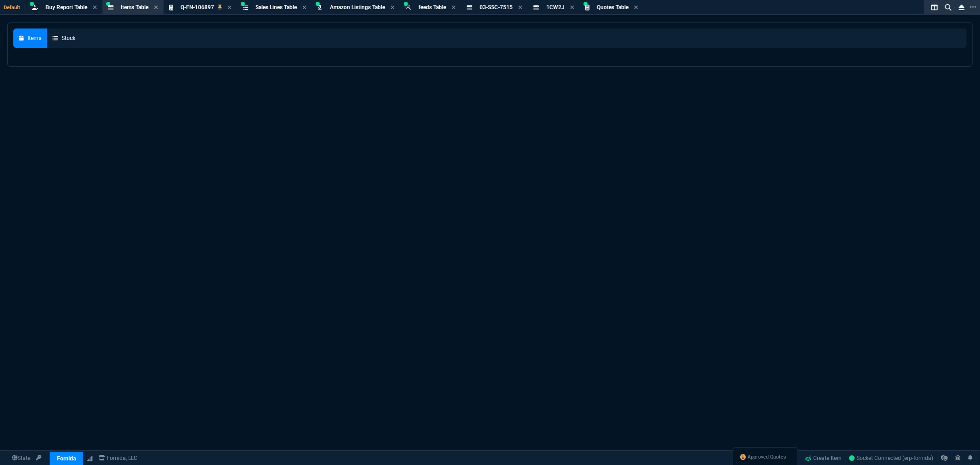
select select
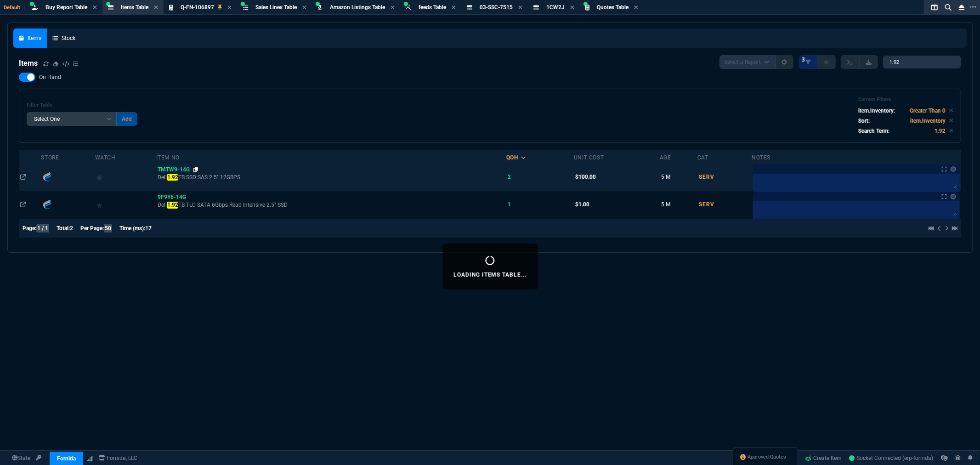
click at [198, 167] on icon at bounding box center [195, 170] width 5 height 6
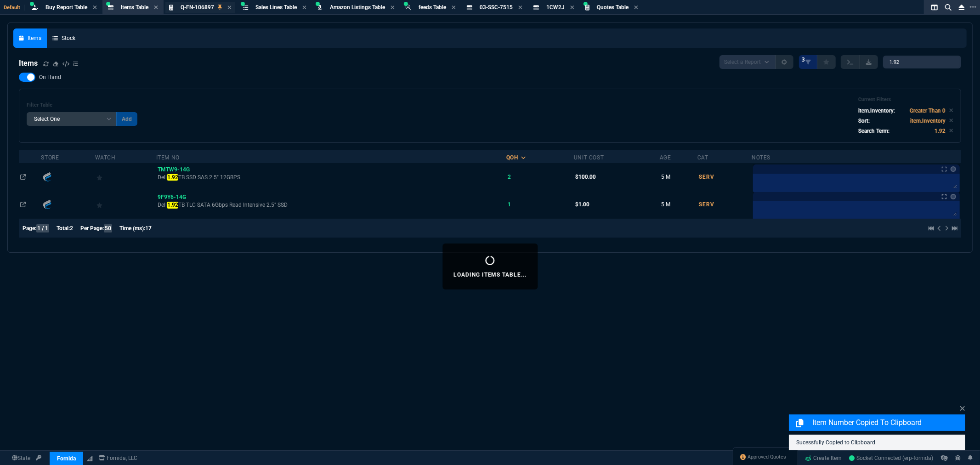
click at [199, 4] on span "Q-FN-106897" at bounding box center [197, 7] width 34 height 6
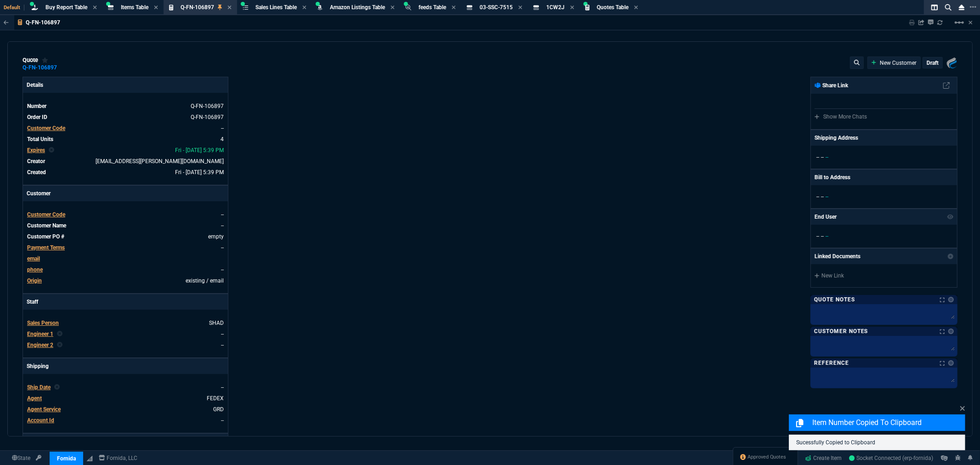
type input "32"
type input "315"
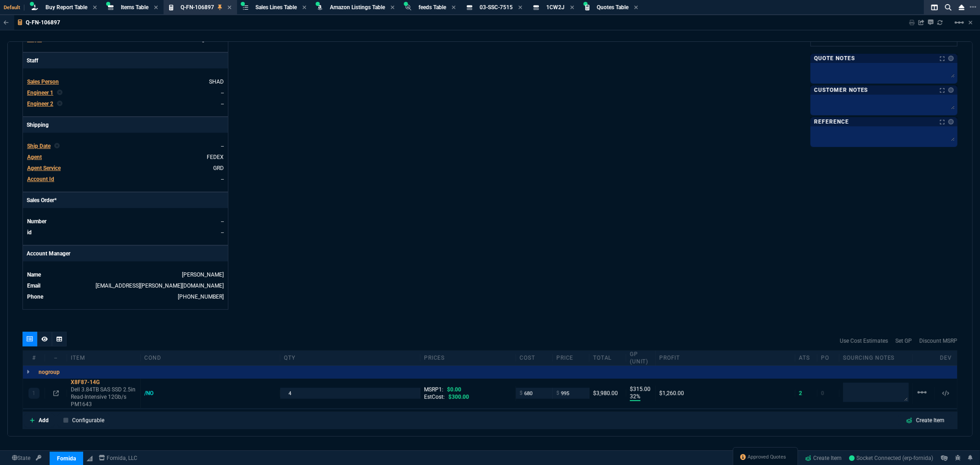
scroll to position [102, 0]
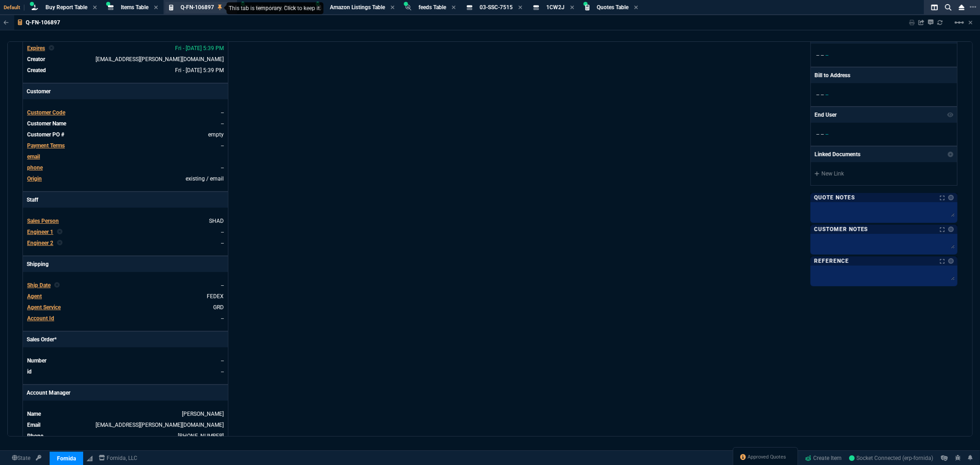
drag, startPoint x: 228, startPoint y: 6, endPoint x: 222, endPoint y: 4, distance: 6.2
click at [228, 6] on div "Q-FN-106897 Quote" at bounding box center [205, 8] width 51 height 8
select select
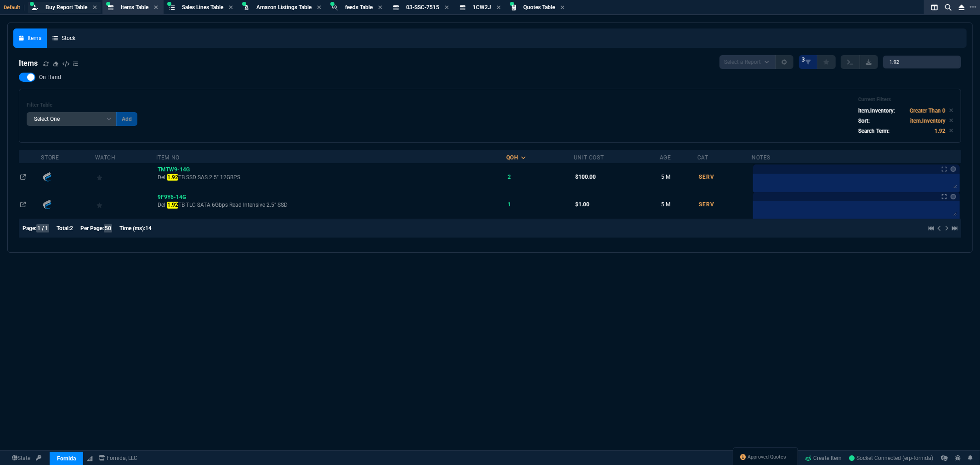
click at [58, 6] on span "Buy Report Table" at bounding box center [66, 7] width 42 height 6
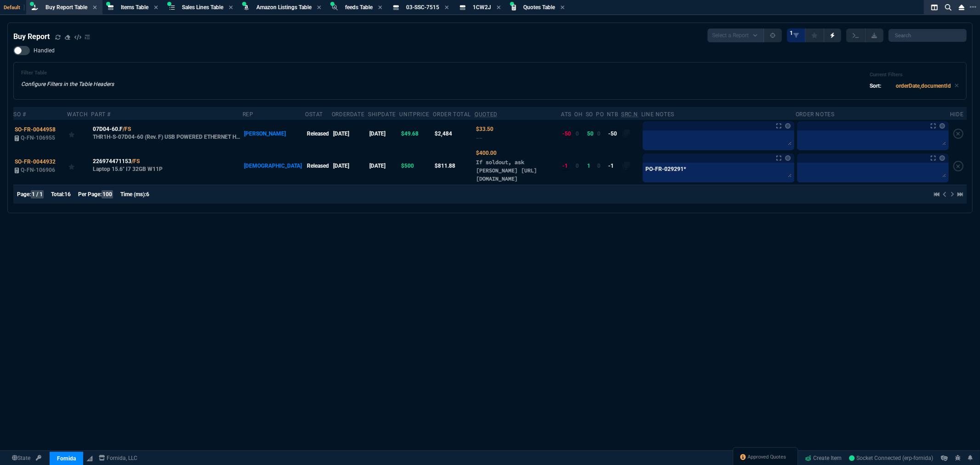
click at [290, 62] on div "Filter Table Configure Filters in the Table Headers Current Filters Sort: order…" at bounding box center [489, 81] width 953 height 38
click at [58, 34] on icon at bounding box center [57, 36] width 5 height 5
click at [193, 70] on div "Filter Table Configure Filters in the Table Headers Current Filters Sort: order…" at bounding box center [489, 81] width 937 height 22
click at [207, 60] on div "Handled Filter Table Configure Filters in the Table Headers Current Filters Sor…" at bounding box center [489, 73] width 953 height 54
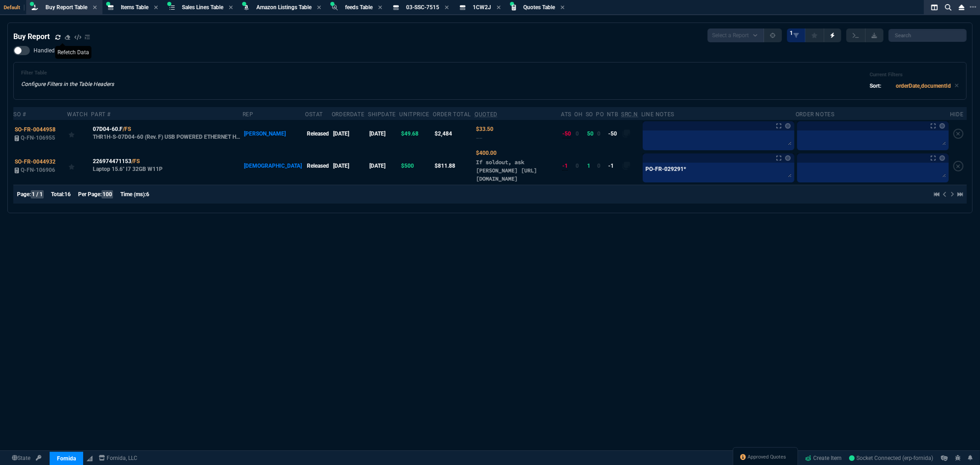
click at [213, 62] on div "Filter Table Configure Filters in the Table Headers Current Filters Sort: order…" at bounding box center [489, 81] width 953 height 38
click at [769, 457] on span "Approved Quotes" at bounding box center [767, 456] width 39 height 7
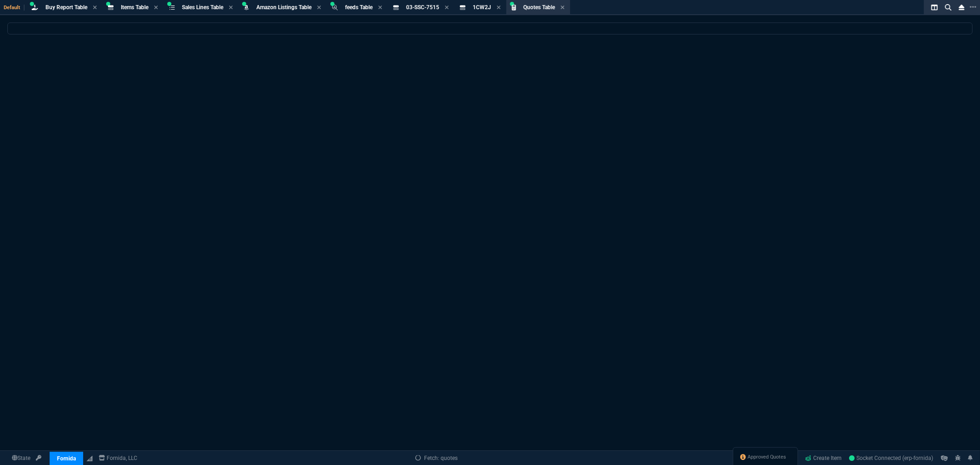
select select
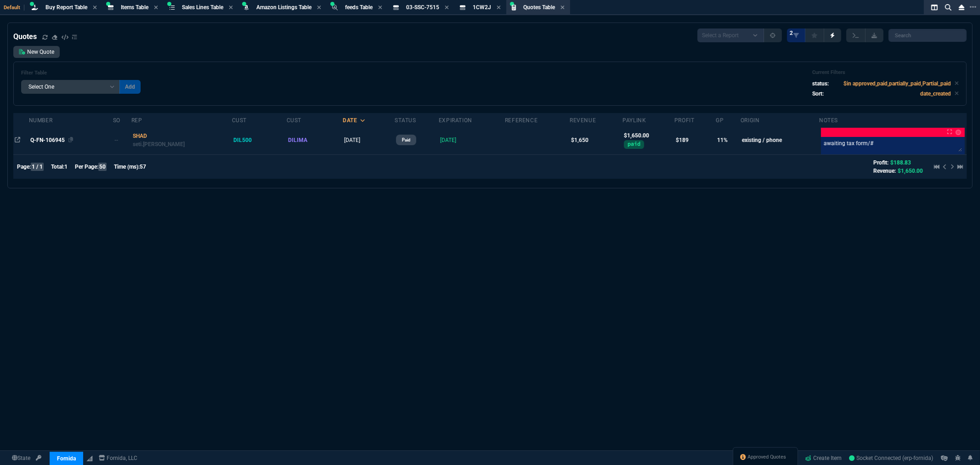
click at [51, 138] on span "Q-FN-106945" at bounding box center [47, 140] width 34 height 6
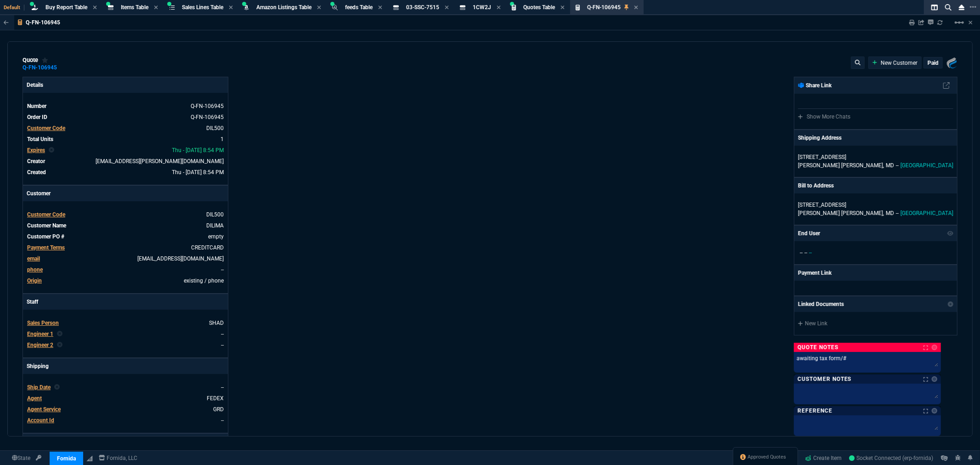
type input "16"
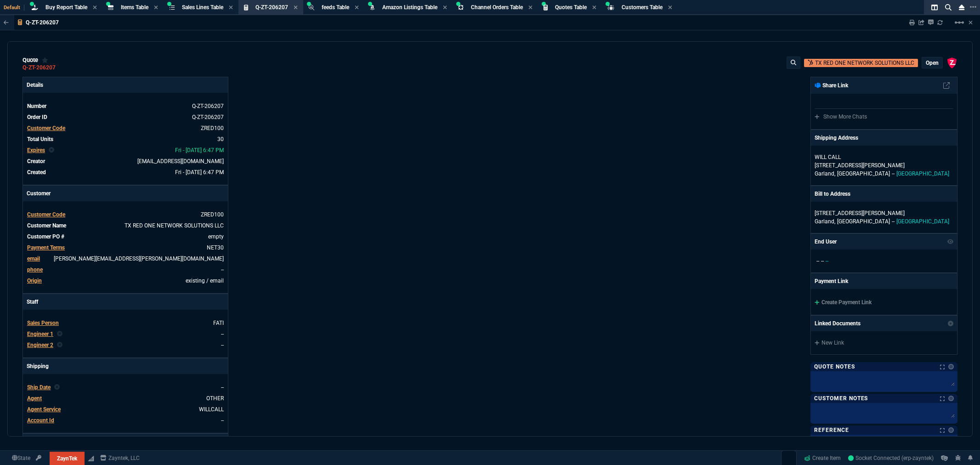
select select "8: NEPT"
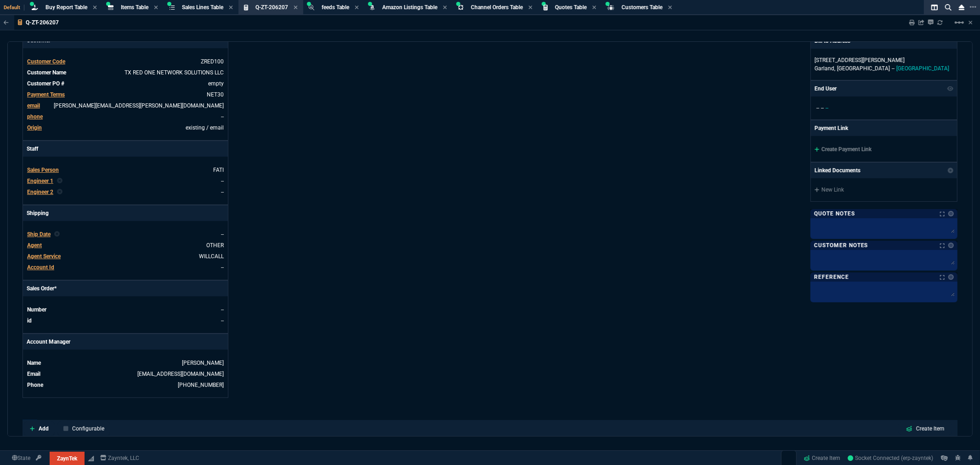
click at [453, 137] on div "Details Number Q-ZT-206207 Order ID Q-ZT-206207 Customer Code ZRED100 Total Uni…" at bounding box center [256, 161] width 467 height 474
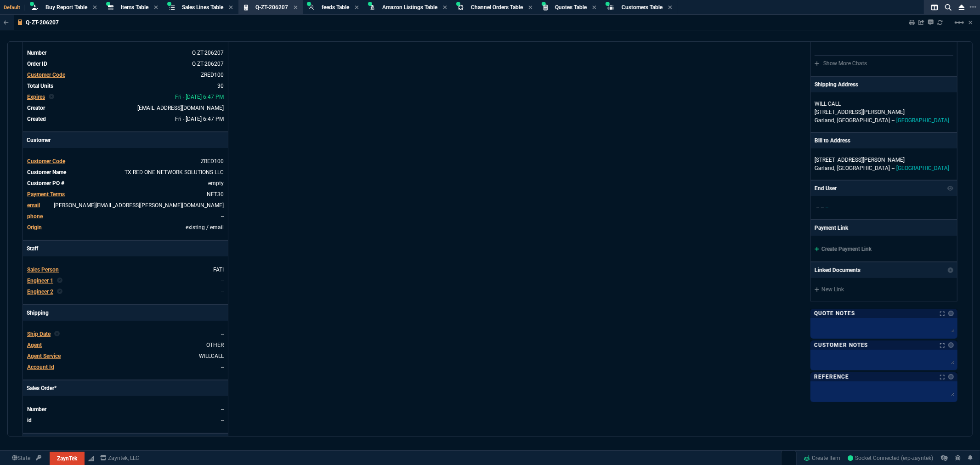
scroll to position [51, 0]
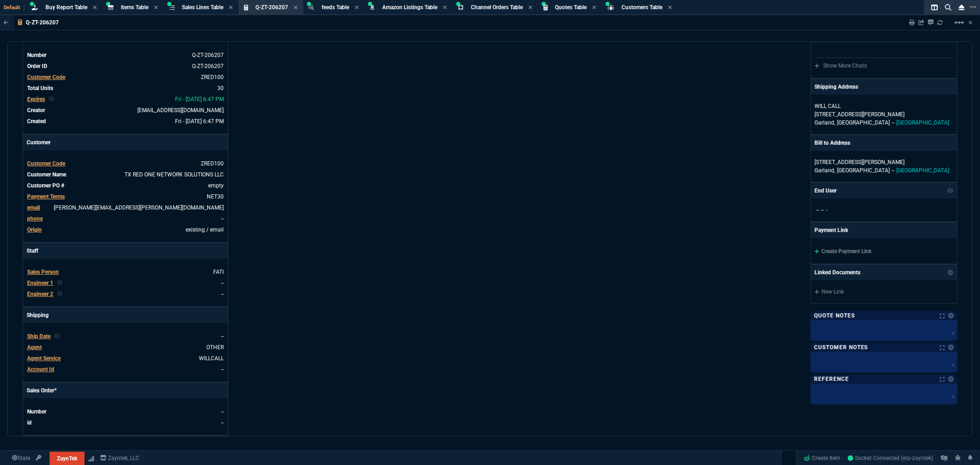
drag, startPoint x: 471, startPoint y: 158, endPoint x: 492, endPoint y: 159, distance: 20.7
click at [471, 158] on div "Details Number Q-ZT-206207 Order ID Q-ZT-206207 Customer Code ZRED100 Total Uni…" at bounding box center [256, 263] width 467 height 474
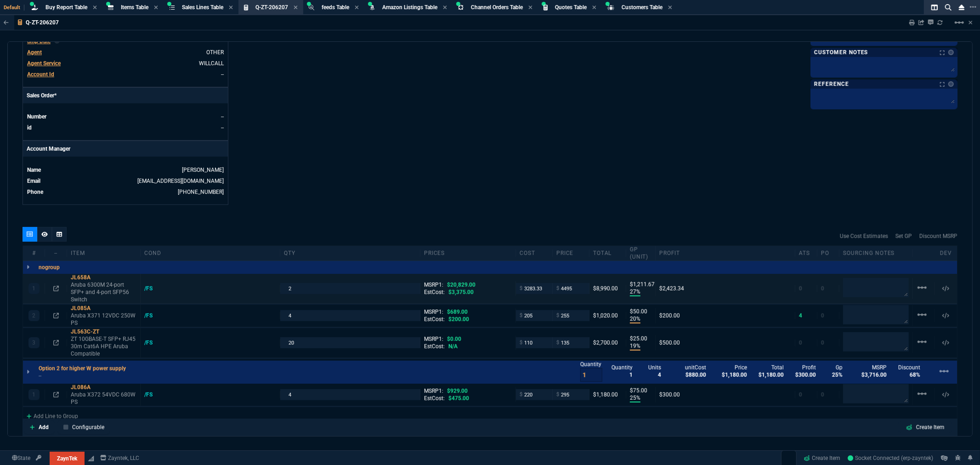
scroll to position [357, 0]
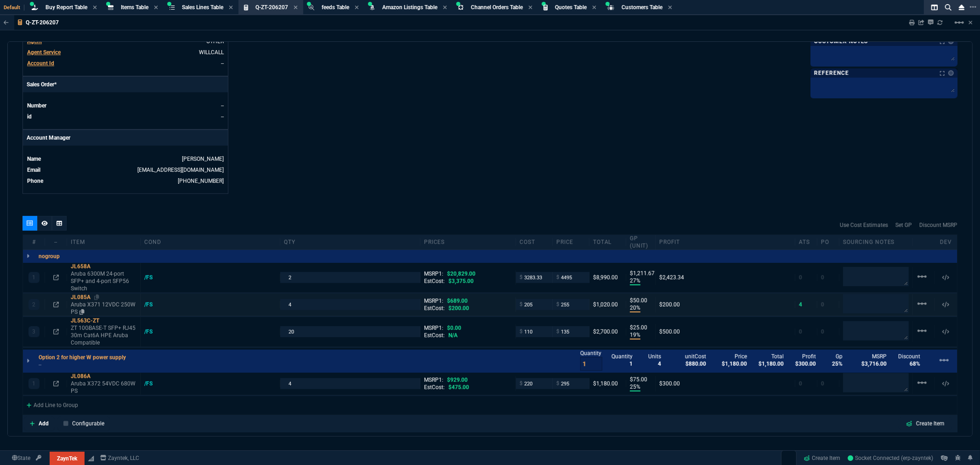
drag, startPoint x: 107, startPoint y: 318, endPoint x: 120, endPoint y: 300, distance: 22.3
click at [107, 318] on icon at bounding box center [105, 321] width 5 height 6
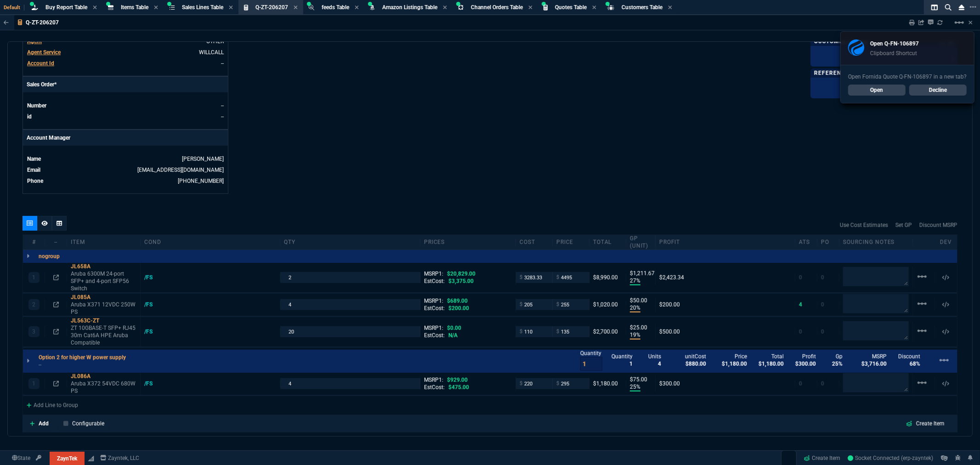
click at [873, 89] on link "Open" at bounding box center [876, 89] width 57 height 11
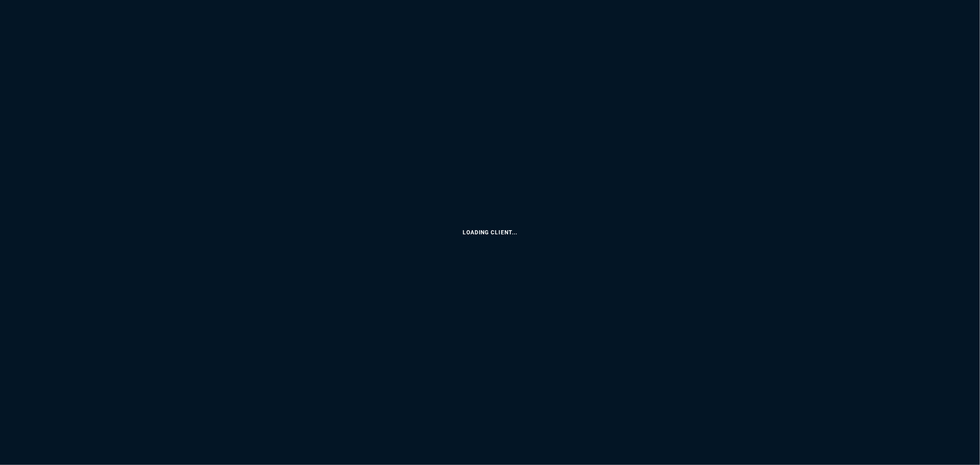
select select "8: NEPT"
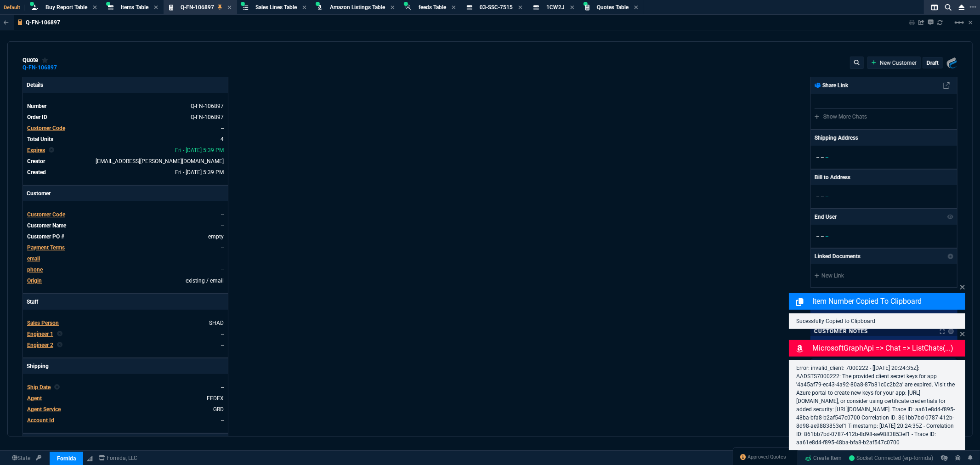
type input "32"
type input "315"
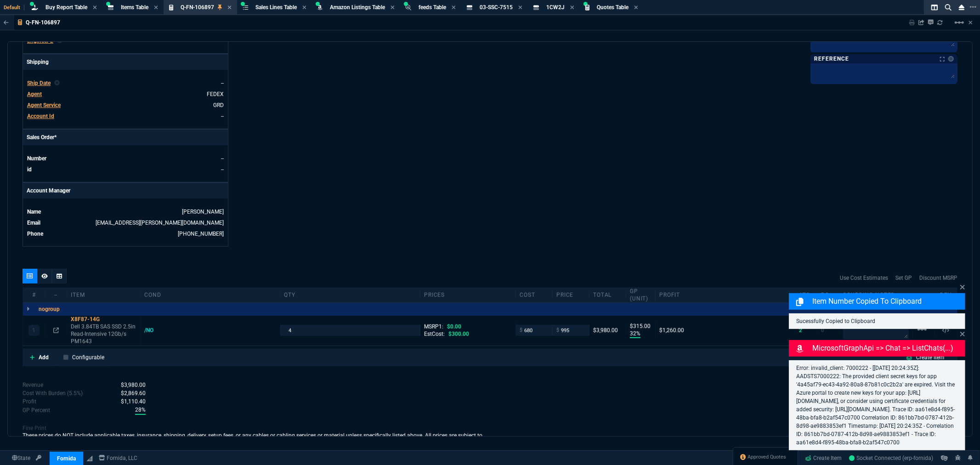
scroll to position [357, 0]
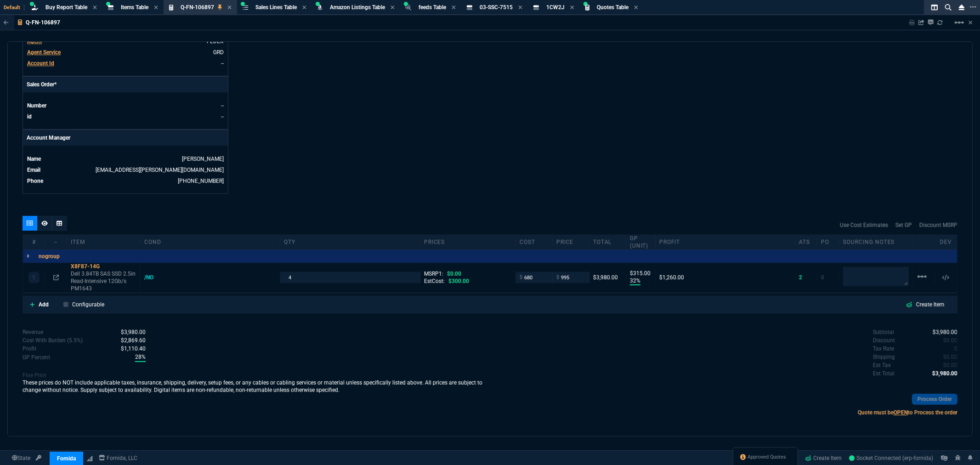
select select
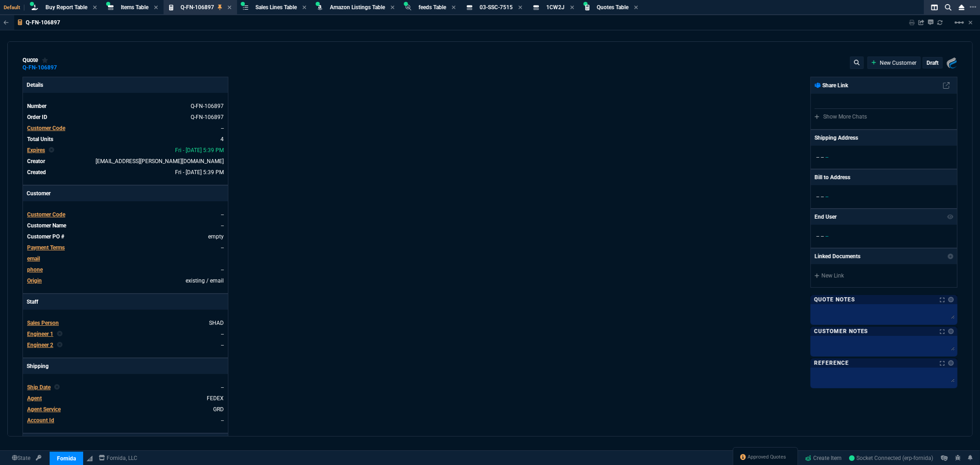
type input "32"
type input "315"
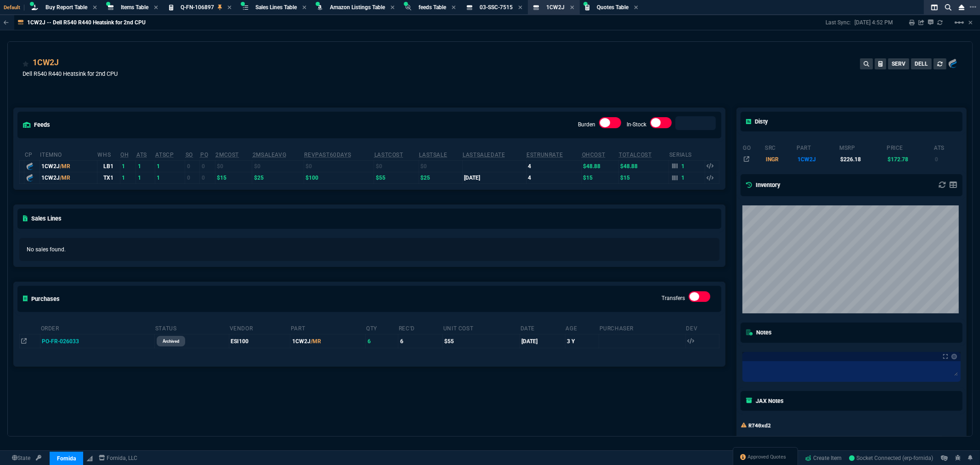
select select
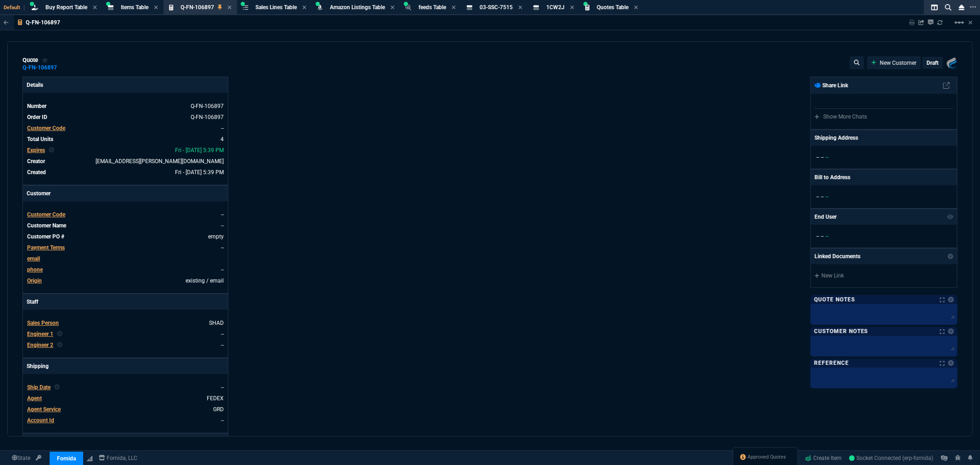
type input "32"
type input "315"
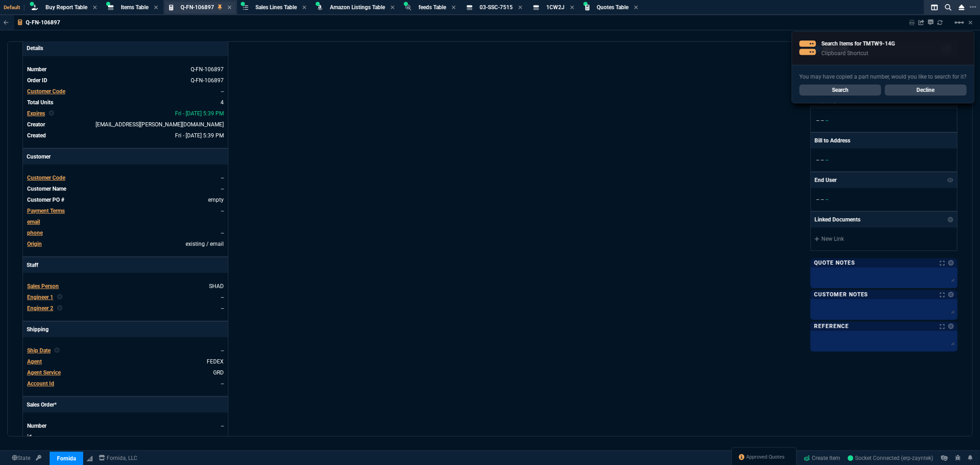
scroll to position [0, 0]
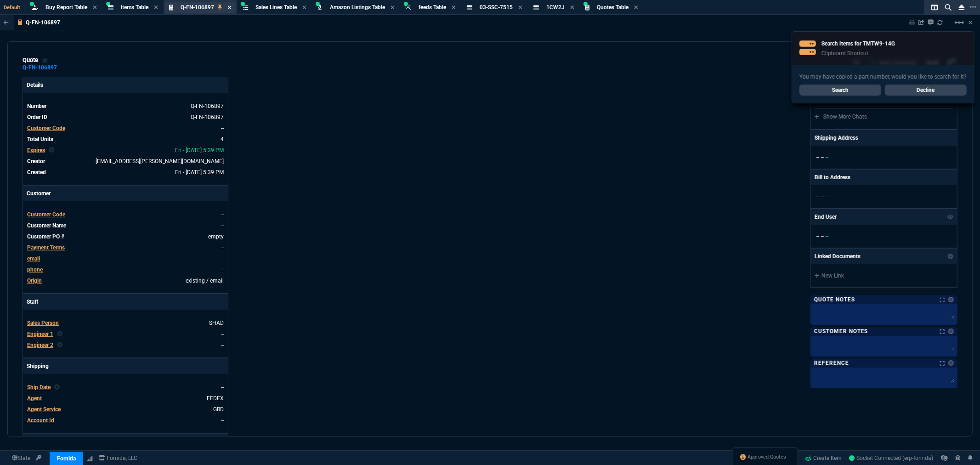
click at [230, 5] on icon at bounding box center [229, 8] width 4 height 6
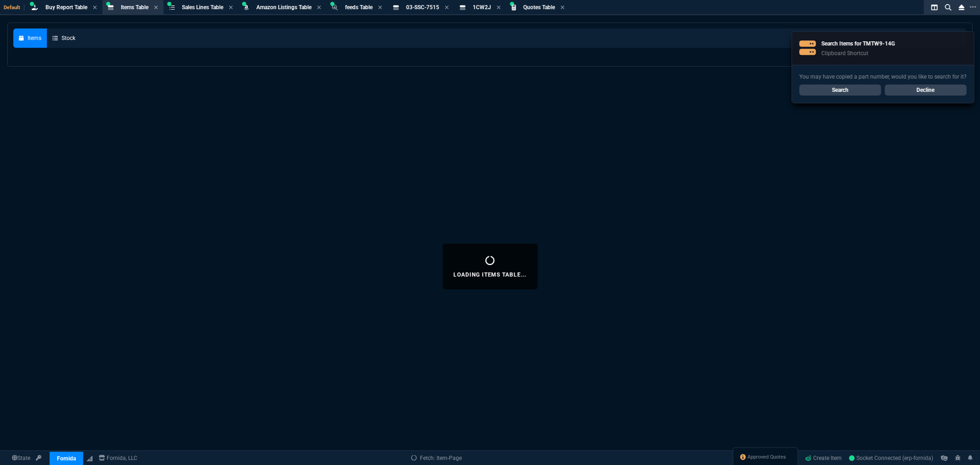
select select
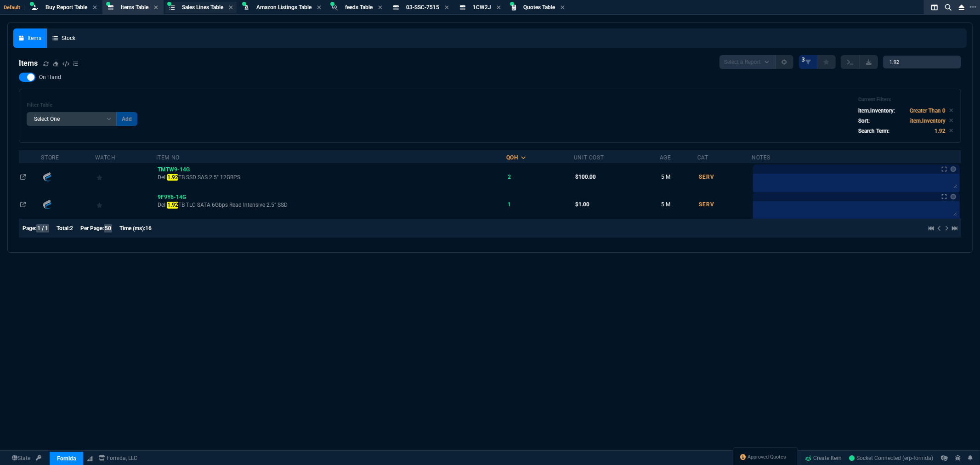
drag, startPoint x: 140, startPoint y: 6, endPoint x: 175, endPoint y: 11, distance: 35.2
click at [141, 6] on span "Items Table" at bounding box center [135, 7] width 28 height 6
drag, startPoint x: 936, startPoint y: 60, endPoint x: 833, endPoint y: 49, distance: 103.9
click at [833, 50] on nx-fornida-items-table "Items Select a Report NEW QUERY 3 1.92 On Hand Filter Table Select One Add Filt…" at bounding box center [489, 148] width 953 height 197
paste input "JL563C"
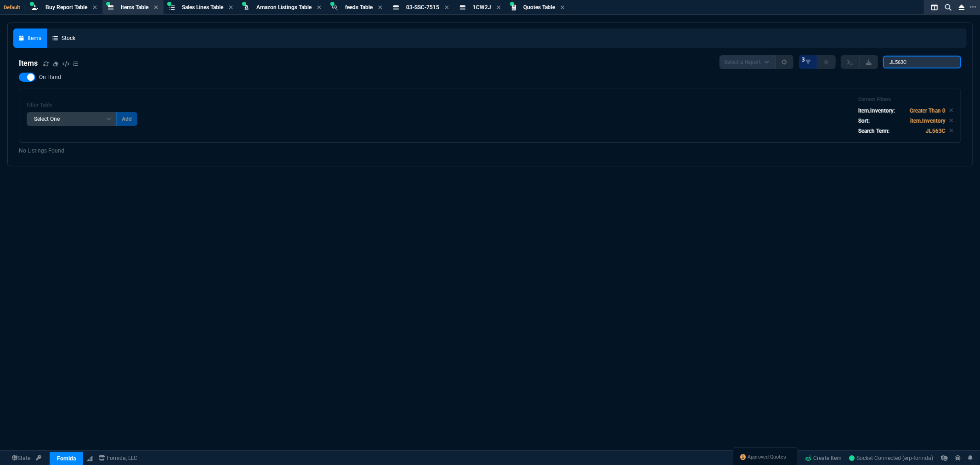
type input "JL563C"
click at [20, 75] on div at bounding box center [27, 77] width 17 height 9
click at [19, 77] on input "On Hand" at bounding box center [18, 77] width 0 height 0
checkbox input "false"
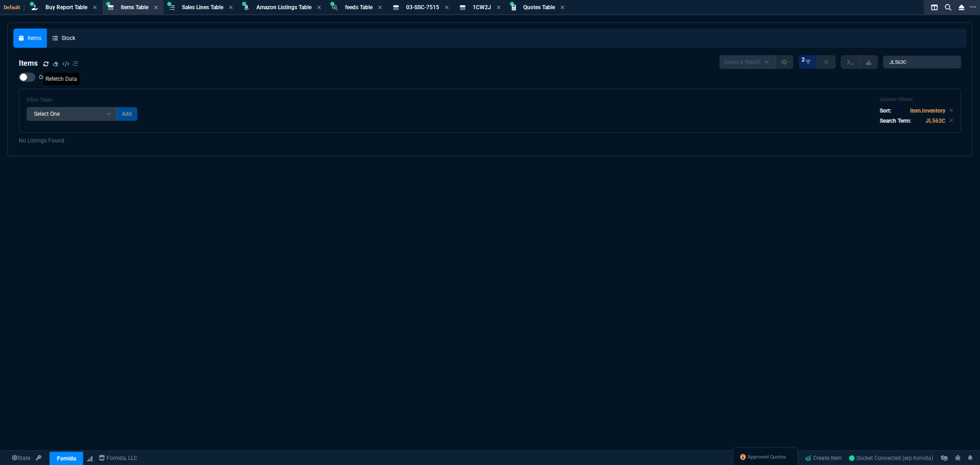
click at [45, 62] on icon at bounding box center [46, 64] width 6 height 6
click at [72, 424] on span "ZaynTek" at bounding box center [66, 425] width 20 height 6
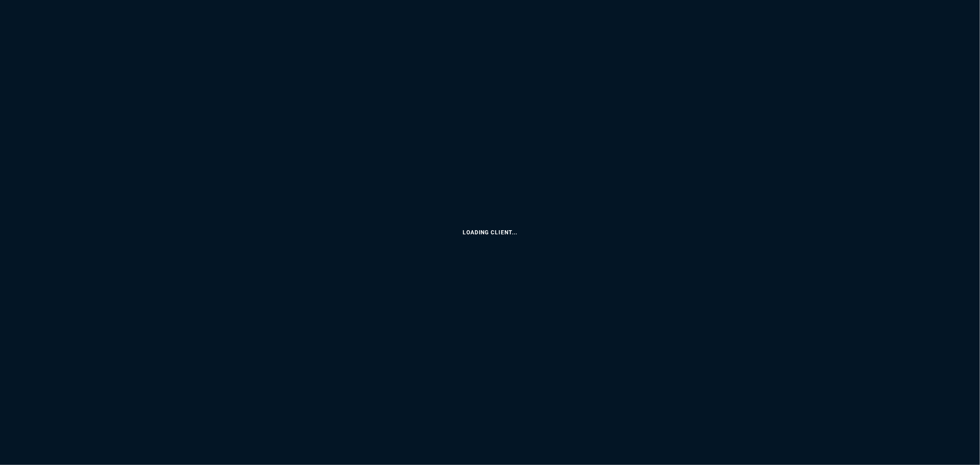
select select "8: NEPT"
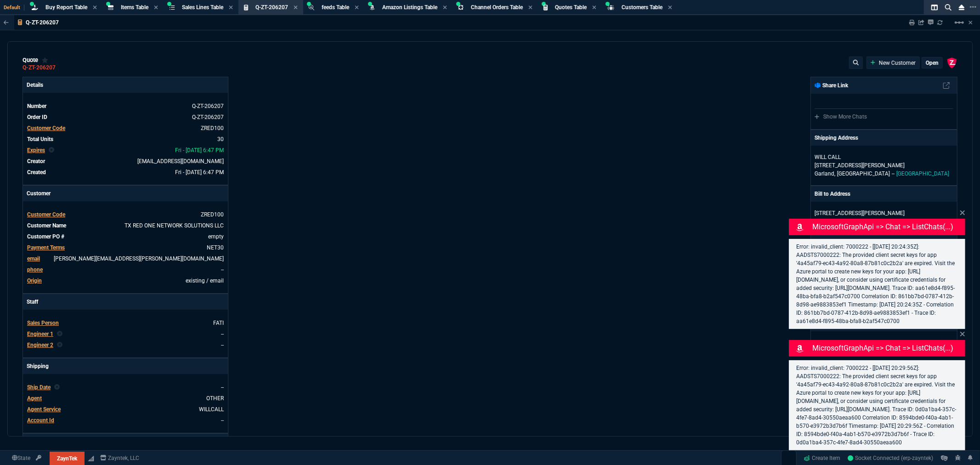
type input "27"
type input "1212"
type input "20829"
type input "20"
type input "50"
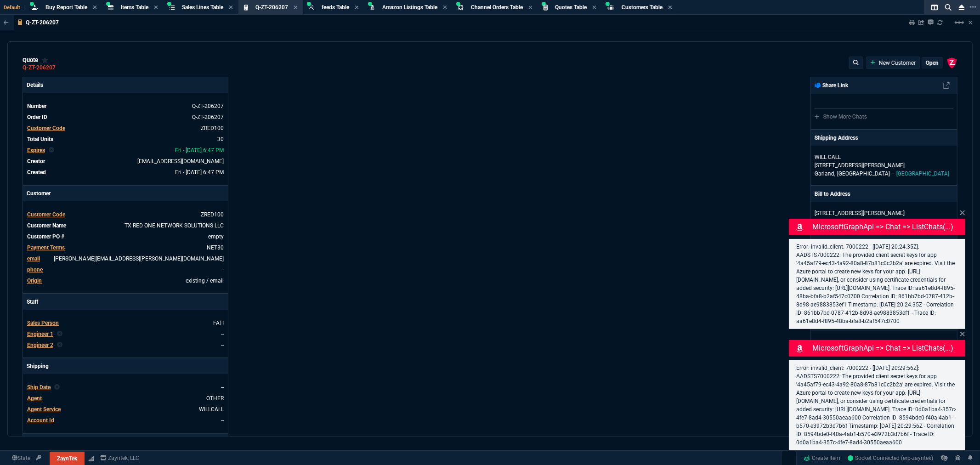
type input "689"
type input "19"
type input "25"
type input "75"
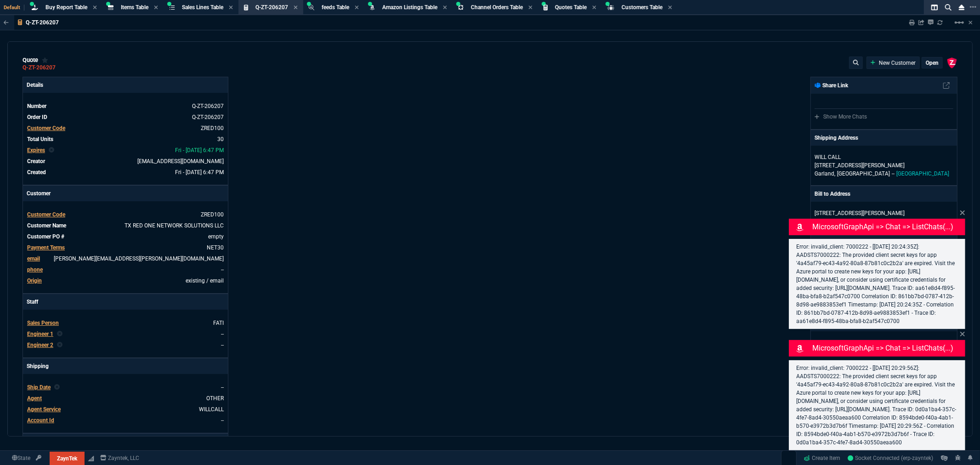
type input "929"
type input "78"
type input "63"
type input "68"
click at [475, 156] on div "Details Number Q-ZT-206207 Order ID Q-ZT-206207 Customer Code ZRED100 Total Uni…" at bounding box center [256, 314] width 467 height 474
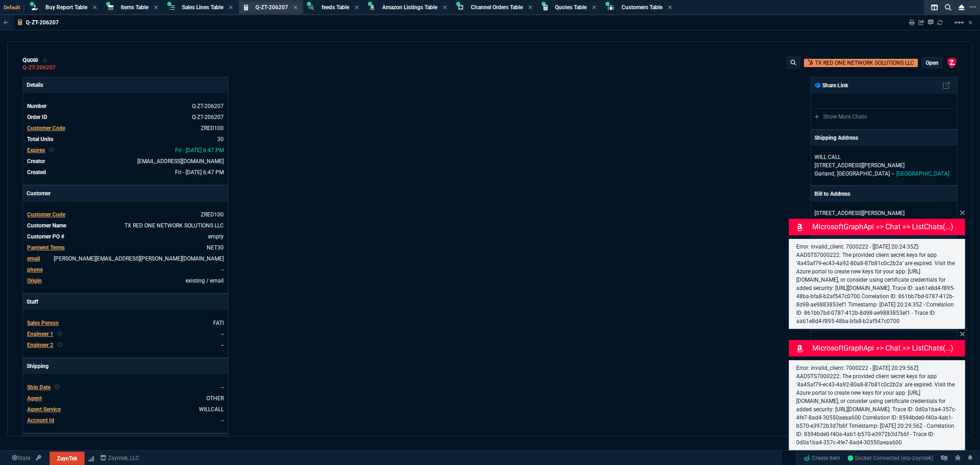
click at [269, 6] on span "Q-ZT-206207" at bounding box center [271, 7] width 33 height 6
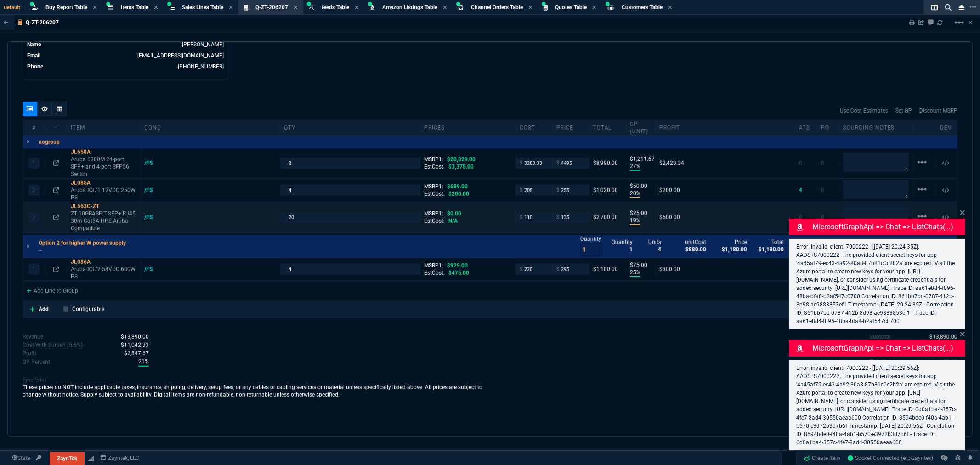
scroll to position [472, 0]
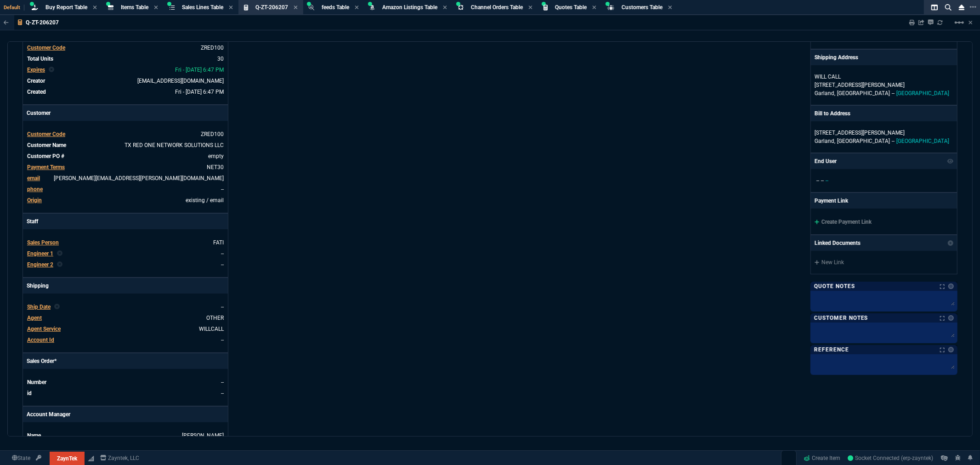
scroll to position [0, 0]
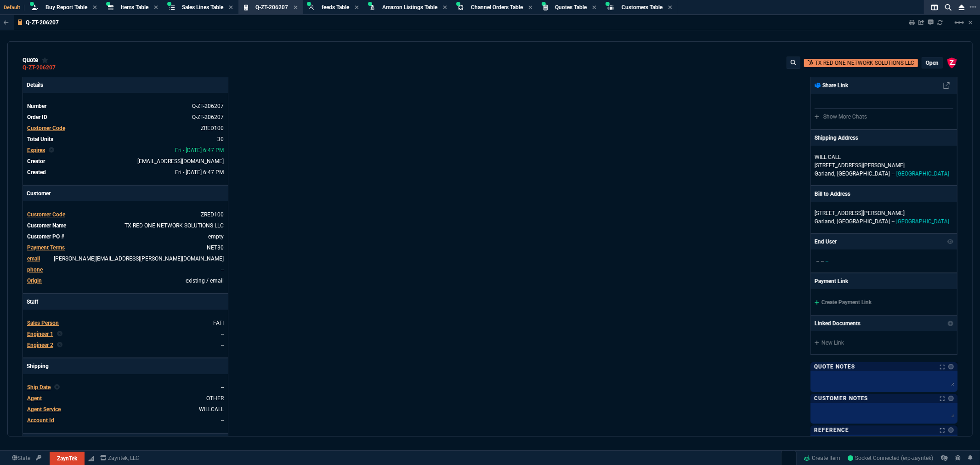
click at [472, 173] on div "Details Number Q-ZT-206207 Order ID Q-ZT-206207 Customer Code ZRED100 Total Uni…" at bounding box center [256, 314] width 467 height 474
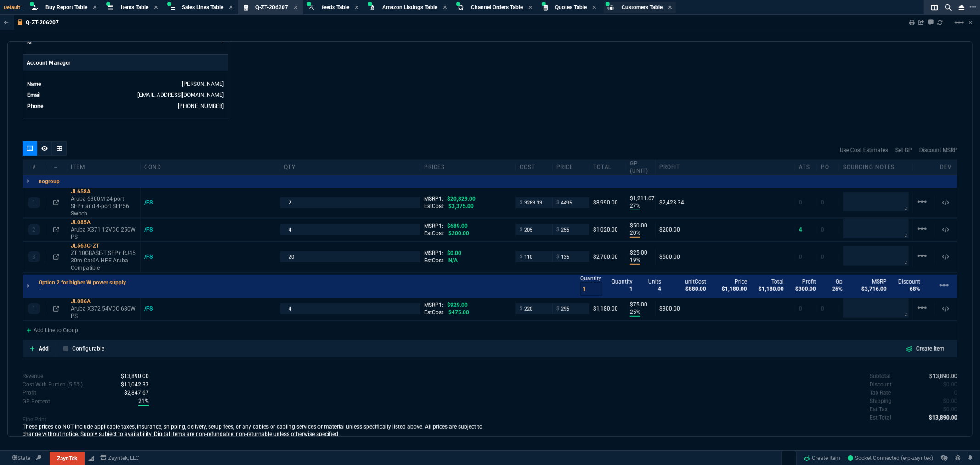
scroll to position [408, 0]
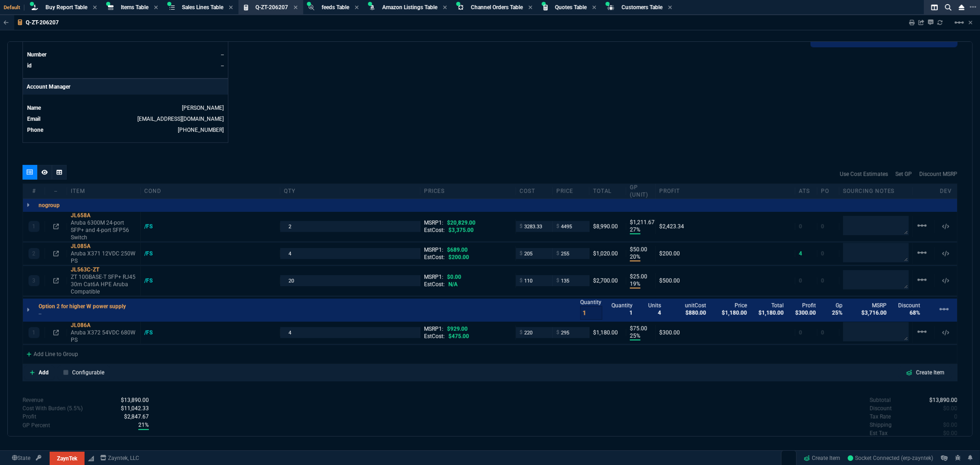
click at [60, 4] on span "Buy Report Table" at bounding box center [66, 7] width 42 height 6
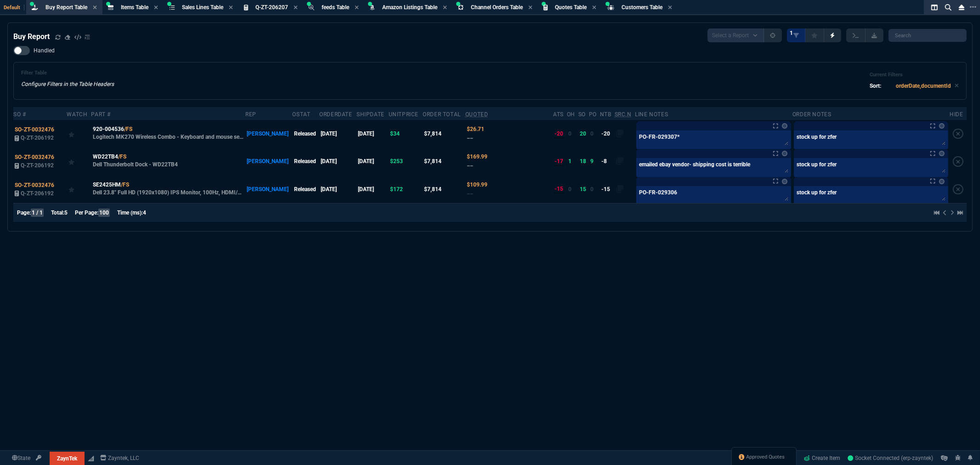
click at [160, 69] on div "Filter Table Configure Filters in the Table Headers Current Filters Sort: order…" at bounding box center [489, 81] width 953 height 38
click at [168, 61] on div "Handled Filter Table Configure Filters in the Table Headers Current Filters Sor…" at bounding box center [489, 73] width 953 height 54
click at [130, 46] on div "Handled Filter Table Configure Filters in the Table Headers Current Filters Sor…" at bounding box center [489, 73] width 953 height 54
click at [136, 34] on div "Buy Report Select a Report Not Purchased 1" at bounding box center [489, 35] width 953 height 14
click at [747, 457] on span "Approved Quotes" at bounding box center [765, 456] width 39 height 7
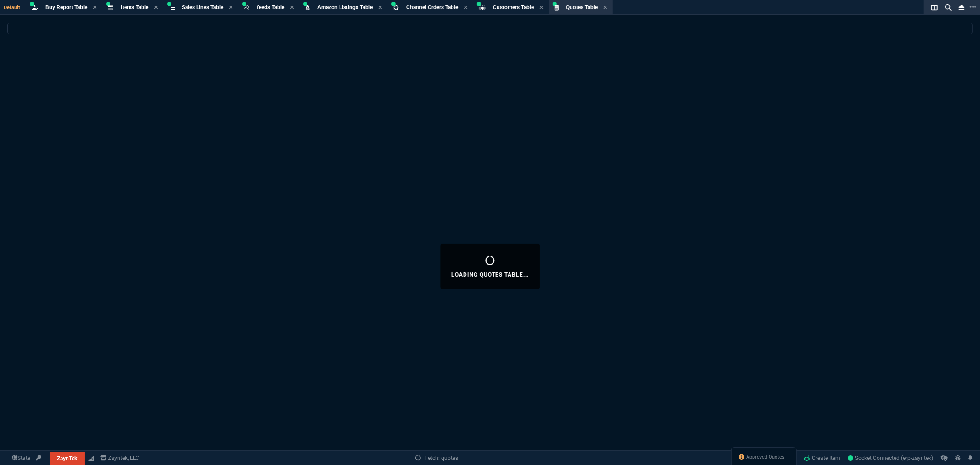
select select
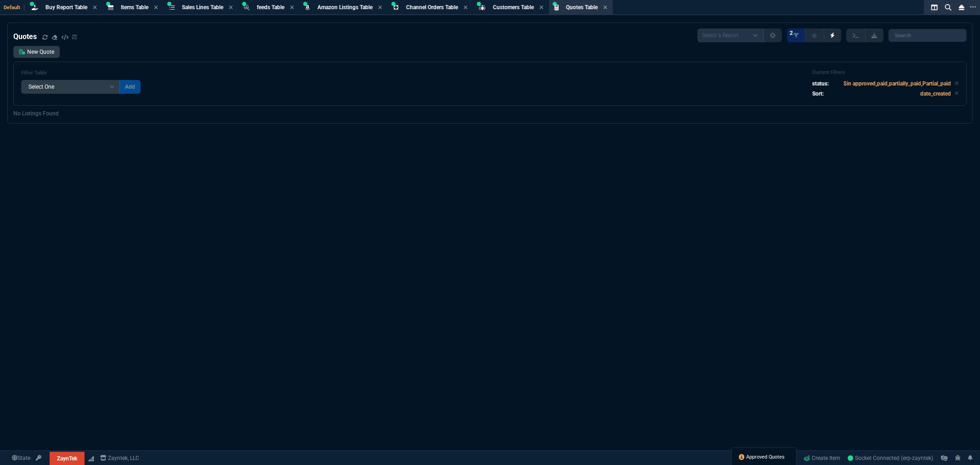
click at [775, 457] on span "Approved Quotes" at bounding box center [765, 456] width 39 height 7
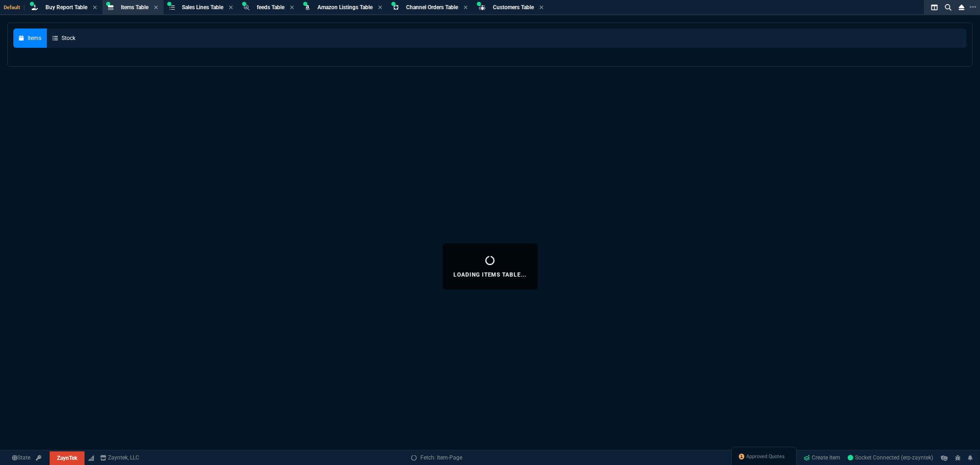
select select
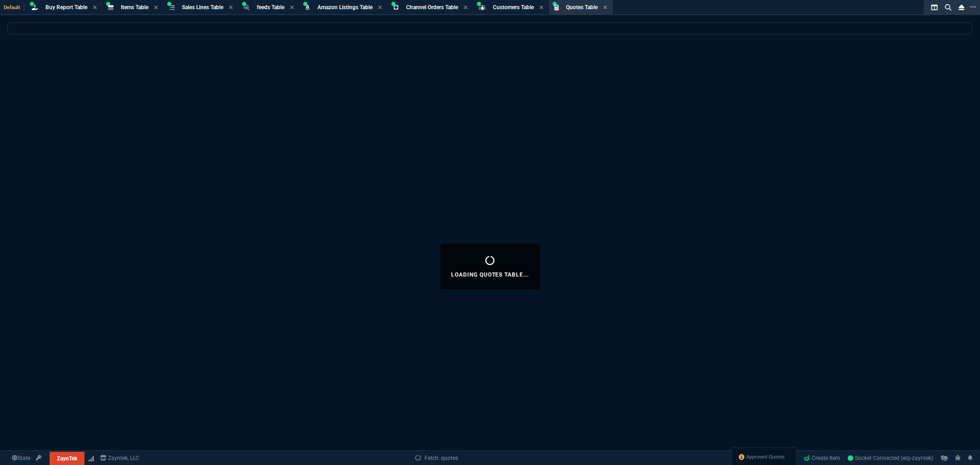
select select
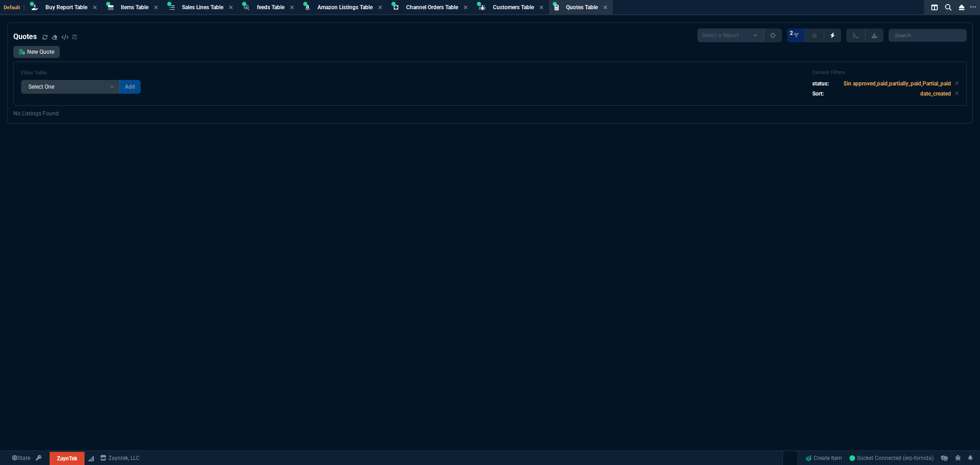
select select "8: NEPT"
click at [57, 0] on section "Buy Report Table Buy Report" at bounding box center [64, 7] width 76 height 15
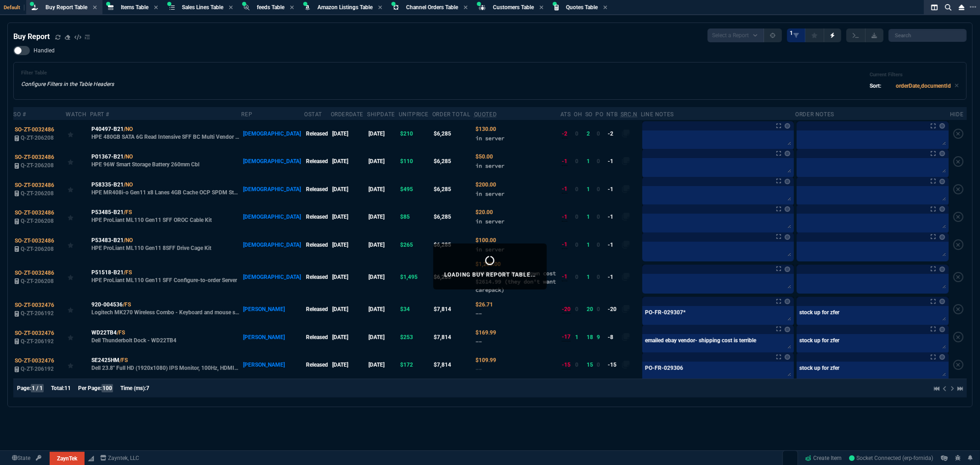
click at [495, 80] on div "Filter Table Configure Filters in the Table Headers Current Filters Sort: order…" at bounding box center [489, 81] width 937 height 22
click at [38, 271] on span "SO-ZT-0032486" at bounding box center [34, 273] width 39 height 6
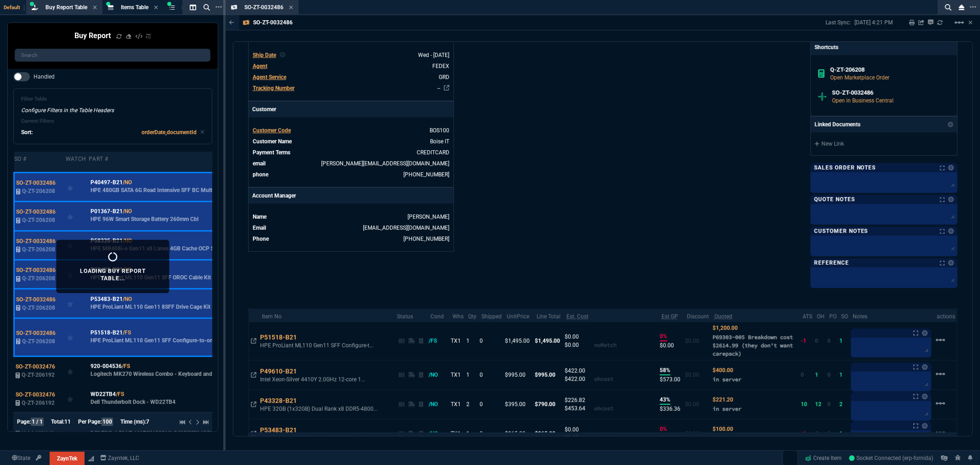
scroll to position [306, 0]
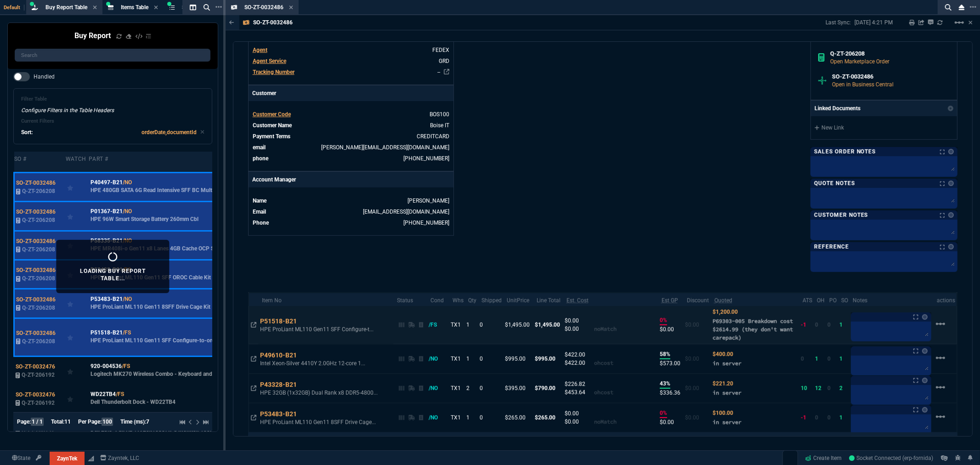
drag, startPoint x: 741, startPoint y: 320, endPoint x: 704, endPoint y: 323, distance: 36.8
click at [704, 323] on tr "P51518-B21 HPE ProLiant ML110 Gen11 SFF Configure-t... /FS TX1 1 0 $1,495.00 $1…" at bounding box center [602, 325] width 708 height 38
click at [737, 318] on span "P69303-005 Breakdown cost $2614.99 (they don't want carepack)" at bounding box center [752, 328] width 80 height 23
drag, startPoint x: 740, startPoint y: 321, endPoint x: 708, endPoint y: 324, distance: 32.4
click at [712, 324] on span "P69303-005 Breakdown cost $2614.99 (they don't want carepack)" at bounding box center [752, 328] width 80 height 23
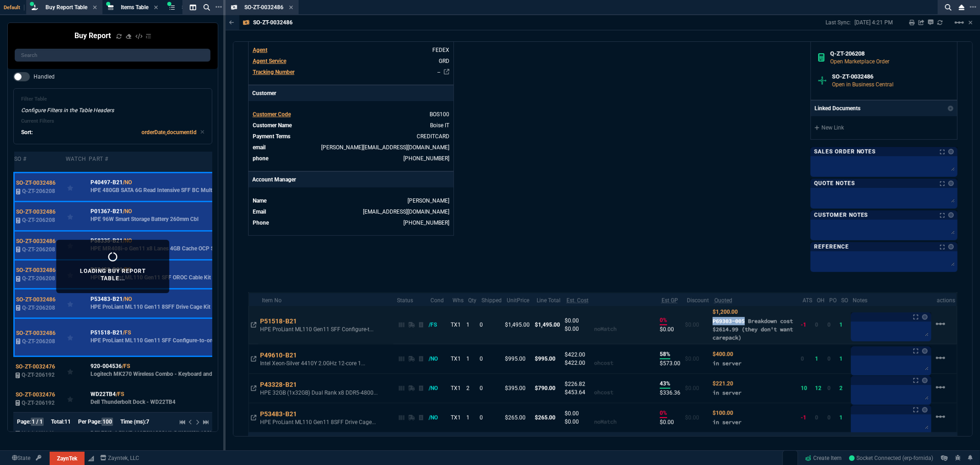
copy span "P69303-005"
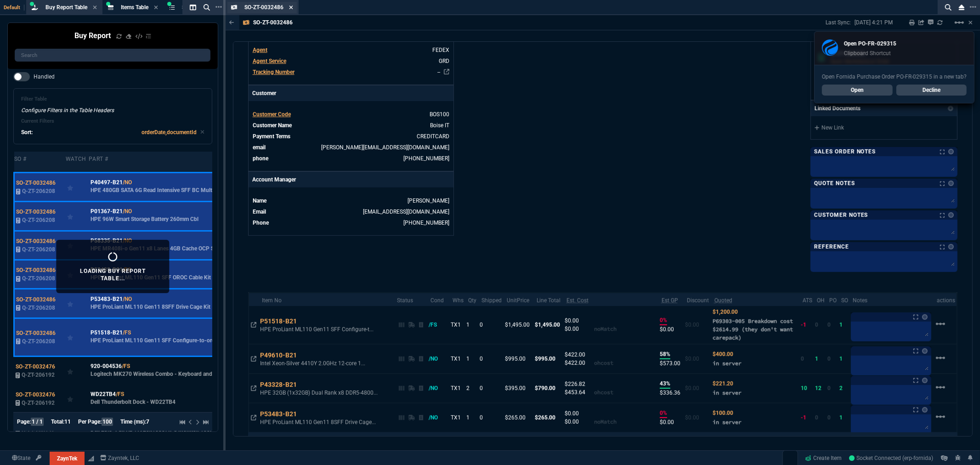
click at [290, 5] on icon at bounding box center [291, 8] width 4 height 6
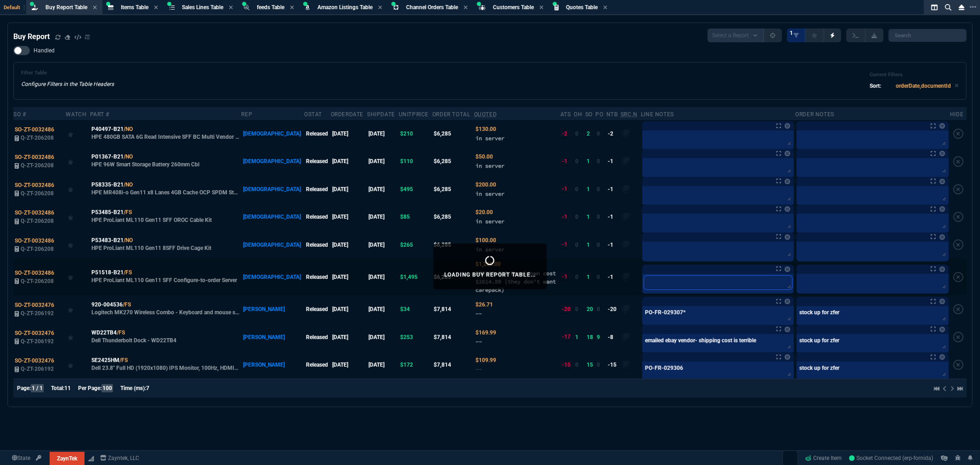
click at [678, 285] on textarea at bounding box center [718, 283] width 148 height 14
paste textarea "PO-FR-029315*"
type textarea "PO-FR-029315*"
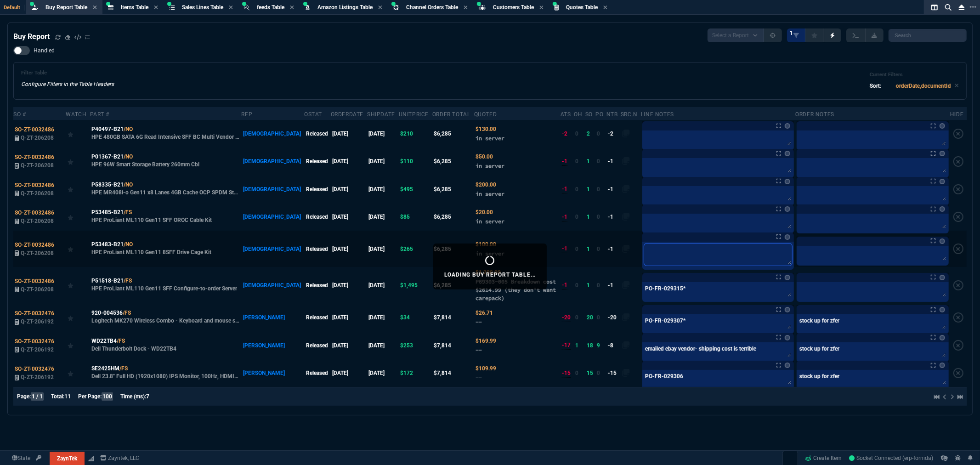
click at [674, 256] on textarea at bounding box center [718, 254] width 148 height 22
paste textarea "PO-FR-029315*"
type textarea "PO-FR-029315*"
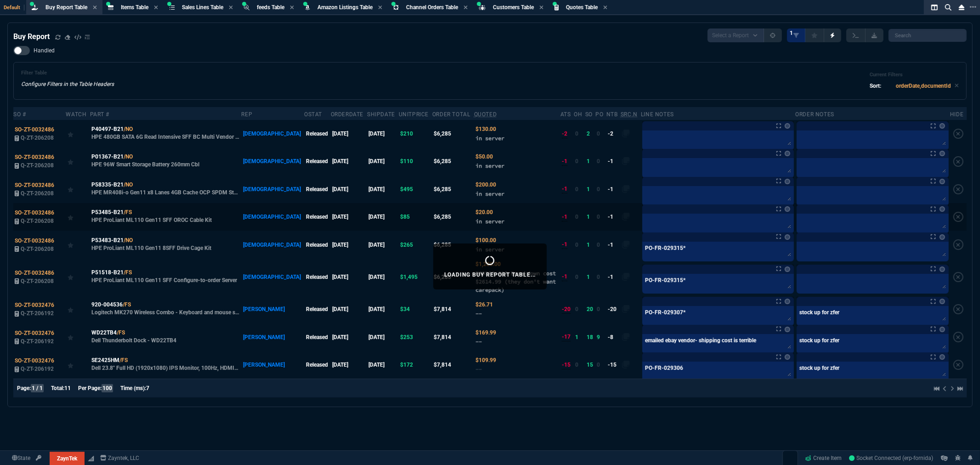
drag, startPoint x: 669, startPoint y: 231, endPoint x: 672, endPoint y: 222, distance: 9.3
click at [672, 222] on div at bounding box center [718, 224] width 152 height 20
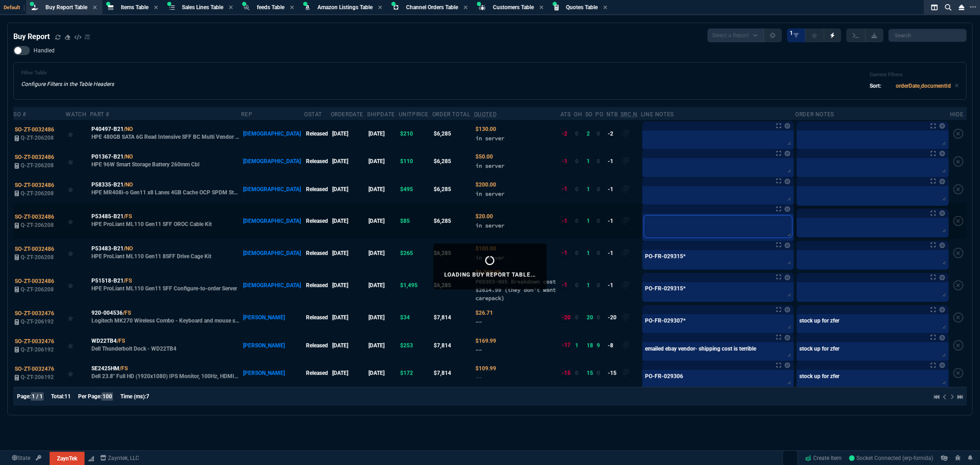
click at [673, 221] on textarea at bounding box center [718, 226] width 148 height 22
paste textarea "PO-FR-029315*"
type textarea "PO-FR-029315*"
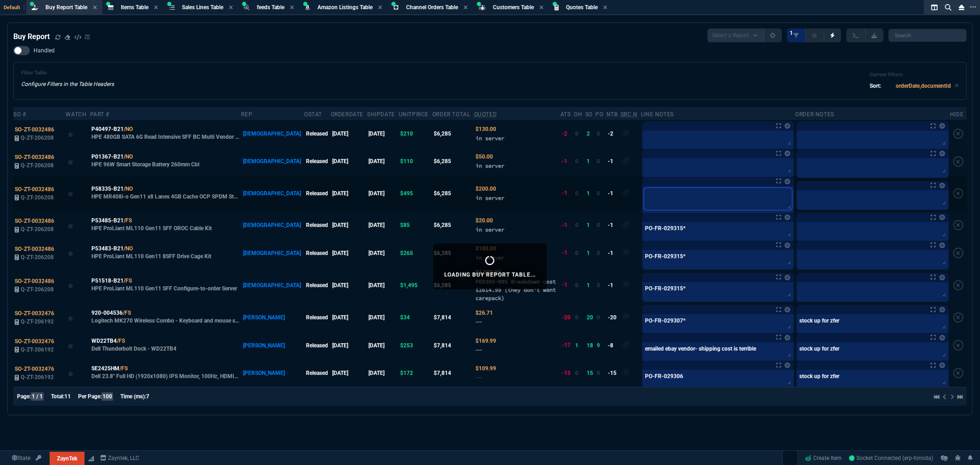
click at [654, 194] on textarea at bounding box center [718, 199] width 148 height 22
paste textarea "PO-FR-029315*"
type textarea "PO-FR-029315*"
click at [652, 166] on textarea at bounding box center [718, 167] width 148 height 14
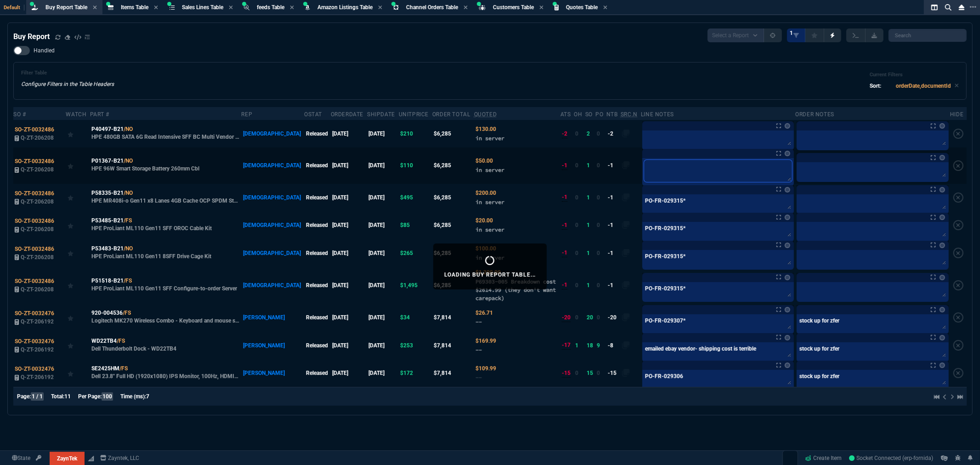
paste textarea "PO-FR-029315*"
type textarea "PO-FR-029315*"
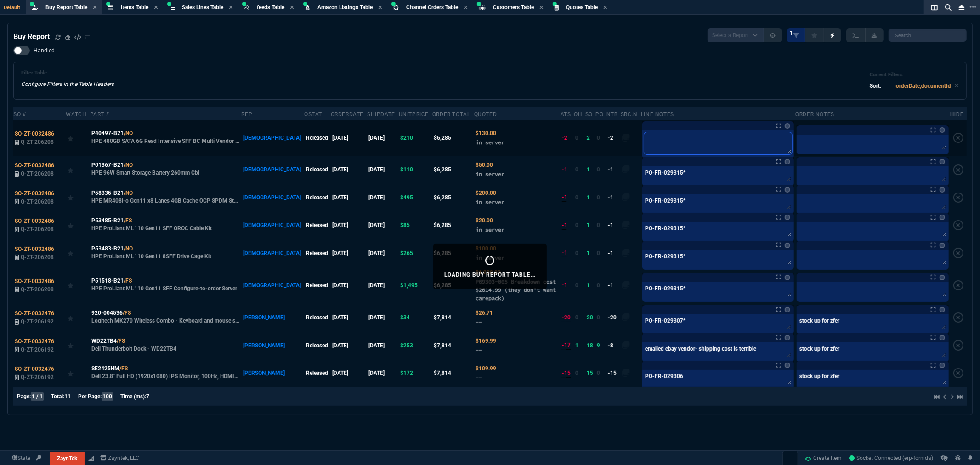
click at [645, 138] on textarea at bounding box center [718, 143] width 148 height 22
paste textarea "PO-FR-029315*"
type textarea "PO-FR-029315*"
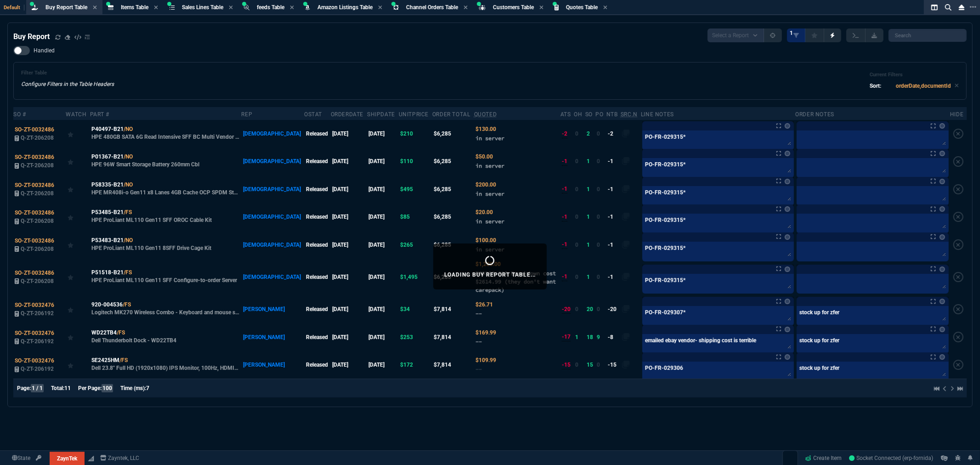
click at [616, 91] on div "Filter Table Configure Filters in the Table Headers Current Filters Sort: order…" at bounding box center [489, 81] width 937 height 22
click at [56, 35] on icon at bounding box center [57, 36] width 5 height 5
